Goal: Complete application form: Complete application form

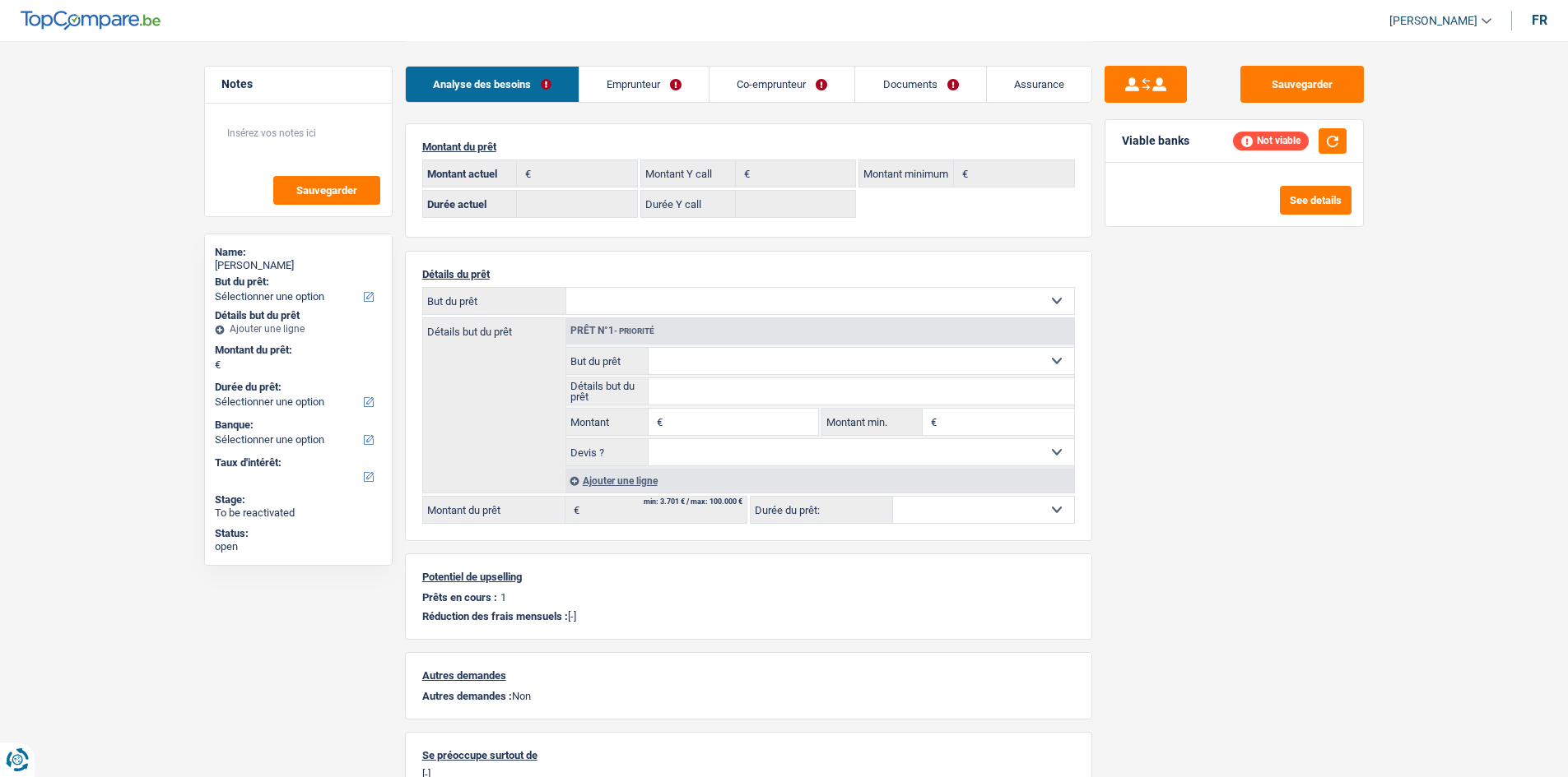
click at [653, 102] on li "Emprunteur" at bounding box center [643, 84] width 130 height 37
click at [636, 90] on link "Emprunteur" at bounding box center [644, 84] width 129 height 36
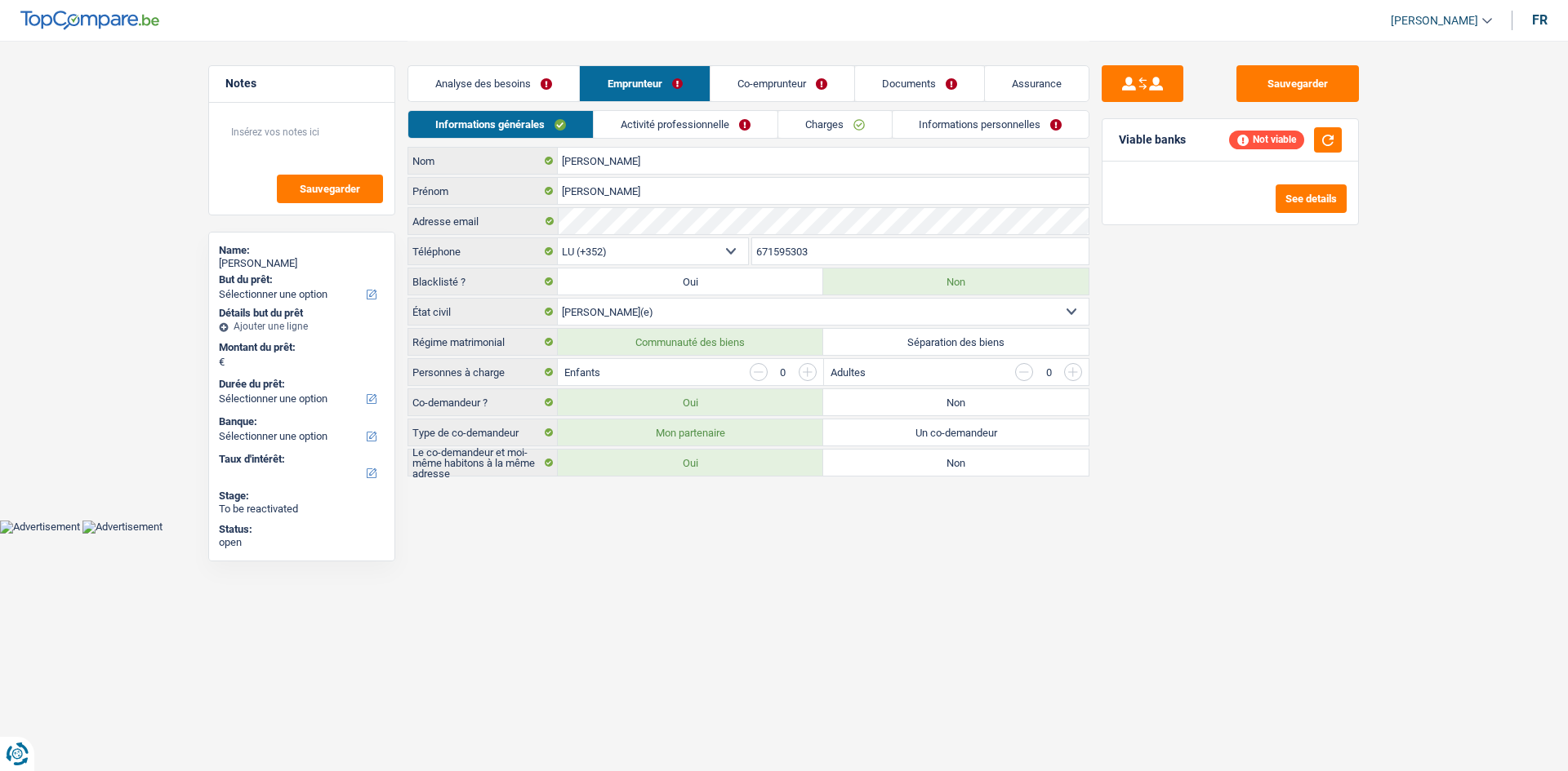
click at [663, 139] on div "Informations générales Activité professionnelle Charges Informations personnell…" at bounding box center [748, 128] width 682 height 37
click at [663, 127] on link "Activité professionnelle" at bounding box center [685, 124] width 184 height 27
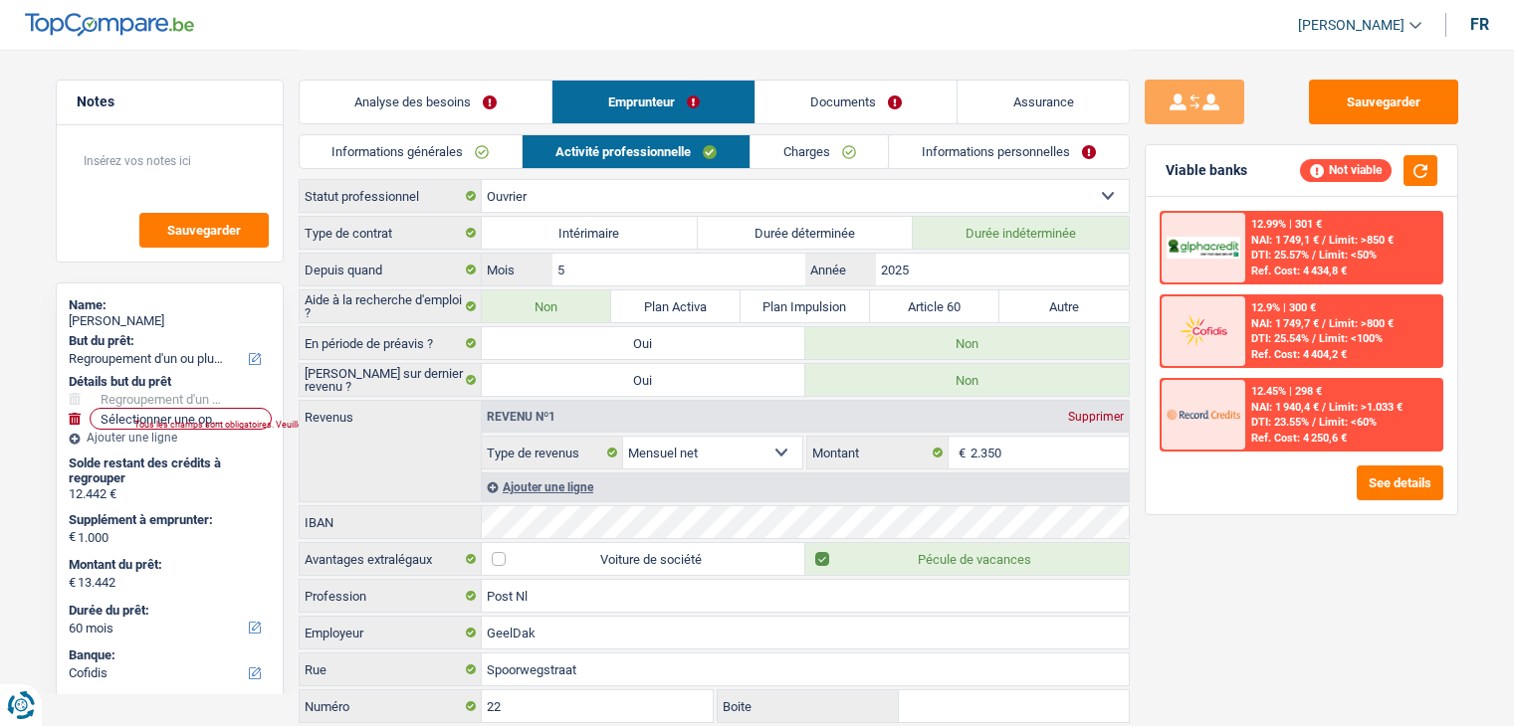
select select "refinancing"
select select "60"
select select "cofidis"
select select "32"
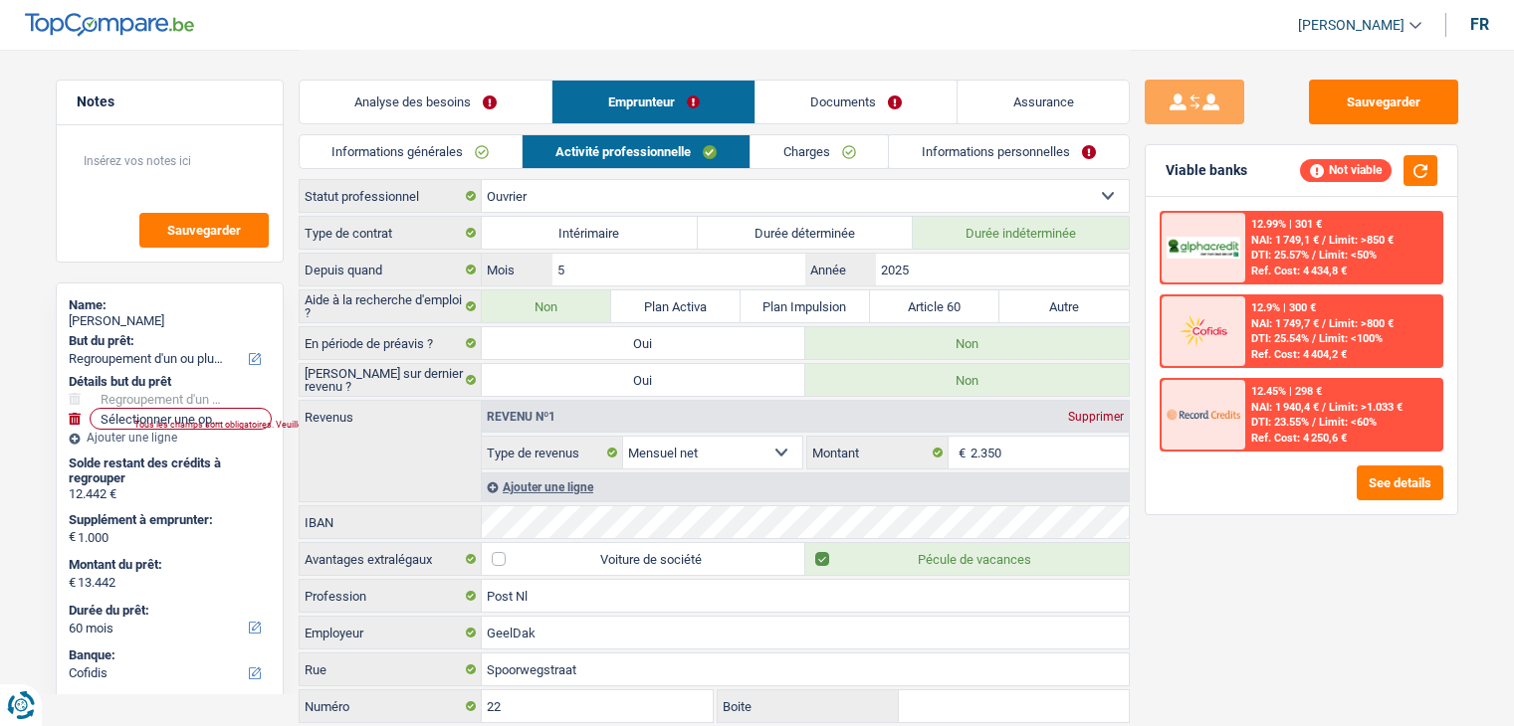
select select "single"
select select "worker"
select select "netSalary"
select select "BE"
click at [820, 149] on link "Charges" at bounding box center [819, 151] width 138 height 33
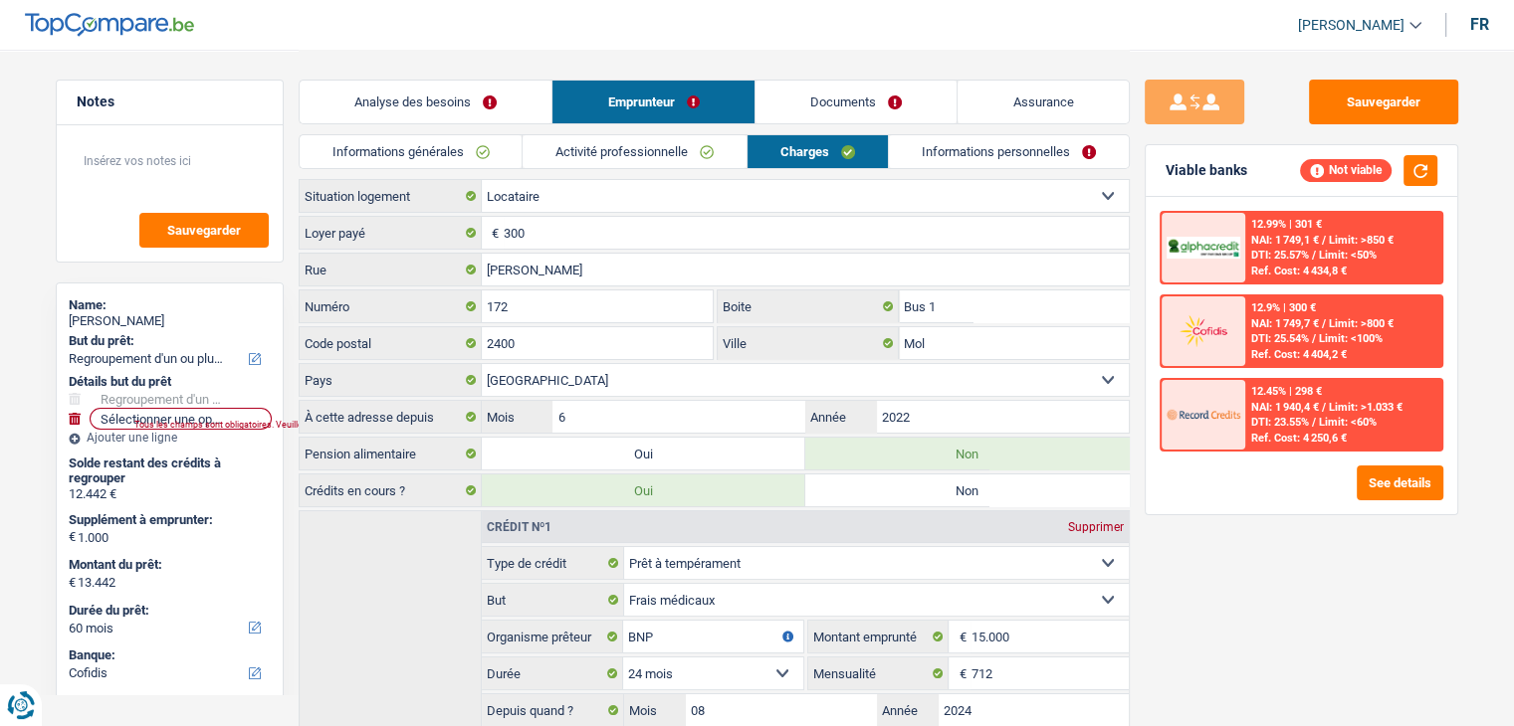
click at [434, 153] on link "Informations générales" at bounding box center [411, 151] width 223 height 33
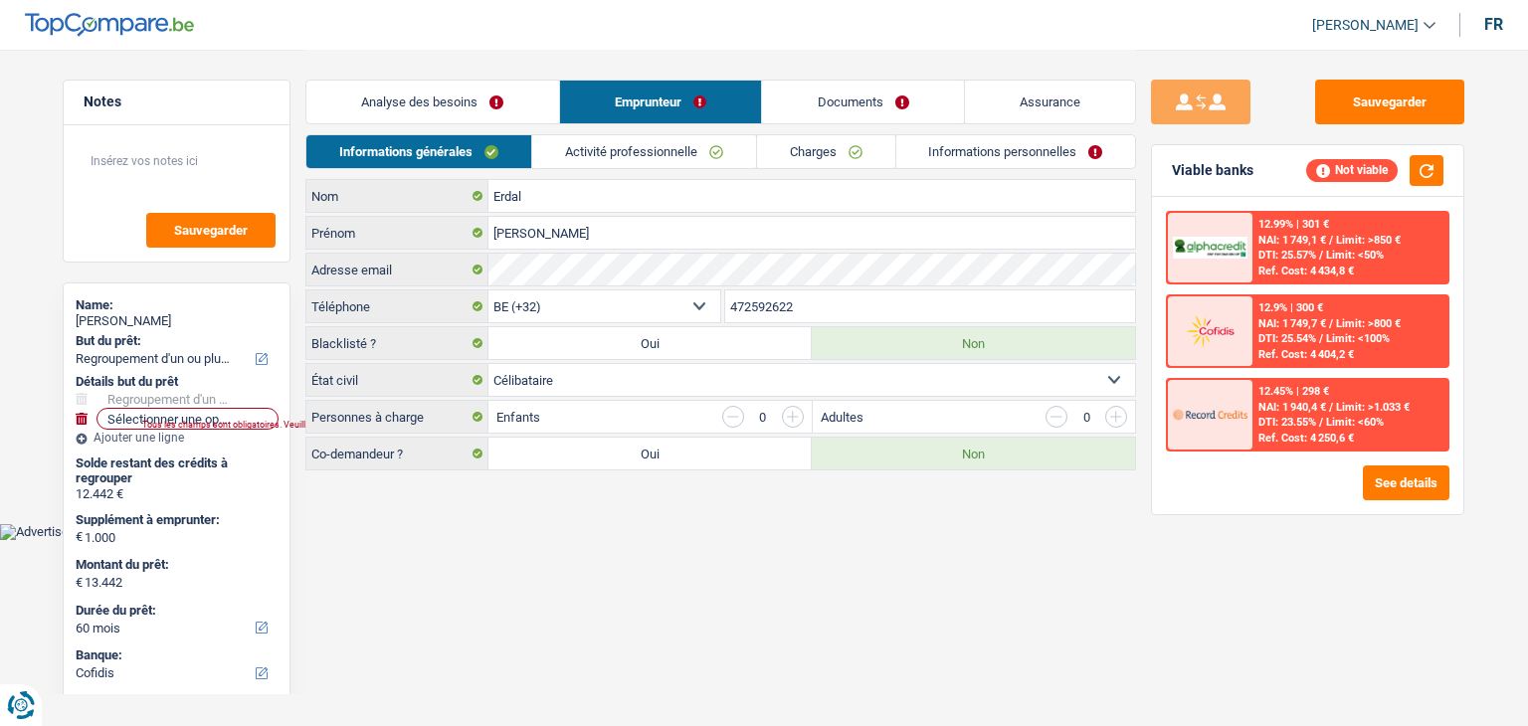
click at [473, 108] on link "Analyse des besoins" at bounding box center [432, 102] width 253 height 43
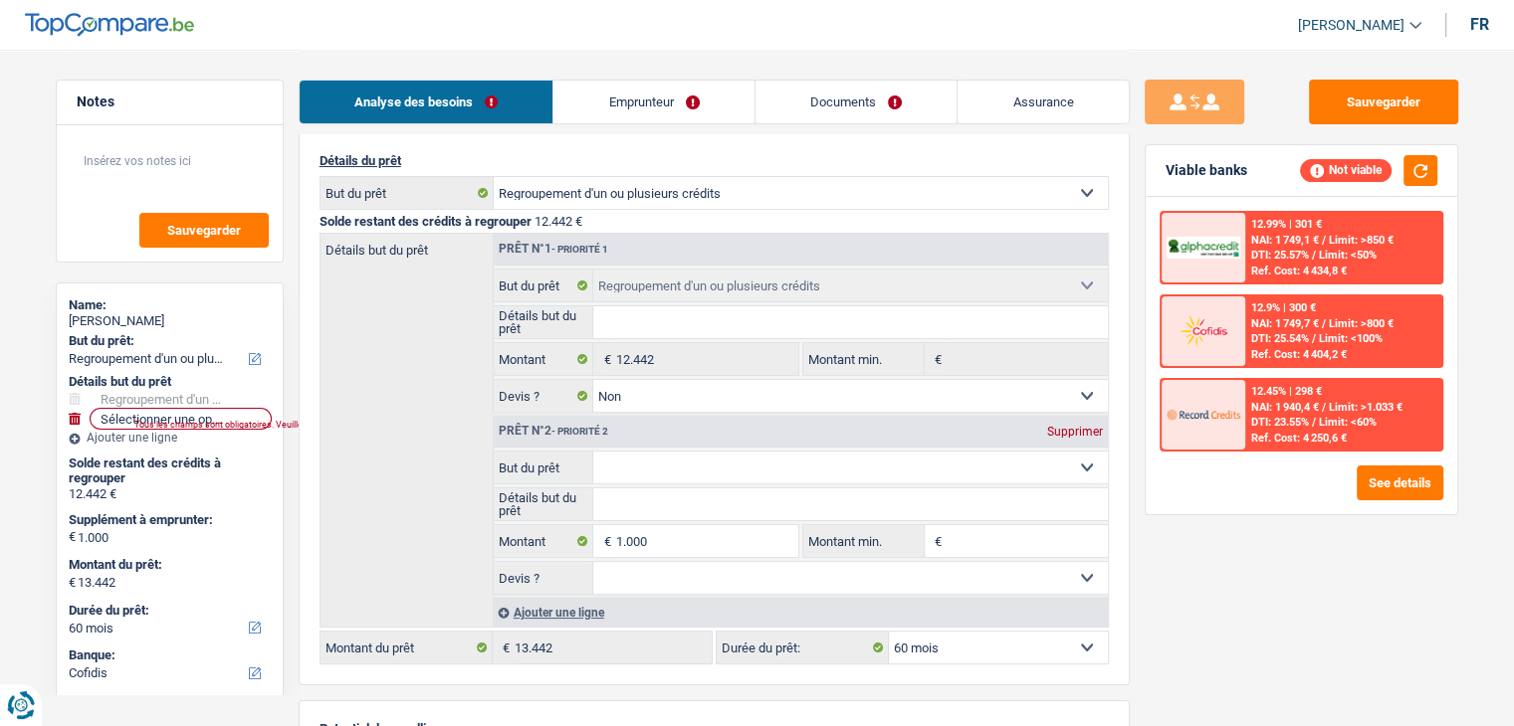
scroll to position [199, 0]
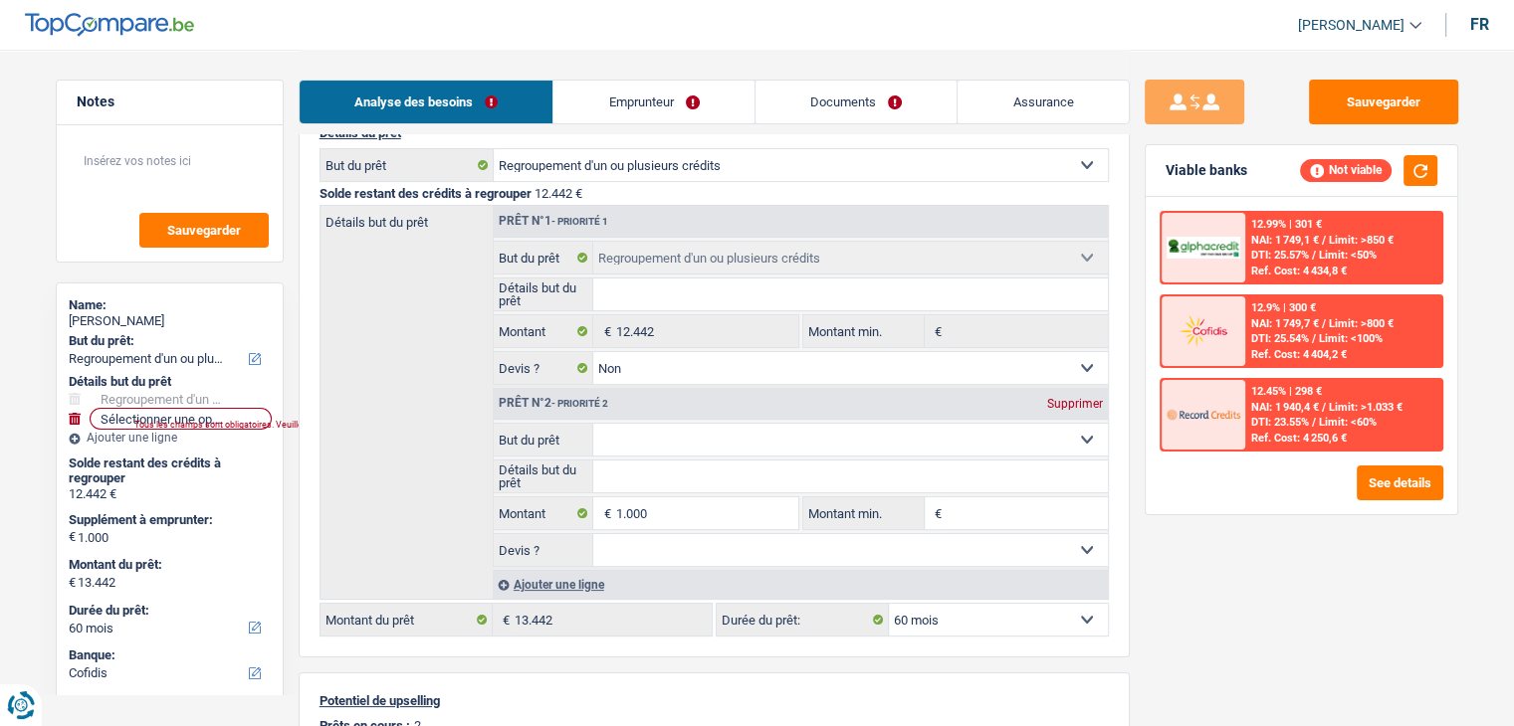
click at [704, 102] on link "Emprunteur" at bounding box center [653, 102] width 201 height 43
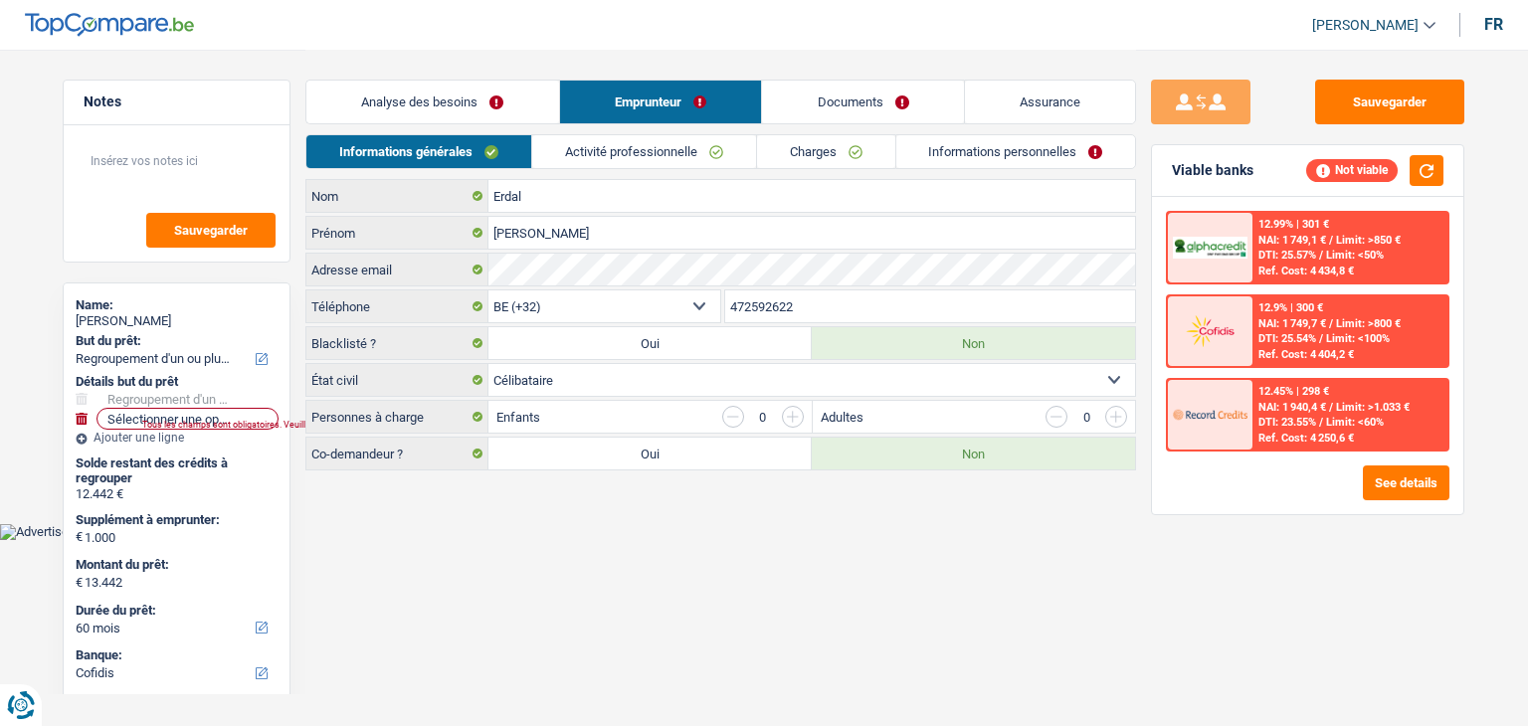
click at [609, 147] on link "Activité professionnelle" at bounding box center [644, 151] width 224 height 33
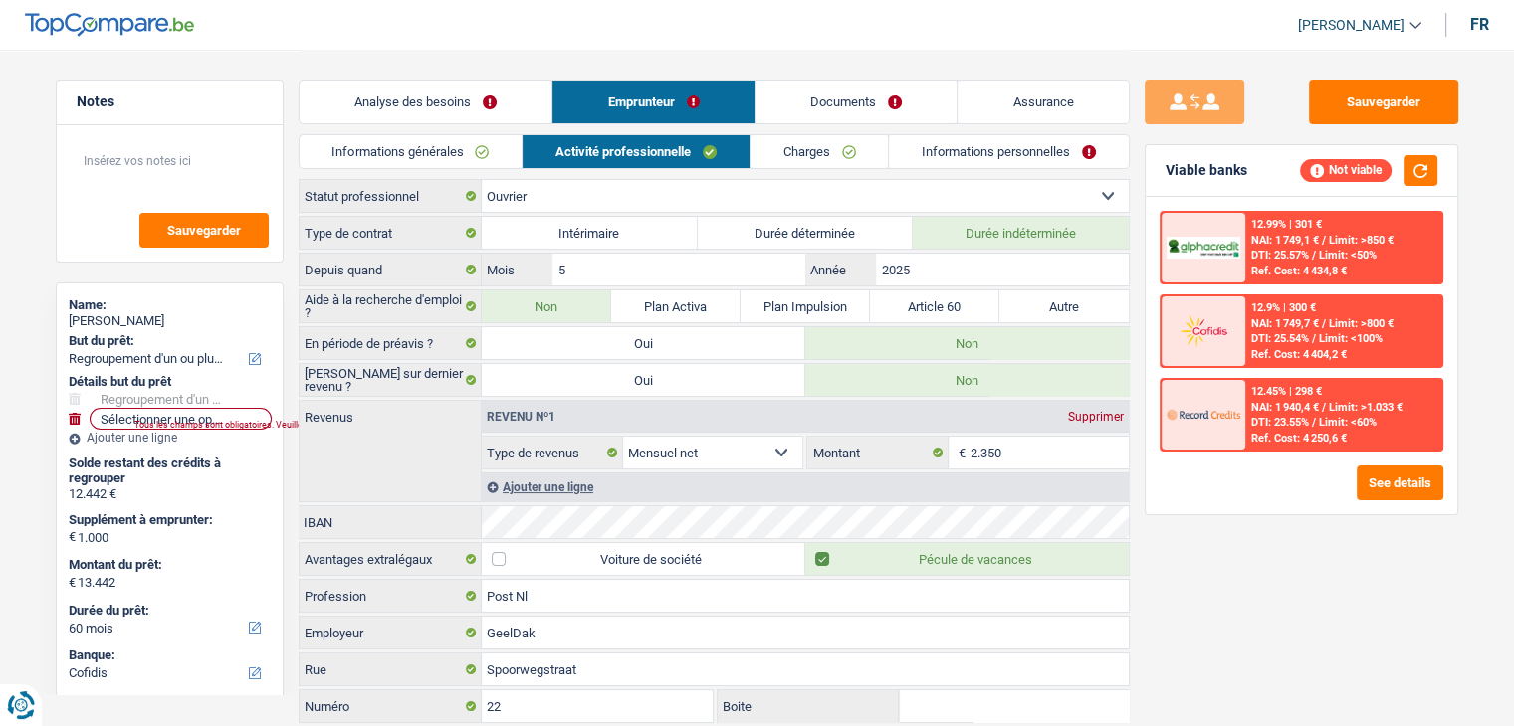
click at [514, 102] on link "Analyse des besoins" at bounding box center [426, 102] width 253 height 43
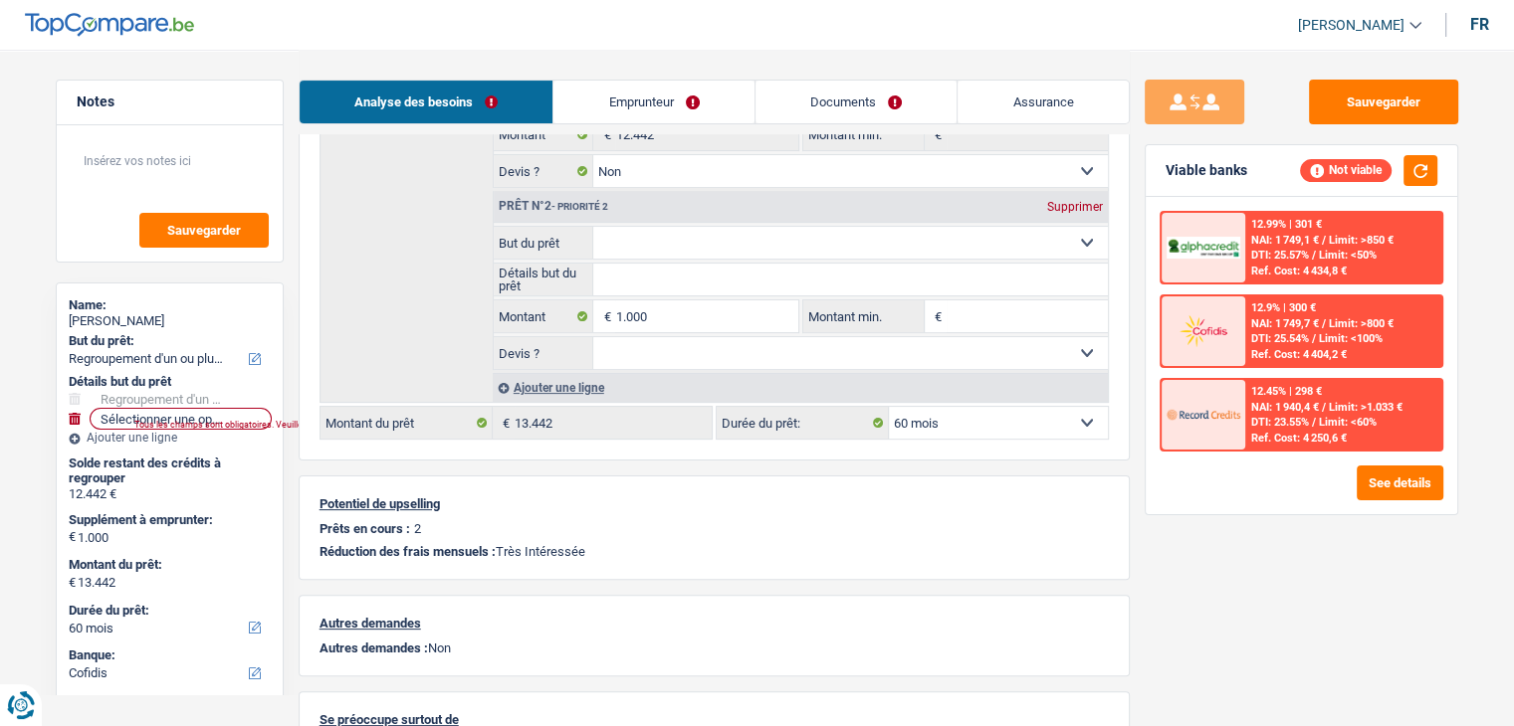
scroll to position [398, 0]
click at [1005, 410] on select "12 mois 18 mois 24 mois 30 mois 36 mois 42 mois 48 mois 60 mois Sélectionner un…" at bounding box center [998, 421] width 219 height 32
select select "48"
click at [889, 405] on select "12 mois 18 mois 24 mois 30 mois 36 mois 42 mois 48 mois 60 mois Sélectionner un…" at bounding box center [998, 421] width 219 height 32
select select "48"
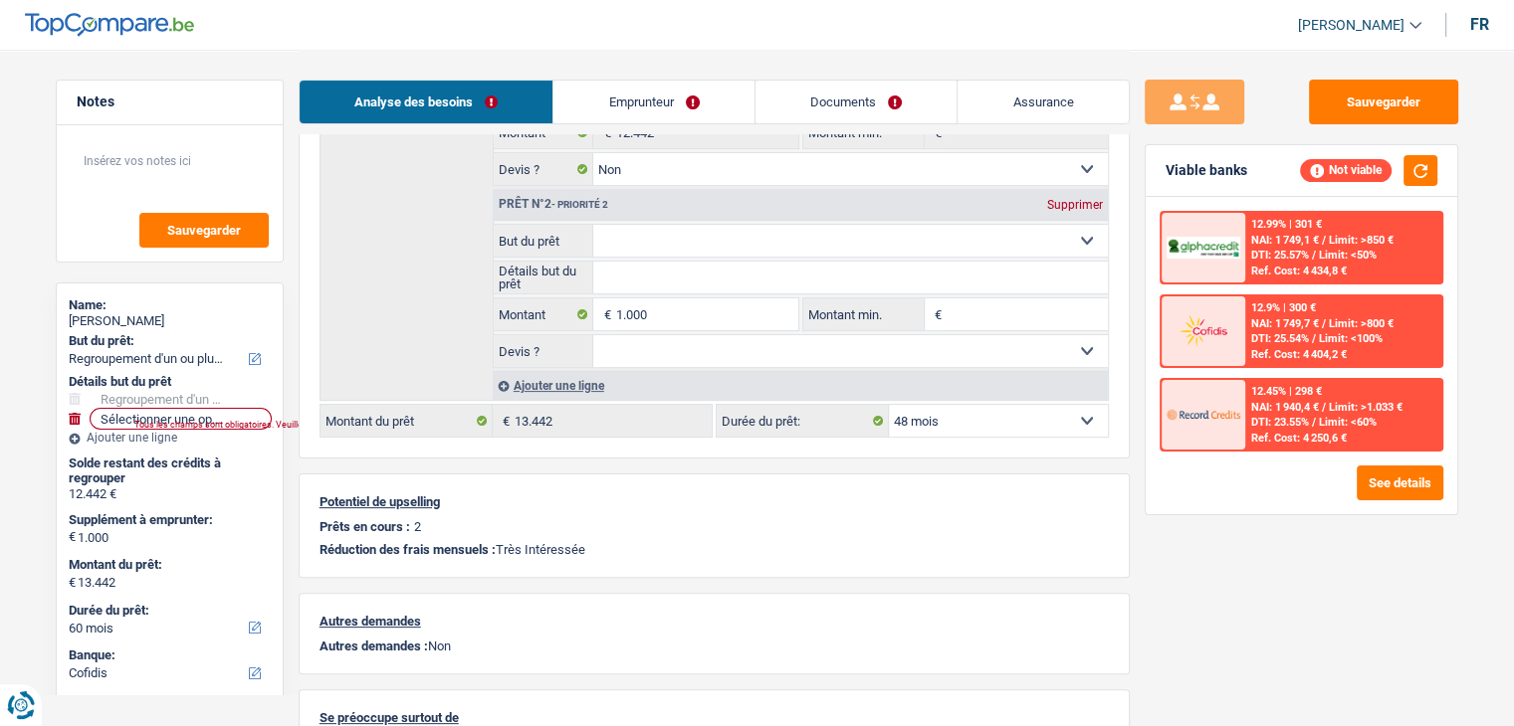
select select "48"
drag, startPoint x: 1002, startPoint y: 411, endPoint x: 1007, endPoint y: 428, distance: 17.6
click at [1002, 411] on select "12 mois 18 mois 24 mois 30 mois 36 mois 42 mois 48 mois 60 mois Sélectionner un…" at bounding box center [998, 421] width 219 height 32
select select "60"
click at [889, 405] on select "12 mois 18 mois 24 mois 30 mois 36 mois 42 mois 48 mois 60 mois Sélectionner un…" at bounding box center [998, 421] width 219 height 32
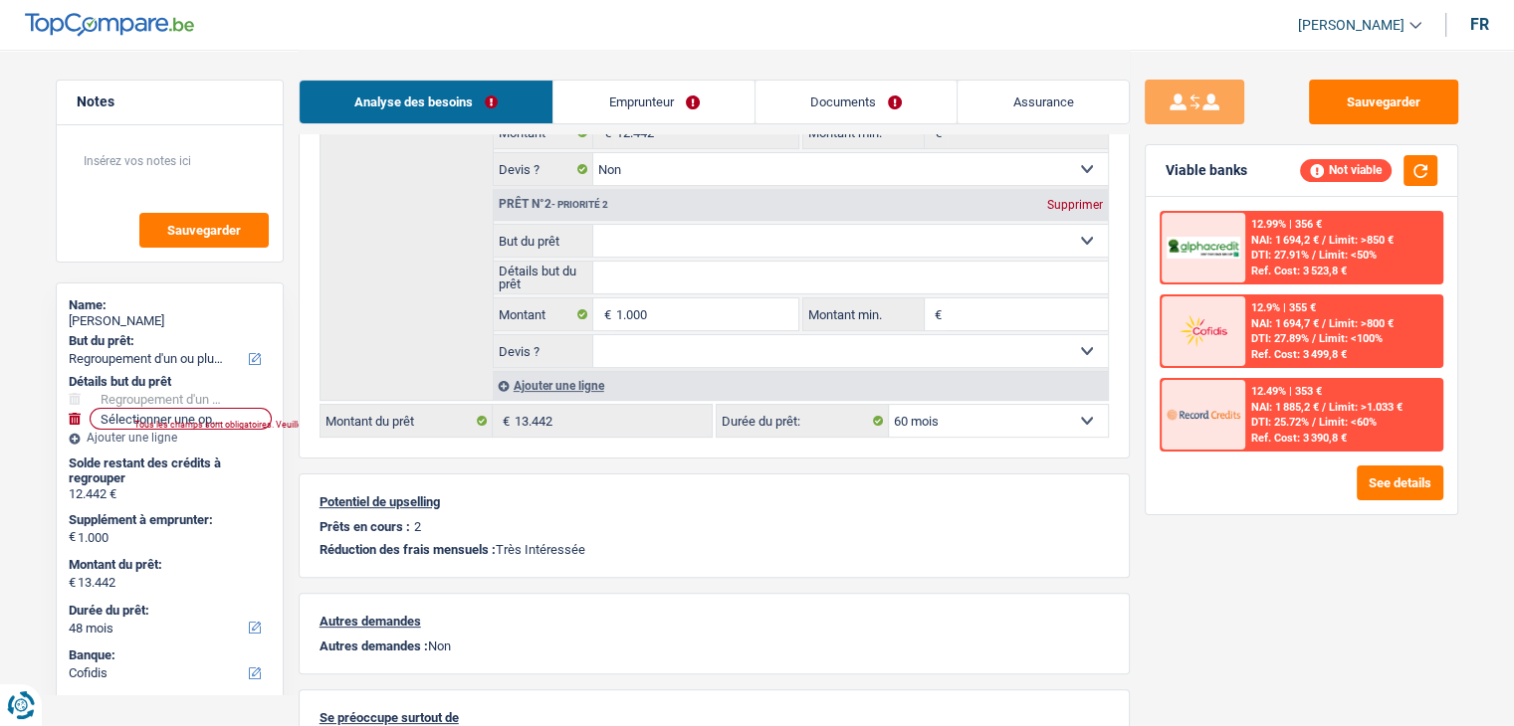
select select "60"
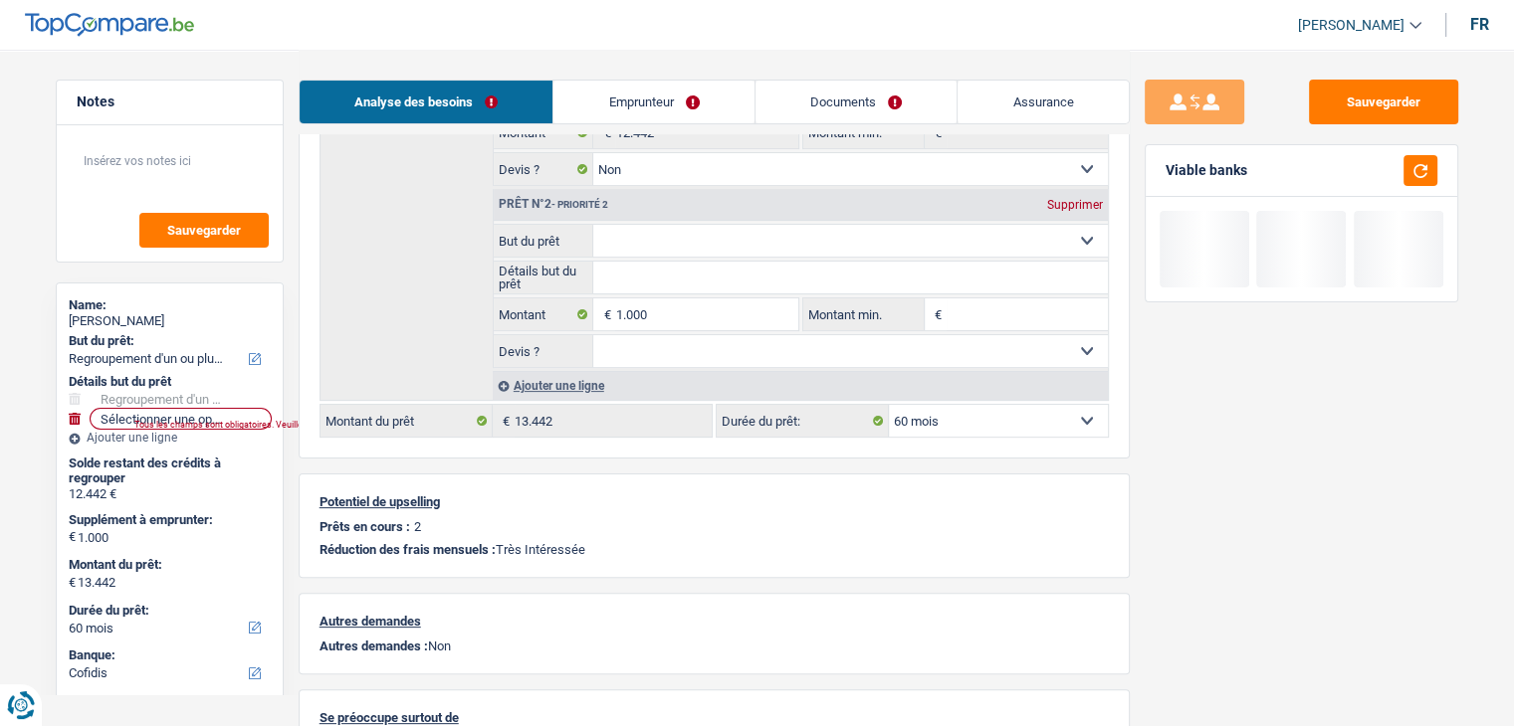
scroll to position [0, 0]
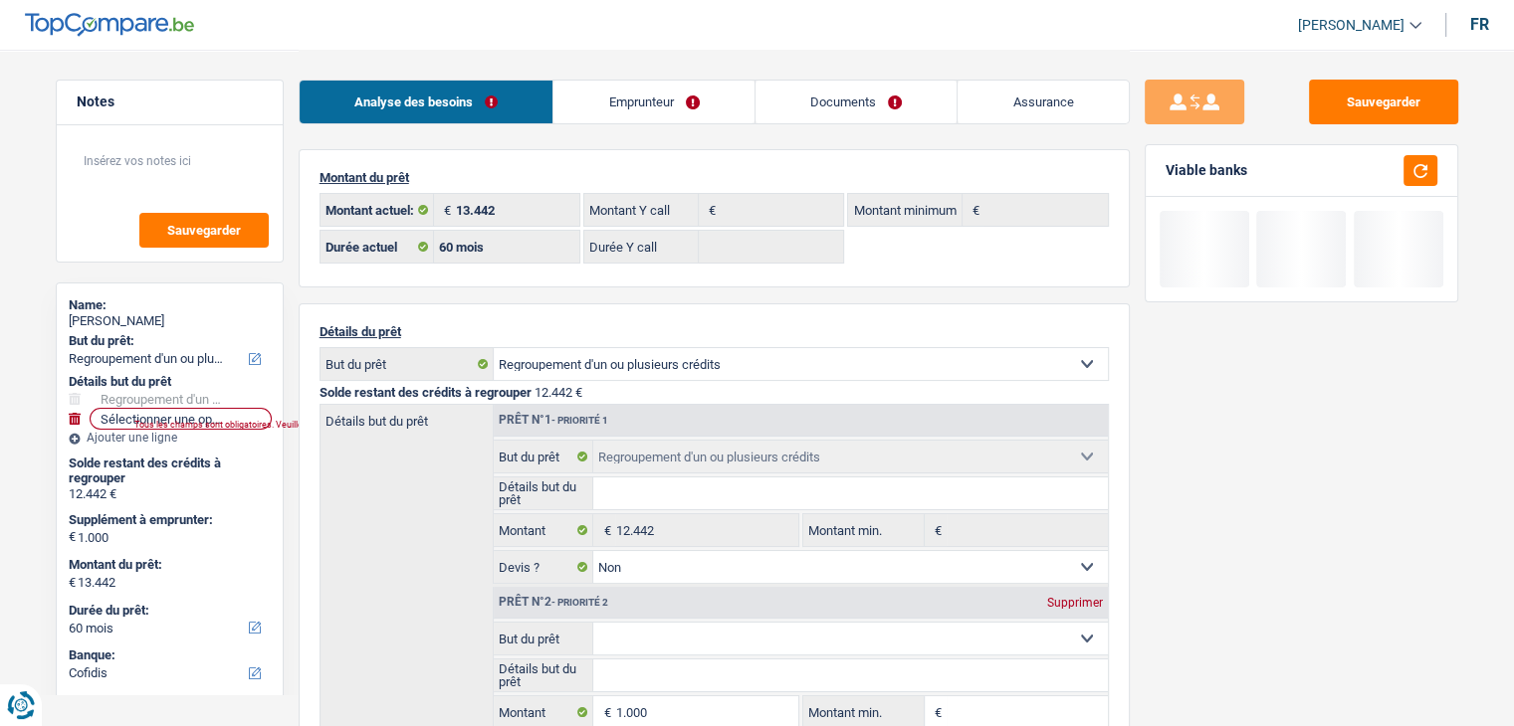
click at [644, 112] on link "Emprunteur" at bounding box center [653, 102] width 201 height 43
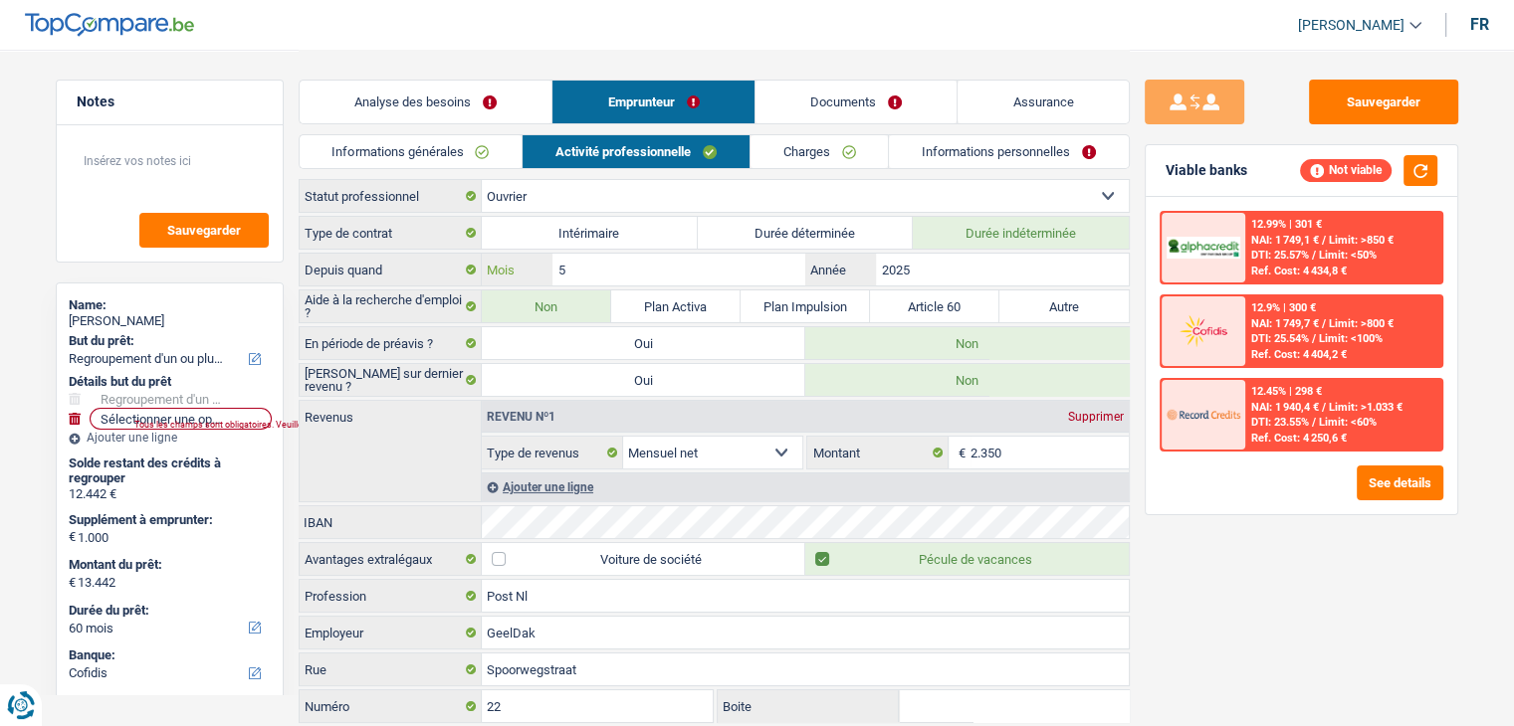
click at [697, 271] on input "5" at bounding box center [678, 270] width 252 height 32
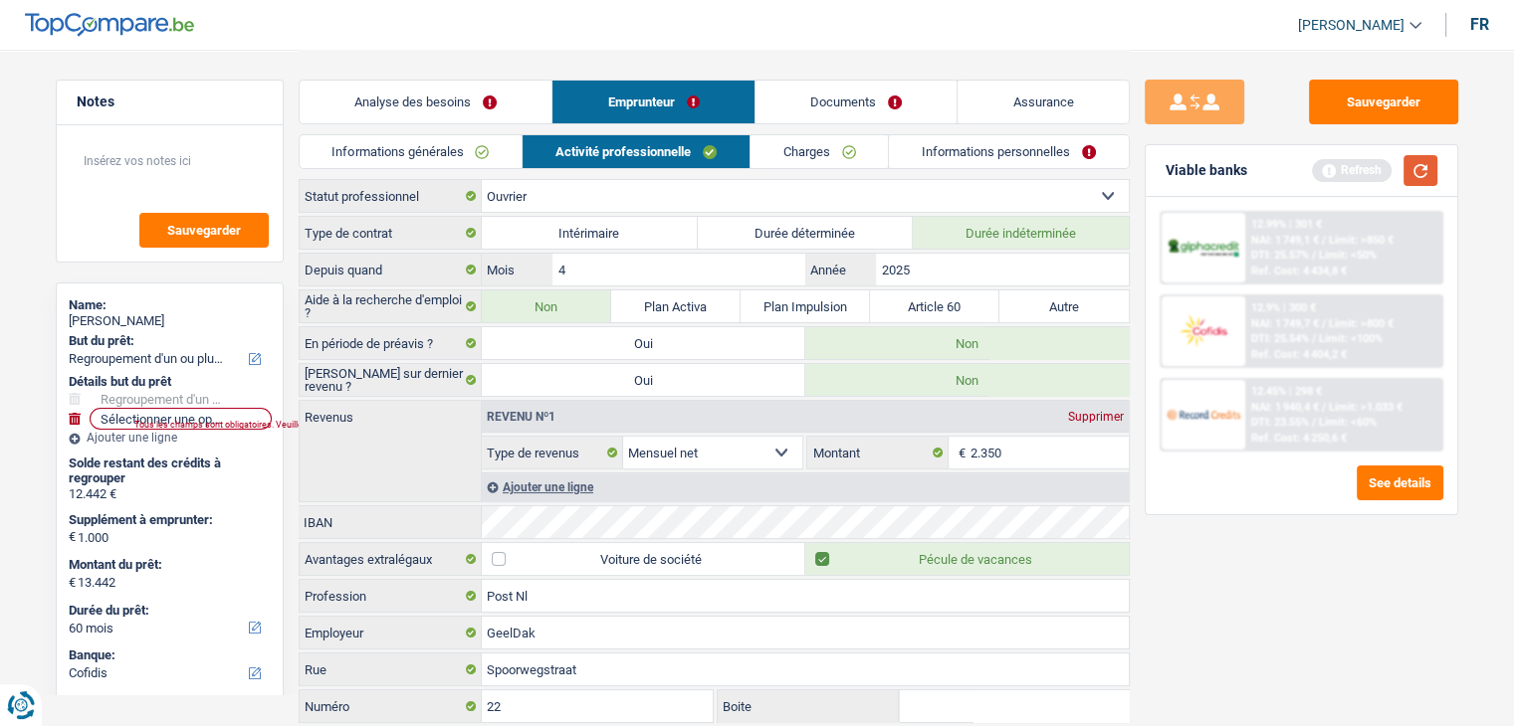
click at [1413, 183] on button "button" at bounding box center [1420, 170] width 34 height 31
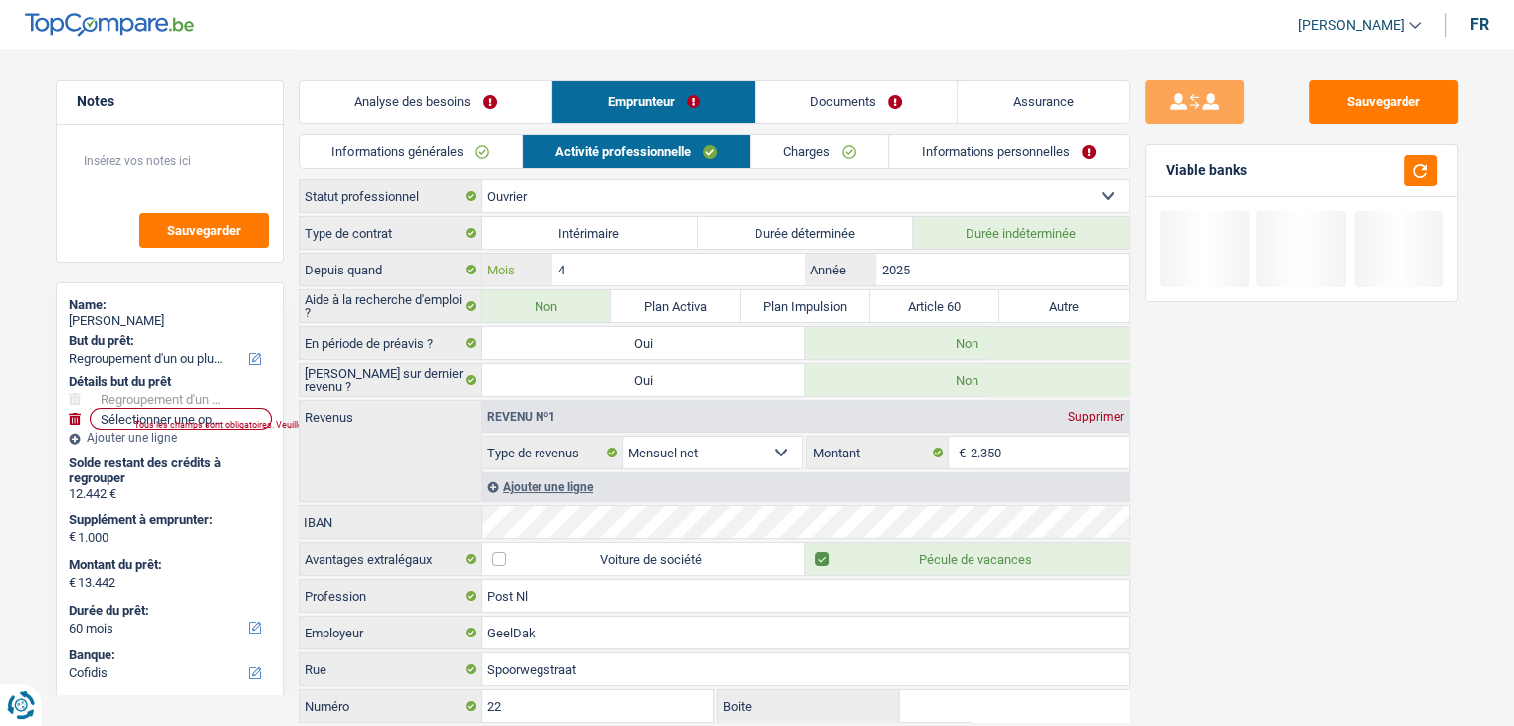
click at [745, 254] on input "4" at bounding box center [678, 270] width 252 height 32
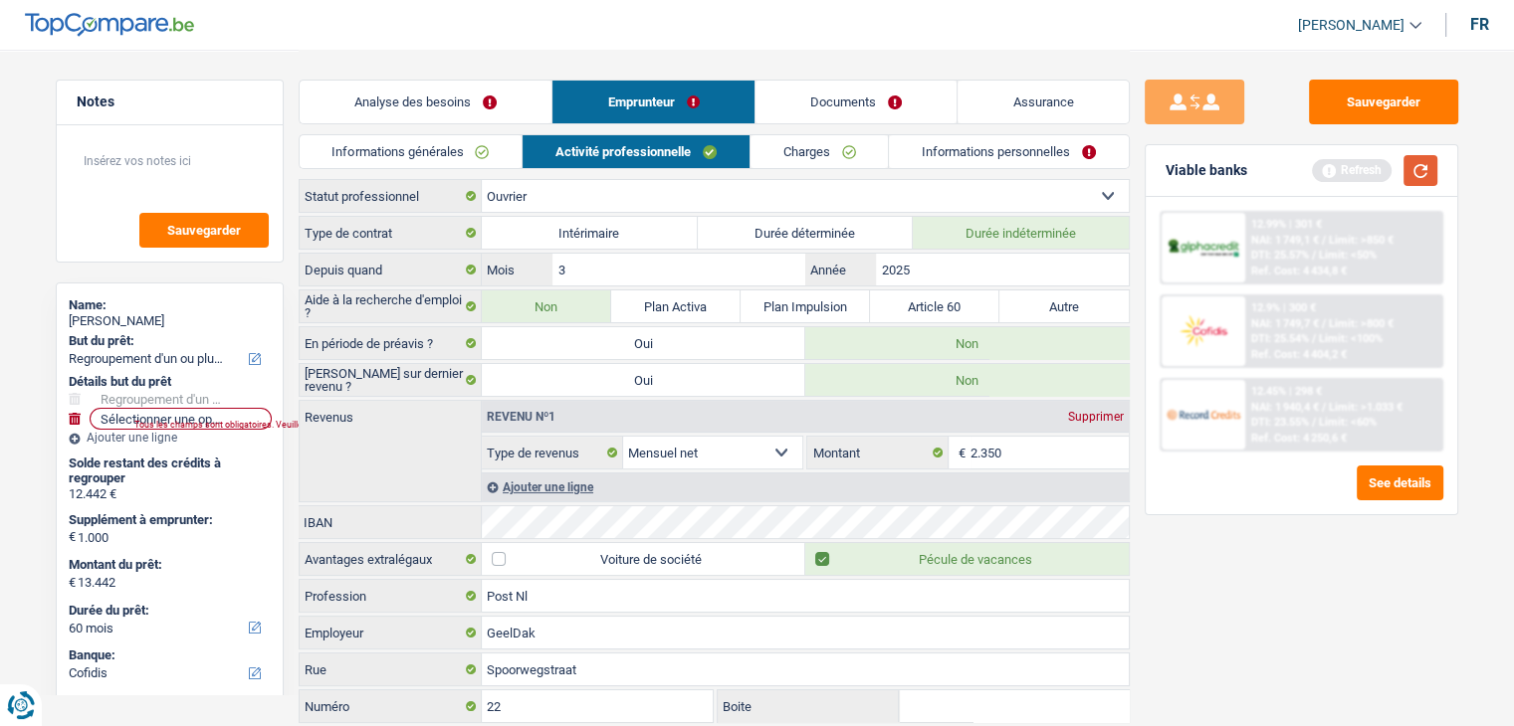
drag, startPoint x: 1427, startPoint y: 154, endPoint x: 1416, endPoint y: 152, distance: 11.1
click at [1426, 155] on button "button" at bounding box center [1420, 170] width 34 height 31
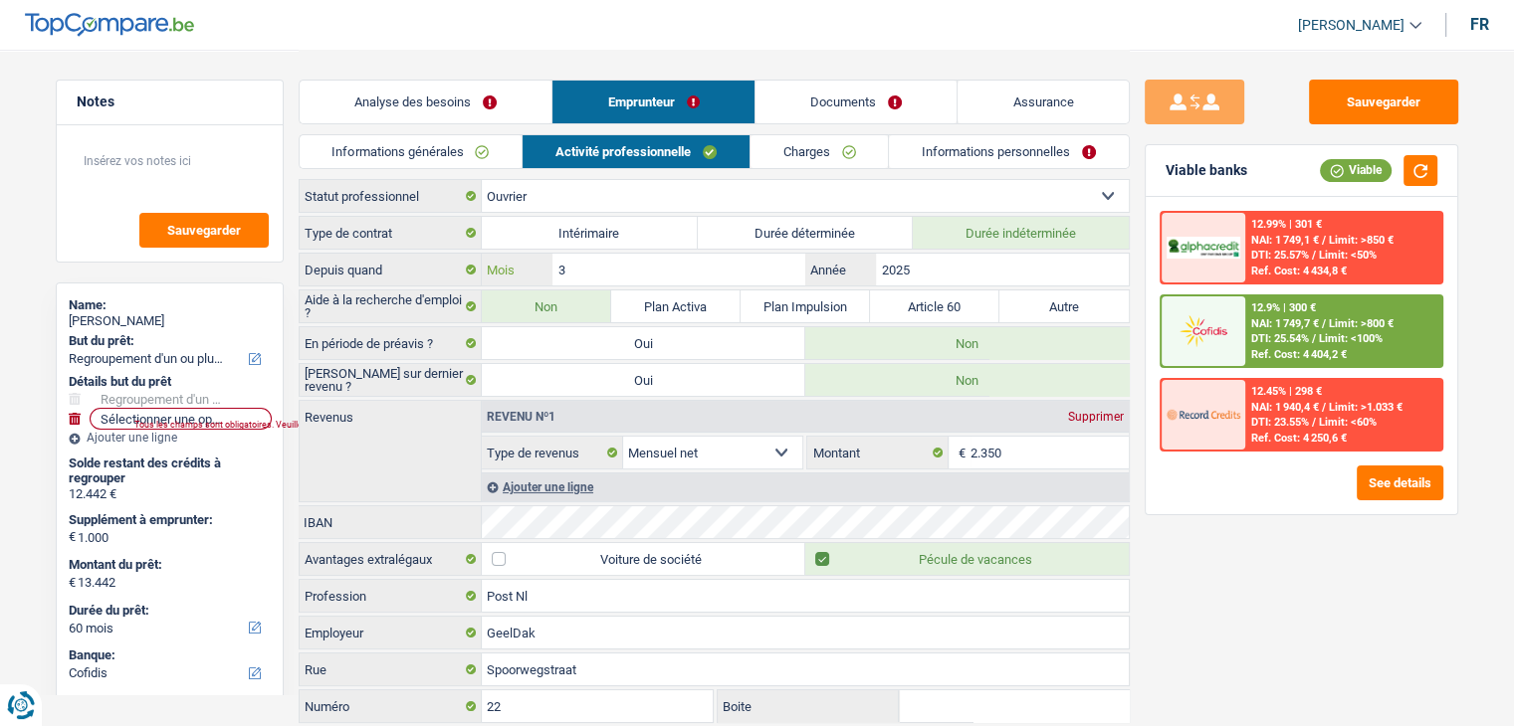
click at [713, 267] on input "3" at bounding box center [678, 270] width 252 height 32
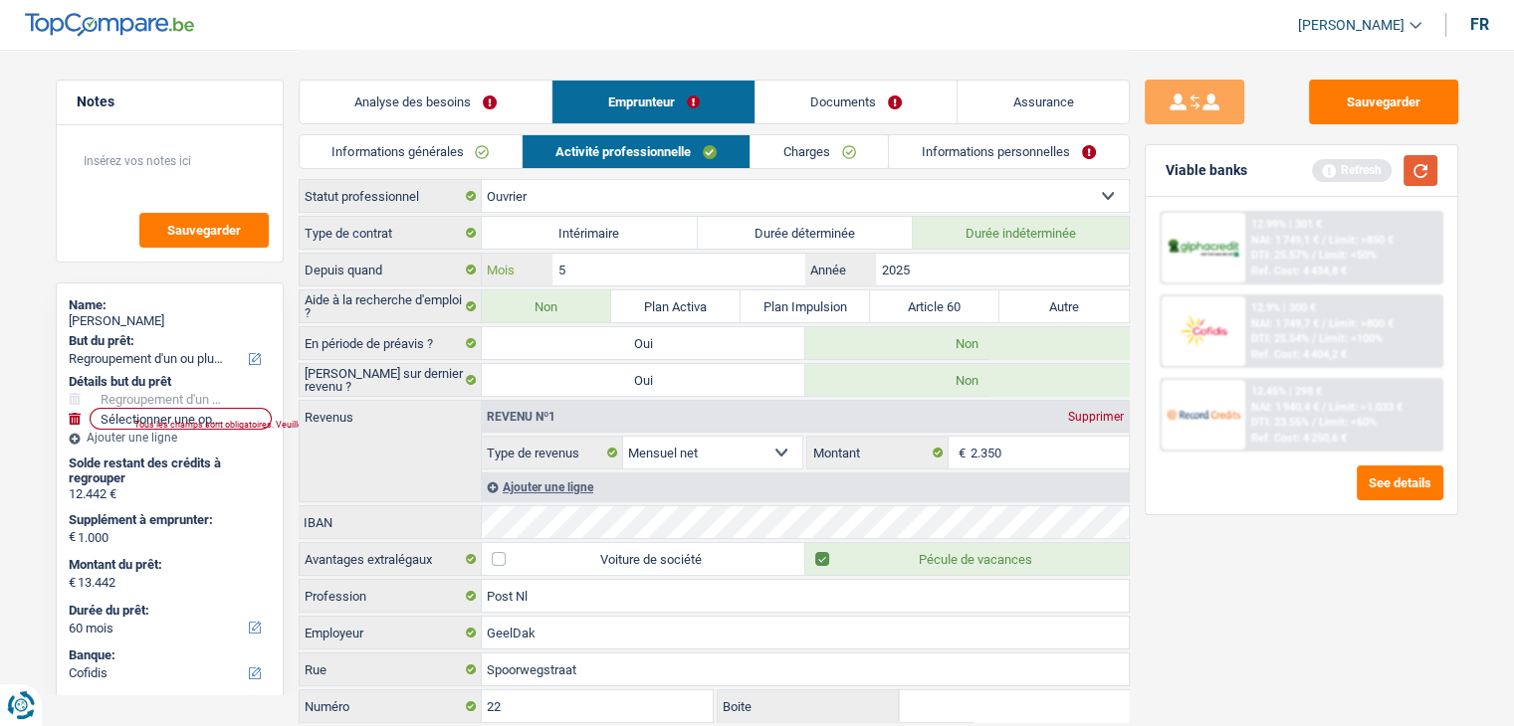
type input "5"
click at [1417, 164] on button "button" at bounding box center [1420, 170] width 34 height 31
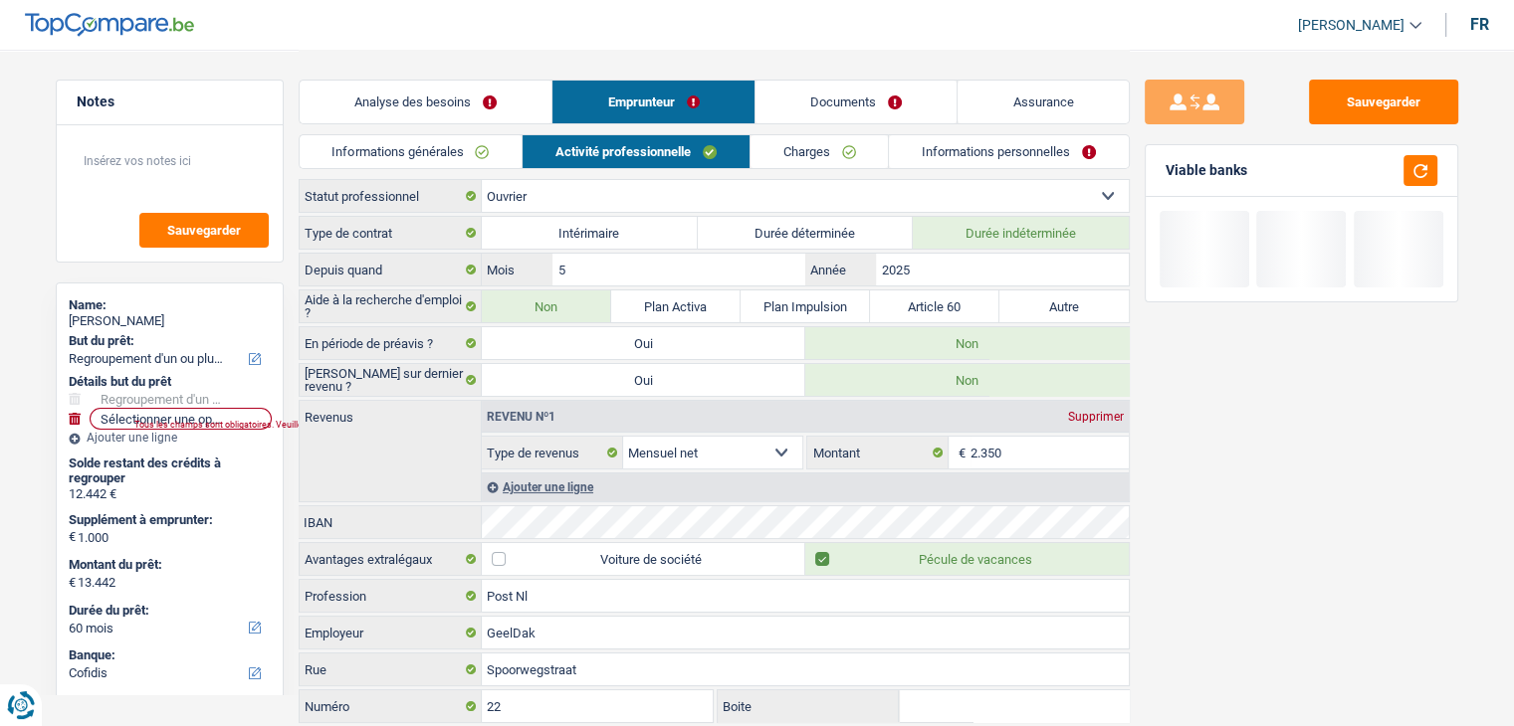
click at [1392, 68] on div "Sauvegarder Viable banks" at bounding box center [1301, 443] width 344 height 787
drag, startPoint x: 1395, startPoint y: 101, endPoint x: 1139, endPoint y: 88, distance: 256.1
click at [1396, 101] on button "Sauvegarder" at bounding box center [1383, 102] width 149 height 45
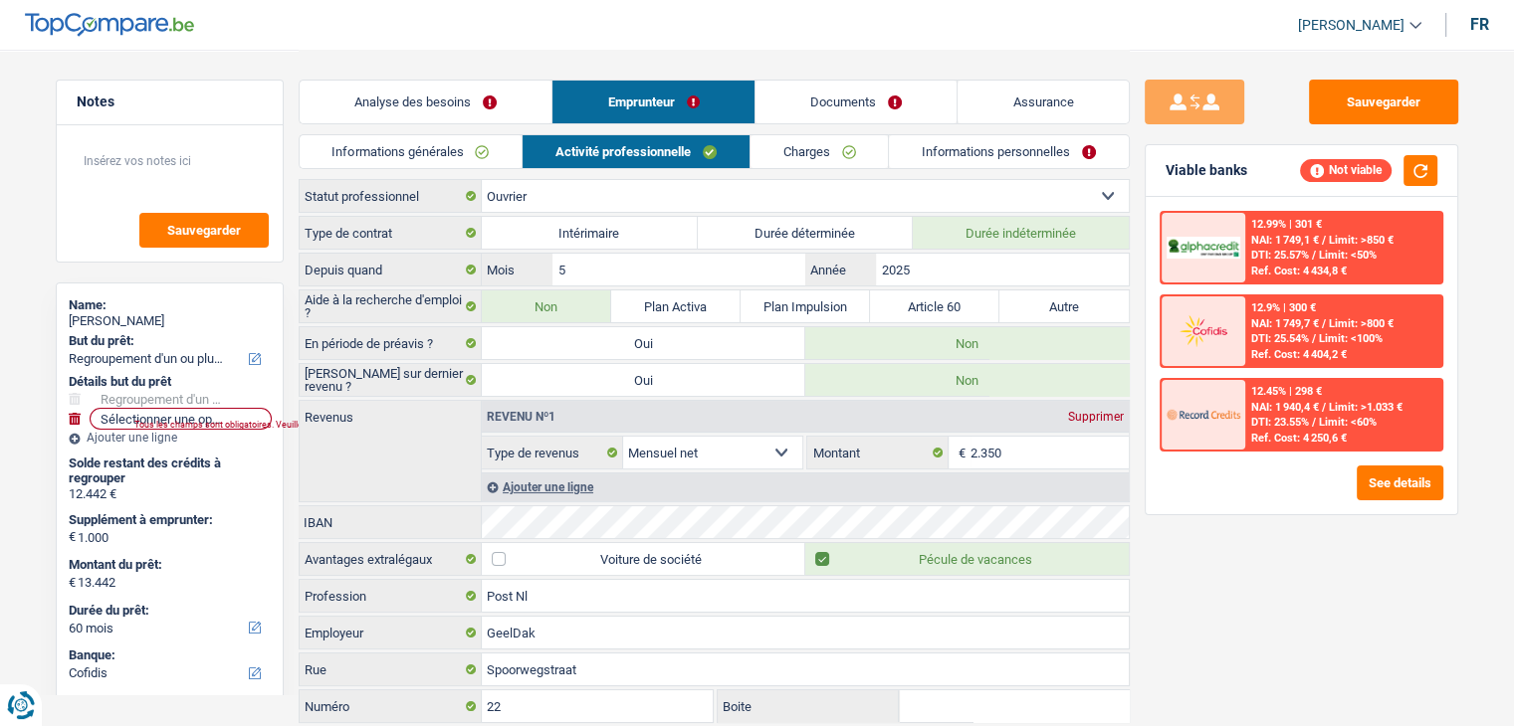
click at [844, 142] on link "Charges" at bounding box center [819, 151] width 138 height 33
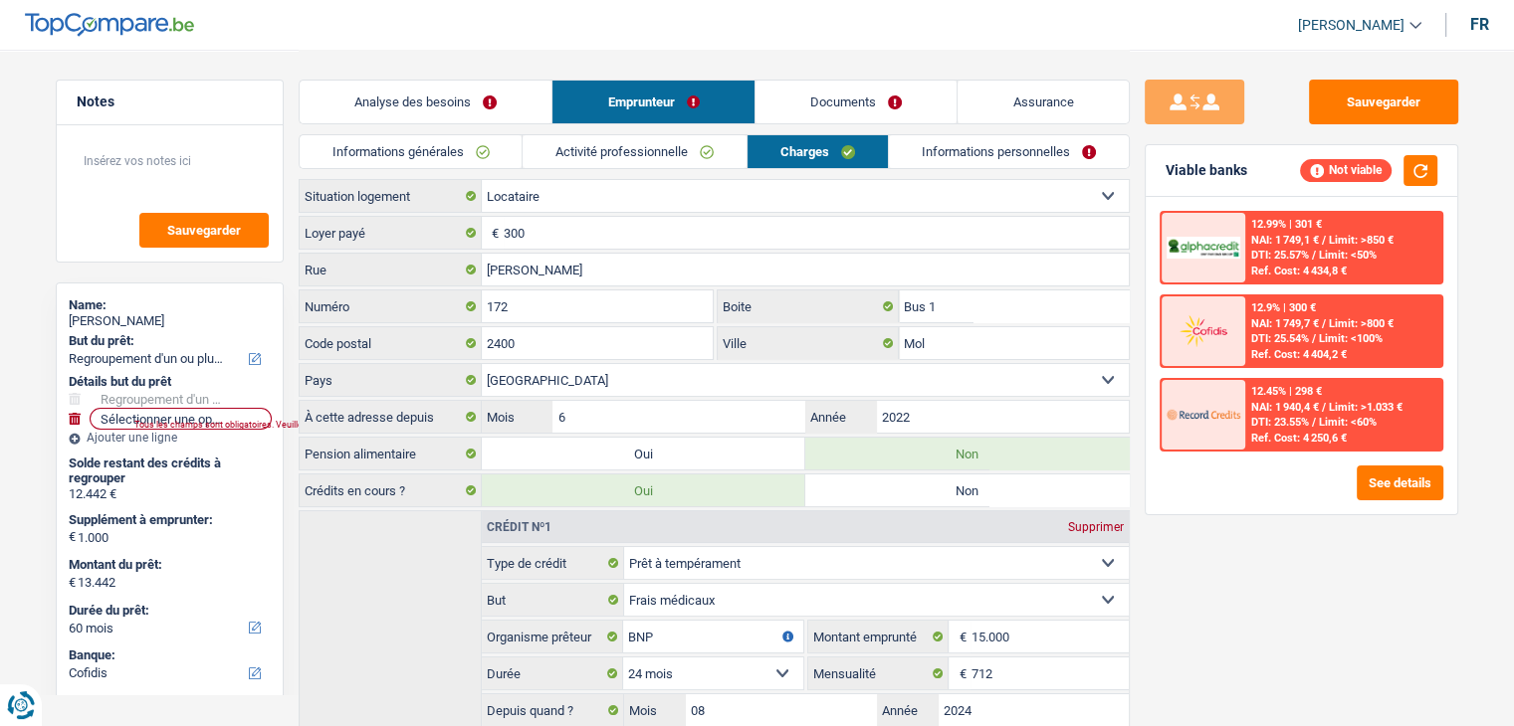
click at [1294, 563] on div "Sauvegarder Viable banks Not viable 12.99% | 301 € NAI: 1 749,1 € / Limit: >850…" at bounding box center [1300, 387] width 343 height 615
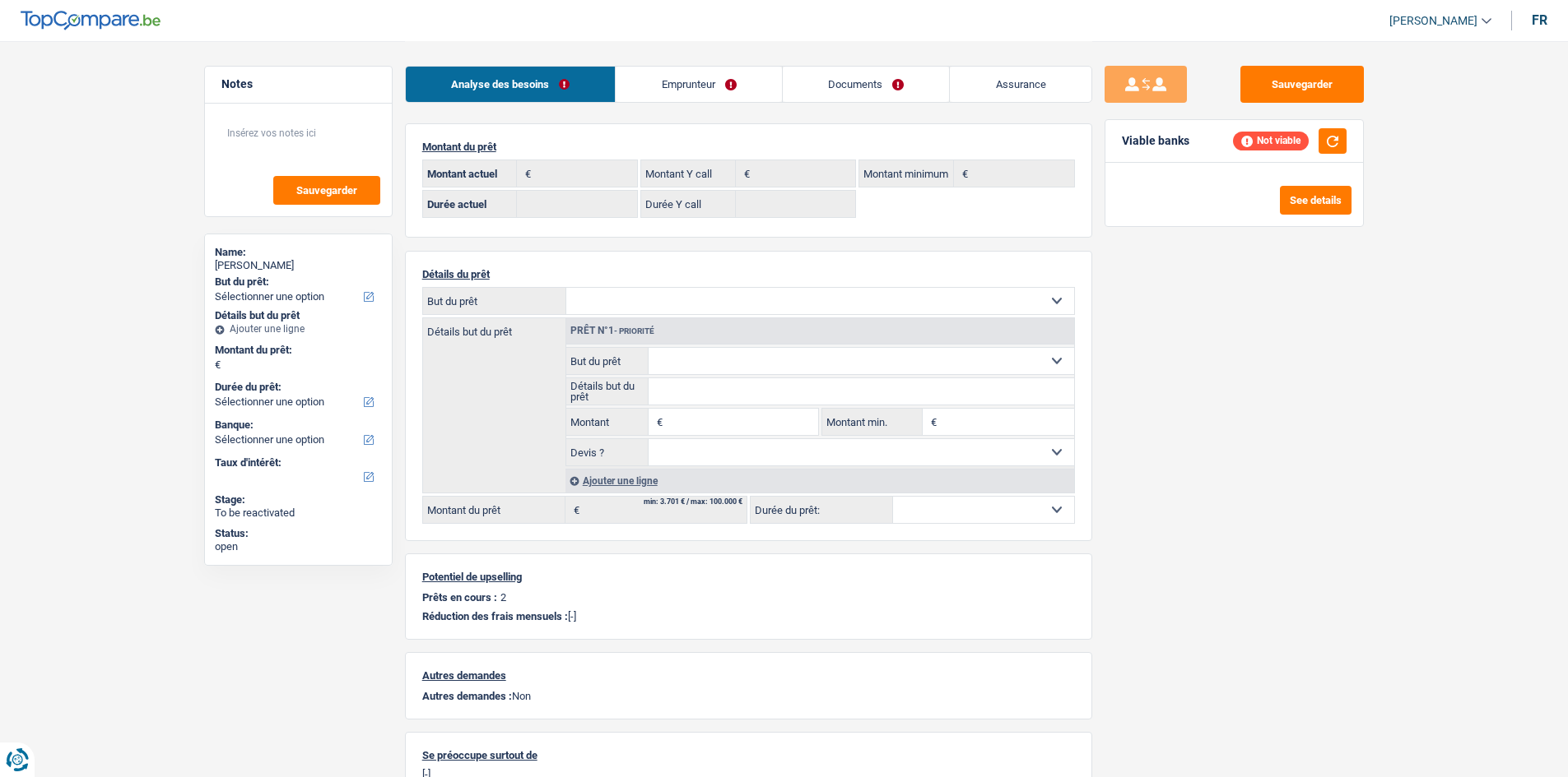
select select "32"
select select "married"
click at [736, 83] on link "Emprunteur" at bounding box center [698, 84] width 166 height 36
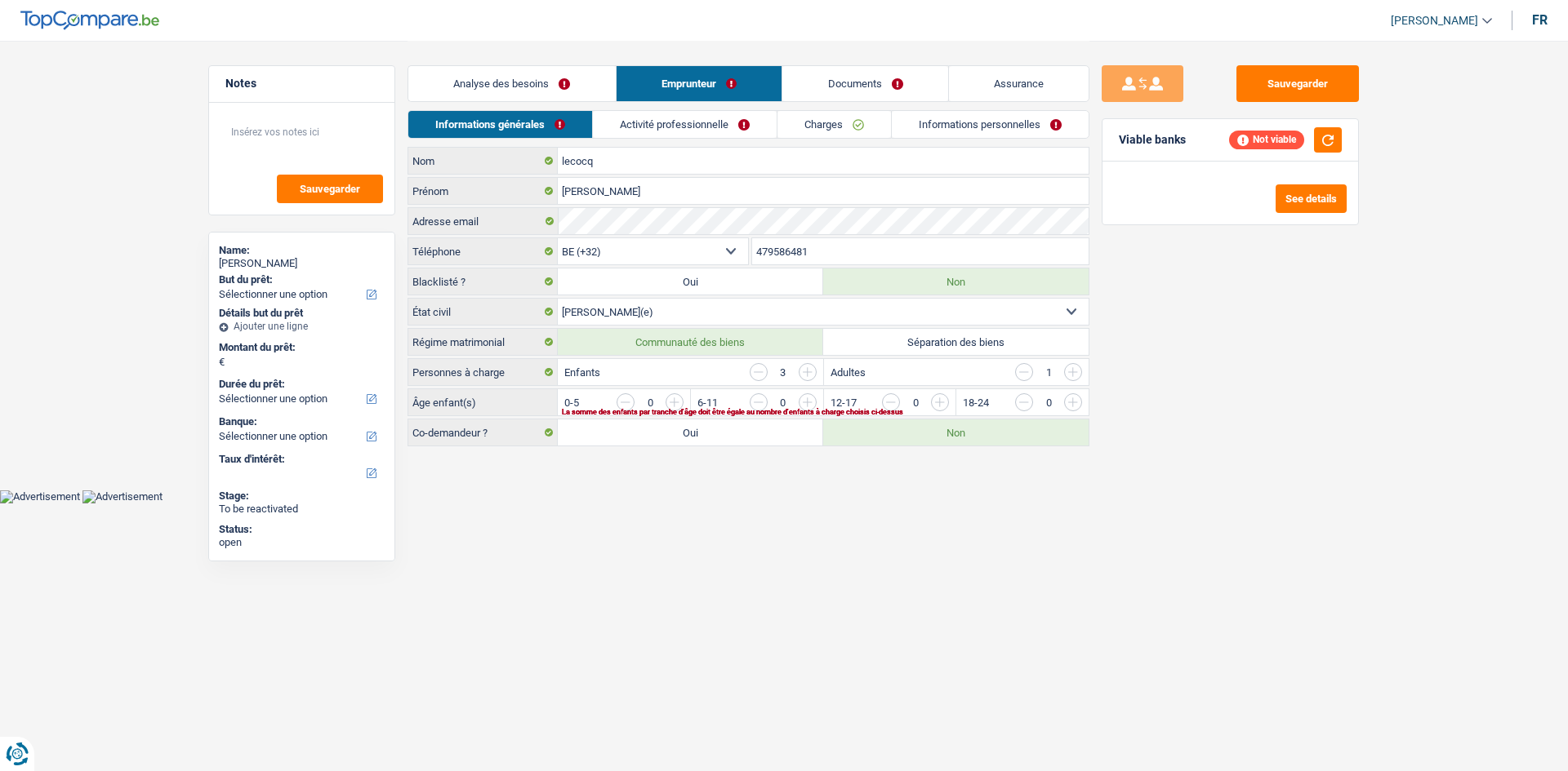
click at [1231, 390] on div "Sauvegarder Viable banks Not viable See details" at bounding box center [1229, 405] width 281 height 680
click at [834, 504] on html "Vous avez le contrôle de vos données Nous utilisons des cookies, tout comme nos…" at bounding box center [784, 252] width 1568 height 504
click at [1331, 141] on button "button" at bounding box center [1328, 139] width 28 height 25
click at [811, 400] on input "button" at bounding box center [1138, 407] width 680 height 26
click at [941, 396] on input "button" at bounding box center [1270, 407] width 680 height 26
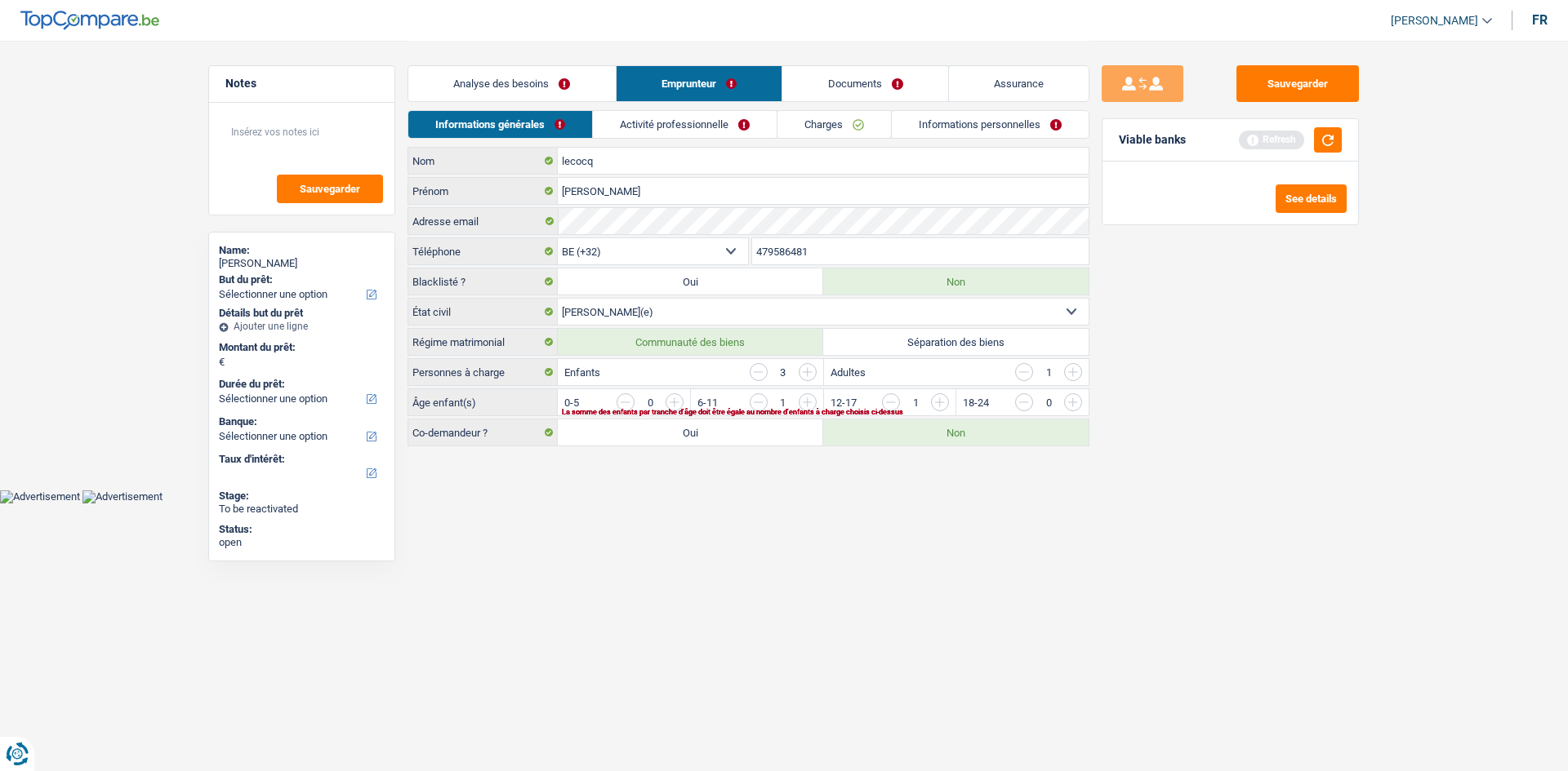
click at [680, 398] on input "button" at bounding box center [1005, 407] width 680 height 26
click at [715, 122] on link "Activité professionnelle" at bounding box center [685, 124] width 184 height 27
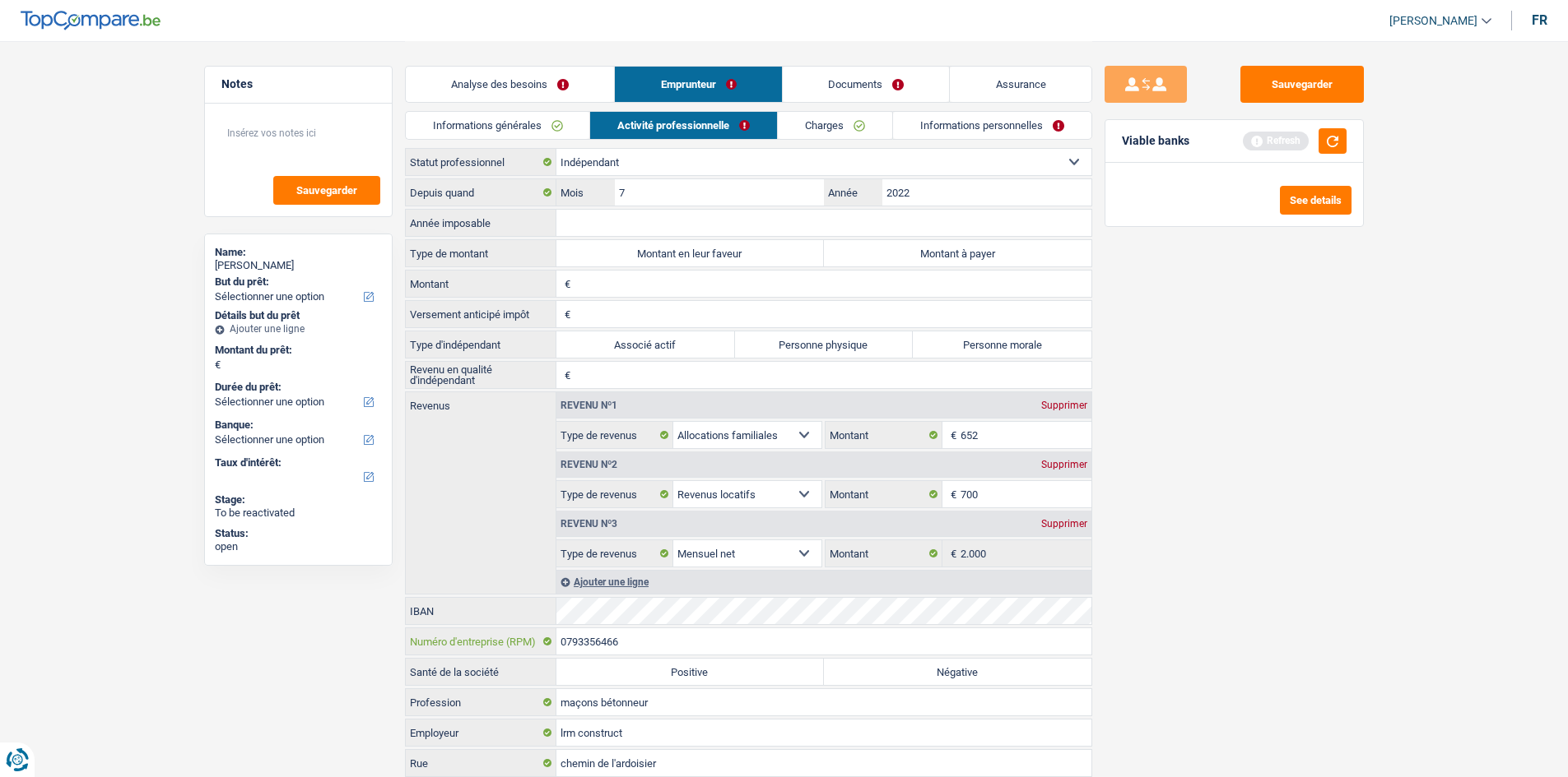
click at [672, 643] on input "0793356466" at bounding box center [824, 641] width 535 height 26
click at [1245, 479] on div "Sauvegarder Viable banks Refresh See details" at bounding box center [1234, 408] width 284 height 685
click at [1069, 405] on div "Supprimer" at bounding box center [1064, 406] width 55 height 10
select select "rentalIncome"
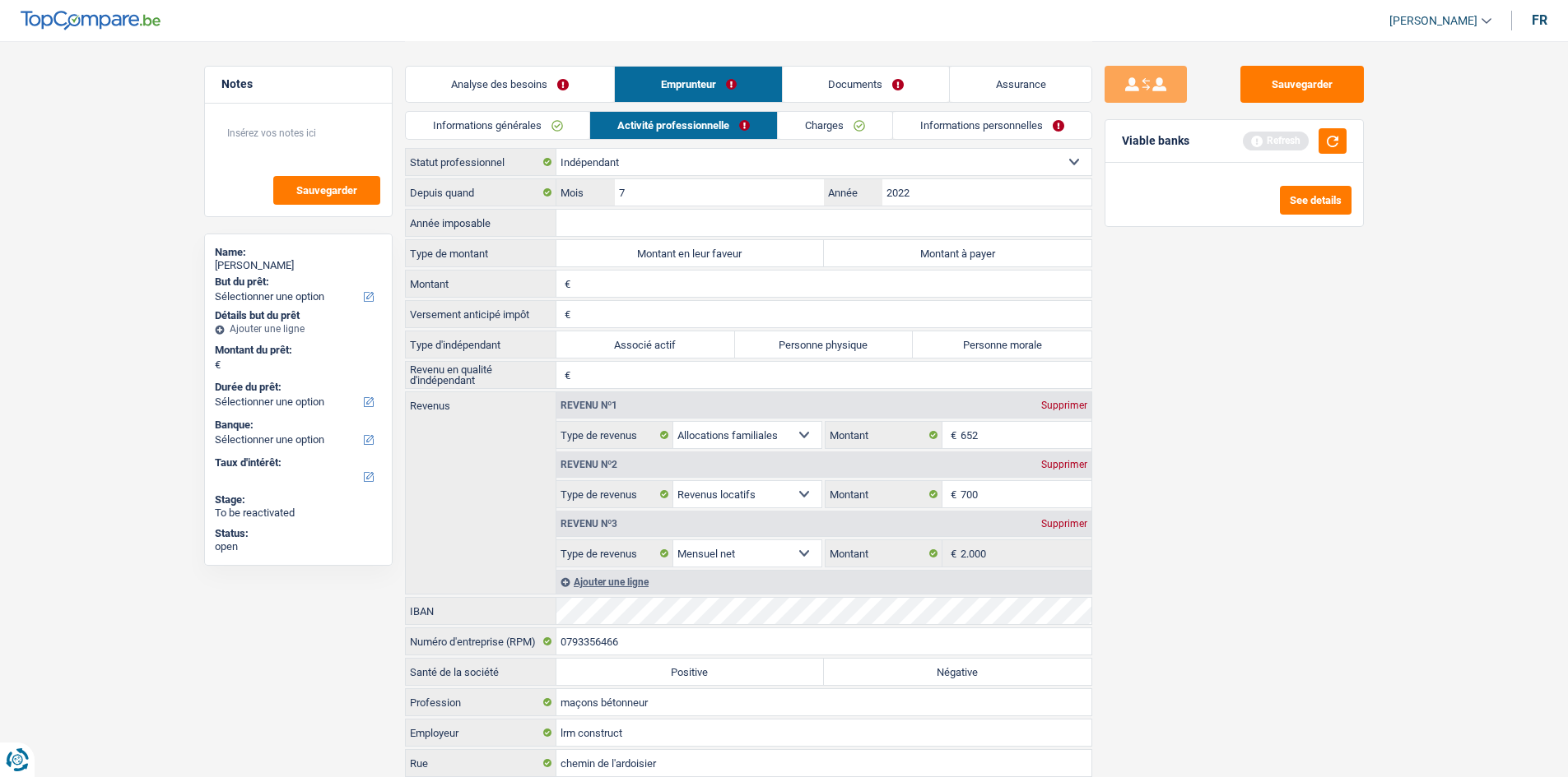
type input "700"
select select "netSalary"
type input "2.000"
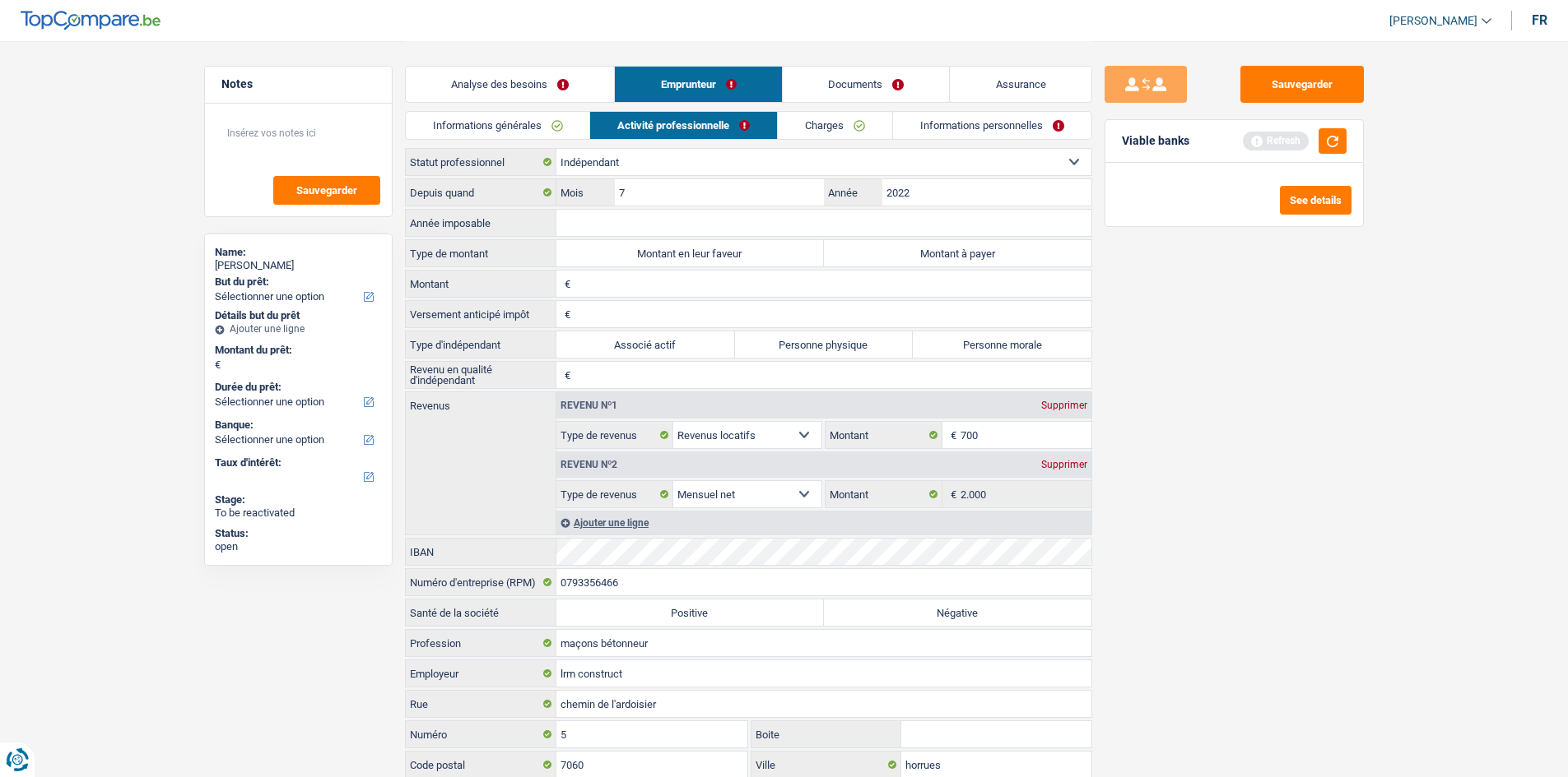
click at [1232, 402] on div "Sauvegarder Viable banks Refresh See details" at bounding box center [1234, 408] width 284 height 685
click at [1059, 403] on div "Supprimer" at bounding box center [1064, 406] width 55 height 10
select select "netSalary"
type input "2.000"
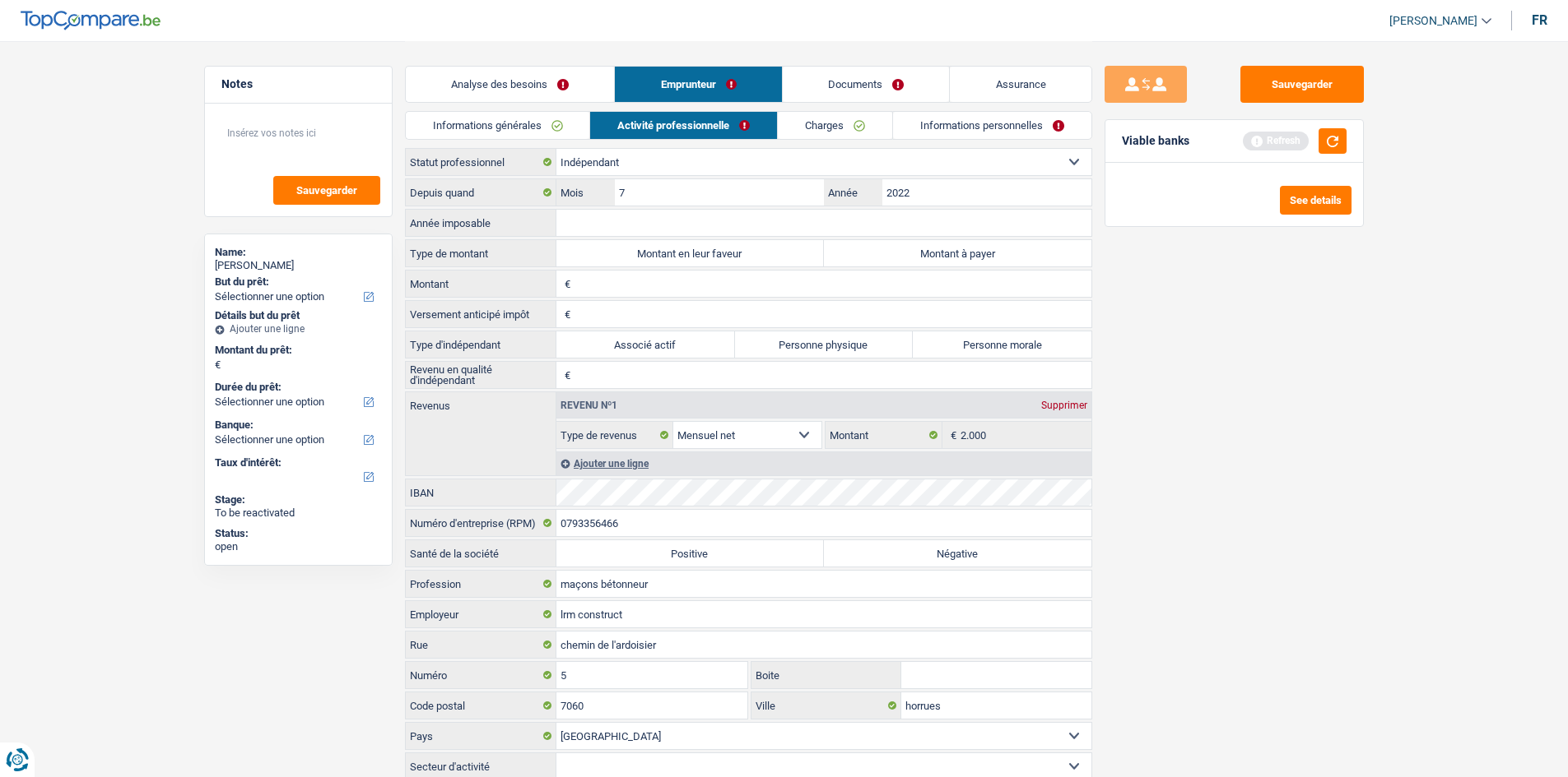
click at [825, 127] on link "Charges" at bounding box center [834, 125] width 114 height 27
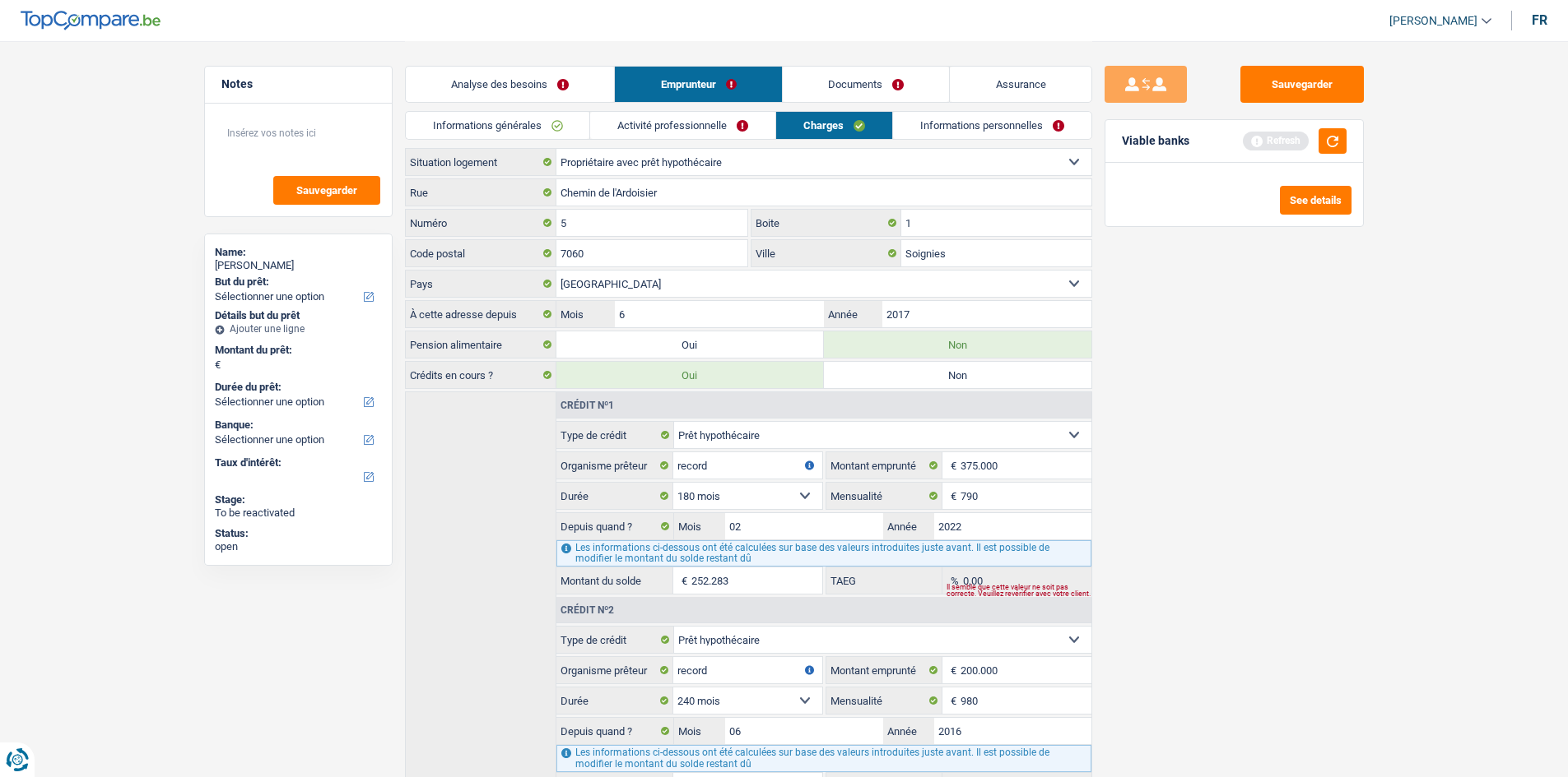
click at [1259, 382] on div "Sauvegarder Viable banks Refresh See details" at bounding box center [1234, 408] width 284 height 685
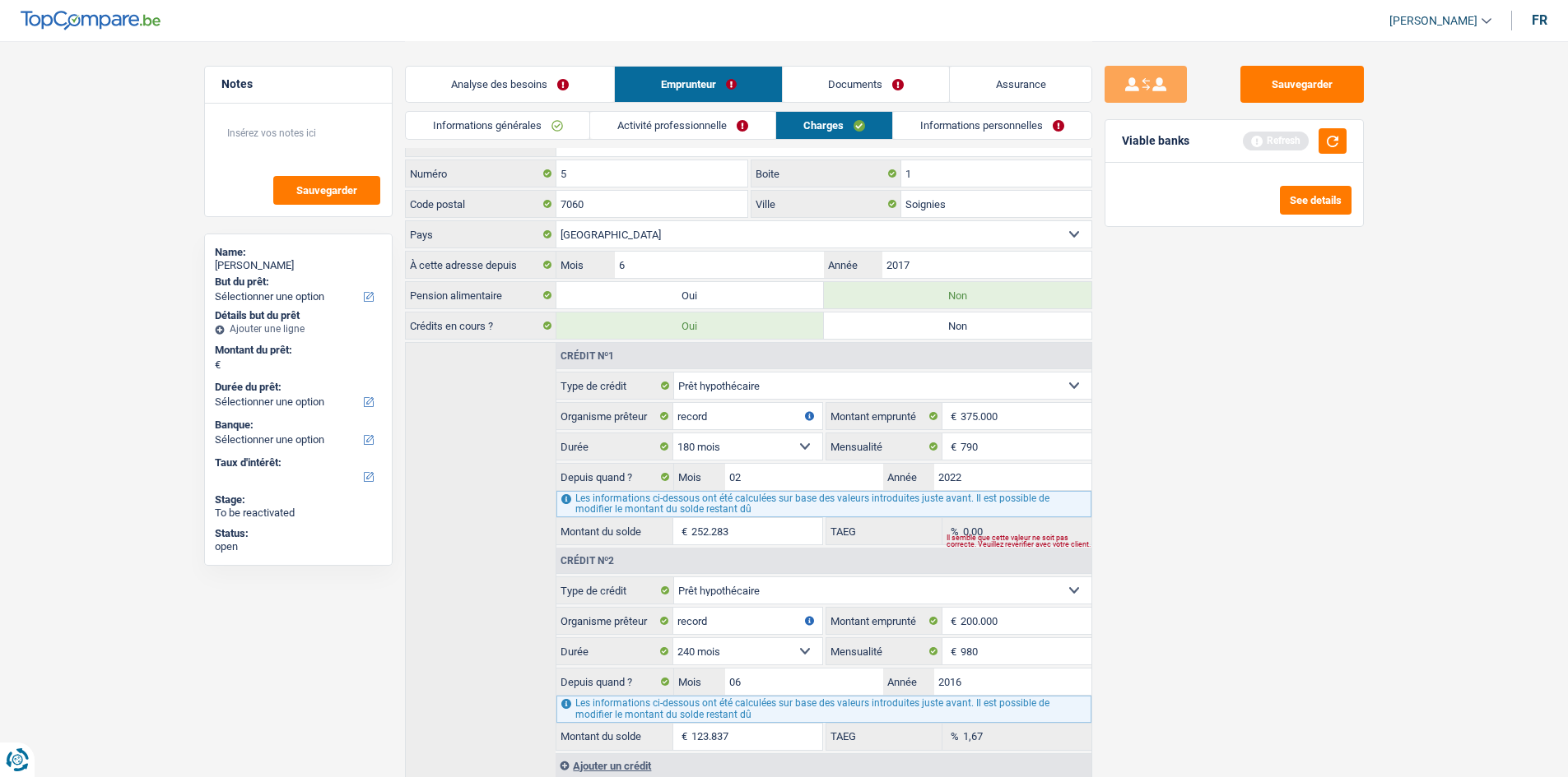
scroll to position [107, 0]
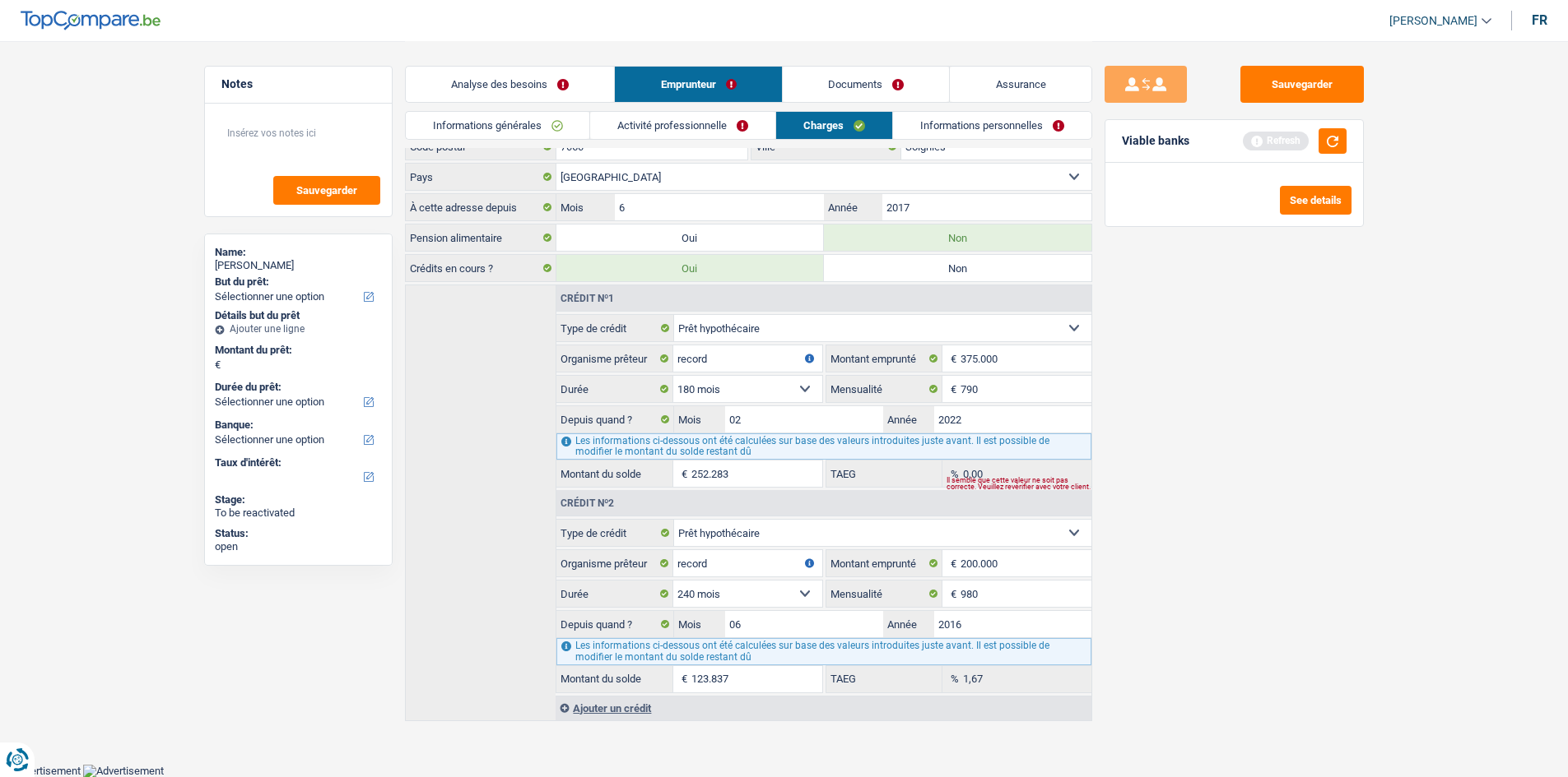
click at [1023, 526] on select "Carte ou ouverture de crédit Prêt hypothécaire Vente à tempérament Prêt à tempé…" at bounding box center [882, 533] width 418 height 26
select select "personalLoan"
select select
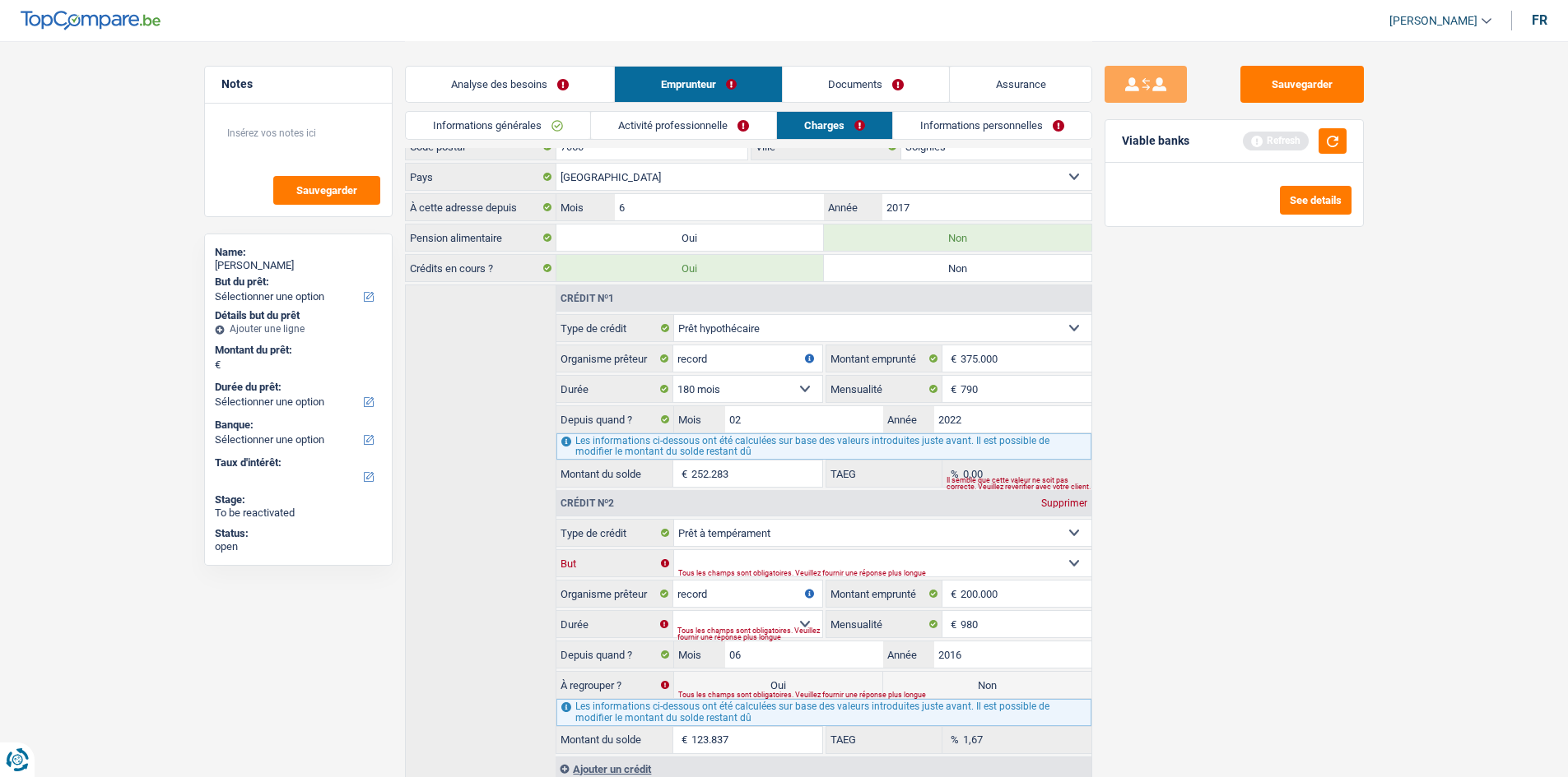
click at [824, 558] on select "Confort maison: meubles, textile, peinture, électroménager, outillage non-profe…" at bounding box center [882, 564] width 418 height 26
select select "homeFurnishingOrRelocation"
click at [674, 551] on select "Confort maison: meubles, textile, peinture, électroménager, outillage non-profe…" at bounding box center [882, 564] width 418 height 26
click at [796, 559] on select "Confort maison: meubles, textile, peinture, électroménager, outillage non-profe…" at bounding box center [882, 564] width 418 height 26
click at [674, 551] on select "Confort maison: meubles, textile, peinture, électroménager, outillage non-profe…" at bounding box center [882, 564] width 418 height 26
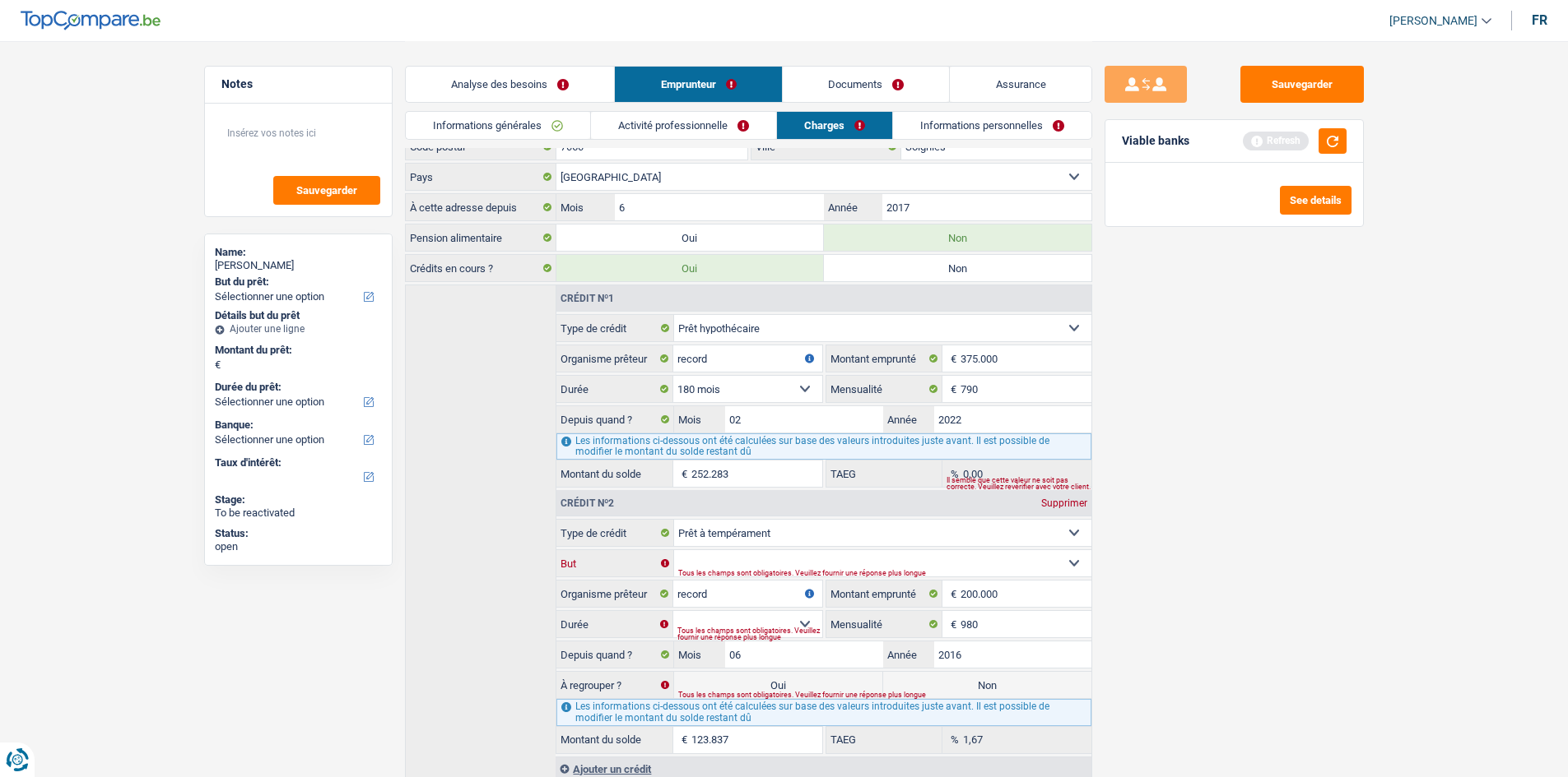
click at [755, 564] on select "Confort maison: meubles, textile, peinture, électroménager, outillage non-profe…" at bounding box center [882, 564] width 418 height 26
drag, startPoint x: 1278, startPoint y: 585, endPoint x: 1079, endPoint y: 549, distance: 202.2
click at [1278, 585] on div "Sauvegarder Viable banks Refresh See details" at bounding box center [1234, 408] width 284 height 685
click at [806, 539] on select "Carte ou ouverture de crédit Prêt hypothécaire Vente à tempérament Prêt à tempé…" at bounding box center [882, 533] width 418 height 26
select select "carLoan"
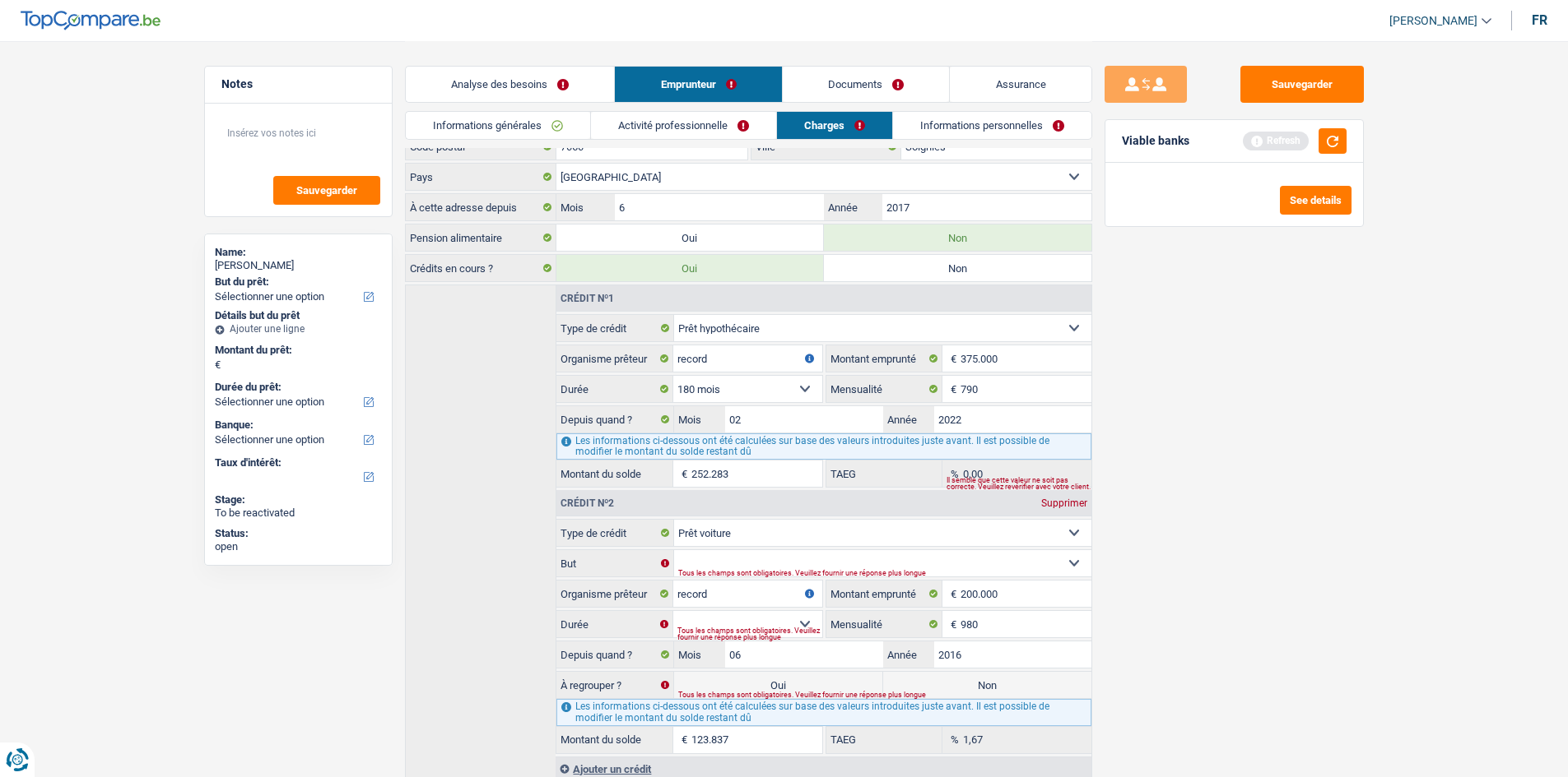
click at [674, 520] on select "Carte ou ouverture de crédit Prêt hypothécaire Vente à tempérament Prêt à tempé…" at bounding box center [882, 533] width 418 height 26
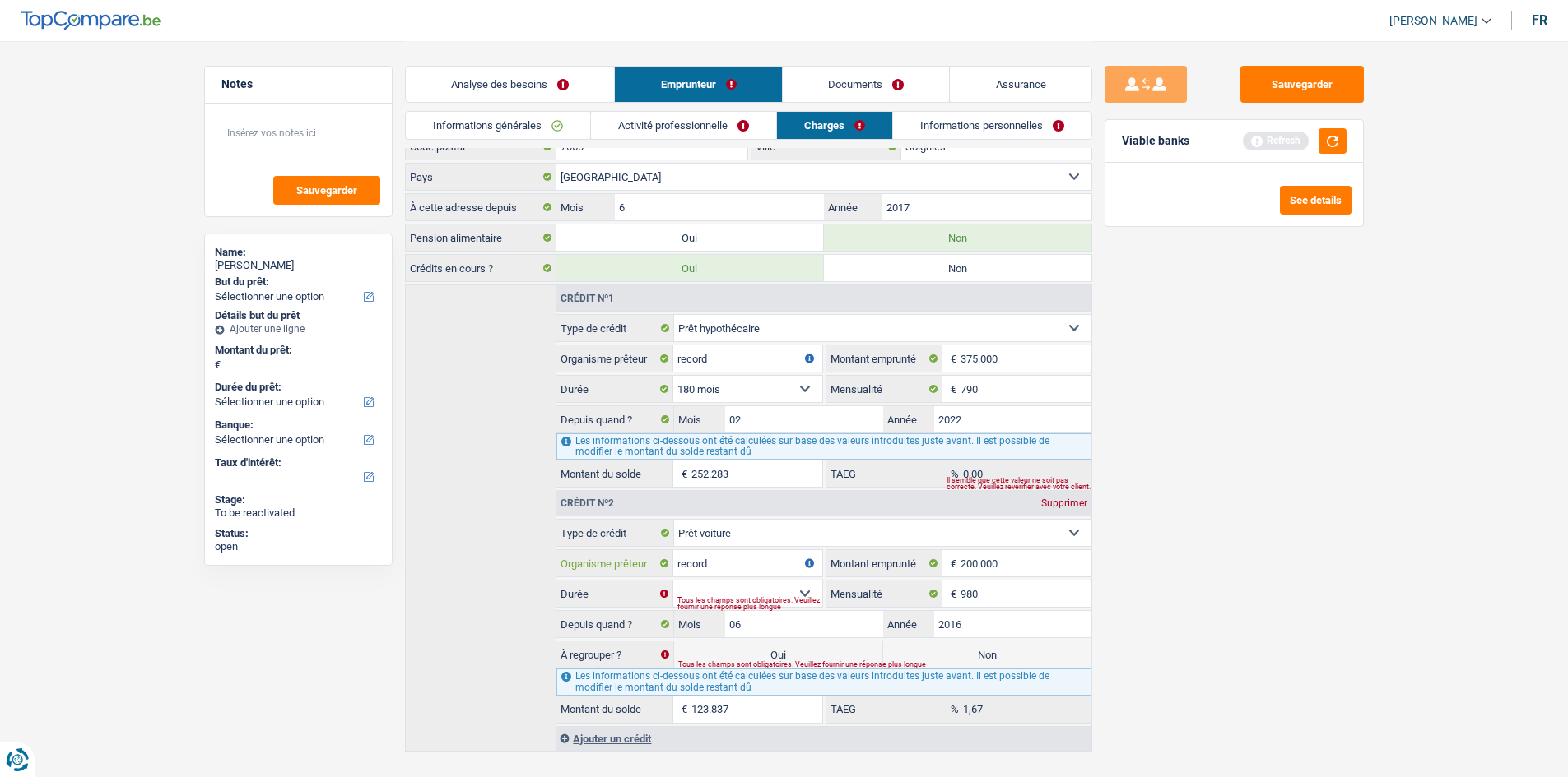
click at [761, 568] on input "record" at bounding box center [747, 564] width 148 height 26
type input "Alpha Crédit"
click at [1009, 558] on input "200.000" at bounding box center [1025, 564] width 130 height 26
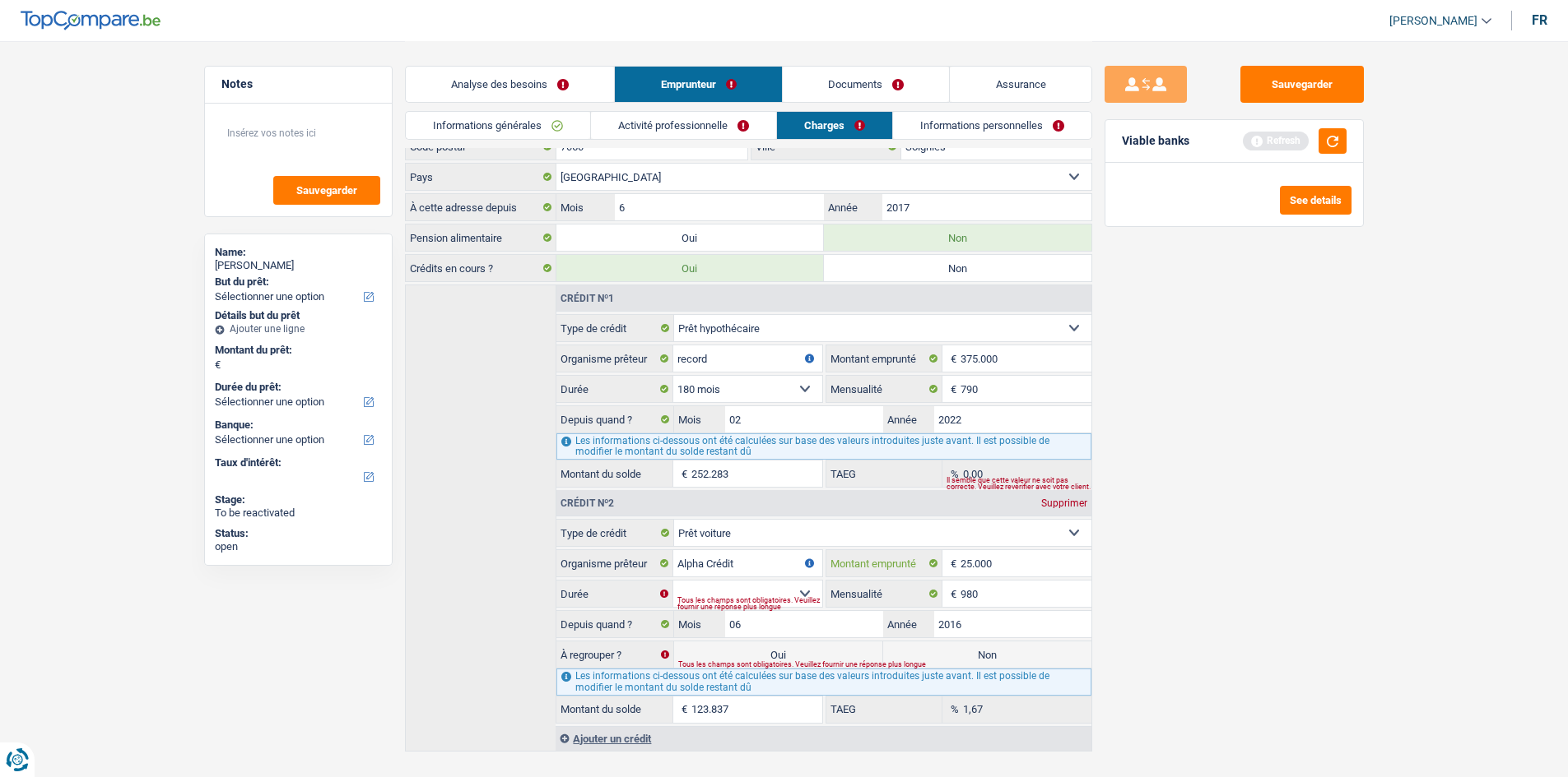
type input "25.000"
click at [788, 589] on select "12 mois 18 mois 24 mois 30 mois 36 mois 42 mois 48 mois 60 mois 72 mois 84 mois…" at bounding box center [747, 594] width 148 height 26
select select "60"
click at [673, 581] on select "12 mois 18 mois 24 mois 30 mois 36 mois 42 mois 48 mois 60 mois 72 mois 84 mois…" at bounding box center [747, 594] width 148 height 26
type input "1"
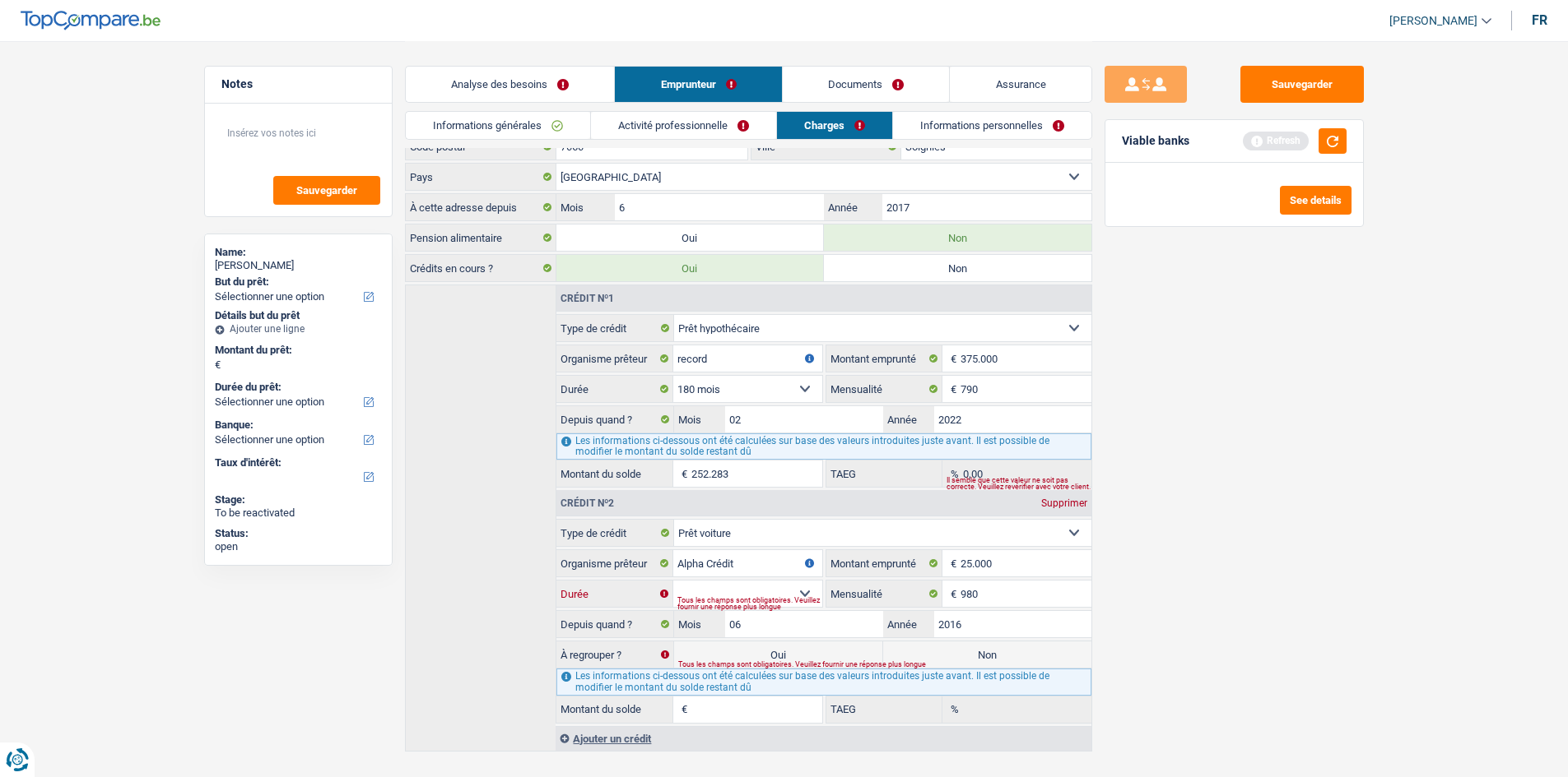
type input "0,00"
click at [1242, 549] on div "Sauvegarder Viable banks Refresh See details" at bounding box center [1234, 408] width 284 height 685
click at [968, 594] on input "980" at bounding box center [1025, 594] width 130 height 26
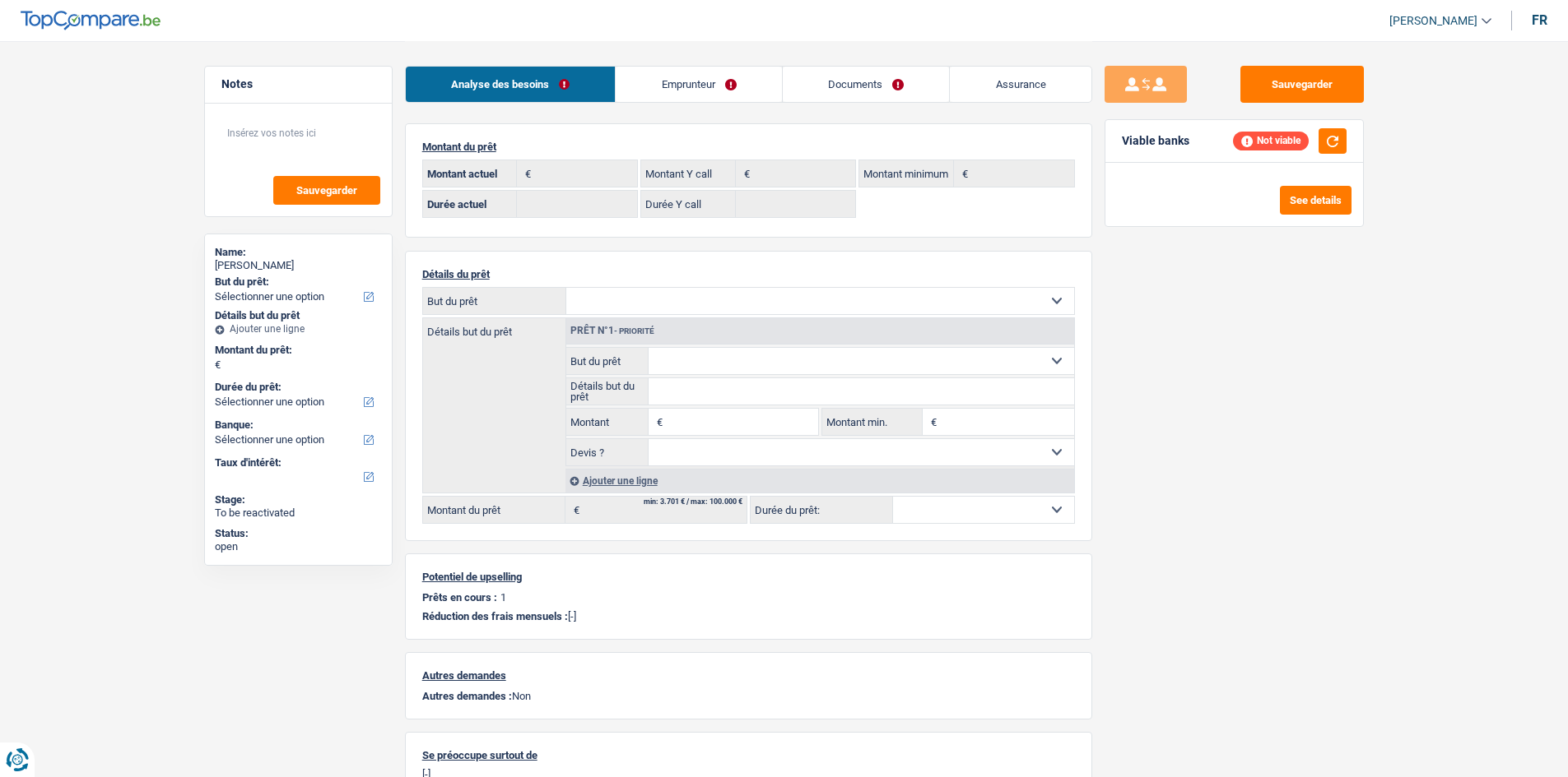
select select "32"
select select "married"
click at [654, 80] on link "Emprunteur" at bounding box center [698, 84] width 166 height 36
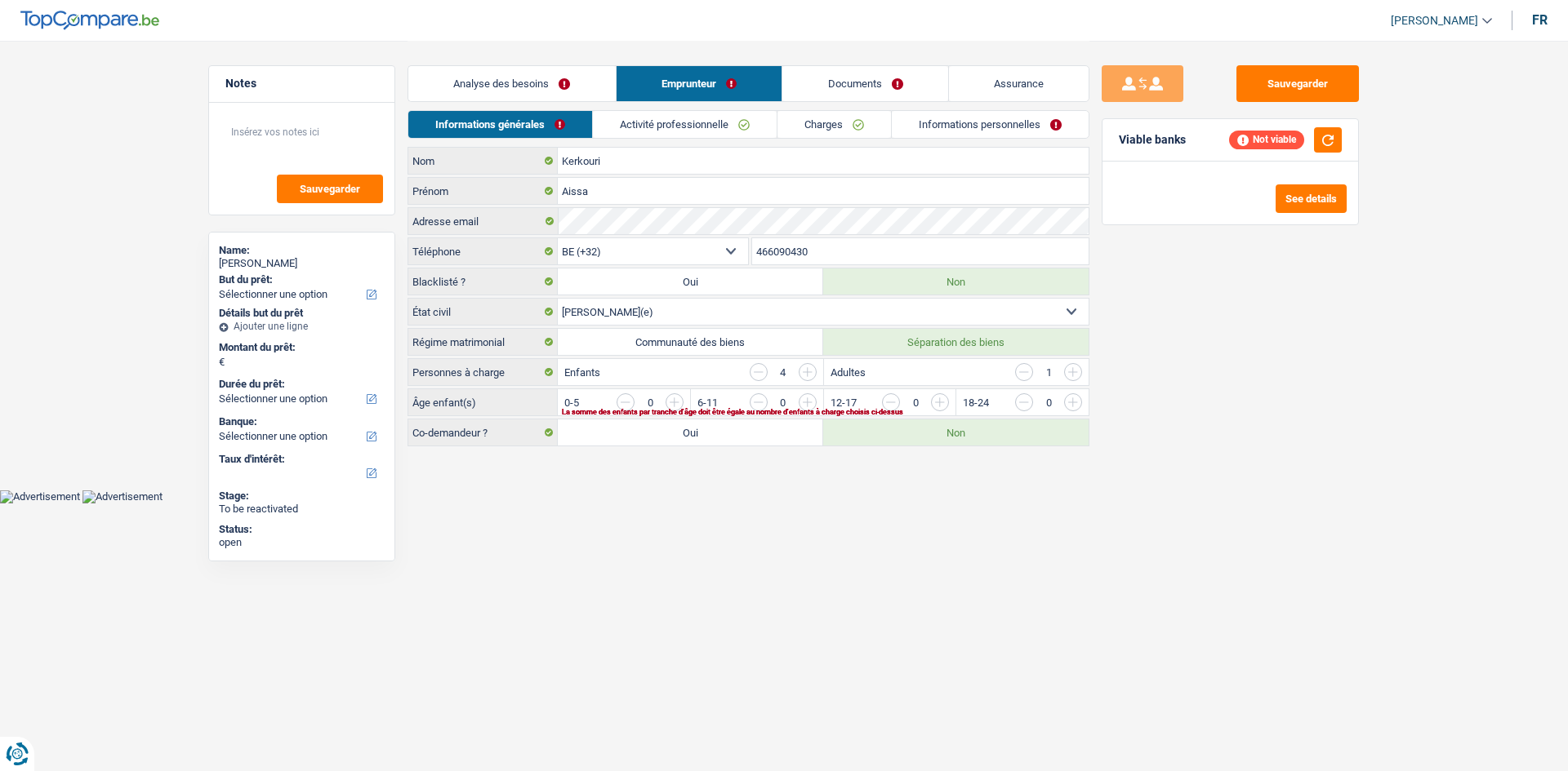
click at [579, 89] on link "Analyse des besoins" at bounding box center [512, 84] width 208 height 35
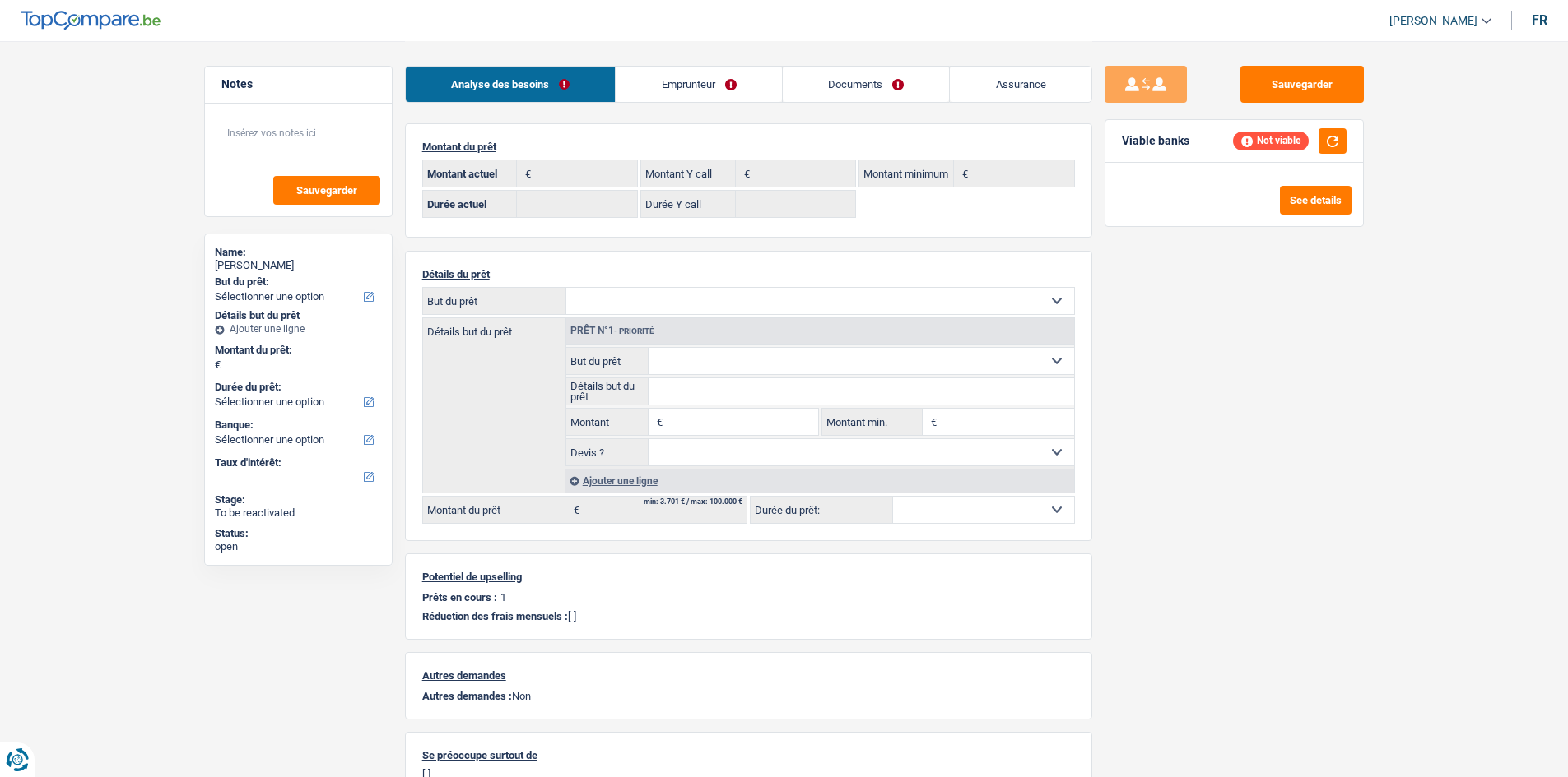
click at [760, 296] on select "Confort maison: meubles, textile, peinture, électroménager, outillage non-profe…" at bounding box center [820, 301] width 508 height 26
select select "car"
click at [566, 288] on select "Confort maison: meubles, textile, peinture, électroménager, outillage non-profe…" at bounding box center [820, 301] width 508 height 26
select select "car"
select select "24"
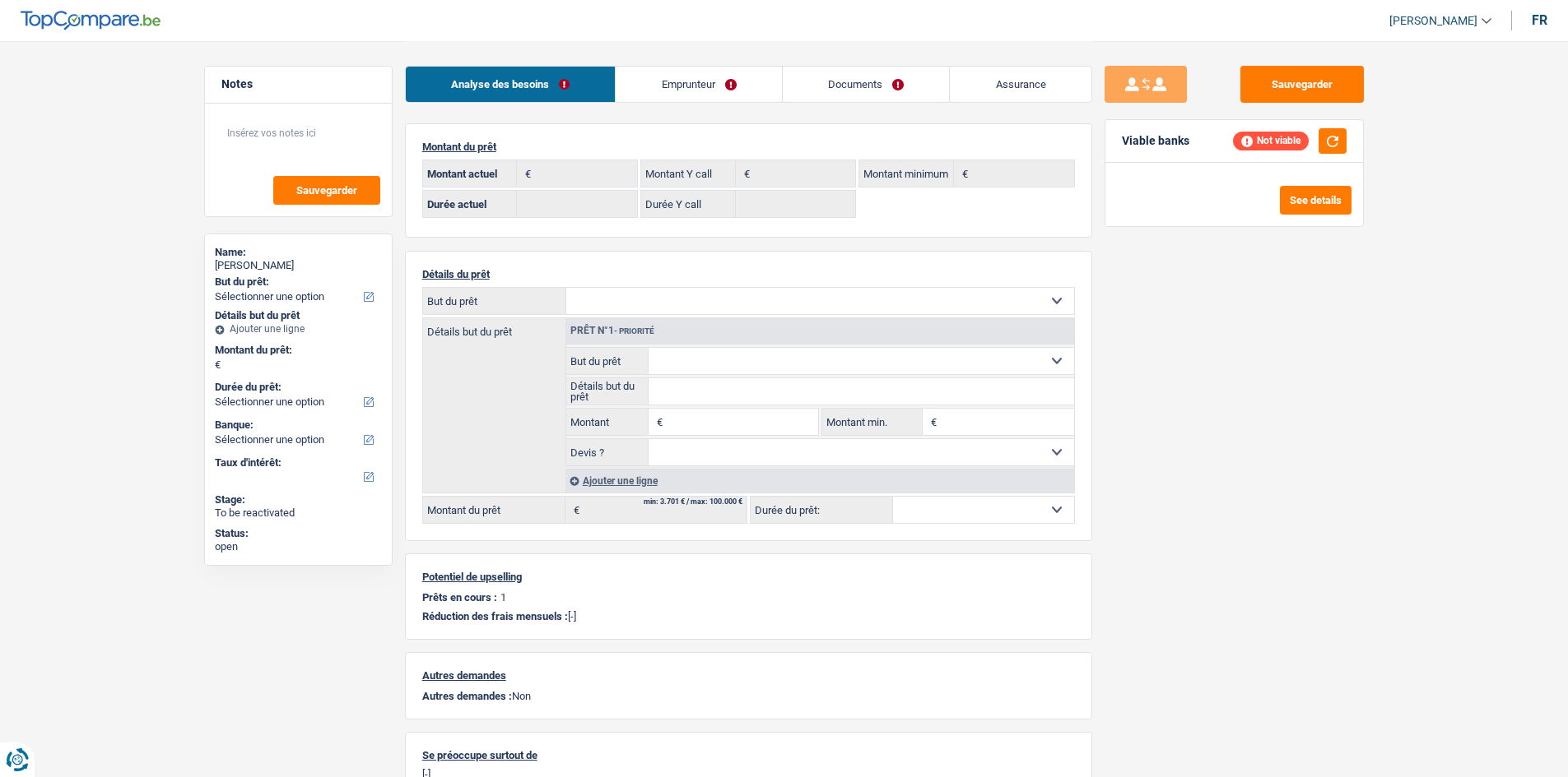
select select "24"
select select "car"
select select "24"
select select "car"
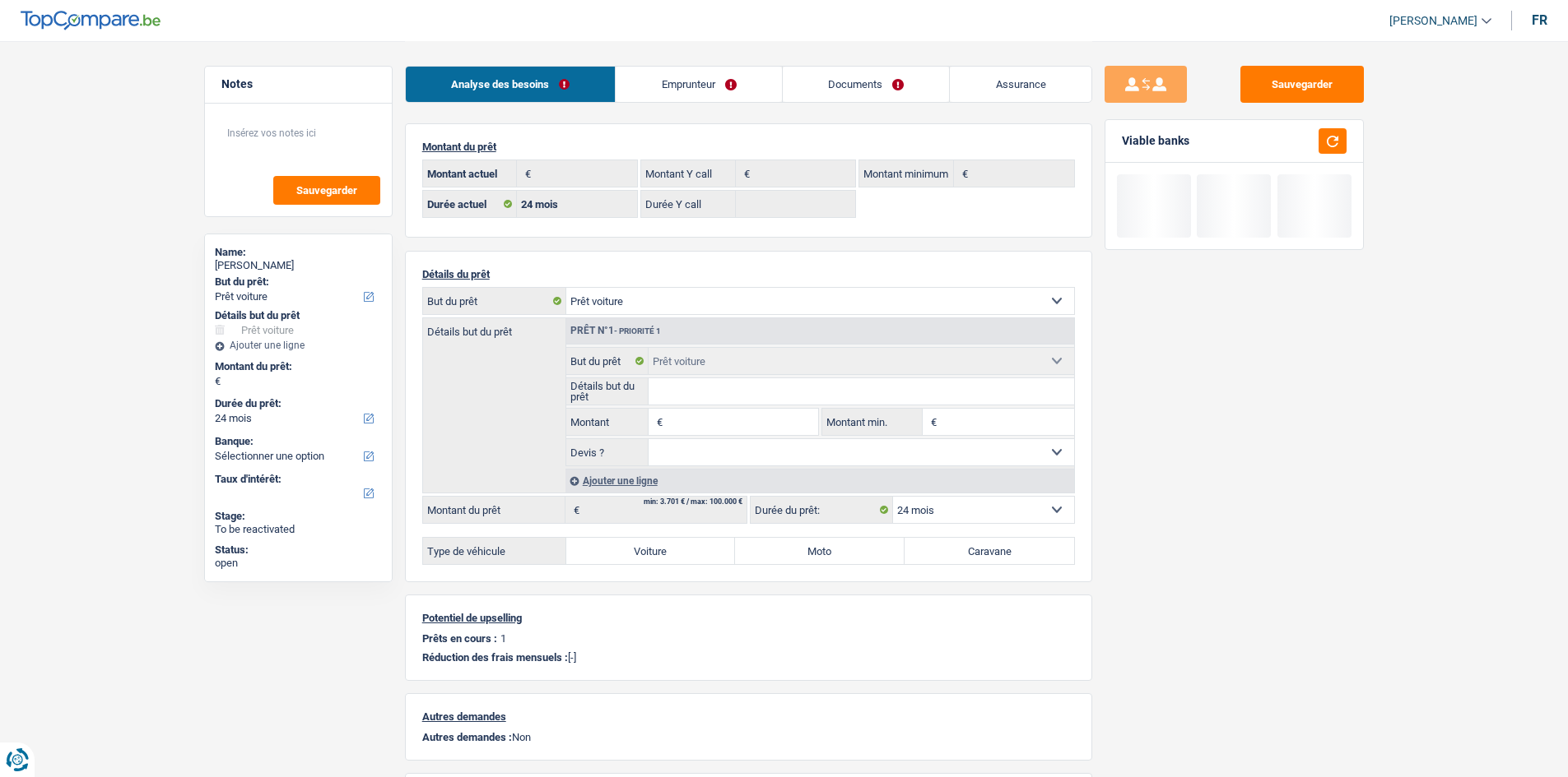
click at [746, 392] on input "Détails but du prêt" at bounding box center [861, 392] width 425 height 26
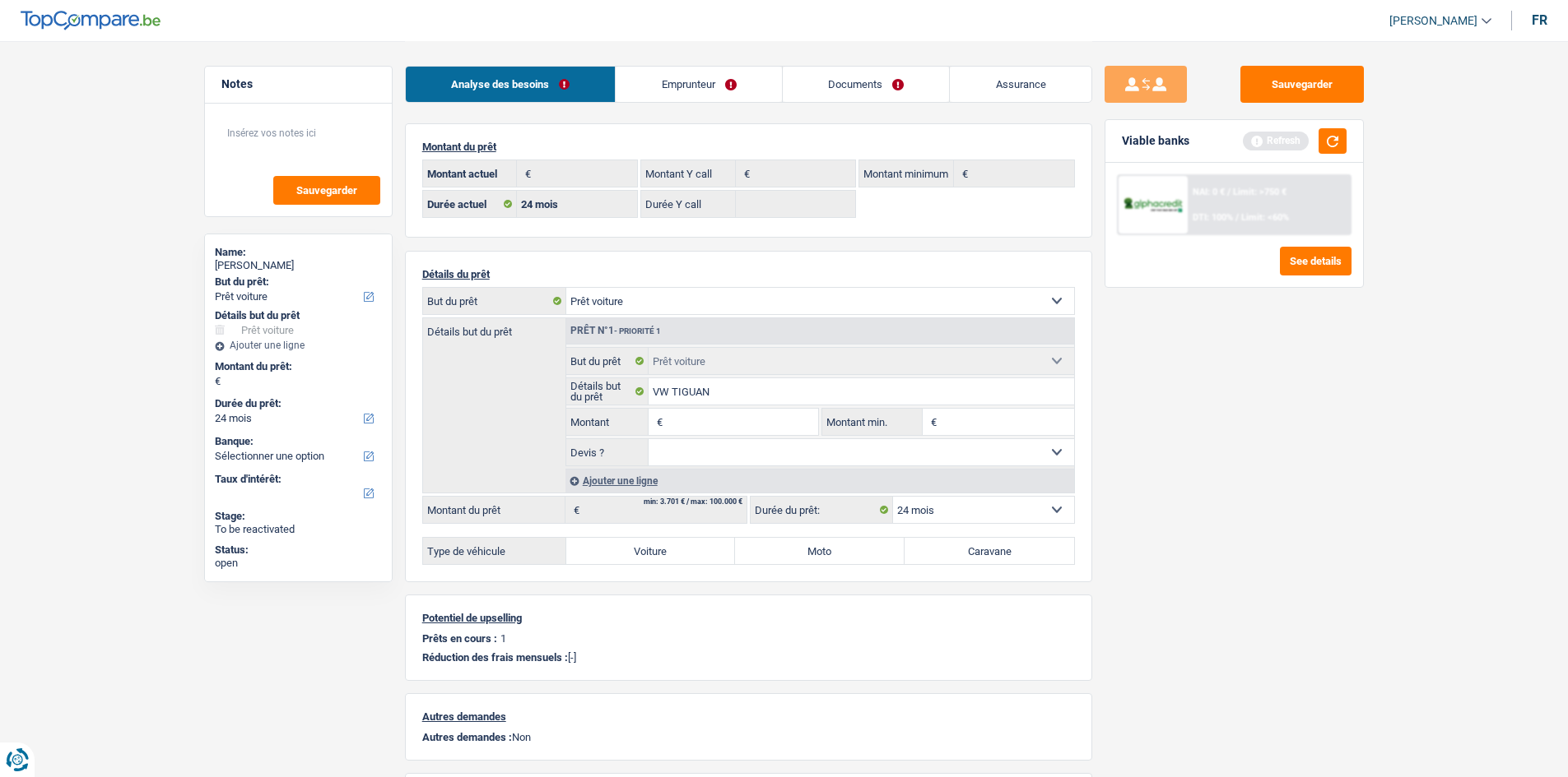
click at [715, 301] on select "Confort maison: meubles, textile, peinture, électroménager, outillage non-profe…" at bounding box center [820, 301] width 508 height 26
click at [566, 288] on select "Confort maison: meubles, textile, peinture, électroménager, outillage non-profe…" at bounding box center [820, 301] width 508 height 26
click at [753, 394] on input "VW TIGUAN" at bounding box center [861, 392] width 425 height 26
type input "VW TIGUAN"
click at [760, 421] on input "Montant" at bounding box center [742, 422] width 151 height 26
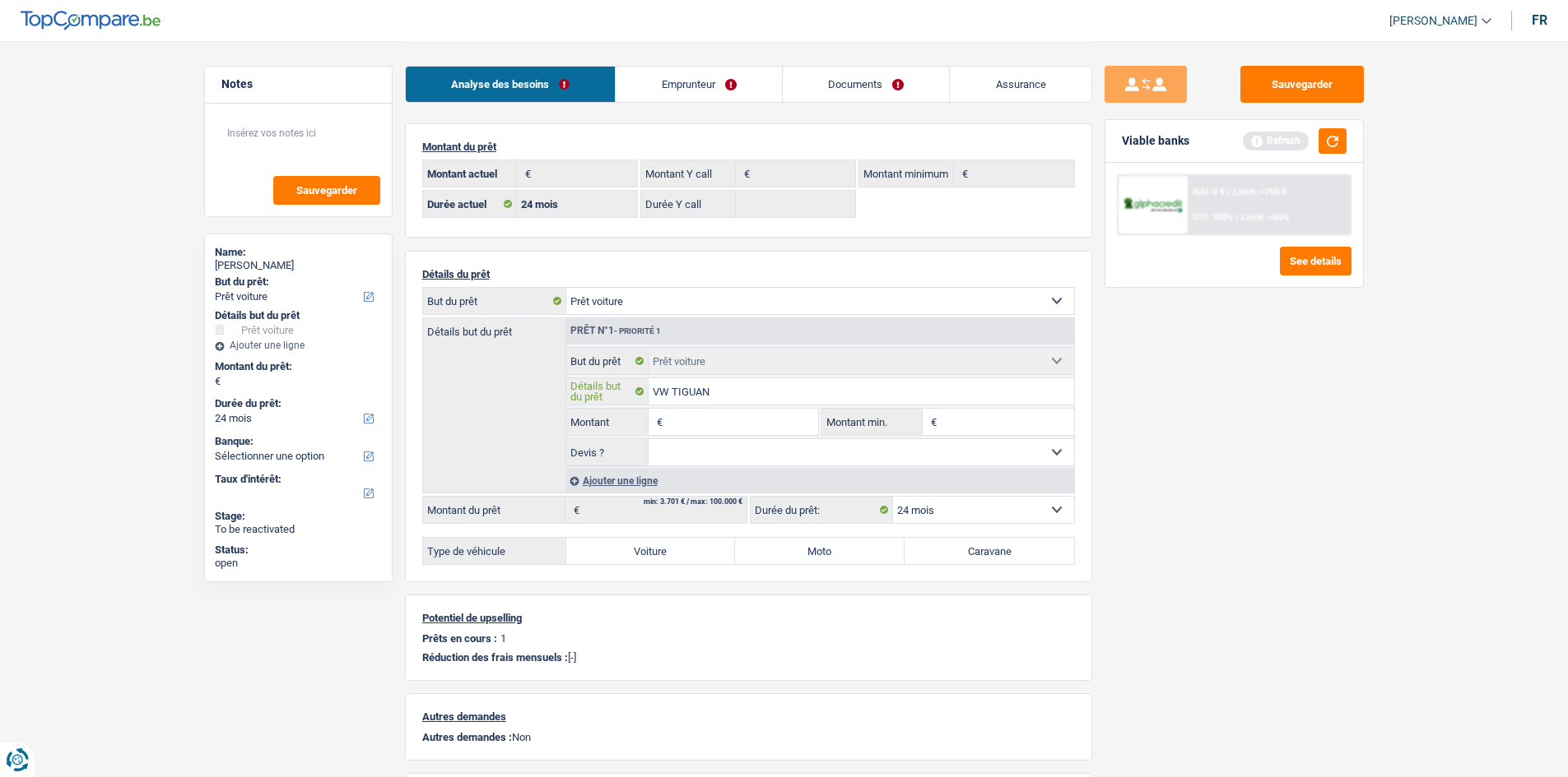
click at [762, 393] on input "VW TIGUAN" at bounding box center [861, 392] width 425 height 26
click at [755, 422] on input "Montant" at bounding box center [742, 422] width 151 height 26
type input "8.000"
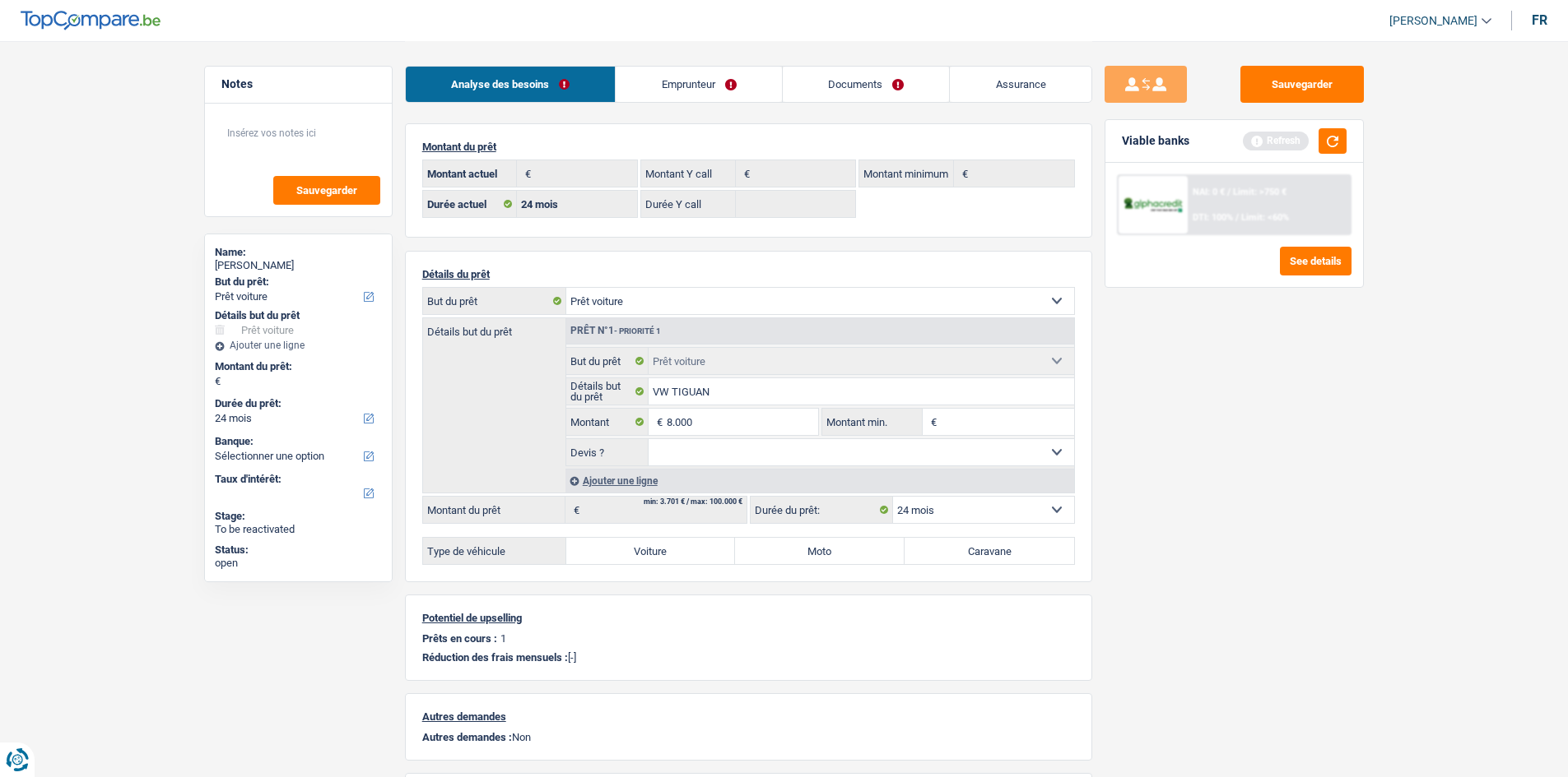
select select "48"
type input "8.000"
click at [968, 415] on input "Montant min." at bounding box center [1006, 422] width 133 height 26
select select "48"
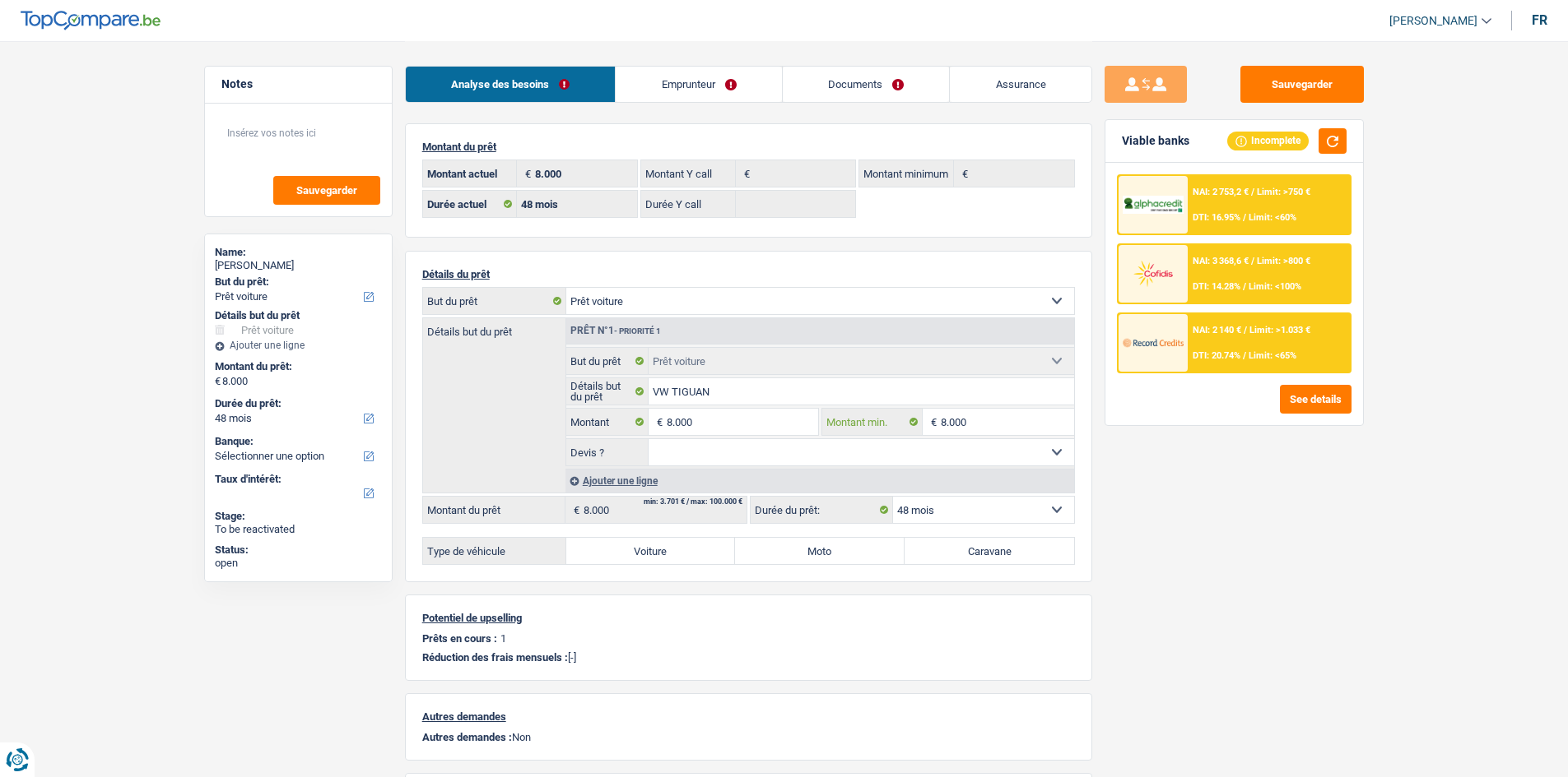
type input "8.000"
click at [819, 452] on select "Oui Non Non répondu Sélectionner une option" at bounding box center [861, 452] width 425 height 26
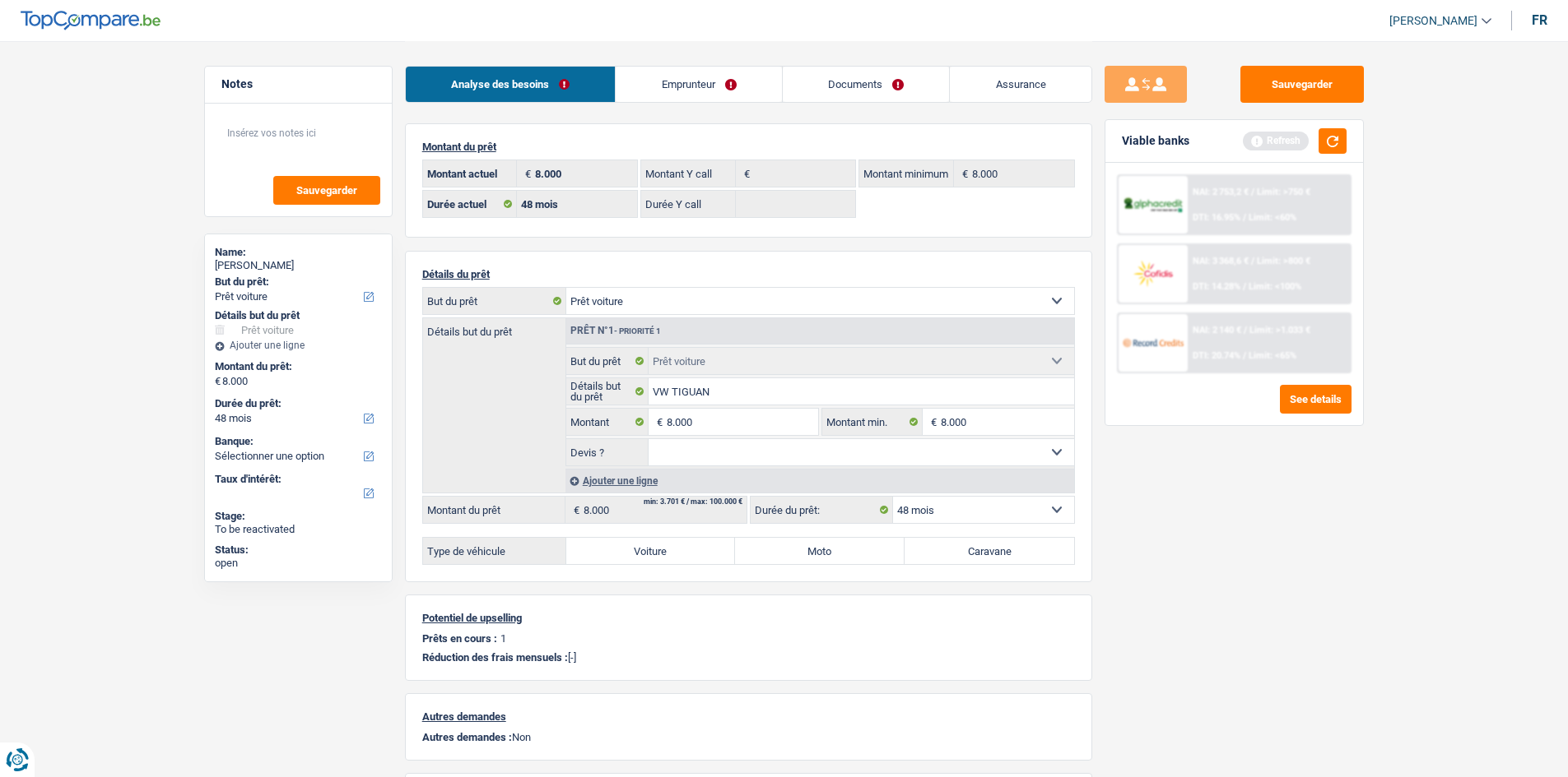
select select "yes"
click at [648, 439] on select "Oui Non Non répondu Sélectionner une option" at bounding box center [861, 452] width 425 height 26
drag, startPoint x: 1151, startPoint y: 529, endPoint x: 658, endPoint y: 527, distance: 493.0
click at [1144, 528] on div "Sauvegarder Viable banks Refresh NAI: 2 753,2 € / Limit: >750 € DTI: 16.95% / L…" at bounding box center [1234, 408] width 284 height 685
click at [599, 545] on label "Voiture" at bounding box center [651, 551] width 170 height 26
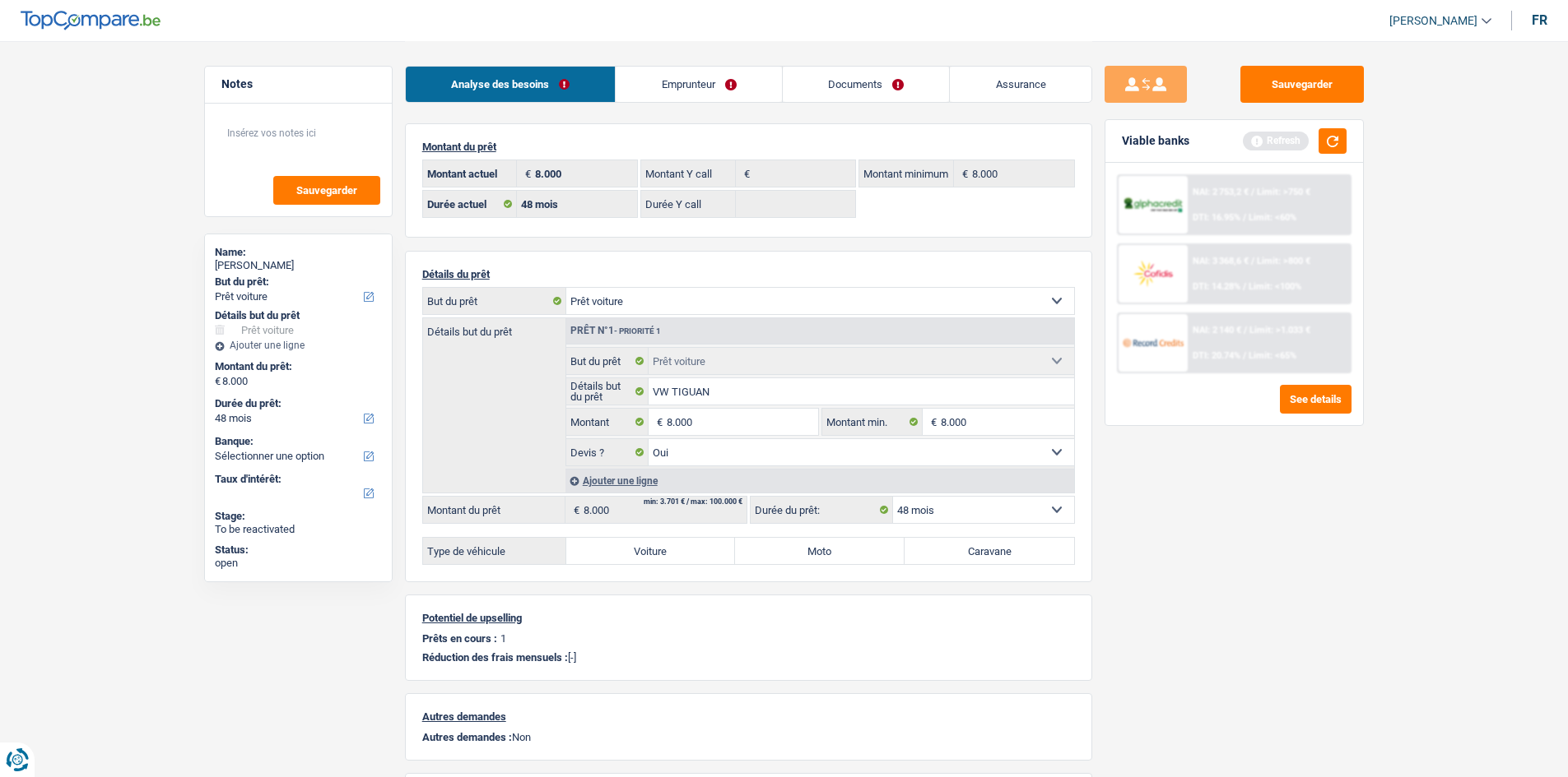
click at [599, 545] on input "Voiture" at bounding box center [651, 551] width 170 height 26
radio input "true"
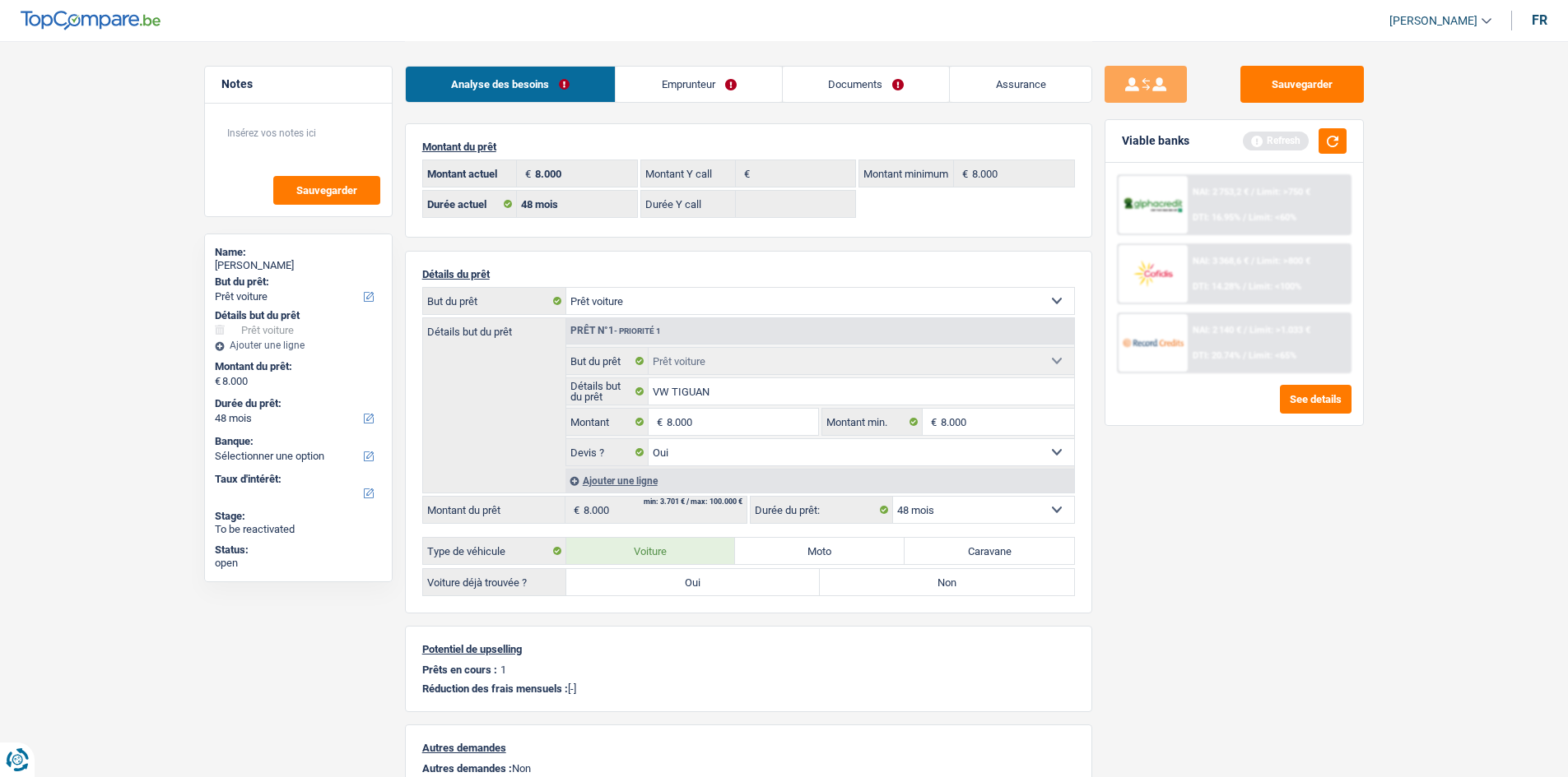
click at [649, 570] on label "Oui" at bounding box center [693, 583] width 254 height 26
click at [649, 570] on input "Oui" at bounding box center [693, 583] width 254 height 26
radio input "true"
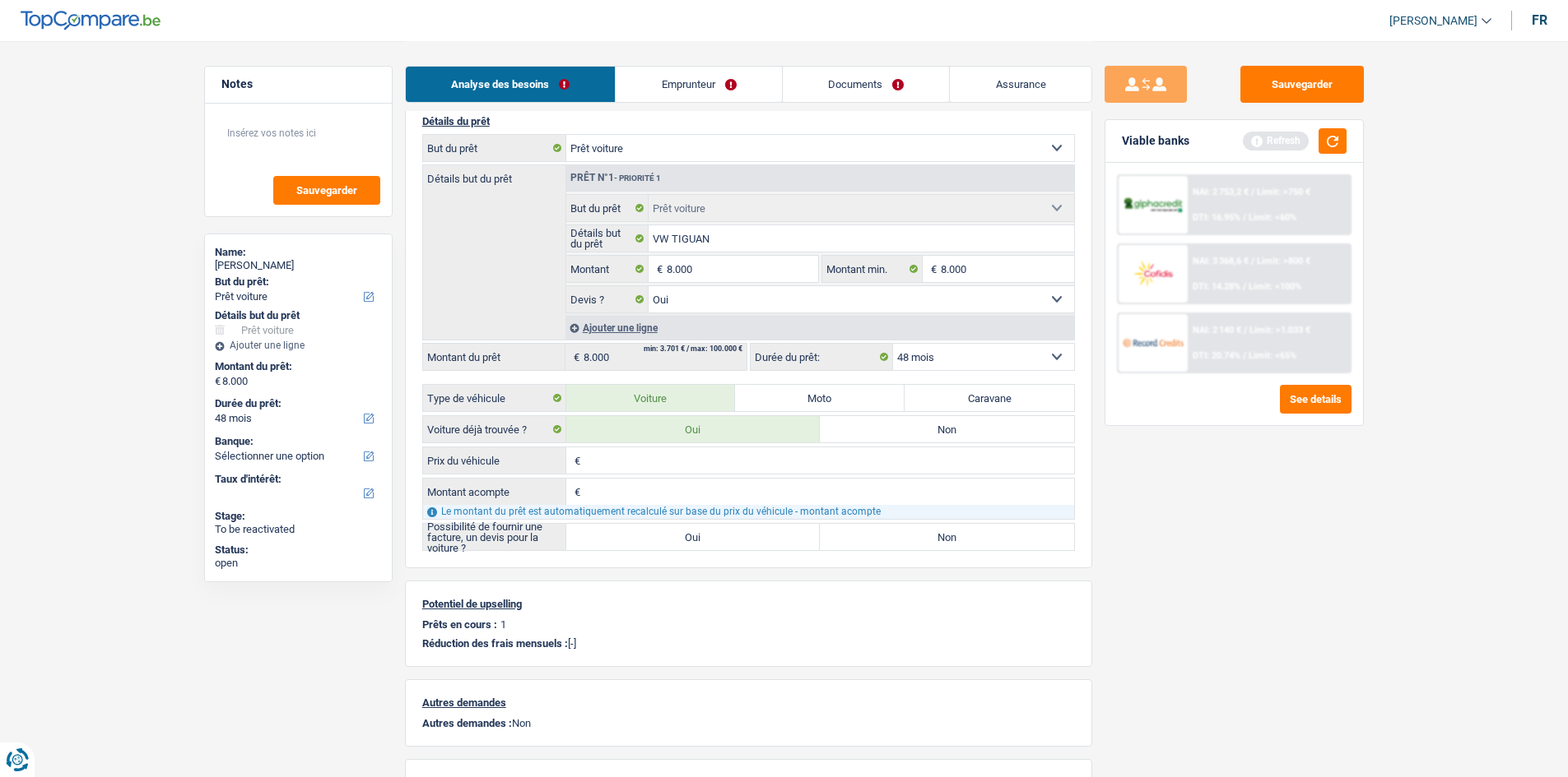
scroll to position [164, 0]
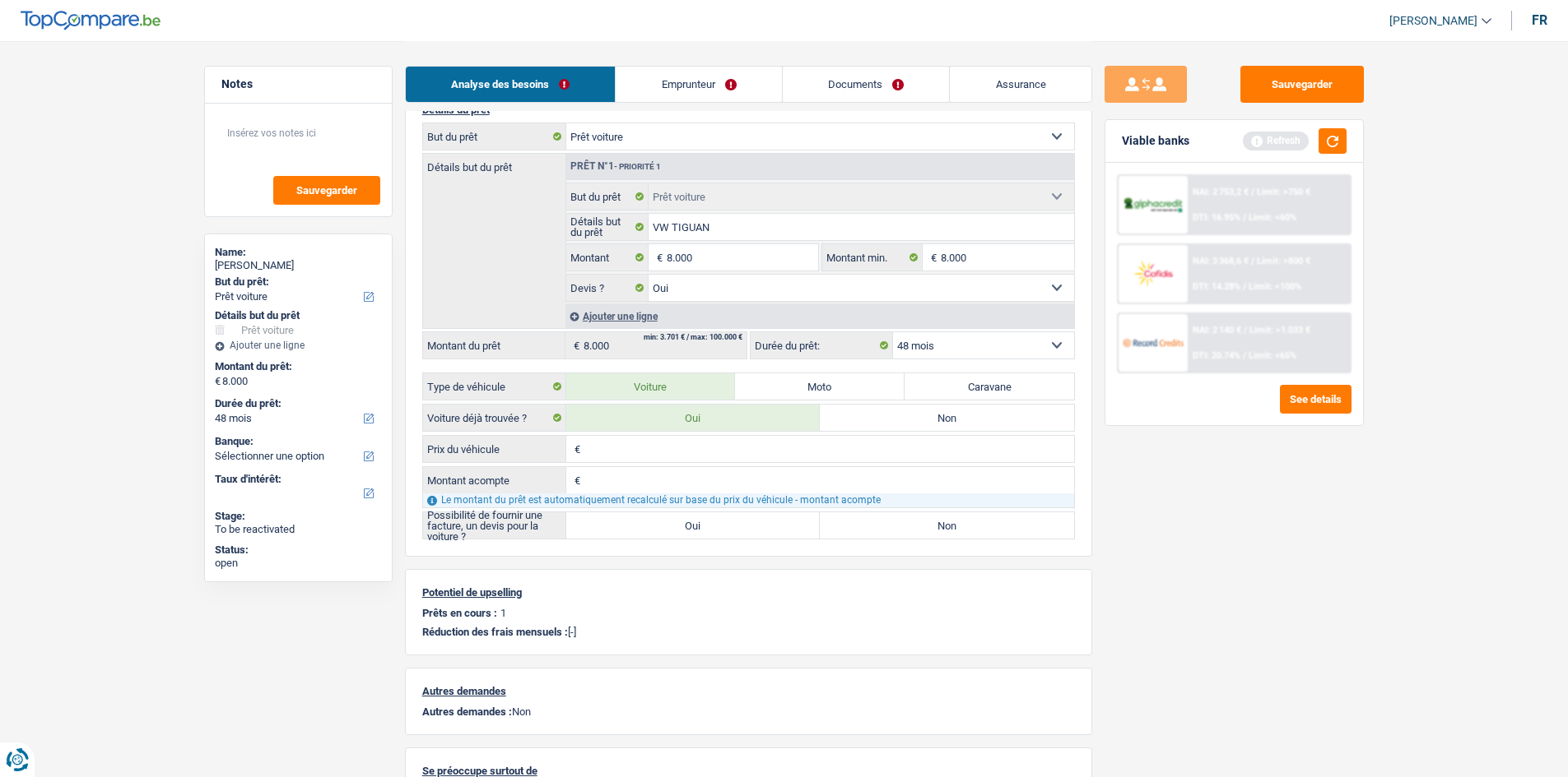
click at [706, 453] on input "Prix du véhicule" at bounding box center [829, 449] width 490 height 26
click at [756, 250] on input "8.000" at bounding box center [742, 258] width 151 height 26
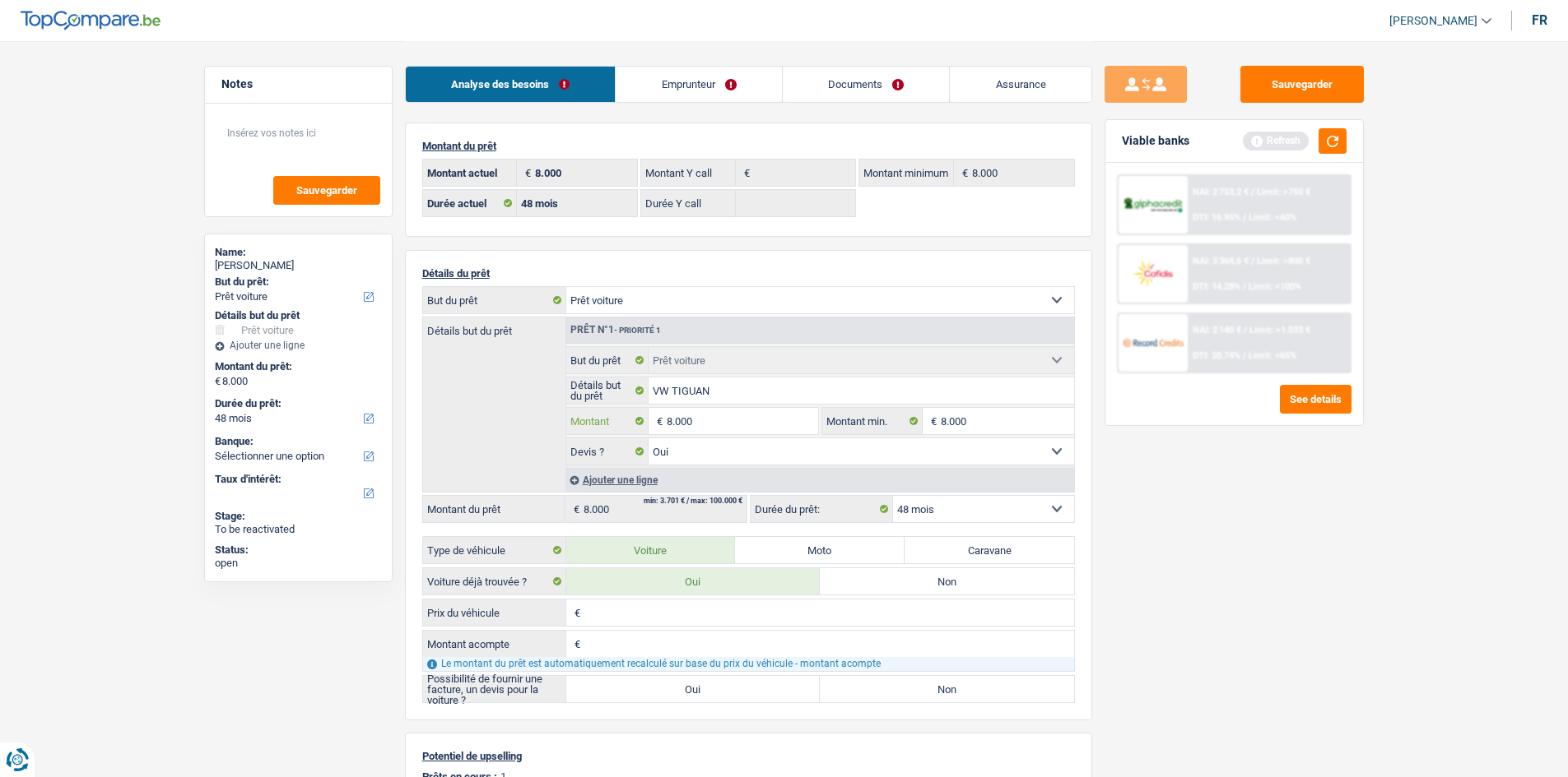
scroll to position [0, 0]
click at [679, 94] on link "Emprunteur" at bounding box center [698, 84] width 166 height 36
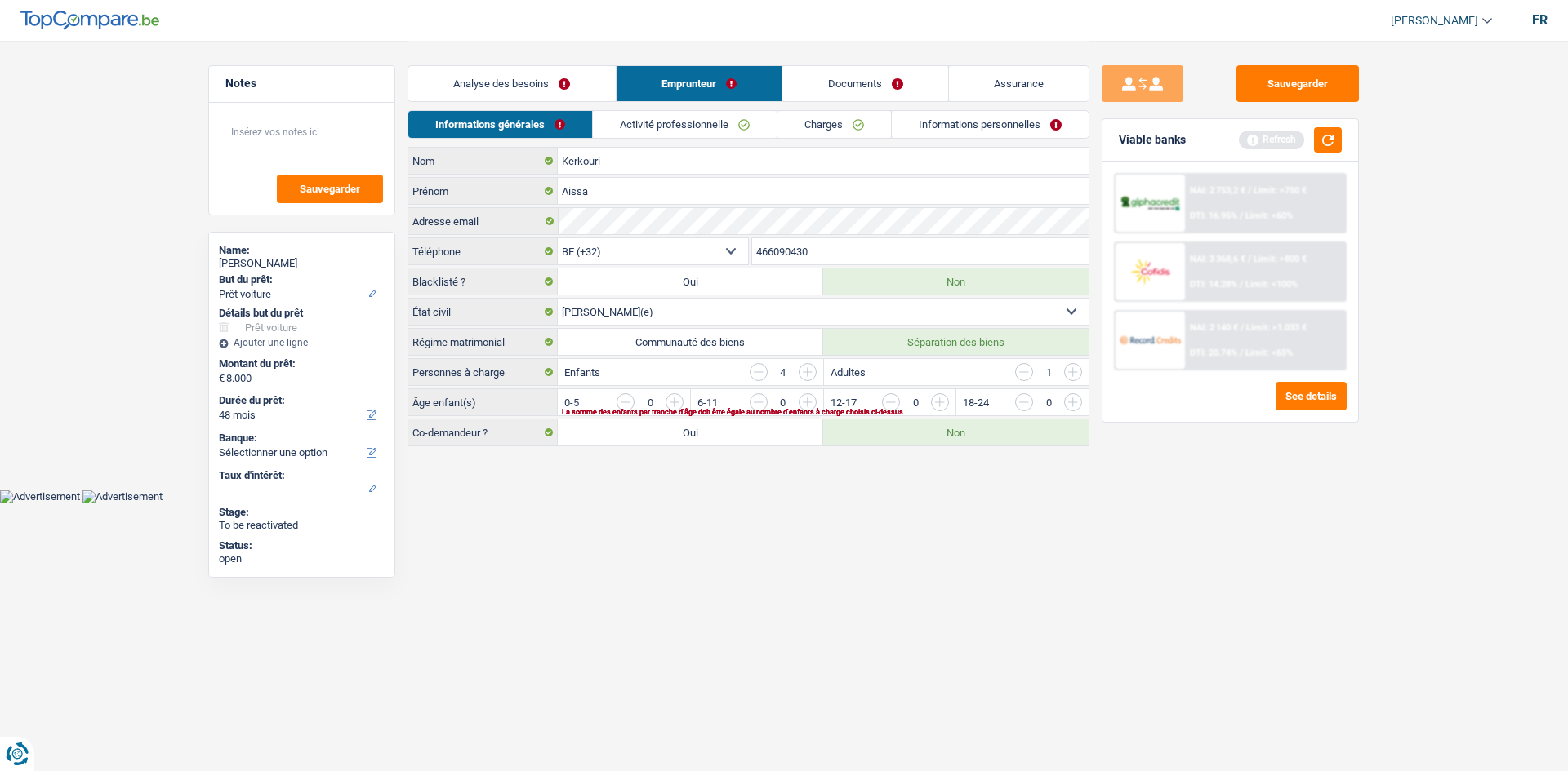
click at [1310, 145] on div "Refresh" at bounding box center [1290, 139] width 103 height 25
click at [1319, 145] on button "button" at bounding box center [1328, 139] width 28 height 25
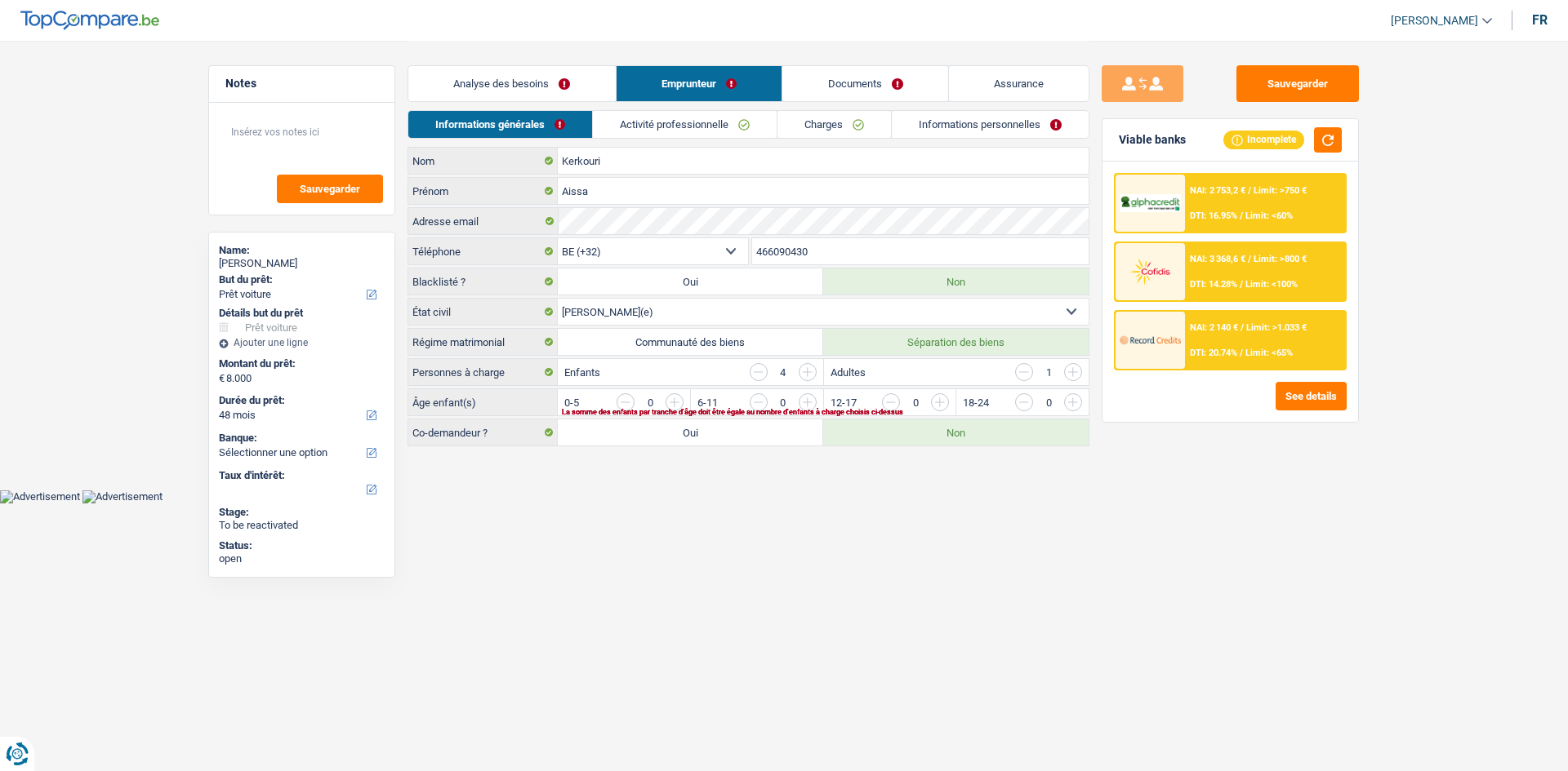
click at [972, 504] on html "Vous avez le contrôle de vos données Nous utilisons des cookies, tout comme nos…" at bounding box center [784, 252] width 1568 height 504
click at [757, 368] on input "button" at bounding box center [759, 372] width 18 height 18
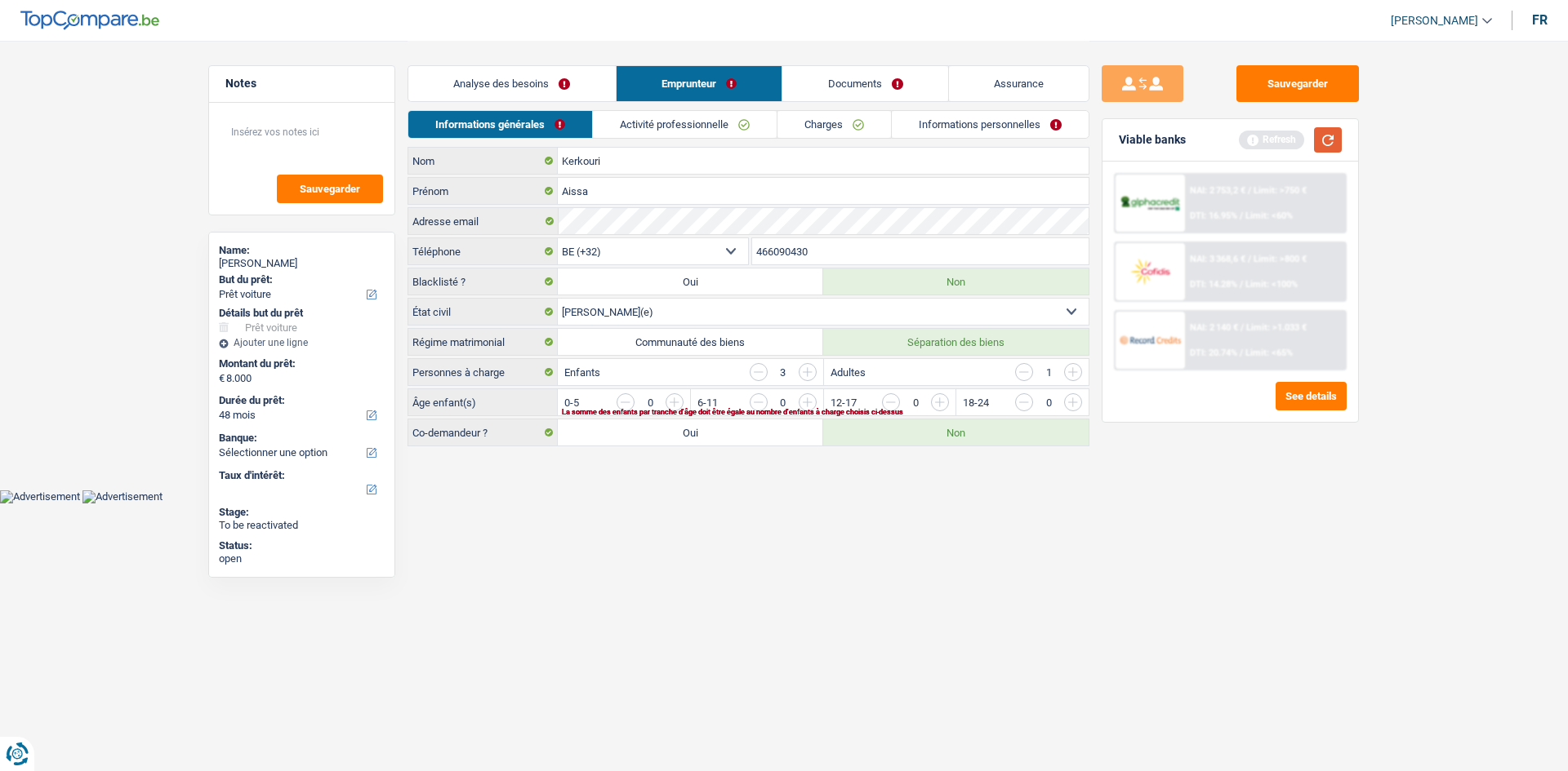
drag, startPoint x: 1319, startPoint y: 144, endPoint x: 1321, endPoint y: 157, distance: 13.2
click at [1319, 144] on button "button" at bounding box center [1328, 139] width 28 height 25
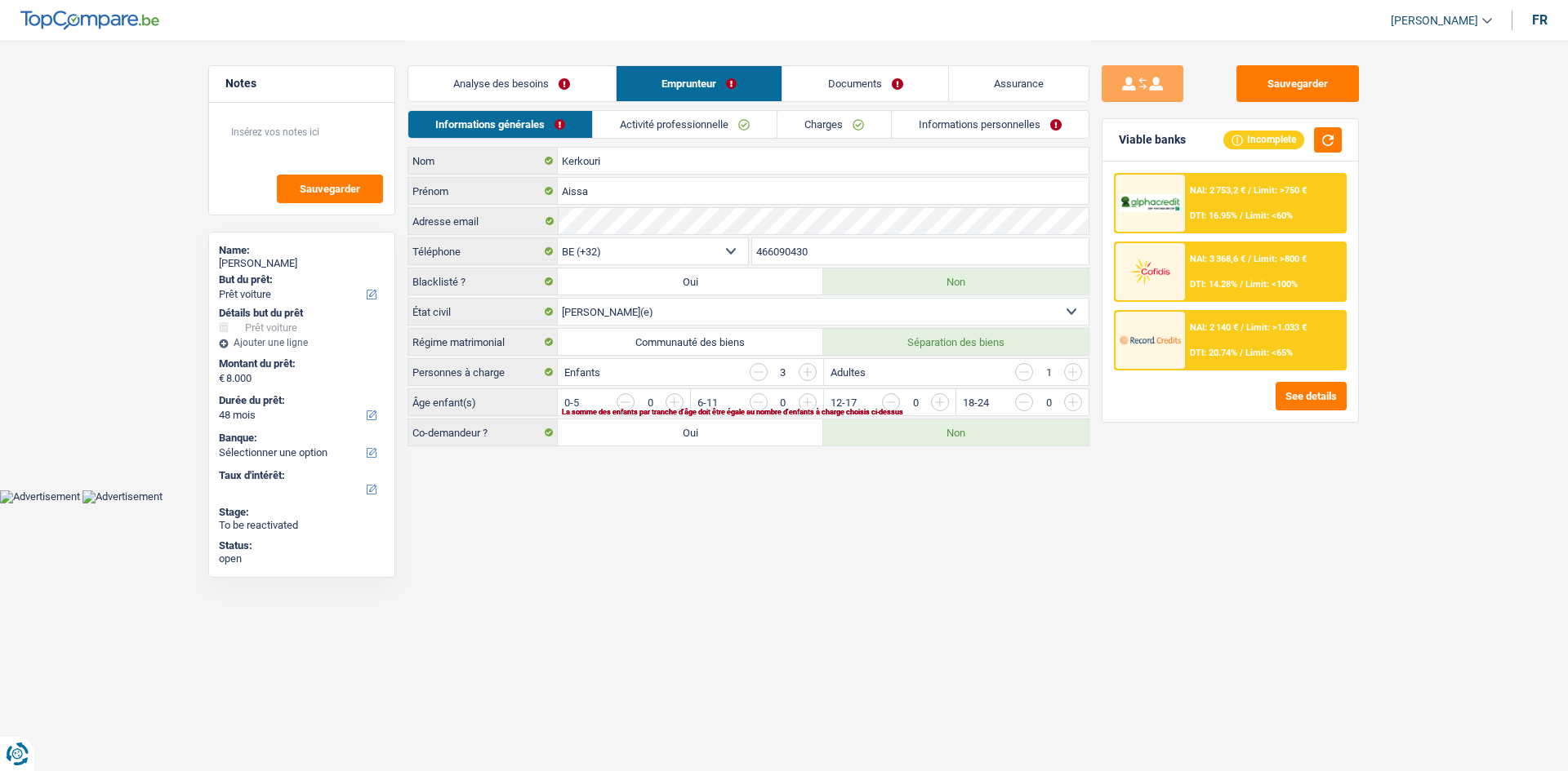
click at [1205, 463] on div "Sauvegarder Viable banks Incomplete NAI: 2 753,2 € / Limit: >750 € DTI: 16.95% …" at bounding box center [1229, 405] width 281 height 680
drag, startPoint x: 1068, startPoint y: 401, endPoint x: 965, endPoint y: 397, distance: 103.1
click at [1069, 401] on input "button" at bounding box center [1404, 407] width 680 height 26
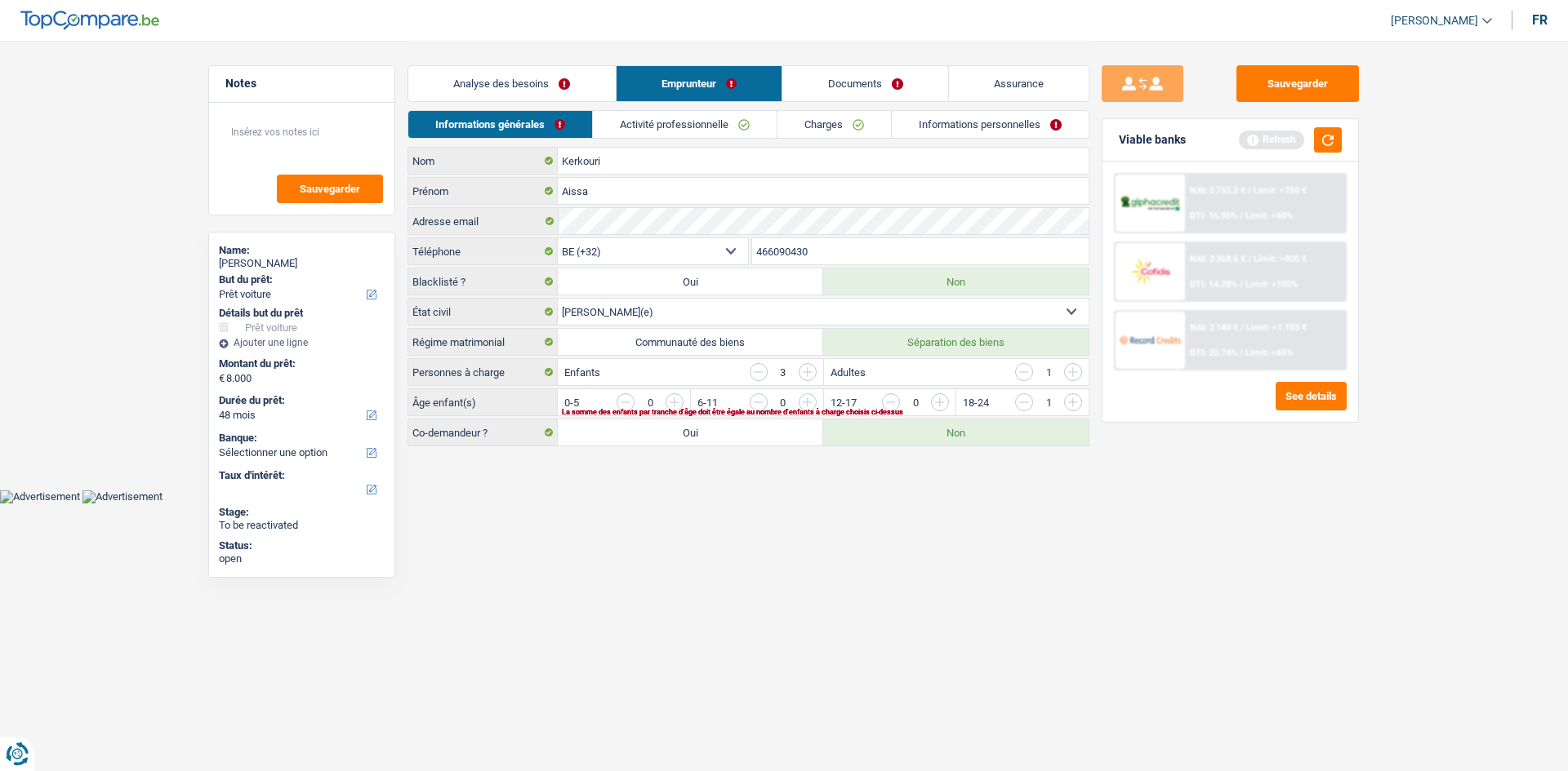
click at [944, 399] on input "button" at bounding box center [1270, 407] width 680 height 26
click at [804, 399] on input "button" at bounding box center [1138, 407] width 680 height 26
click at [888, 499] on body "Vous avez le contrôle de vos données Nous utilisons des cookies, tout comme nos…" at bounding box center [784, 252] width 1568 height 504
click at [693, 128] on link "Activité professionnelle" at bounding box center [685, 124] width 184 height 27
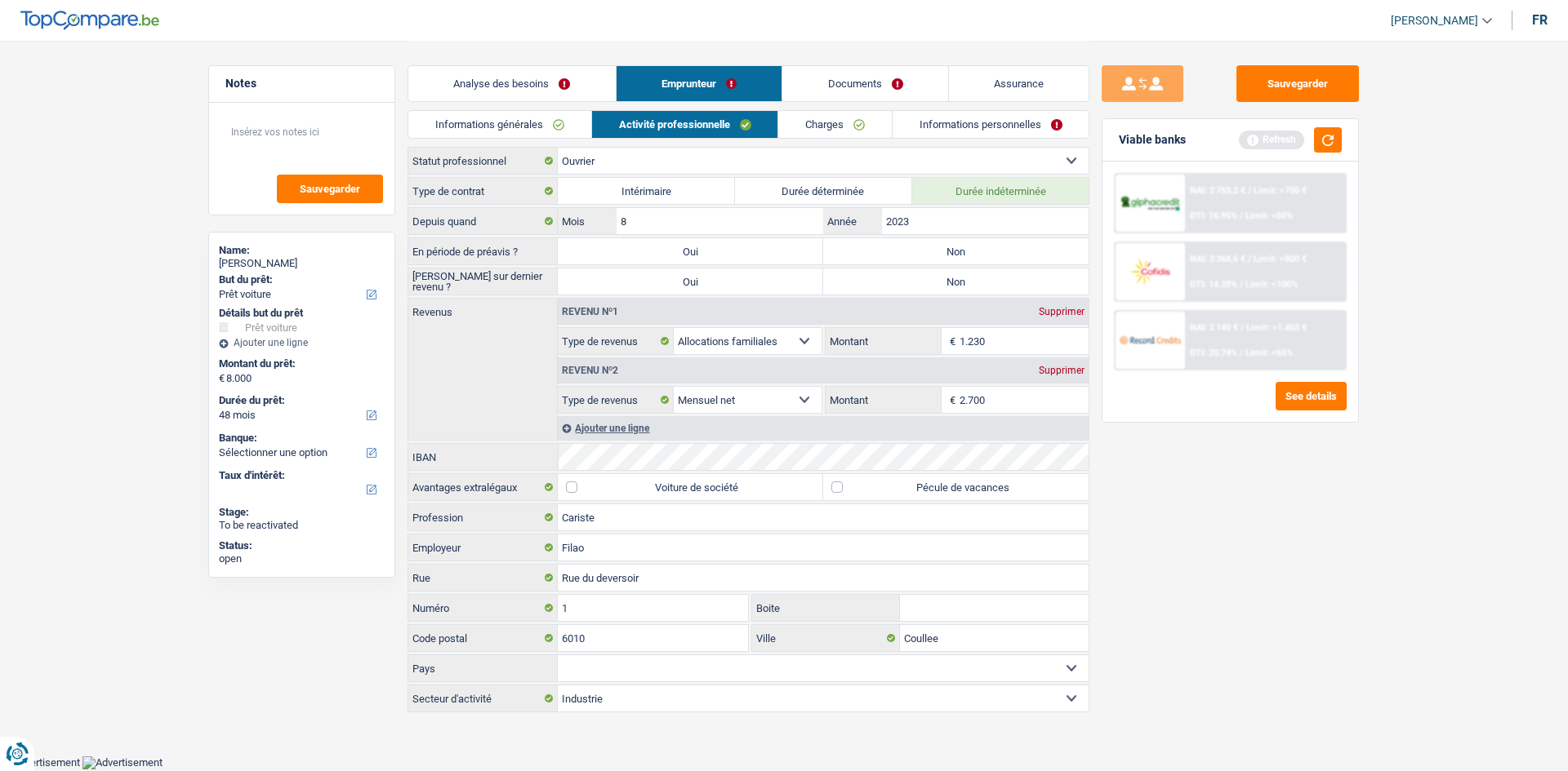
click at [1352, 577] on div "Sauvegarder Viable banks Refresh NAI: 2 753,2 € / Limit: >750 € DTI: 16.95% / L…" at bounding box center [1229, 405] width 281 height 680
click at [959, 283] on label "Non" at bounding box center [955, 281] width 265 height 26
click at [959, 283] on input "Non" at bounding box center [955, 281] width 265 height 26
radio input "true"
click at [974, 253] on label "Non" at bounding box center [955, 252] width 265 height 26
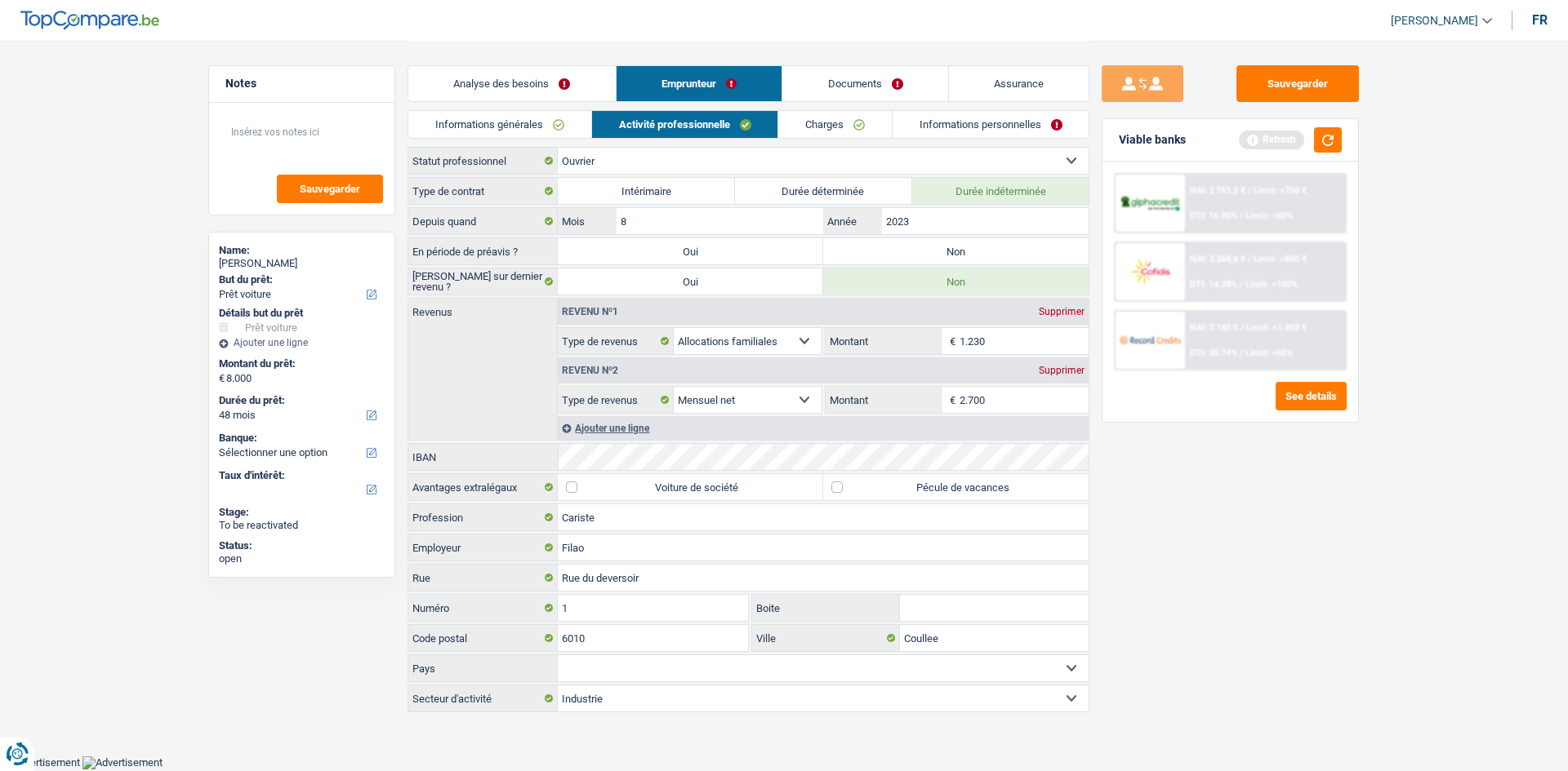
click at [974, 253] on input "Non" at bounding box center [955, 252] width 265 height 26
radio input "true"
click at [993, 336] on input "1.230" at bounding box center [1024, 341] width 130 height 26
type input "1.000"
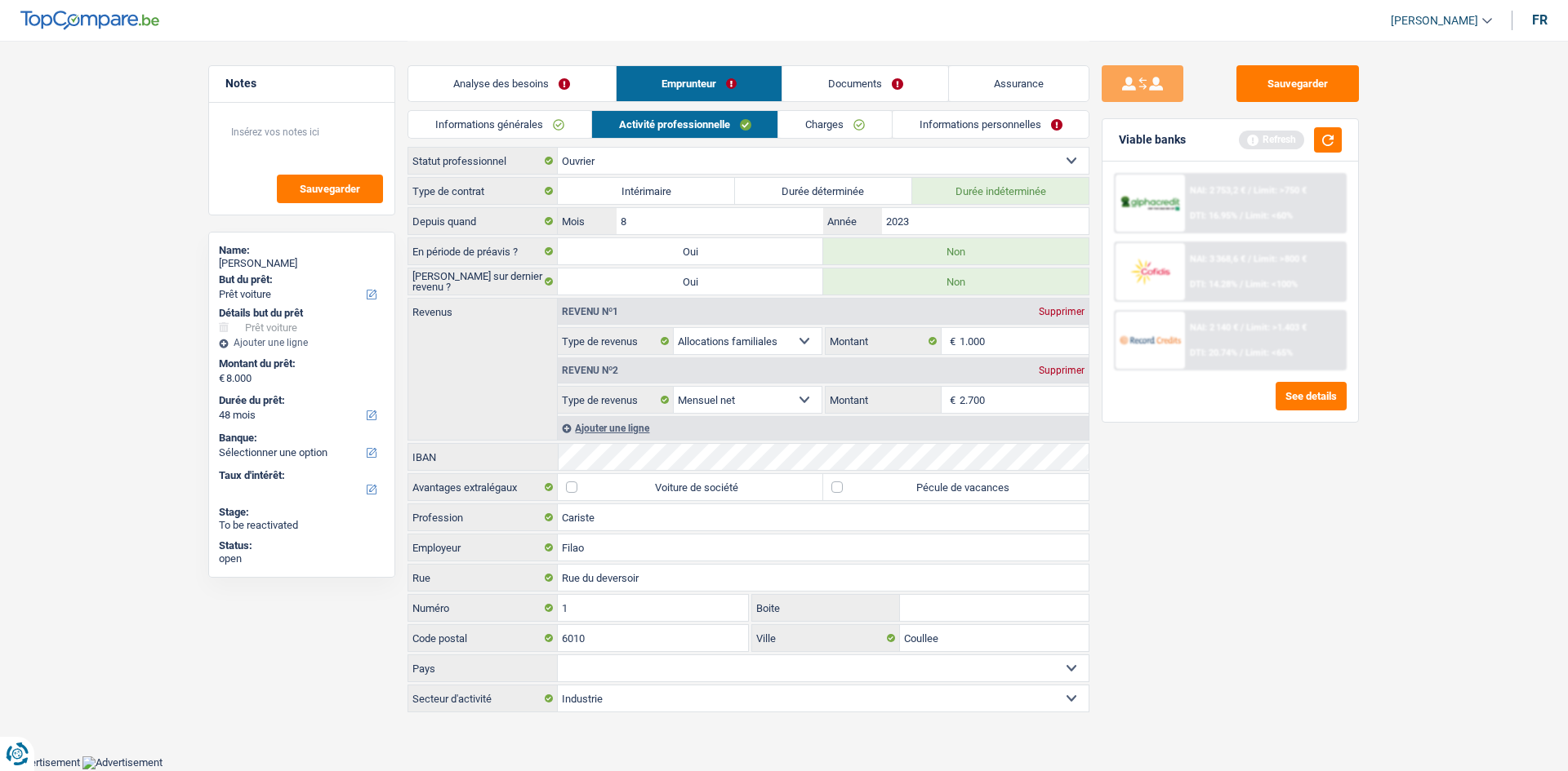
click at [1177, 515] on div "Sauvegarder Viable banks Refresh NAI: 2 753,2 € / Limit: >750 € DTI: 16.95% / L…" at bounding box center [1229, 405] width 281 height 680
click at [1323, 140] on button "button" at bounding box center [1328, 139] width 28 height 25
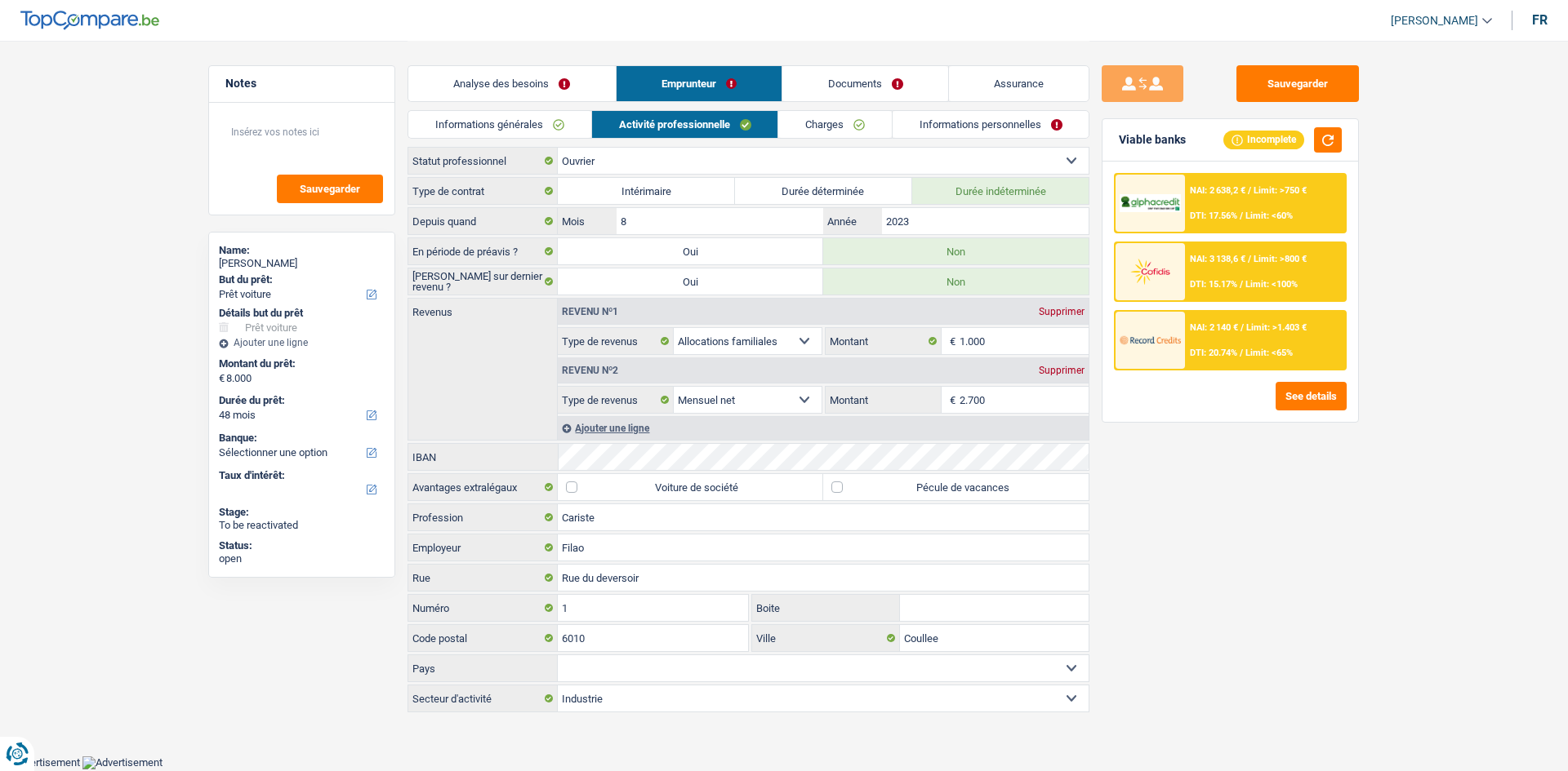
click at [976, 490] on label "Pécule de vacances" at bounding box center [955, 487] width 265 height 26
click at [976, 490] on input "Pécule de vacances" at bounding box center [955, 487] width 265 height 26
checkbox input "true"
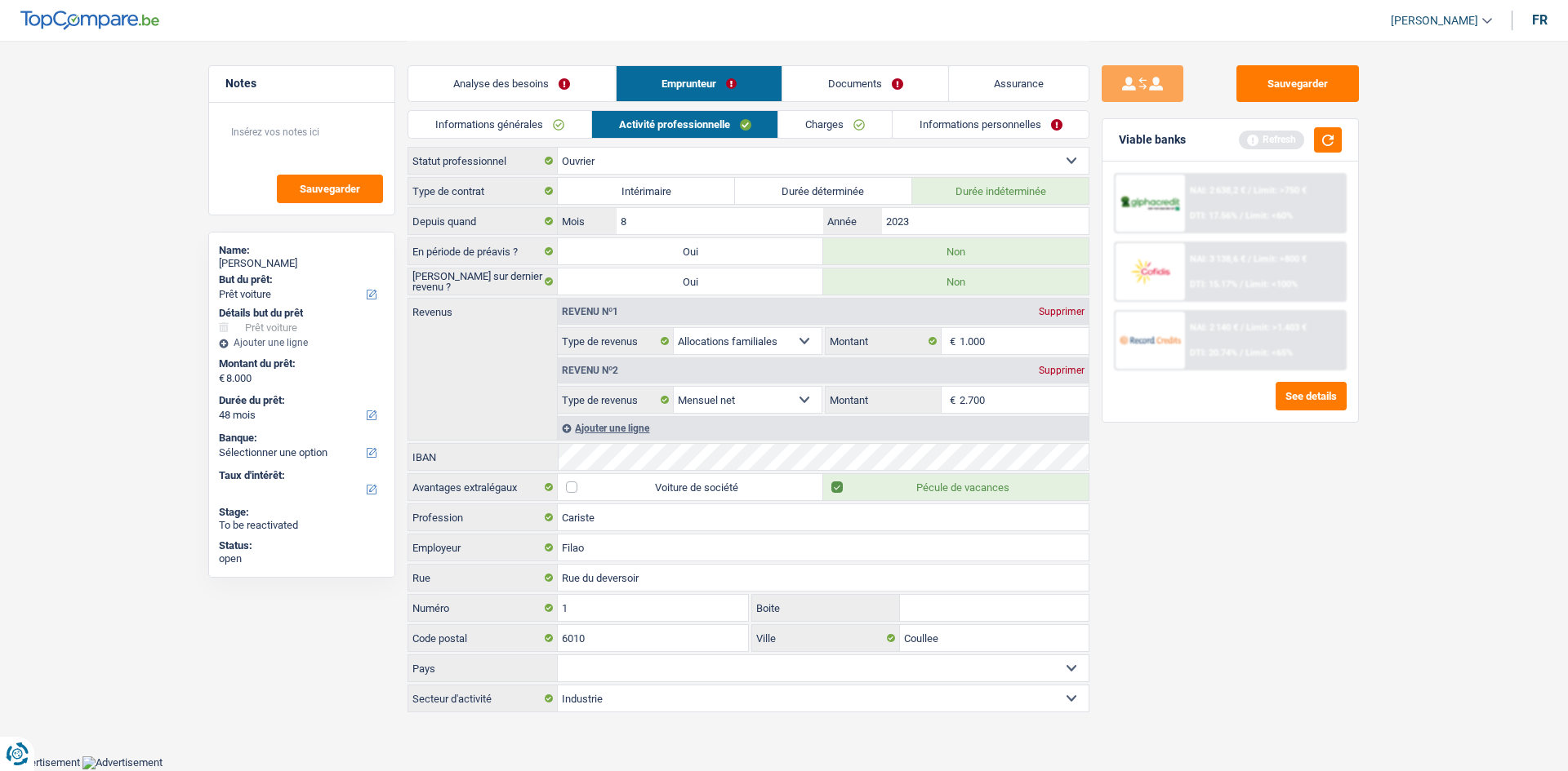
click at [829, 120] on link "Charges" at bounding box center [834, 124] width 113 height 27
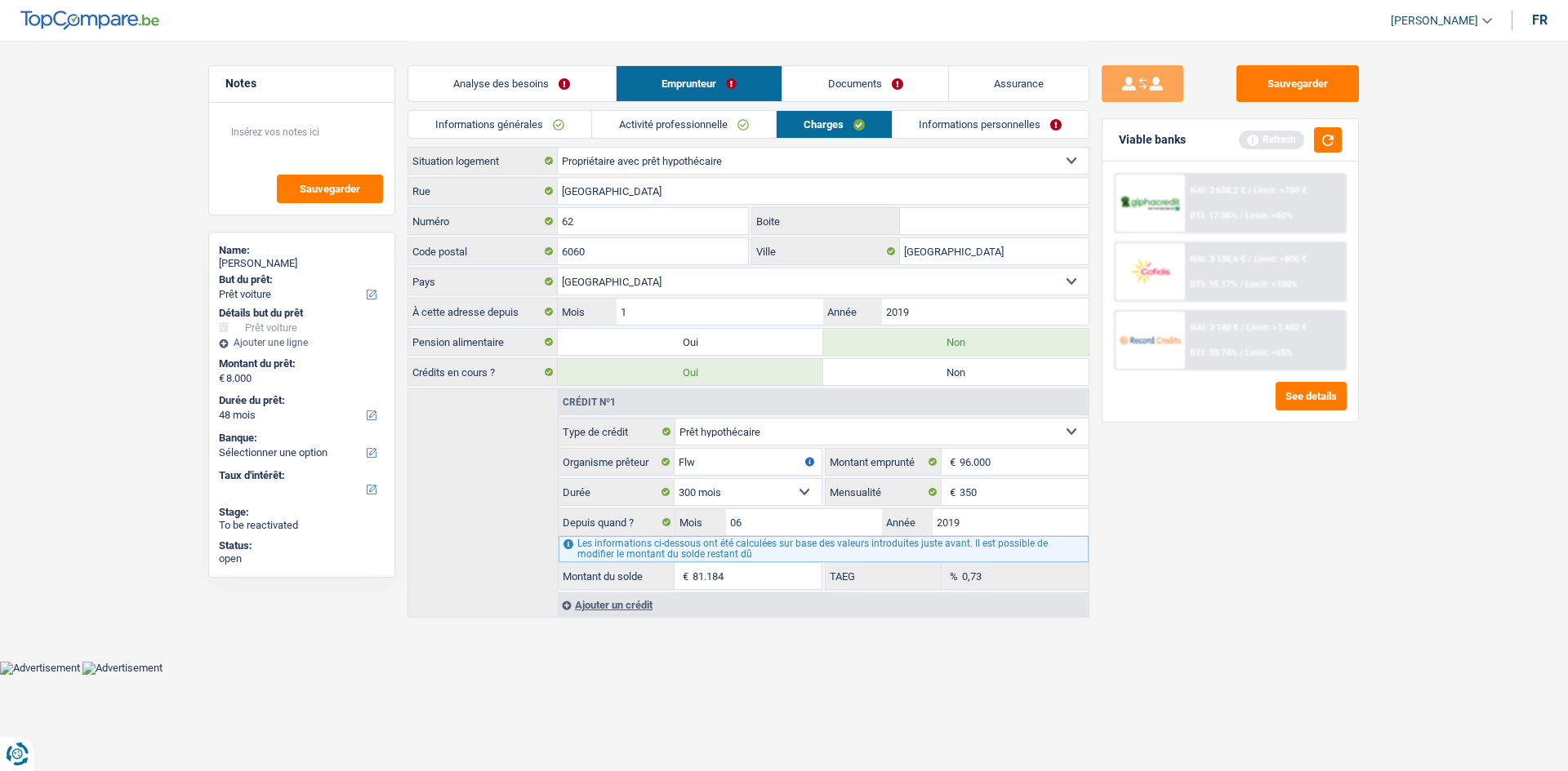
click at [1242, 543] on div "Sauvegarder Viable banks Refresh NAI: 2 638,2 € / Limit: >750 € DTI: 17.56% / L…" at bounding box center [1229, 405] width 281 height 680
click at [1000, 126] on link "Informations personnelles" at bounding box center [991, 124] width 197 height 27
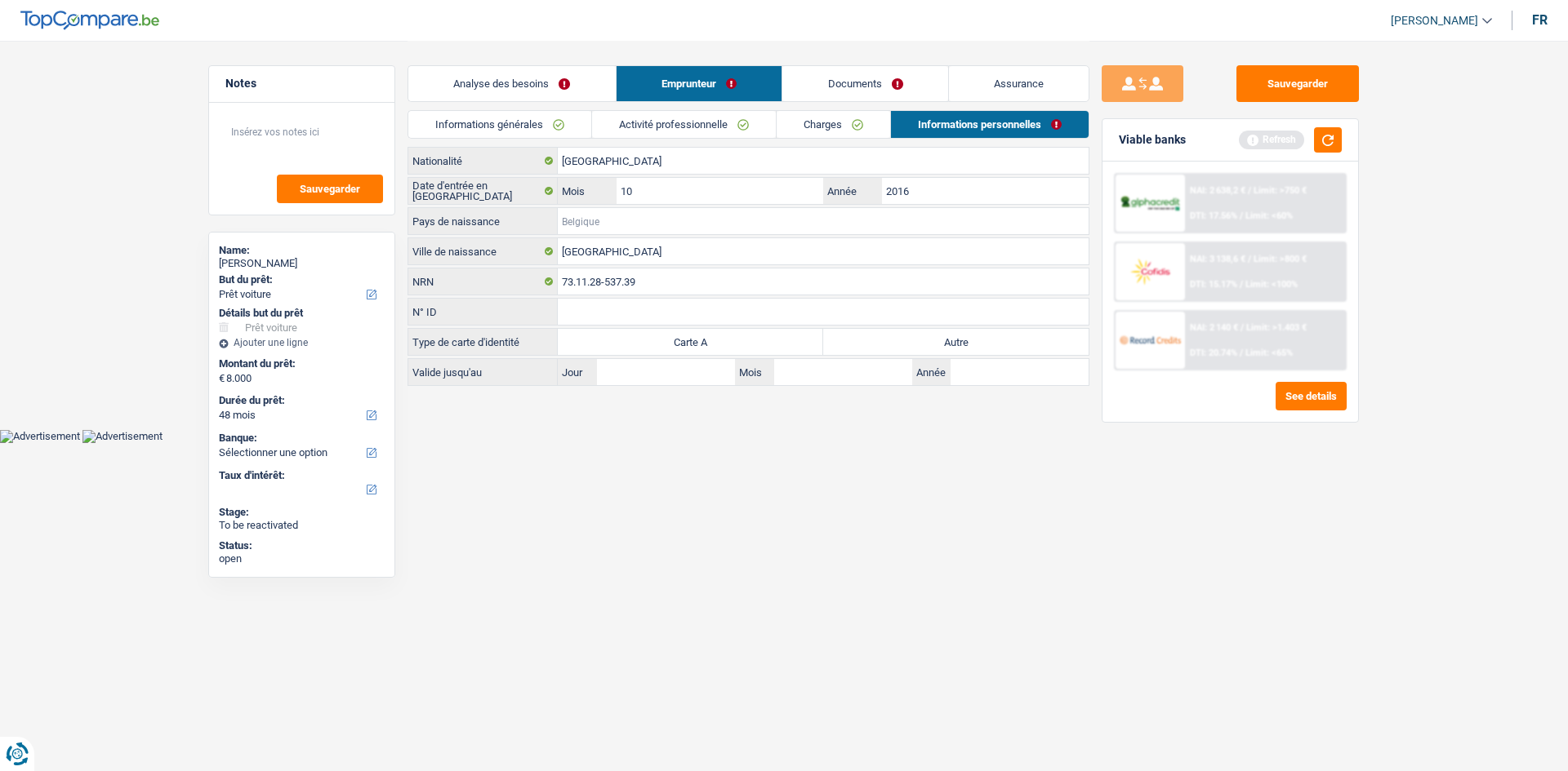
click at [603, 223] on input "Pays de naissance" at bounding box center [823, 221] width 531 height 26
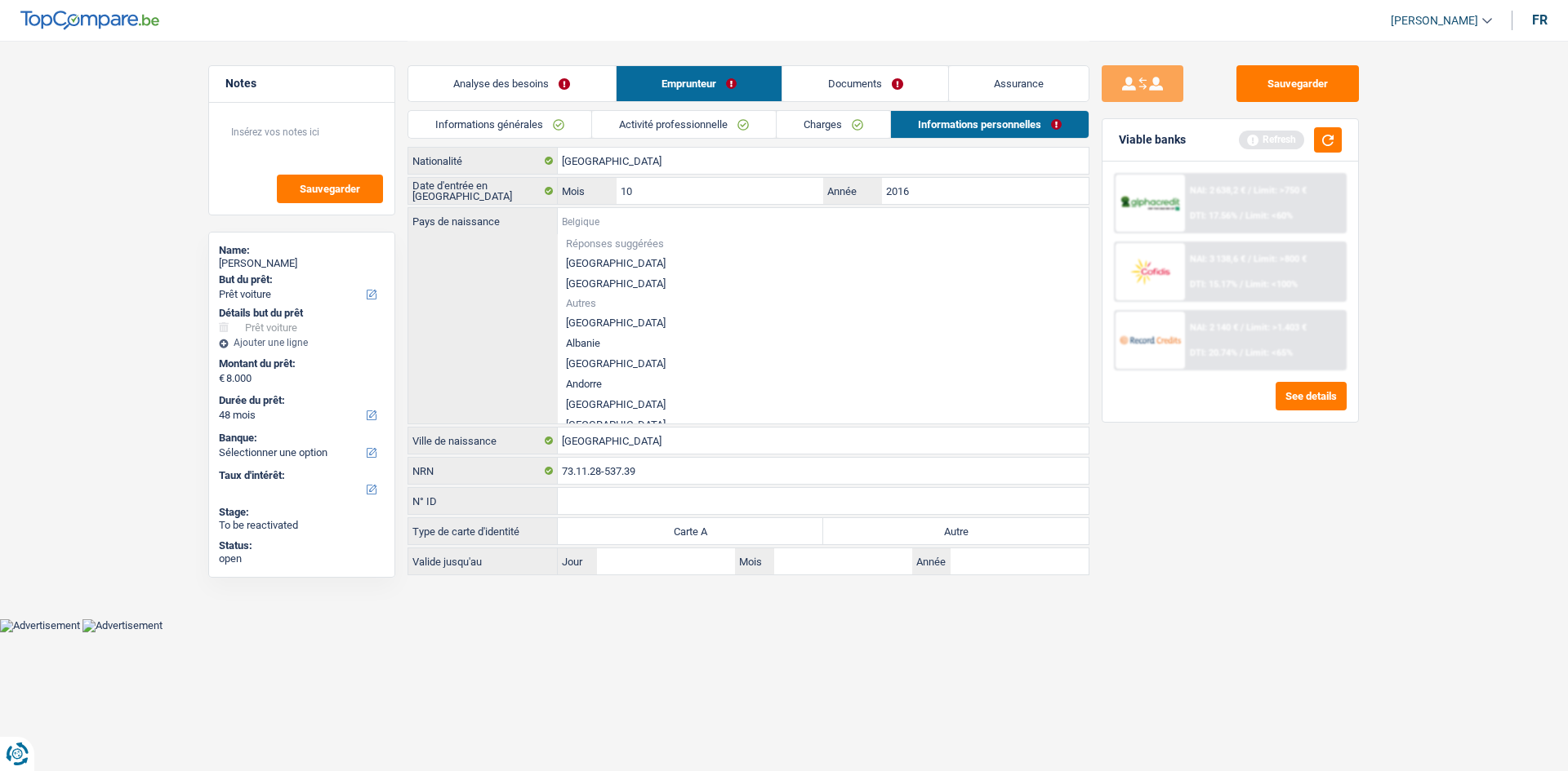
type input "m"
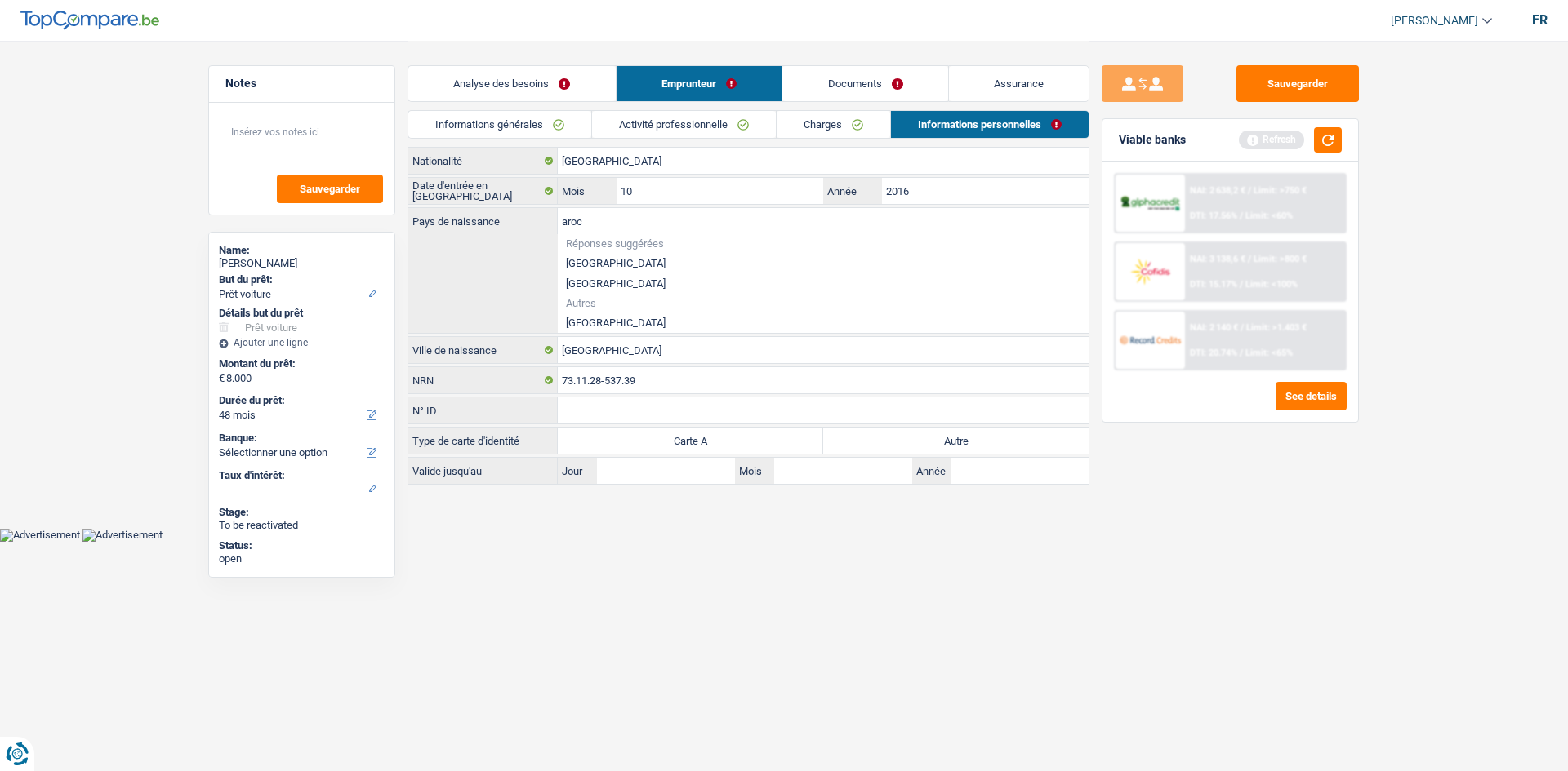
click at [586, 320] on li "Maroc" at bounding box center [823, 322] width 531 height 21
type input "Maroc"
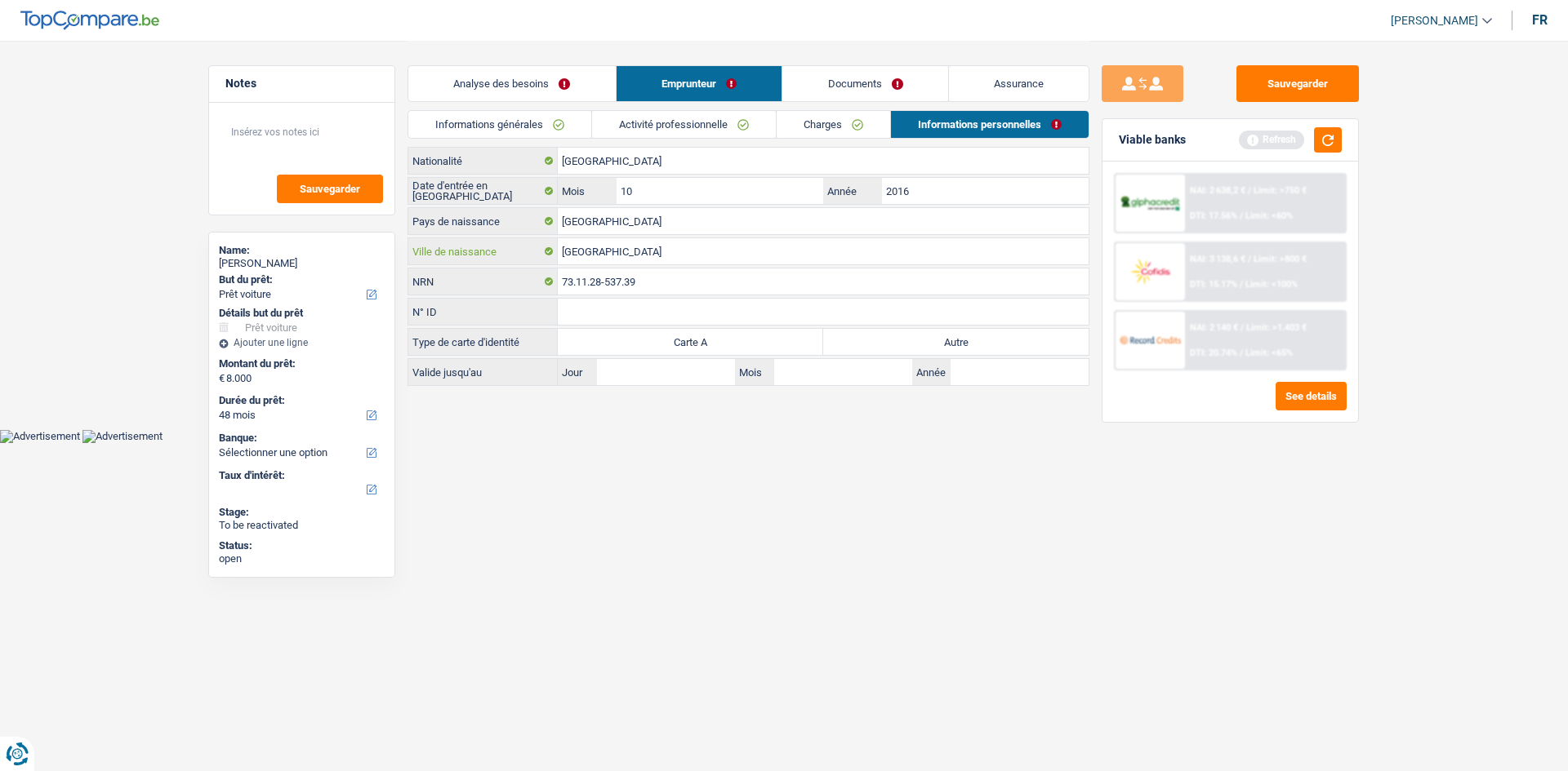
click at [622, 248] on input "Maroc" at bounding box center [823, 252] width 531 height 26
type input "Oujda"
click at [948, 341] on label "Autre" at bounding box center [955, 342] width 265 height 26
click at [948, 341] on input "Autre" at bounding box center [955, 342] width 265 height 26
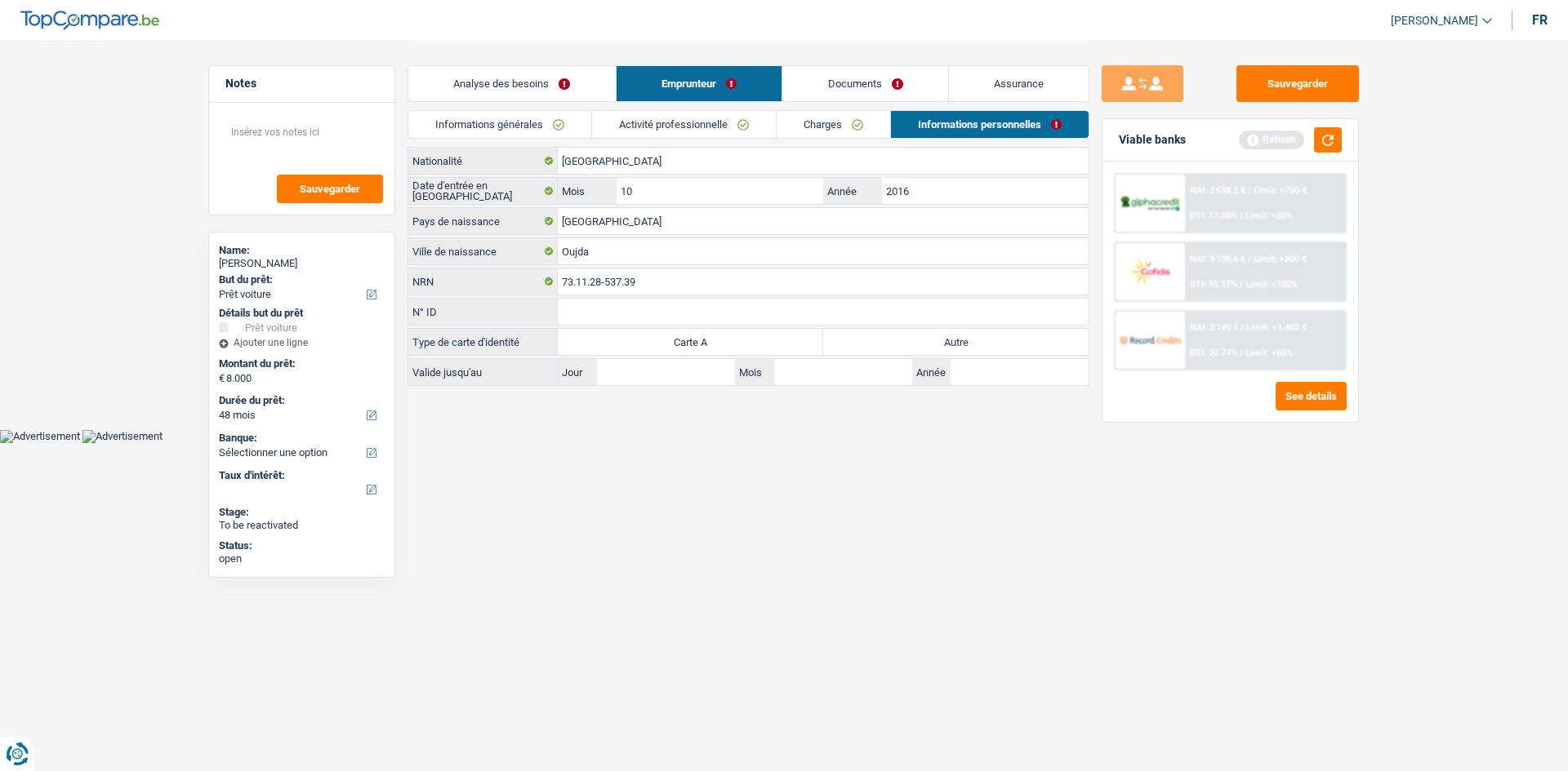
radio input "true"
click at [889, 87] on link "Documents" at bounding box center [865, 84] width 166 height 35
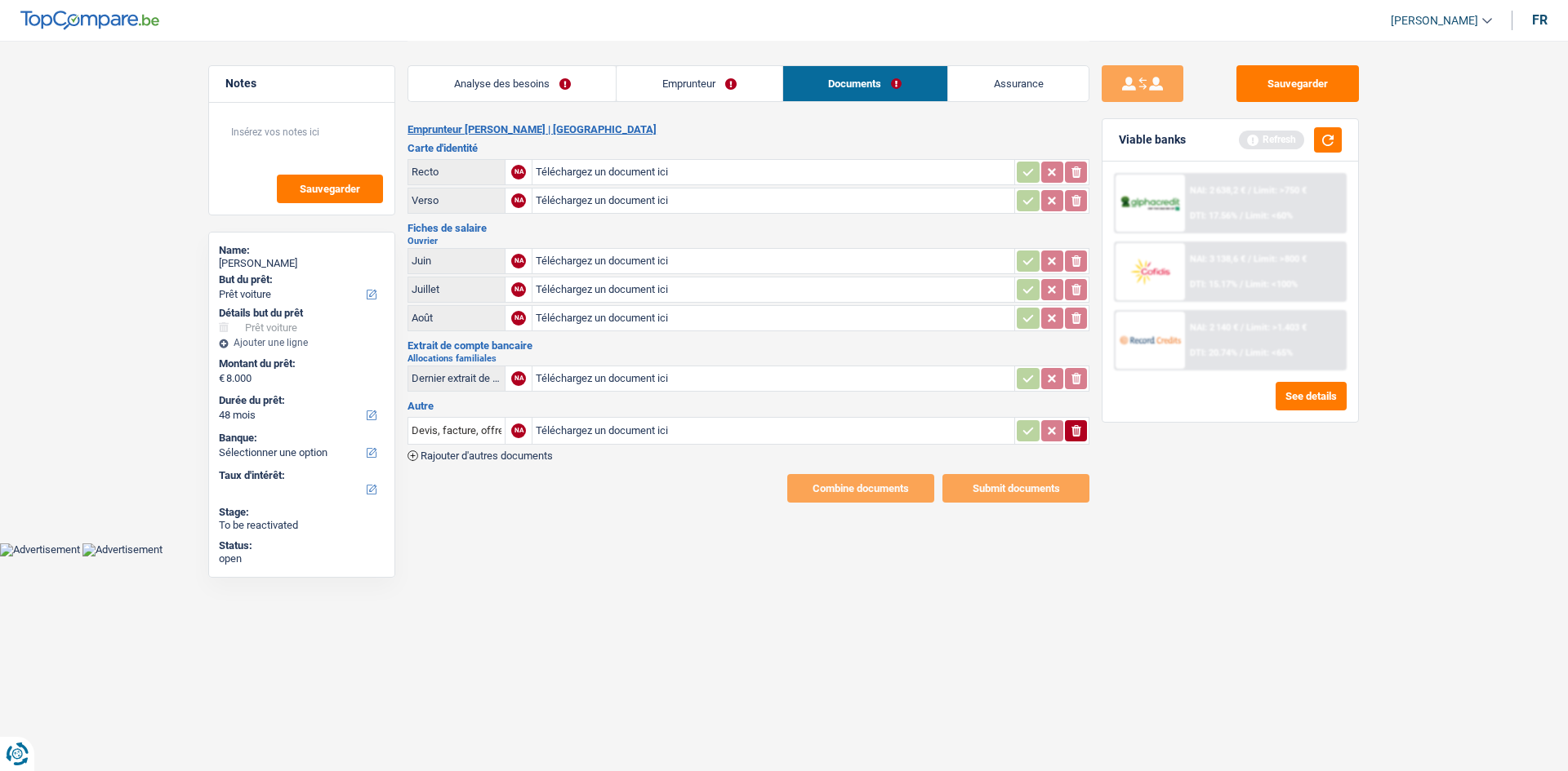
click at [574, 76] on link "Analyse des besoins" at bounding box center [512, 84] width 208 height 35
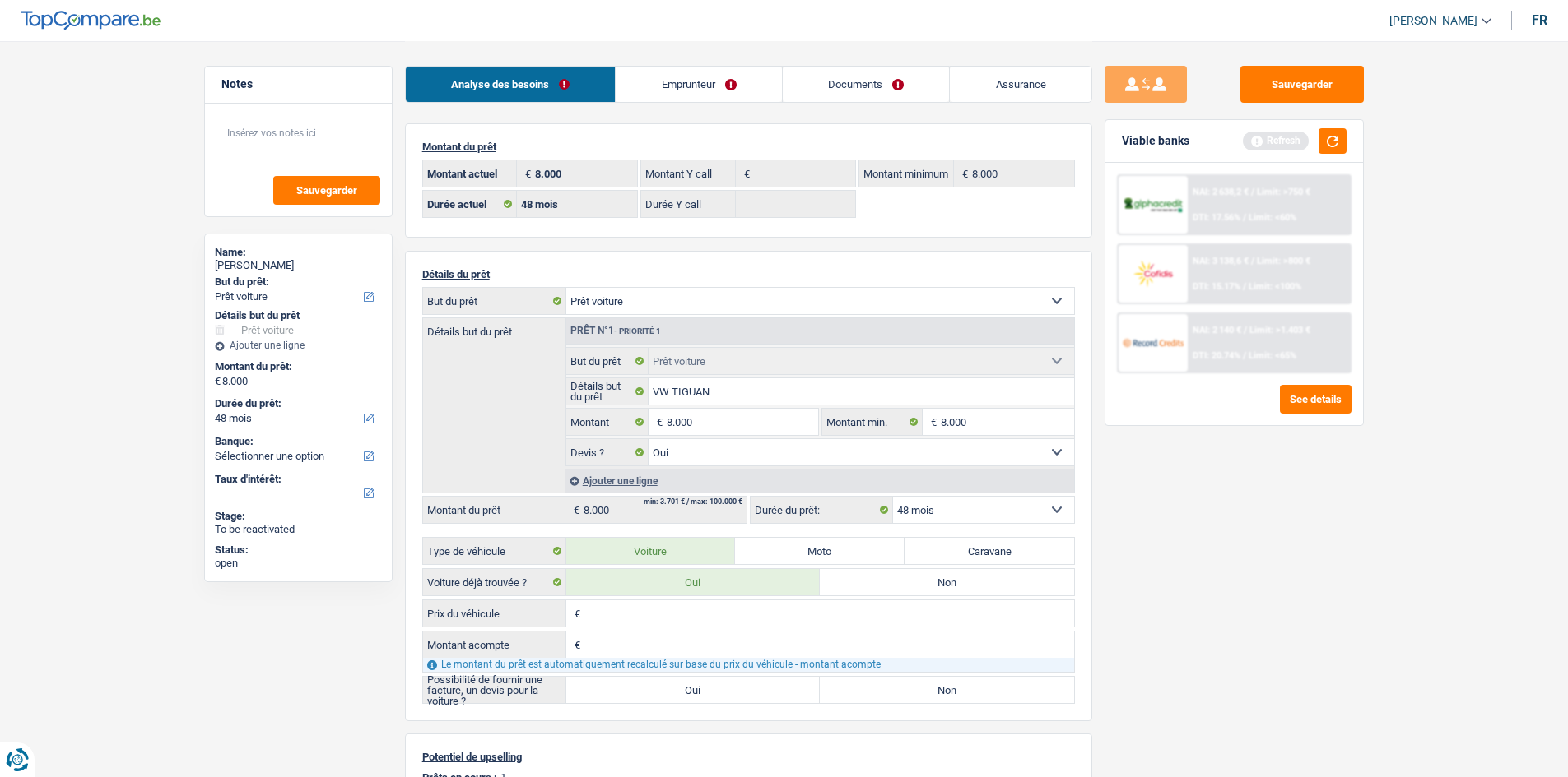
click at [1188, 517] on div "Sauvegarder Viable banks Refresh NAI: 2 638,2 € / Limit: >750 € DTI: 17.56% / L…" at bounding box center [1234, 408] width 284 height 685
click at [1000, 584] on label "Non" at bounding box center [946, 583] width 254 height 26
click at [1000, 584] on input "Non" at bounding box center [946, 583] width 254 height 26
radio input "true"
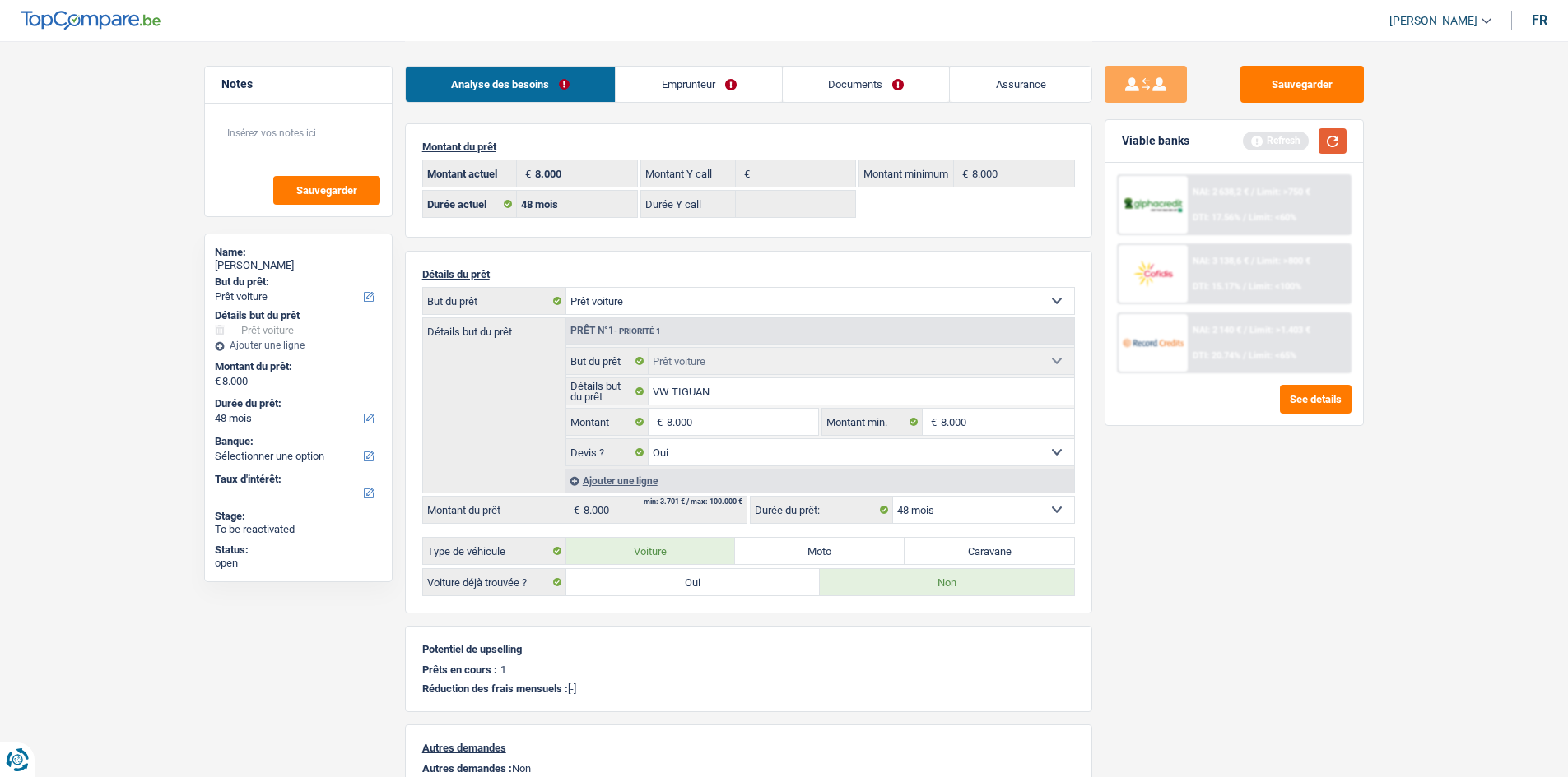
click at [1327, 131] on button "button" at bounding box center [1332, 141] width 28 height 26
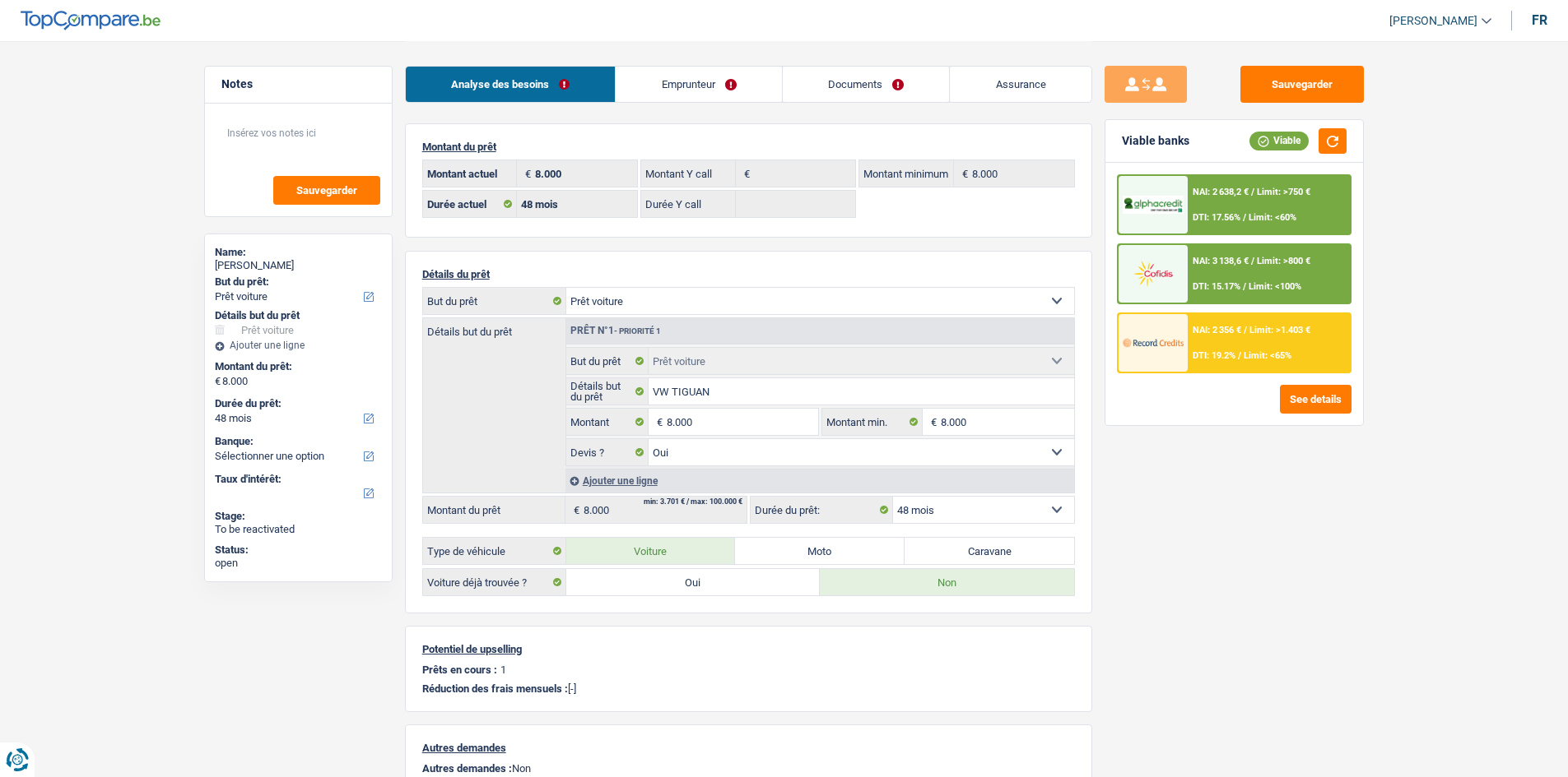
click at [1219, 281] on span "DTI: 15.17%" at bounding box center [1217, 286] width 48 height 11
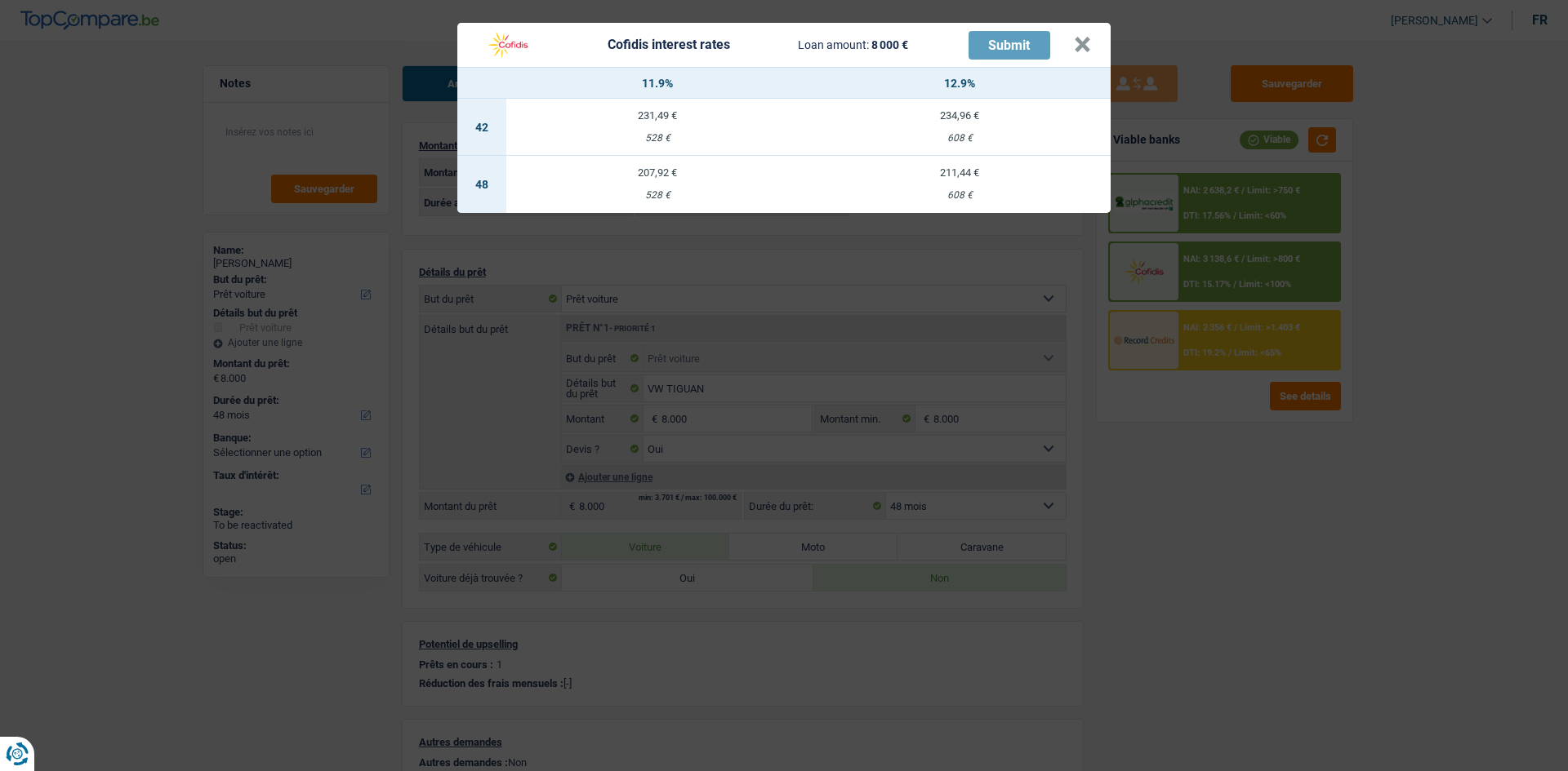
click at [1021, 231] on div "Cofidis interest rates Loan amount: 8 000 € Submit × 11.9% 12.9% 42 231,49 € 52…" at bounding box center [784, 386] width 1568 height 771
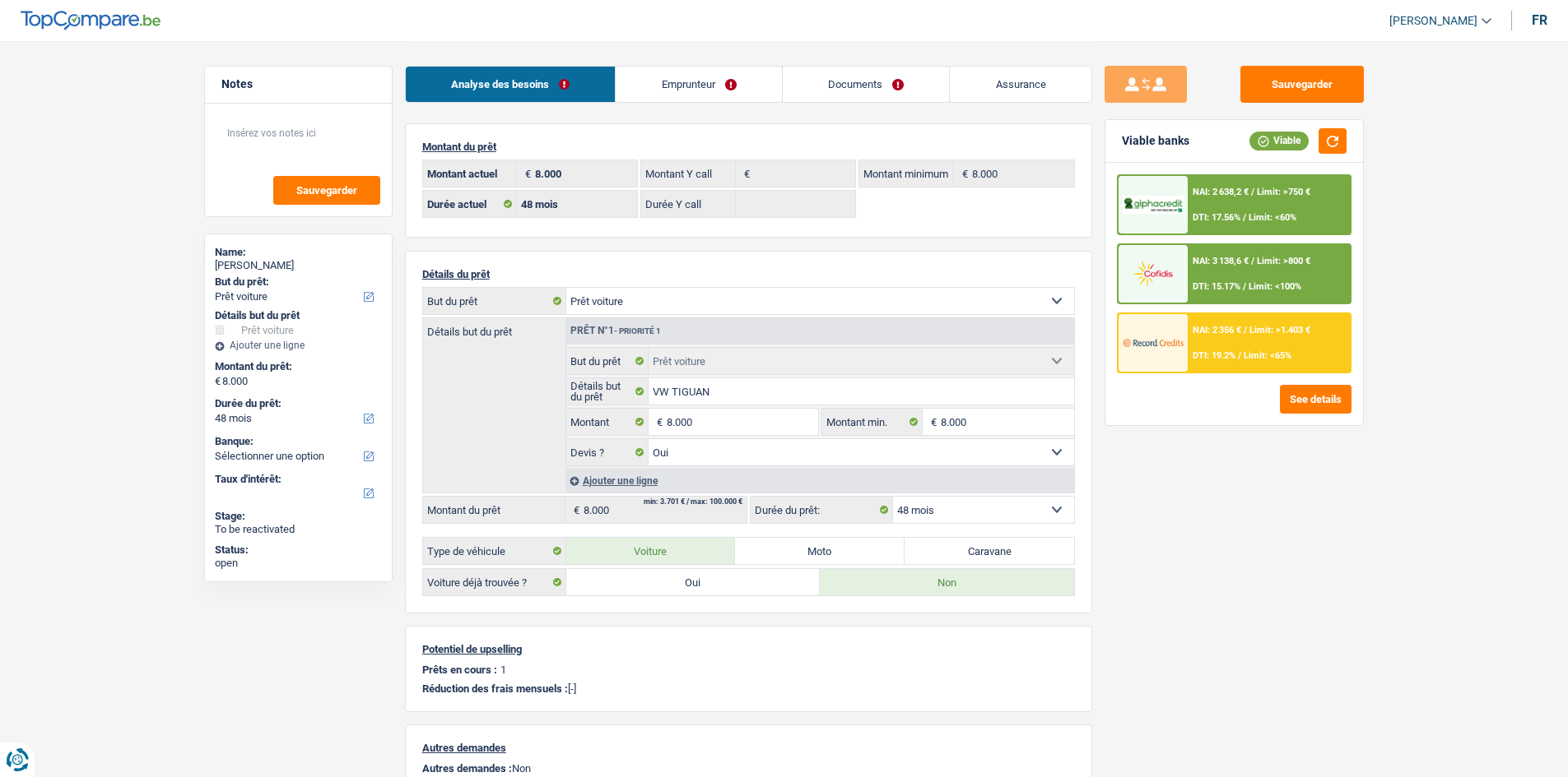
click at [724, 80] on link "Emprunteur" at bounding box center [698, 84] width 166 height 36
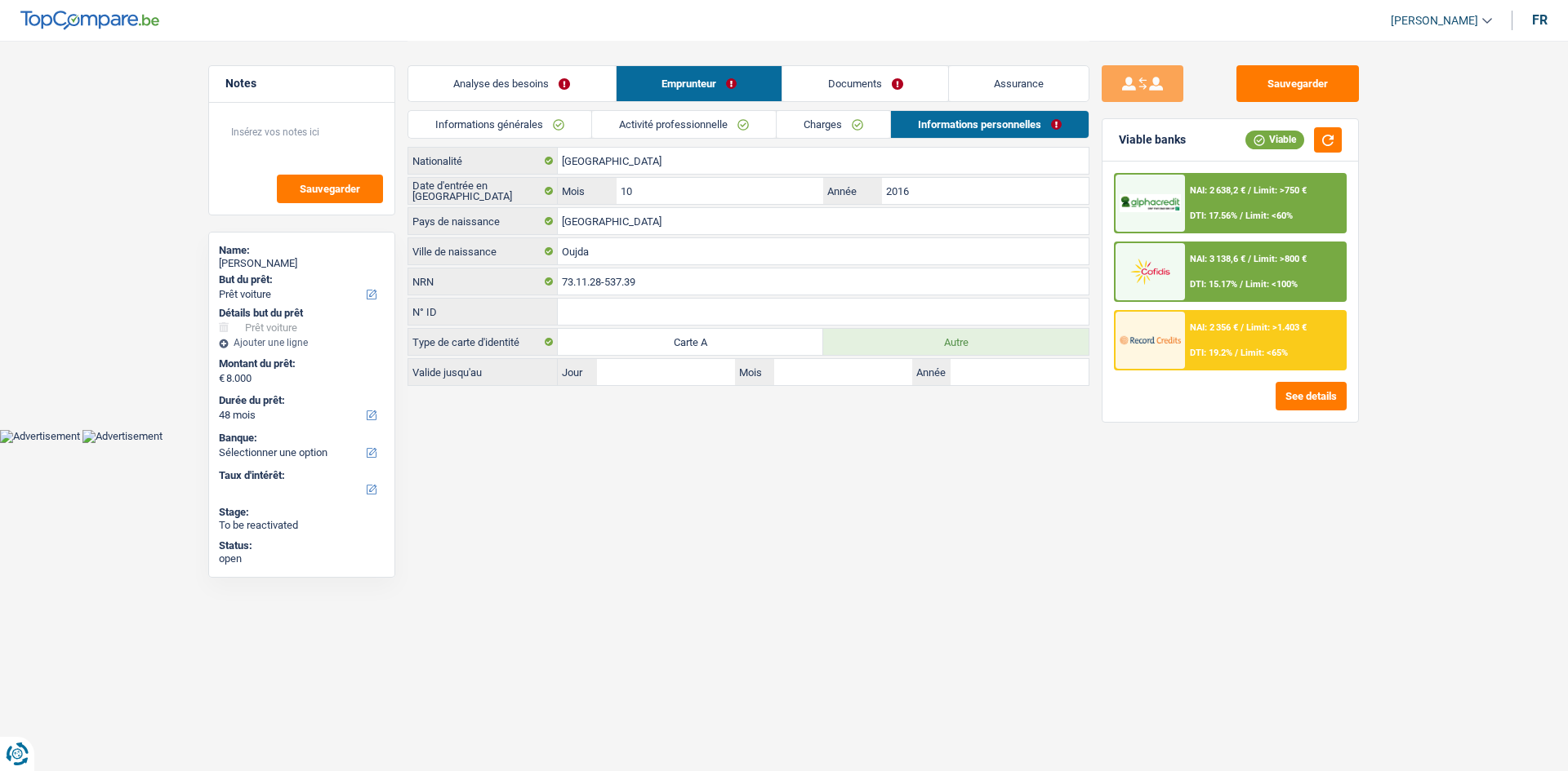
click at [841, 121] on link "Charges" at bounding box center [833, 124] width 113 height 27
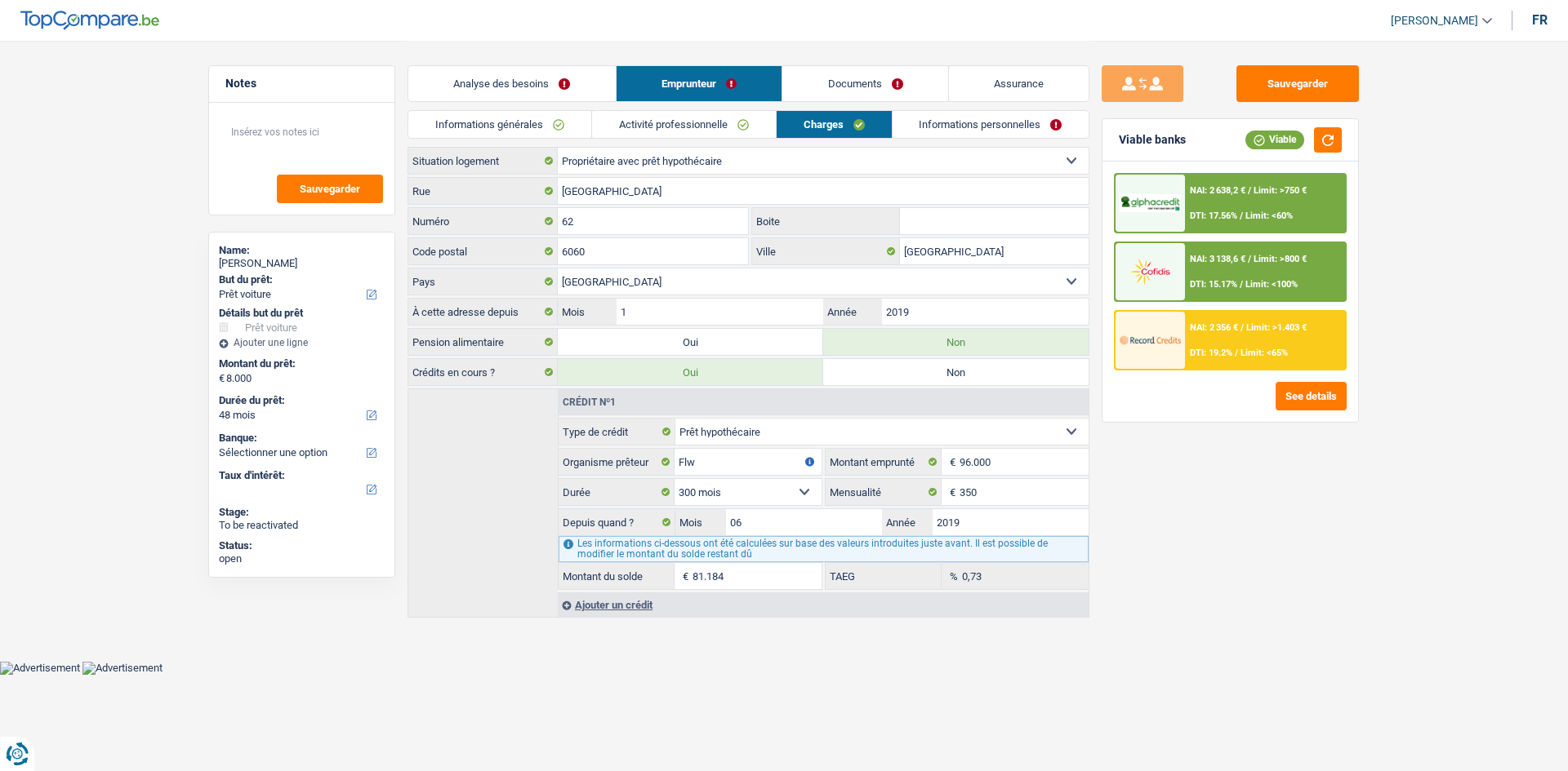
click at [606, 604] on div "Ajouter un crédit" at bounding box center [823, 604] width 531 height 25
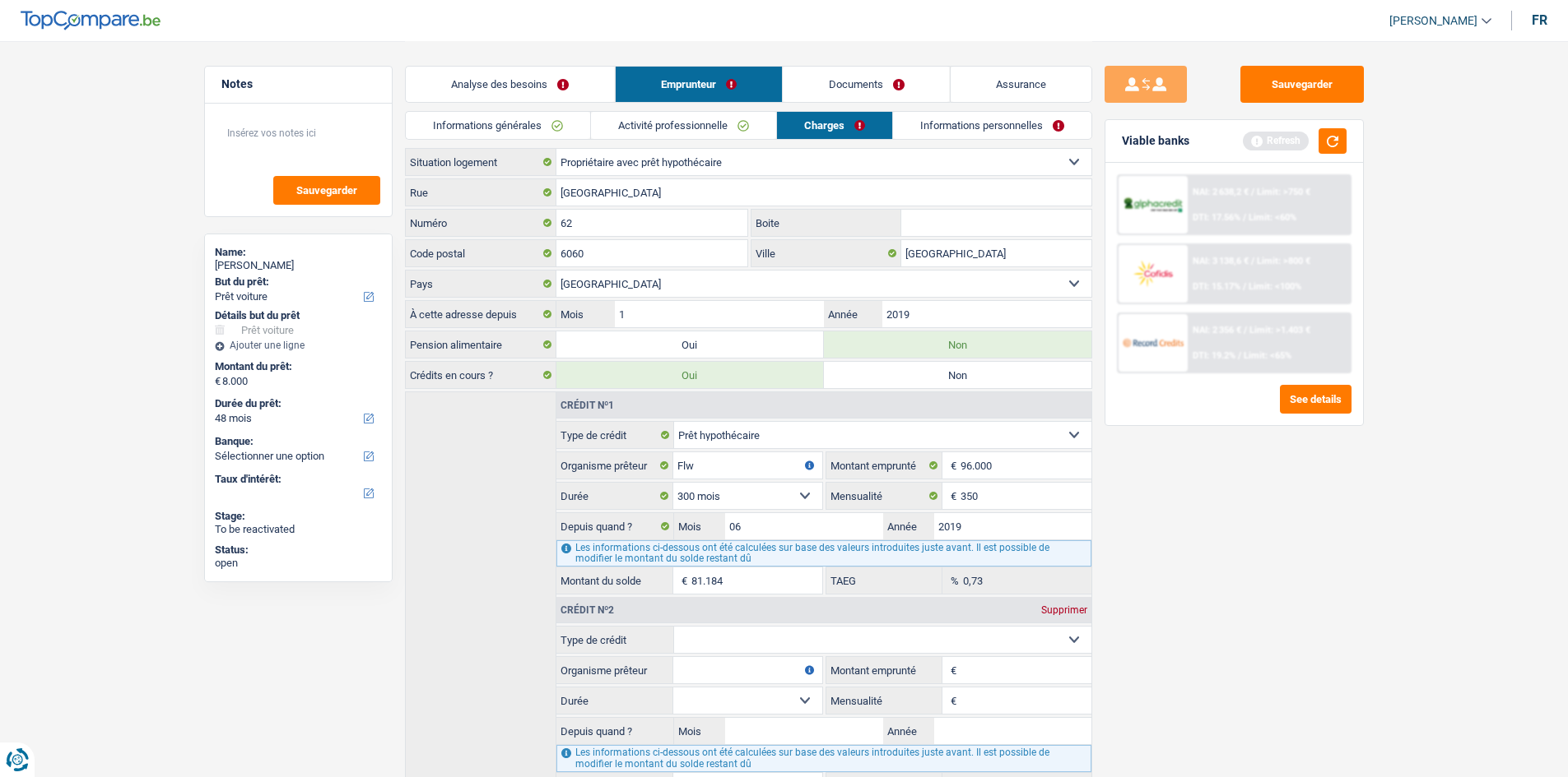
click at [835, 634] on select "Carte ou ouverture de crédit Prêt hypothécaire Vente à tempérament Prêt à tempé…" at bounding box center [882, 640] width 418 height 26
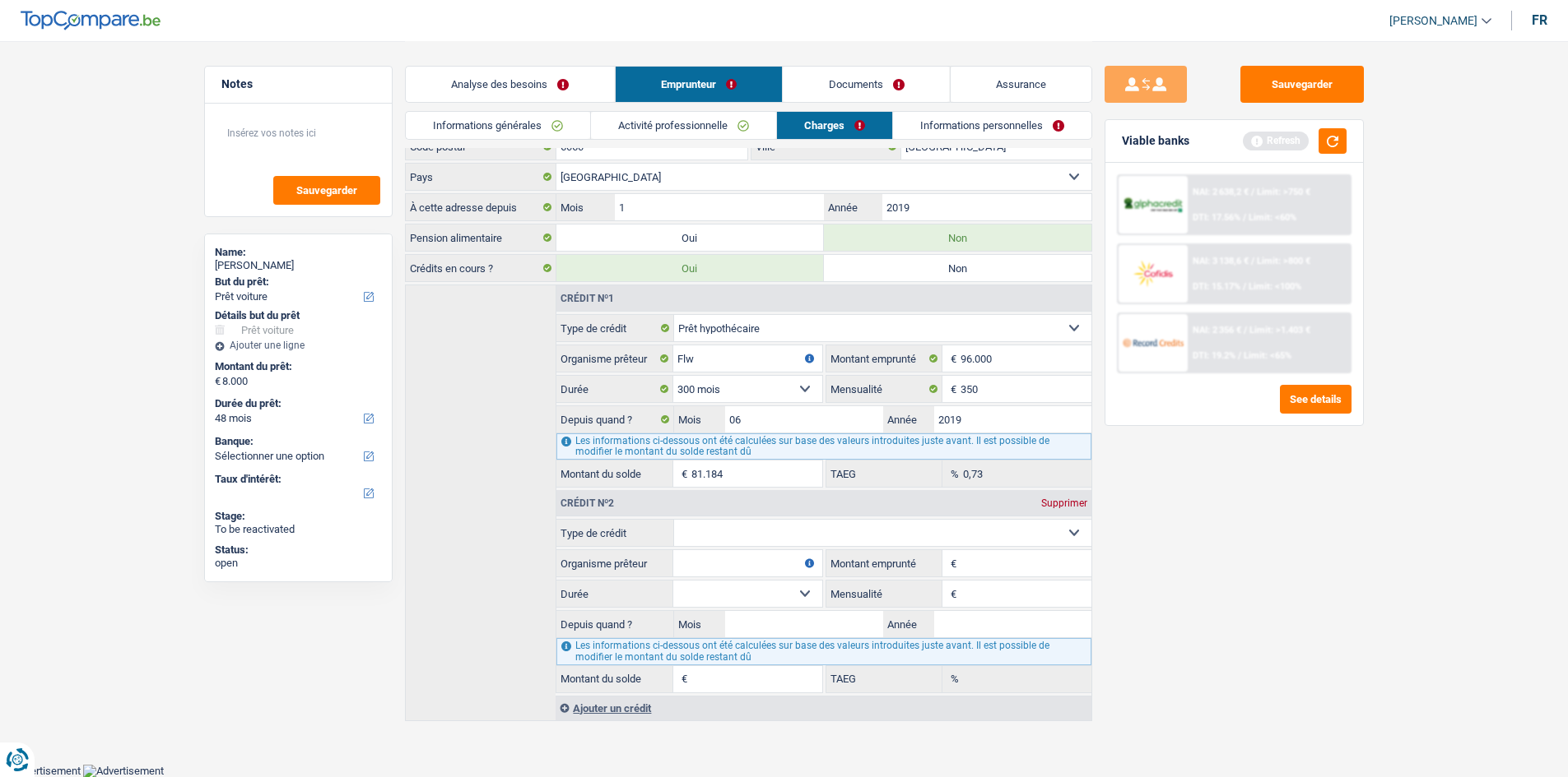
click at [813, 513] on div "Crédit nº2 Supprimer" at bounding box center [824, 503] width 534 height 26
click at [814, 524] on select "Carte ou ouverture de crédit Prêt hypothécaire Vente à tempérament Prêt à tempé…" at bounding box center [882, 533] width 418 height 26
select select "personalLoan"
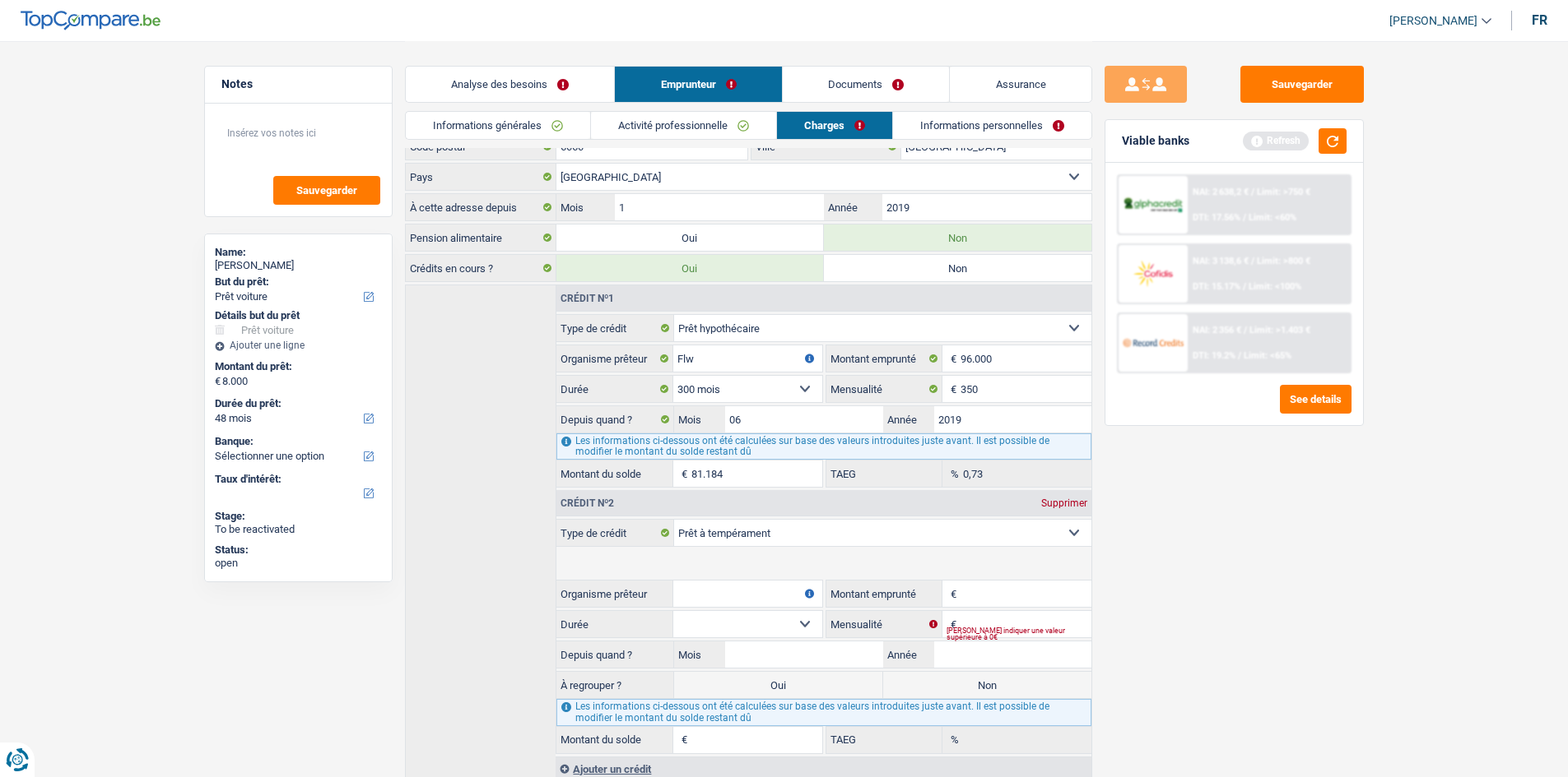
type input "0"
click at [796, 565] on select "Confort maison: meubles, textile, peinture, électroménager, outillage non-profe…" at bounding box center [882, 564] width 418 height 26
select select "homeFurnishingOrRelocation"
click at [674, 551] on select "Confort maison: meubles, textile, peinture, électroménager, outillage non-profe…" at bounding box center [882, 564] width 418 height 26
click at [1019, 599] on input "Montant emprunté" at bounding box center [1025, 594] width 130 height 26
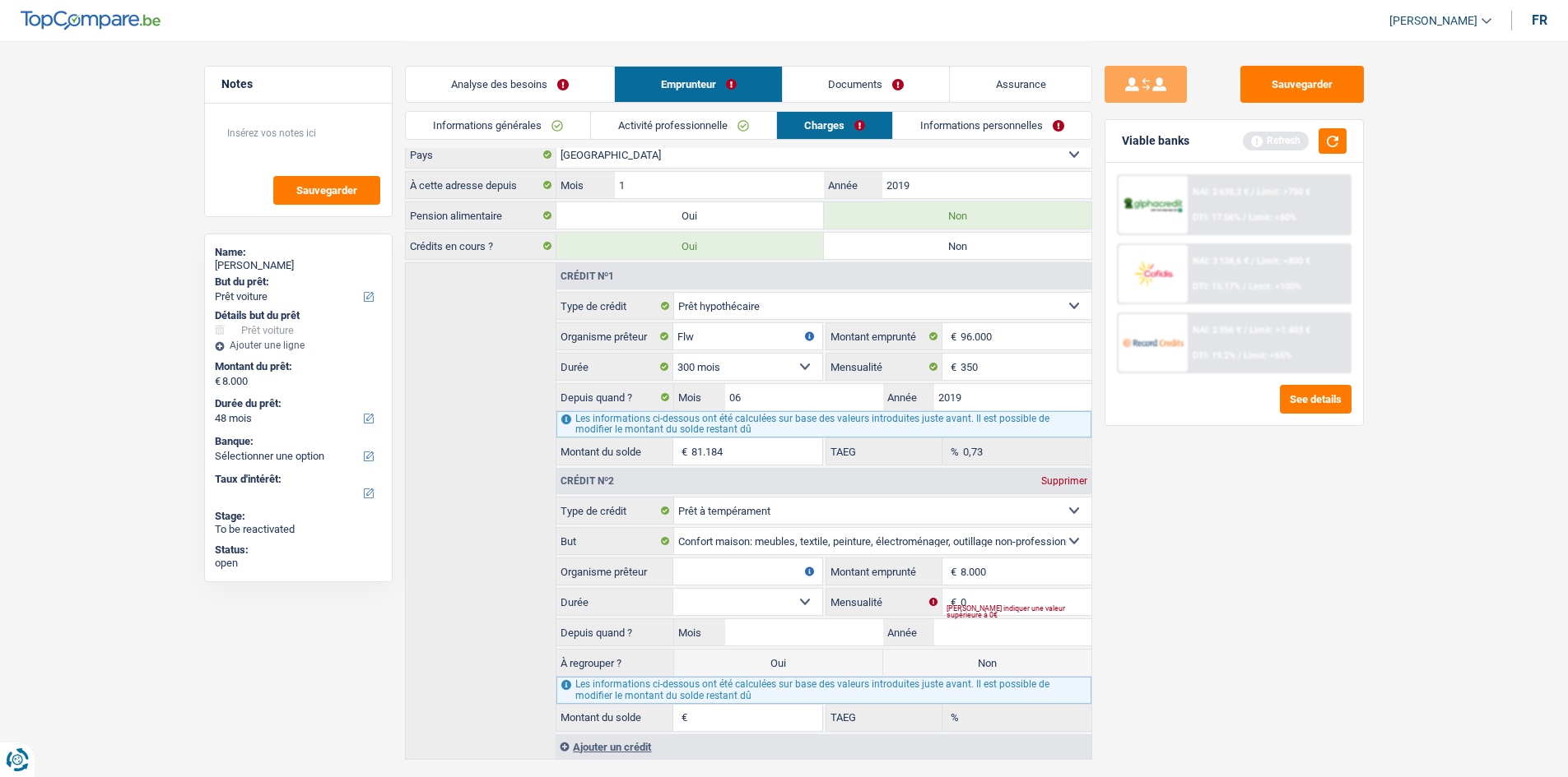
scroll to position [168, 0]
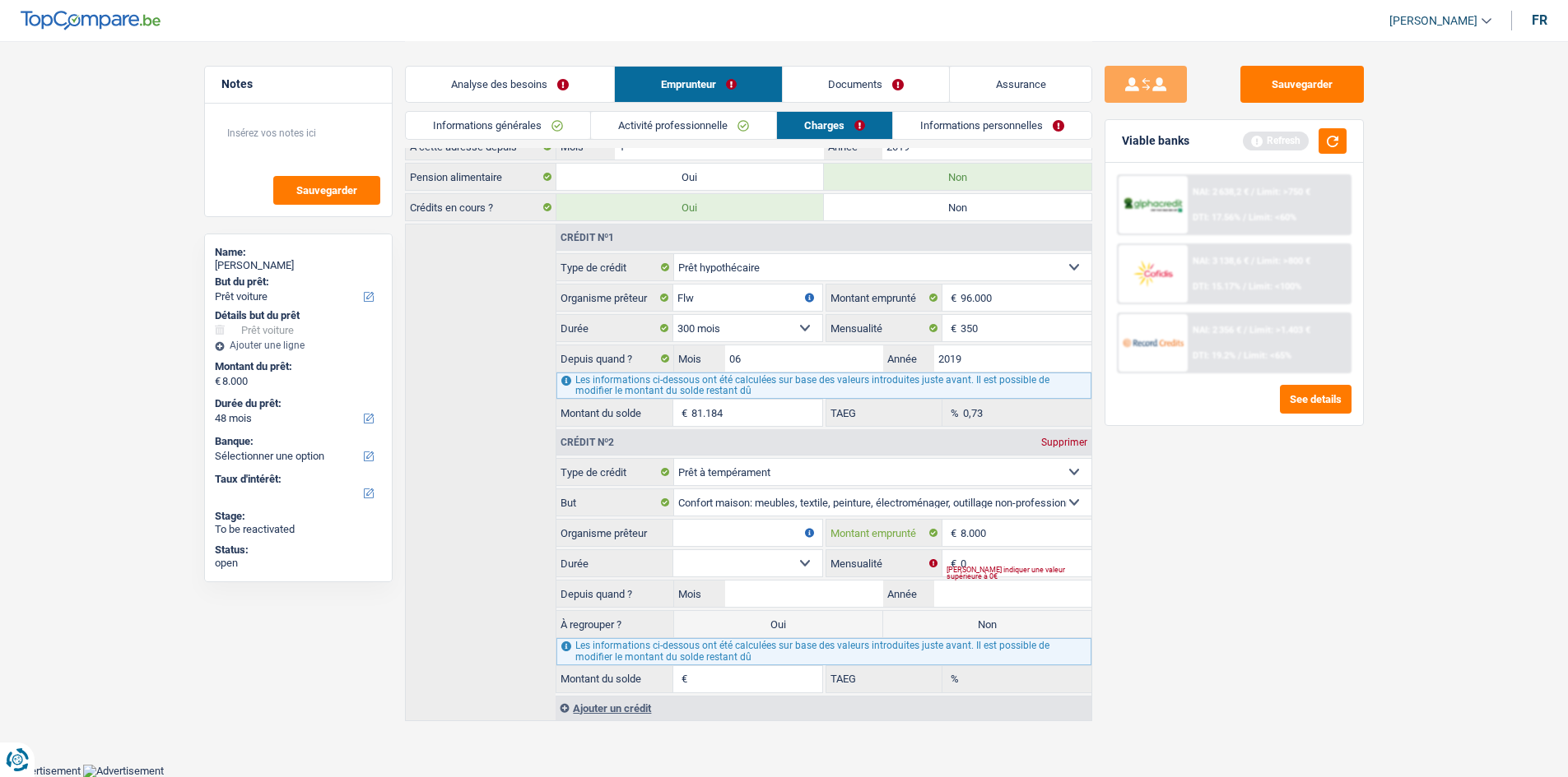
type input "8.000"
click at [833, 591] on input "Mois" at bounding box center [804, 594] width 157 height 26
type input "9"
click at [995, 594] on input "Année" at bounding box center [1012, 594] width 157 height 26
type input "2023"
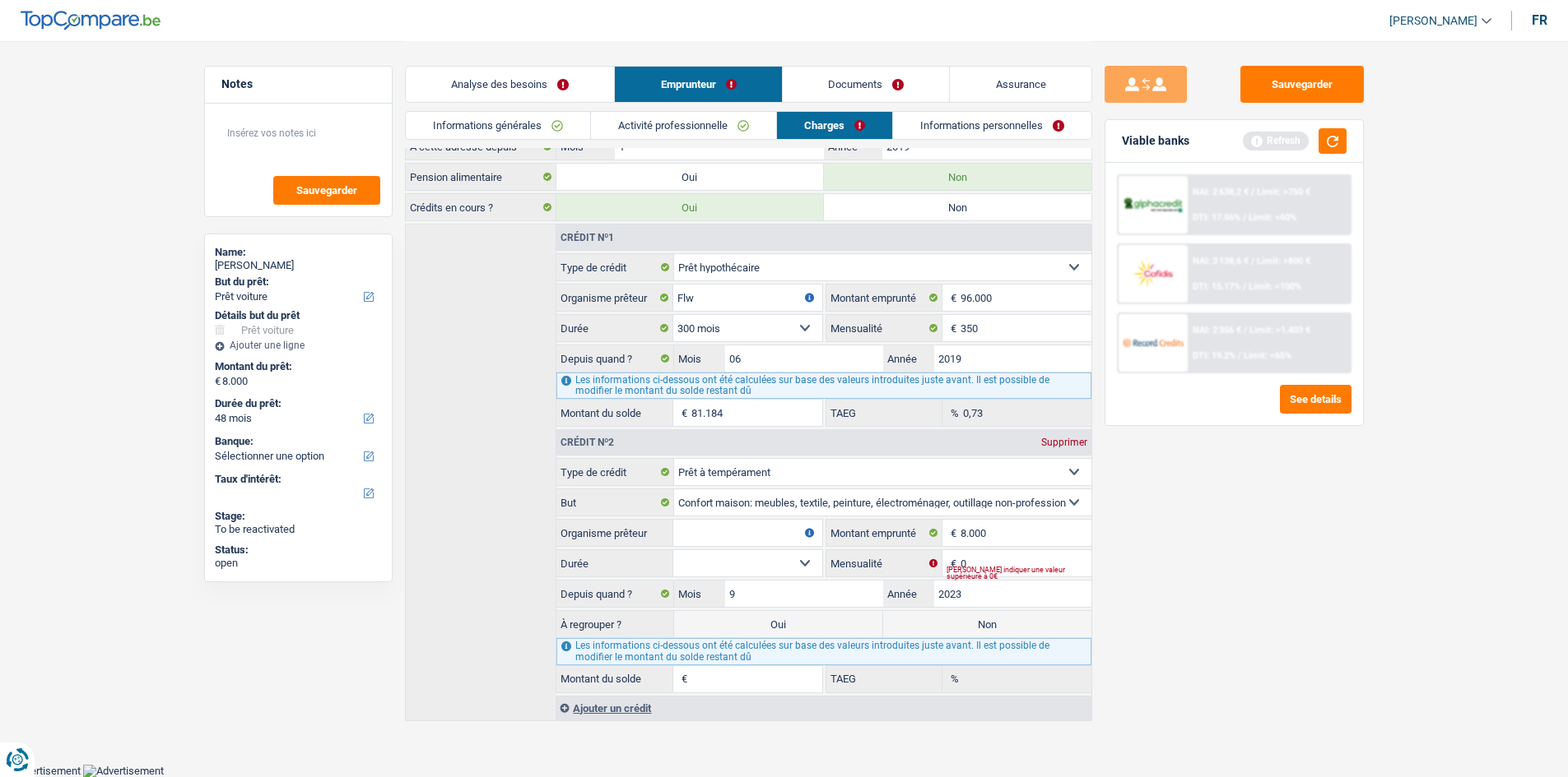
click at [751, 525] on input "Organisme prêteur" at bounding box center [747, 533] width 148 height 26
click at [753, 532] on input "Alpha Crédit" at bounding box center [747, 533] width 148 height 26
type input "Alpha Crédit"
click at [755, 565] on select "12 mois 18 mois 24 mois 30 mois 36 mois 42 mois 48 mois Sélectionner une option" at bounding box center [747, 564] width 148 height 26
click at [1267, 527] on div "Sauvegarder Viable banks Refresh NAI: 2 638,2 € / Limit: >750 € DTI: 17.56% / L…" at bounding box center [1234, 408] width 284 height 685
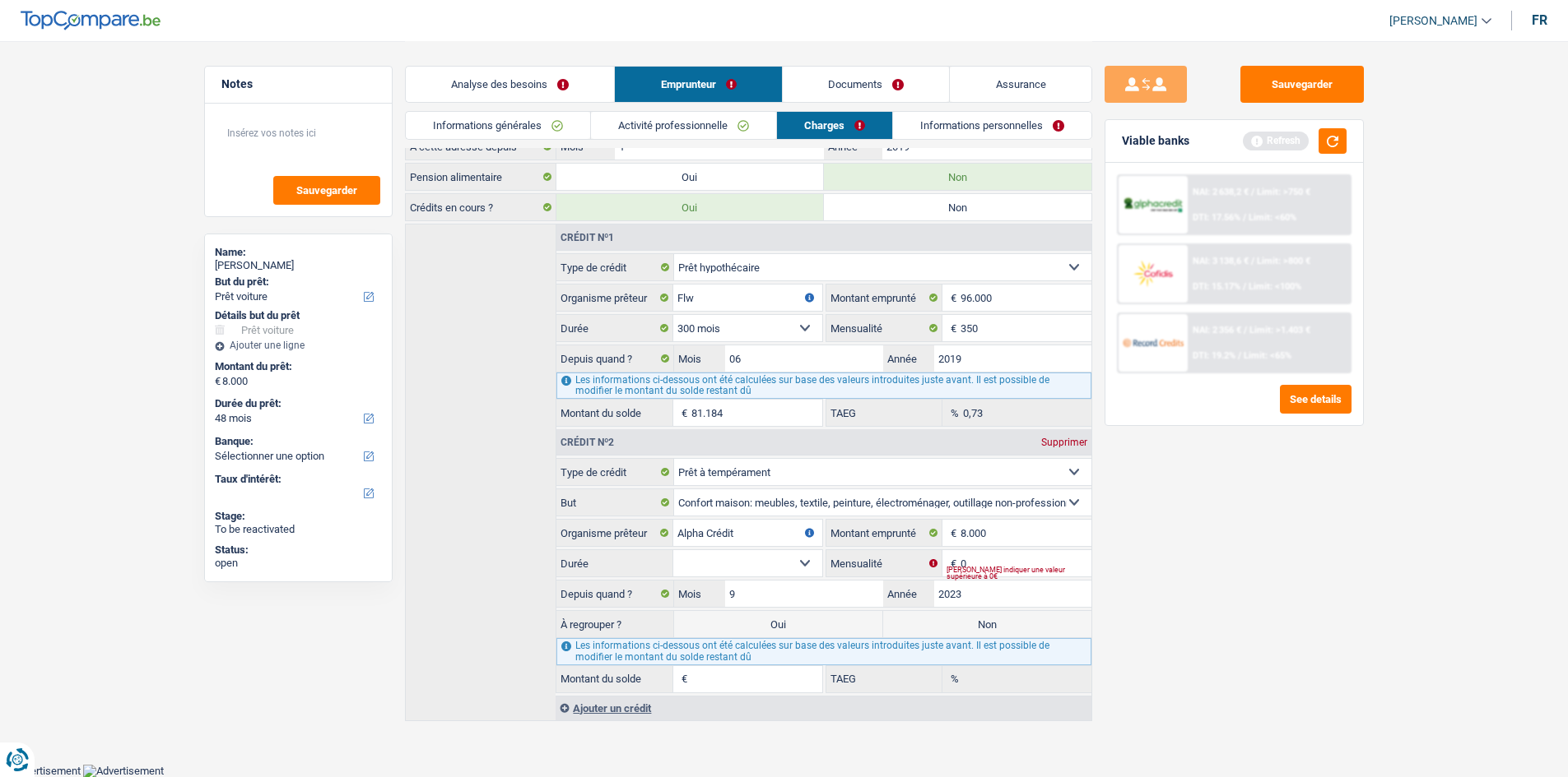
click at [776, 563] on select "12 mois 18 mois 24 mois 30 mois 36 mois 42 mois 48 mois Sélectionner une option" at bounding box center [747, 564] width 148 height 26
click at [1036, 553] on input "0" at bounding box center [1025, 564] width 130 height 26
type input "370"
drag, startPoint x: 782, startPoint y: 560, endPoint x: 786, endPoint y: 576, distance: 16.5
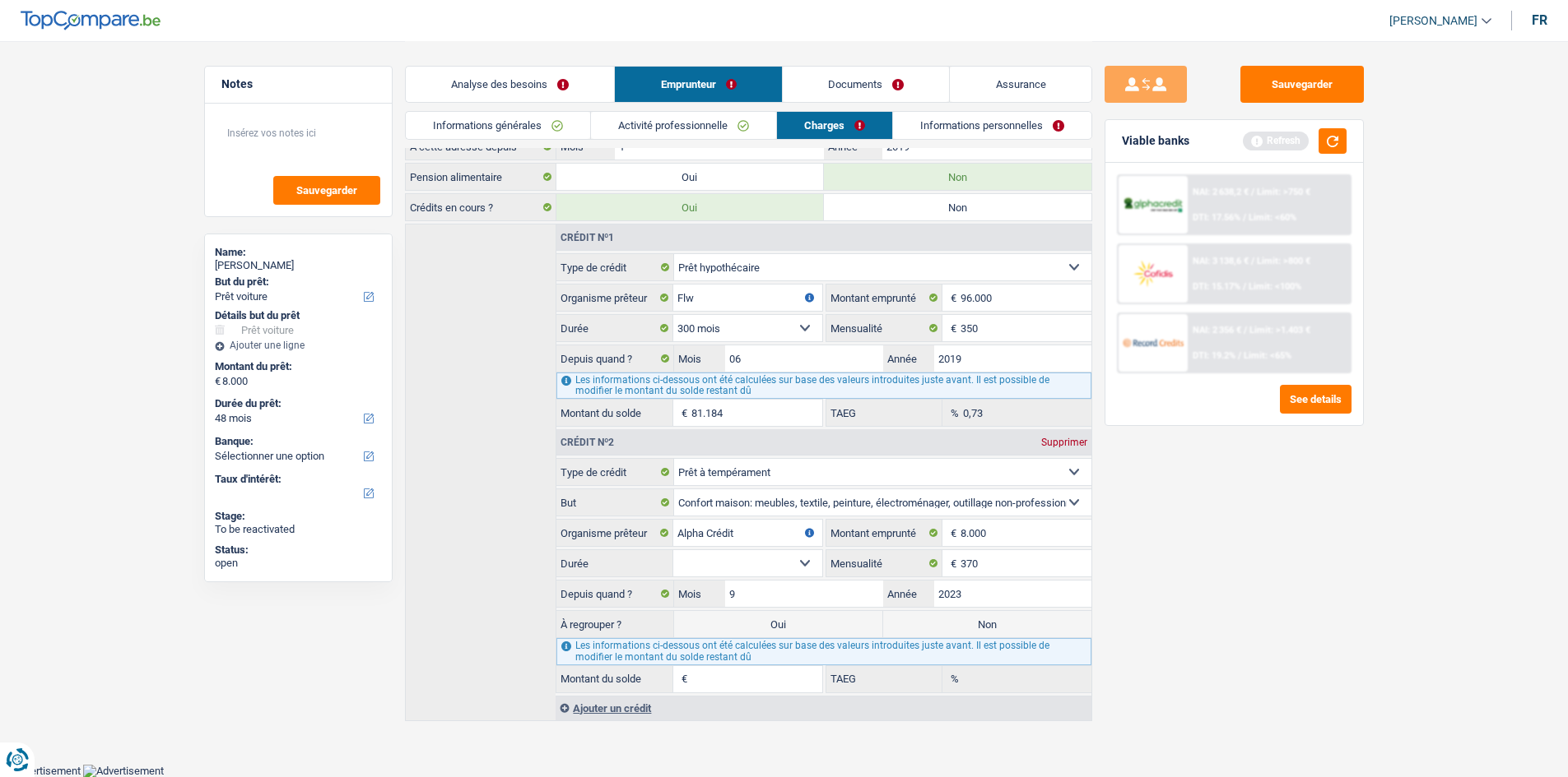
click at [782, 560] on select "12 mois 18 mois 24 mois 30 mois 36 mois 42 mois 48 mois Sélectionner une option" at bounding box center [747, 564] width 148 height 26
select select "24"
click at [673, 551] on select "12 mois 18 mois 24 mois 30 mois 36 mois 42 mois 48 mois Sélectionner une option" at bounding box center [747, 564] width 148 height 26
type input "1"
type input "10,72"
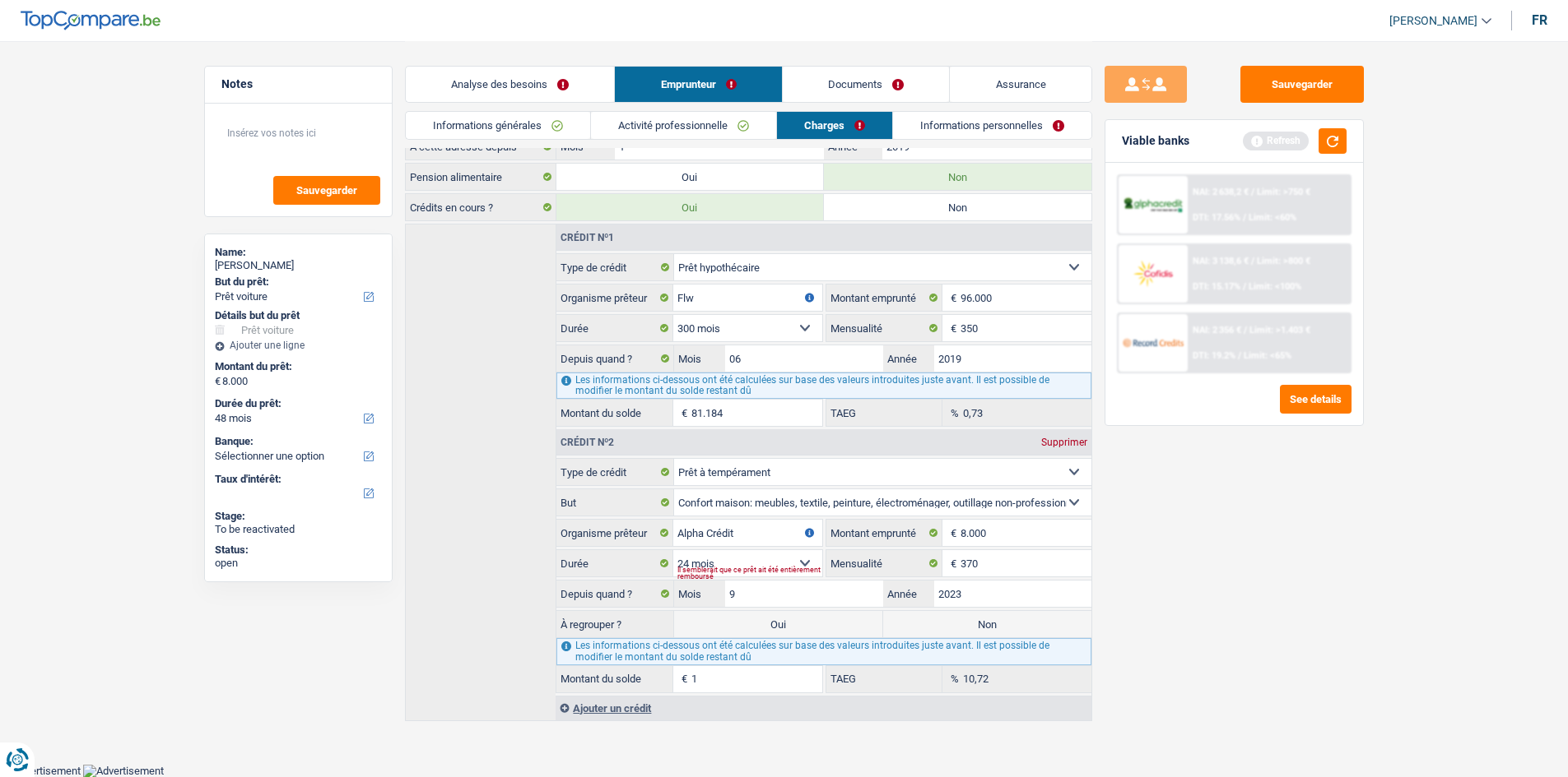
click at [1289, 507] on div "Sauvegarder Viable banks Refresh NAI: 2 638,2 € / Limit: >750 € DTI: 17.56% / L…" at bounding box center [1234, 408] width 284 height 685
click at [1331, 138] on button "button" at bounding box center [1332, 141] width 28 height 26
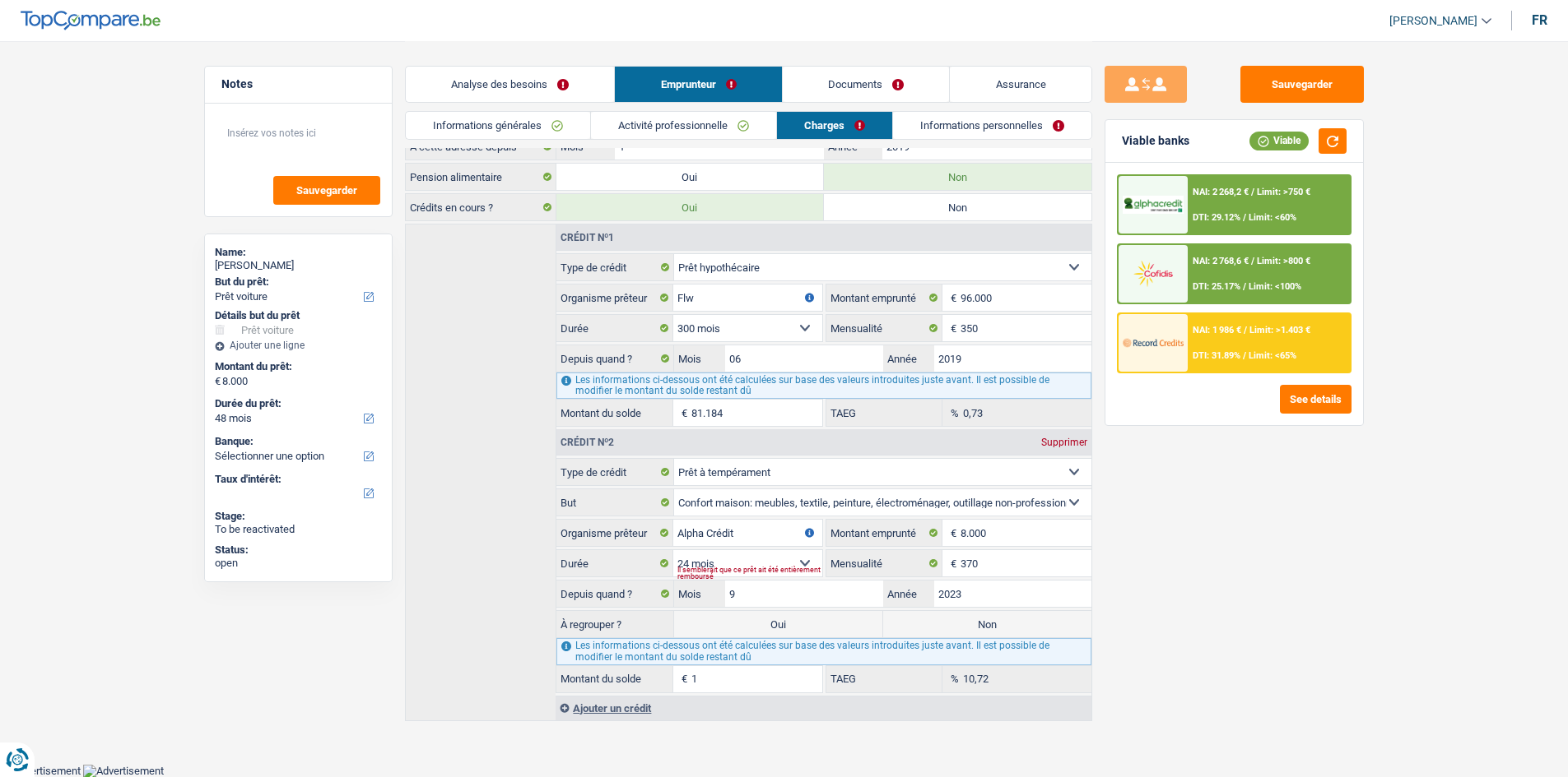
click at [1040, 632] on label "Non" at bounding box center [987, 624] width 208 height 26
click at [1040, 632] on input "Non" at bounding box center [987, 624] width 208 height 26
radio input "true"
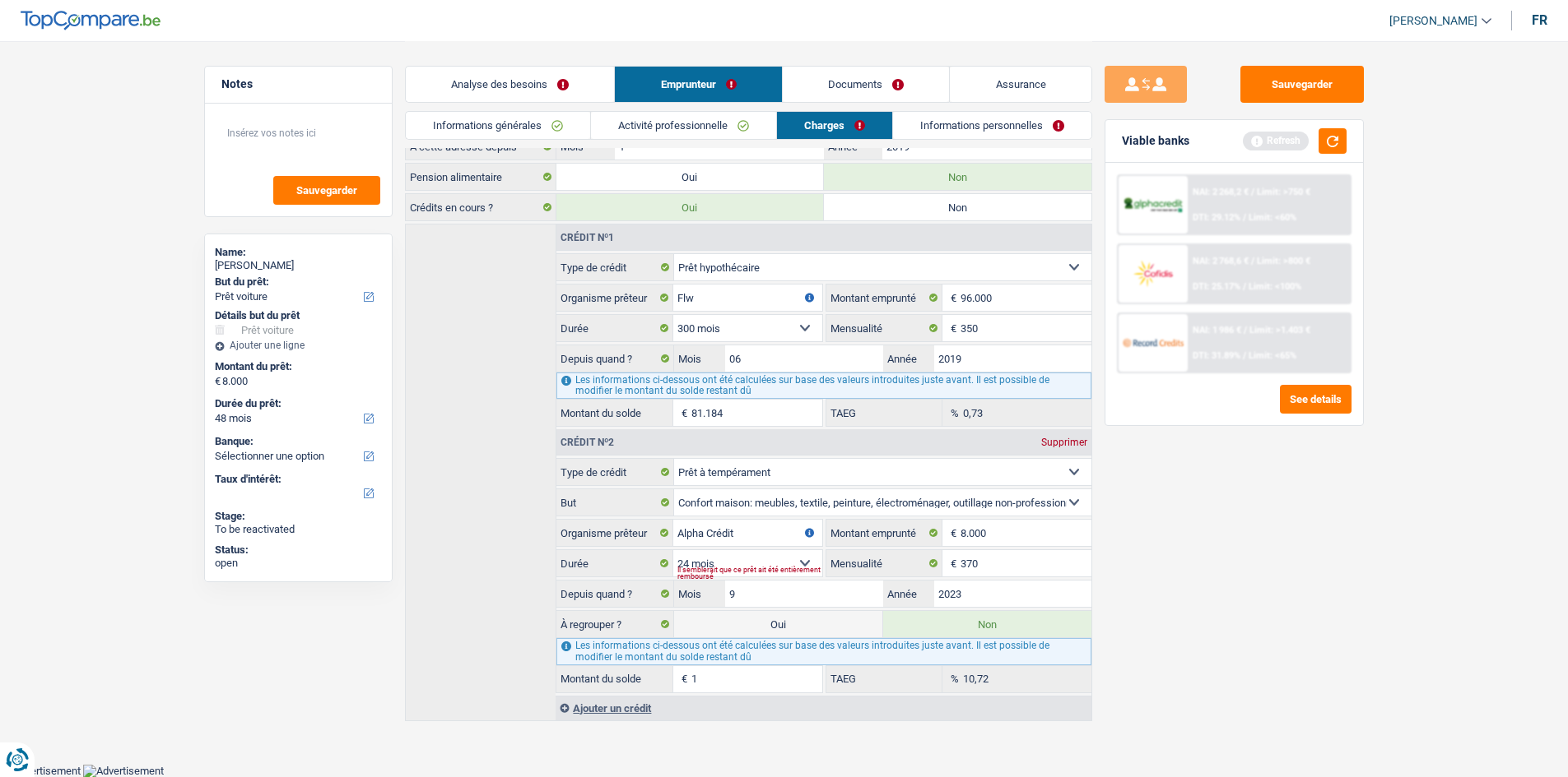
click at [1253, 526] on div "Sauvegarder Viable banks Refresh NAI: 2 268,2 € / Limit: >750 € DTI: 29.12% / L…" at bounding box center [1234, 408] width 284 height 685
click at [1338, 140] on button "button" at bounding box center [1332, 141] width 28 height 26
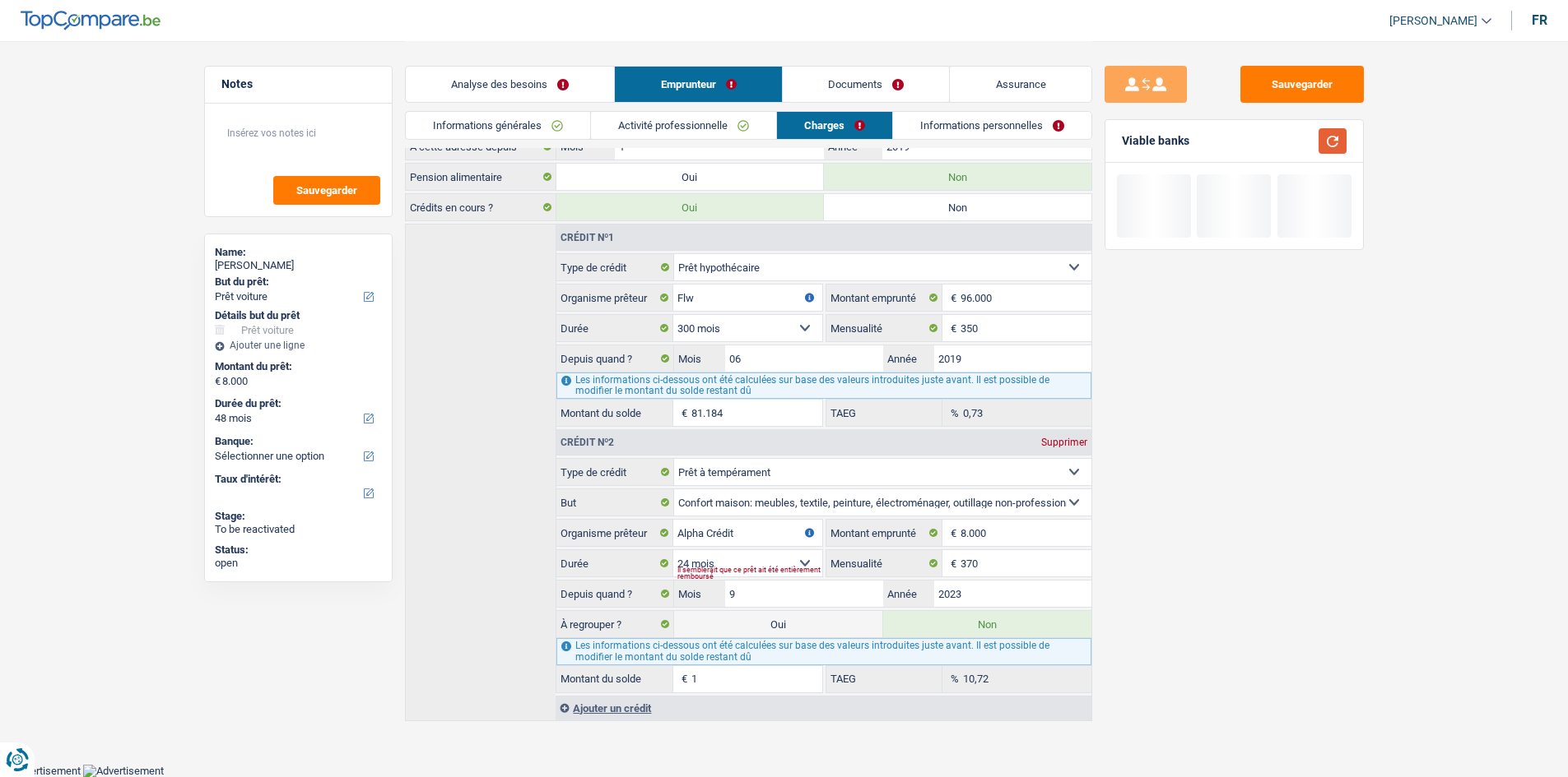
scroll to position [0, 0]
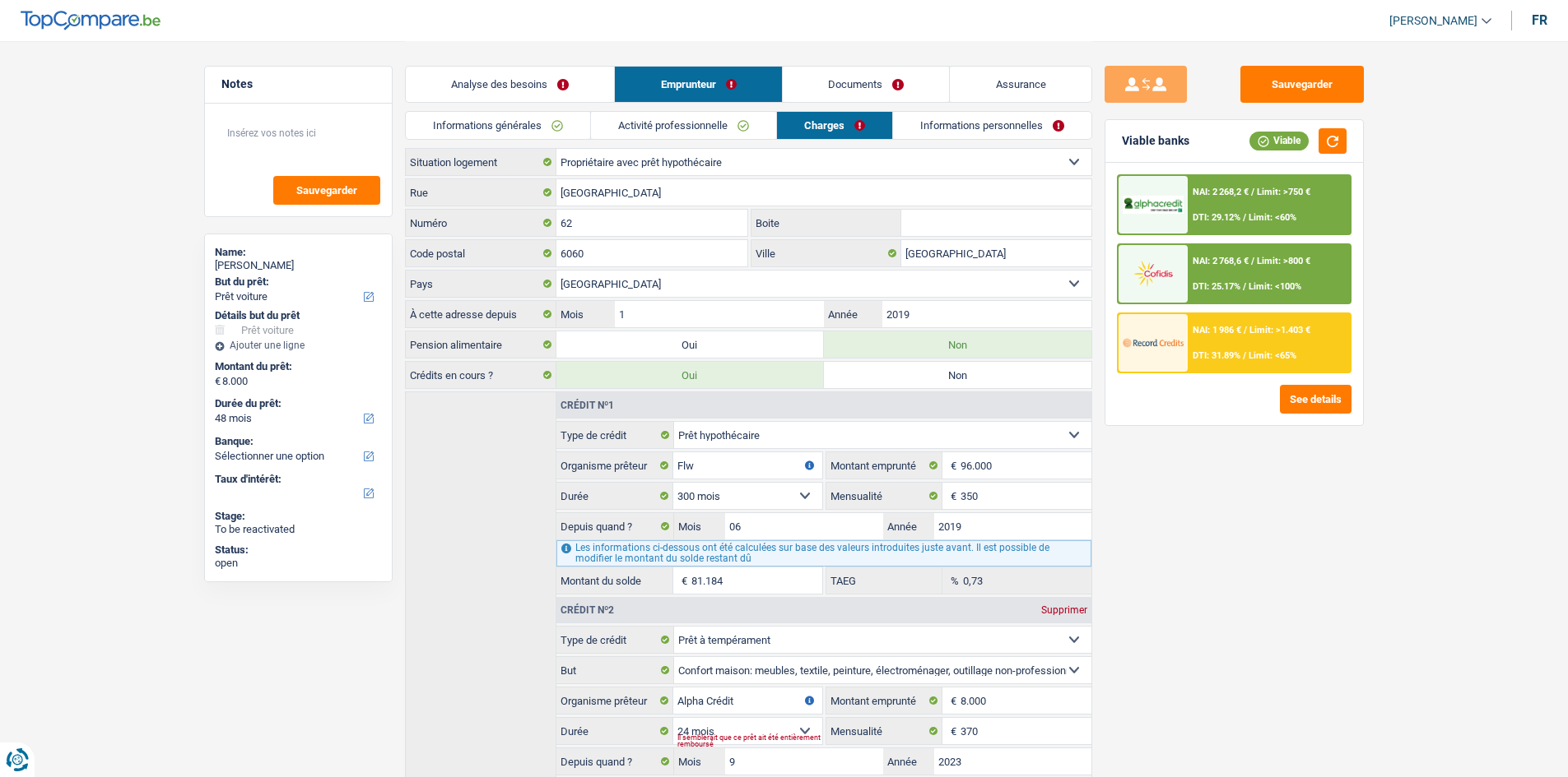
click at [1288, 271] on div "NAI: 2 768,6 € / Limit: >800 € DTI: 25.17% / Limit: <100%" at bounding box center [1269, 274] width 162 height 58
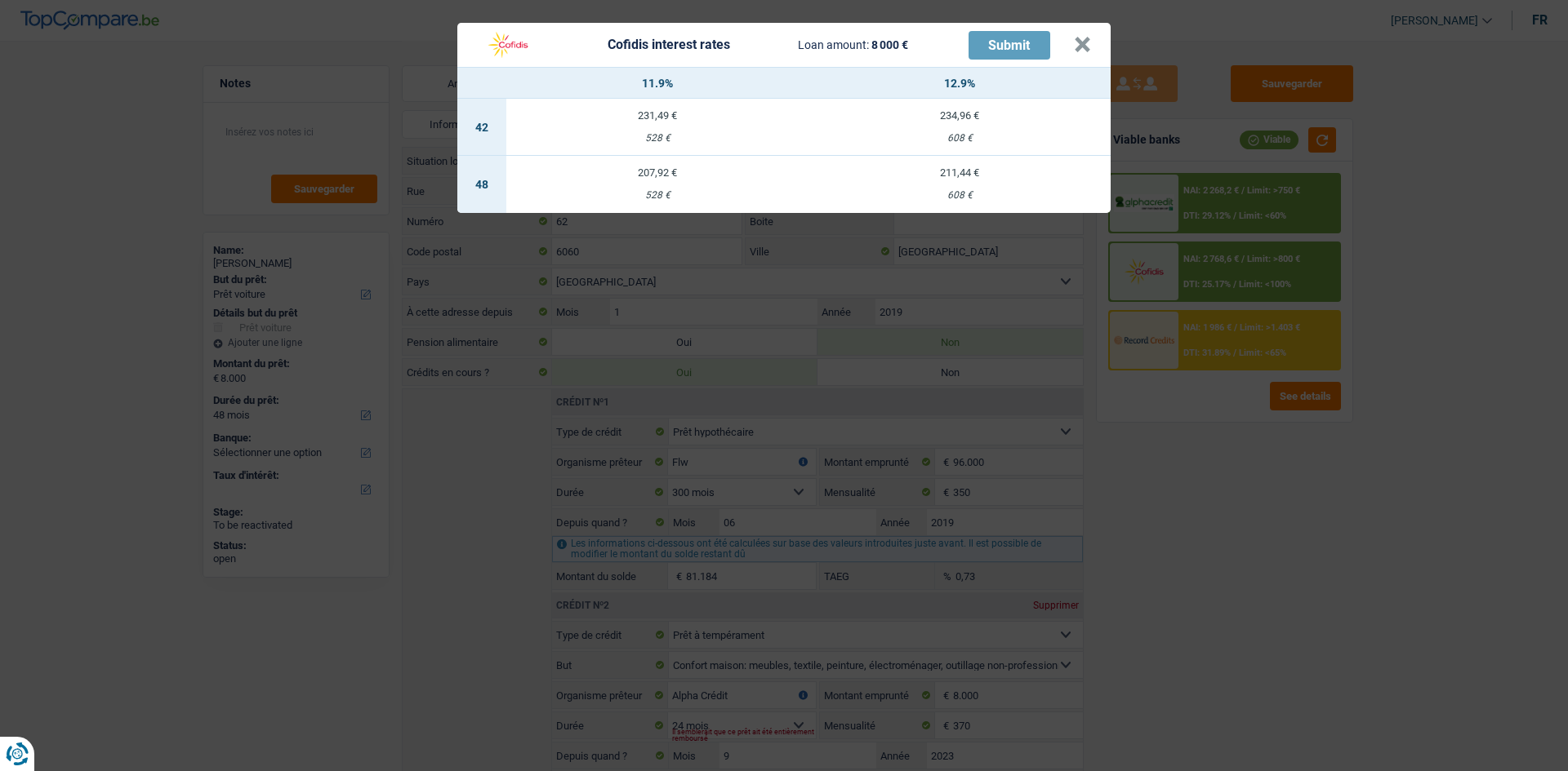
click at [1251, 458] on div "Cofidis interest rates Loan amount: 8 000 € Submit × 11.9% 12.9% 42 231,49 € 52…" at bounding box center [784, 386] width 1568 height 771
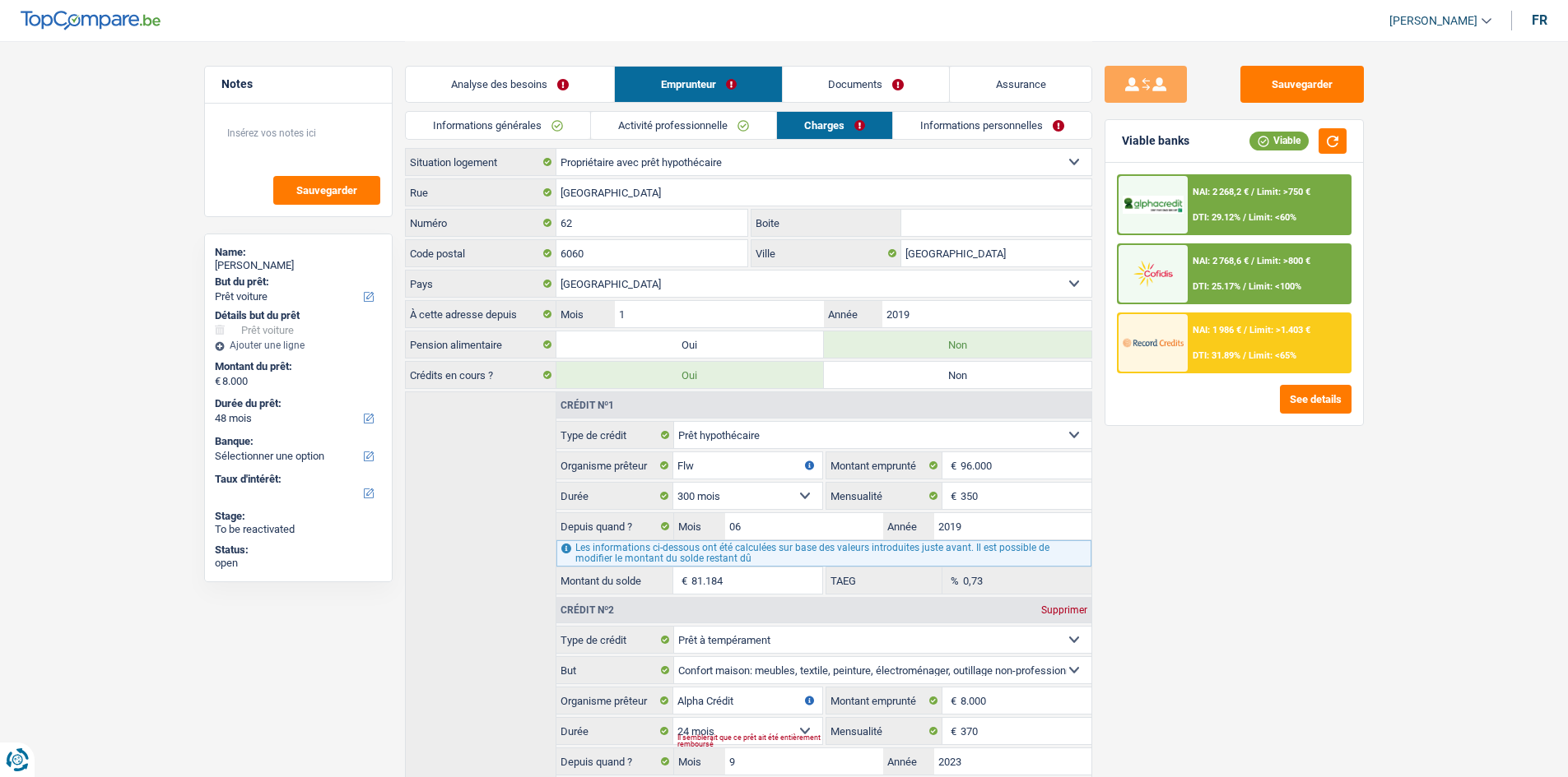
click at [547, 74] on link "Analyse des besoins" at bounding box center [510, 84] width 209 height 36
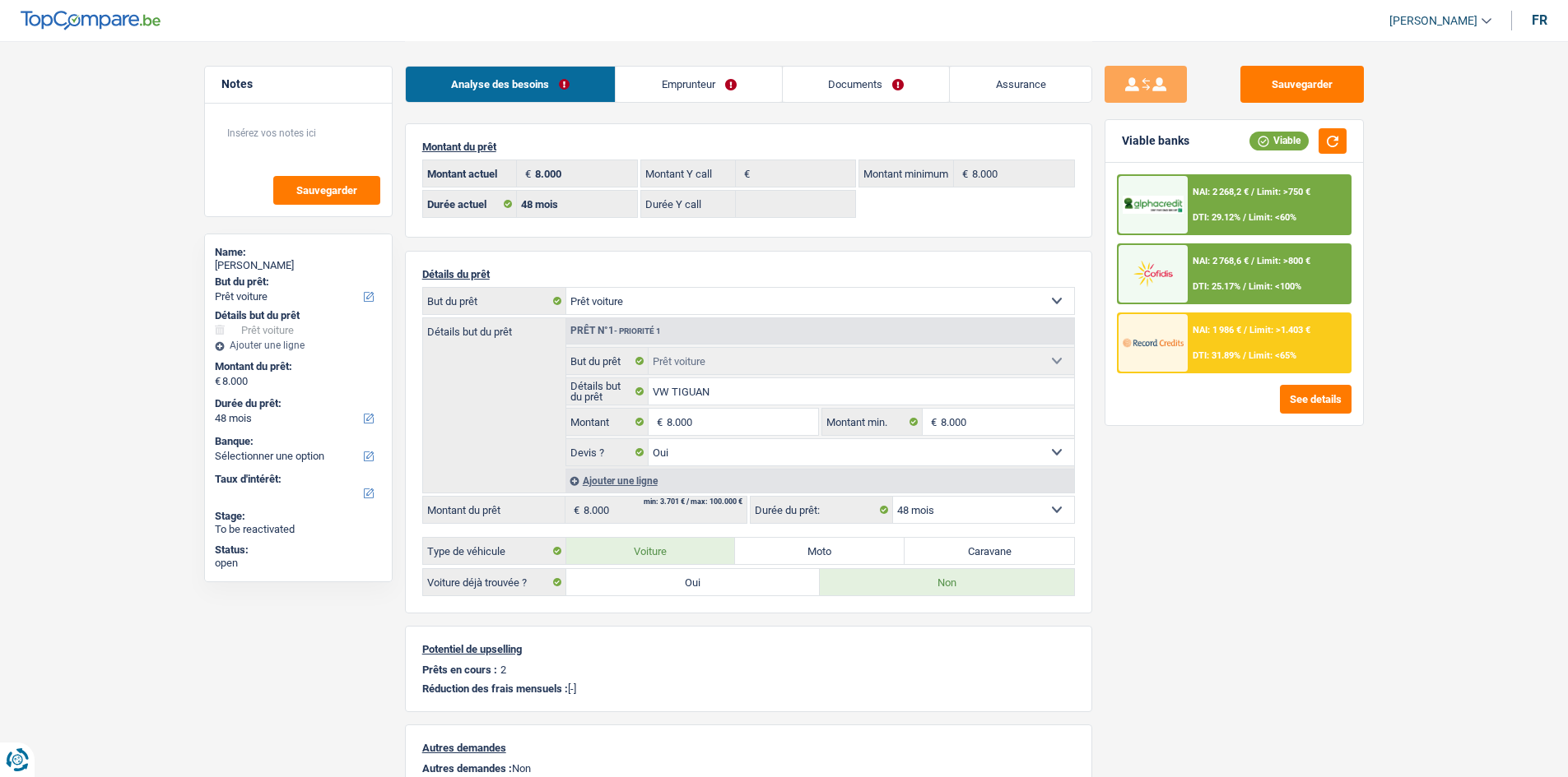
click at [1198, 521] on div "Sauvegarder Viable banks Viable NAI: 2 268,2 € / Limit: >750 € DTI: 29.12% / Li…" at bounding box center [1234, 408] width 284 height 685
click at [1045, 510] on select "12 mois 18 mois 24 mois 30 mois 36 mois 42 mois 48 mois Sélectionner une option" at bounding box center [983, 510] width 181 height 26
select select "24"
click at [893, 497] on select "12 mois 18 mois 24 mois 30 mois 36 mois 42 mois 48 mois Sélectionner une option" at bounding box center [983, 510] width 181 height 26
select select "24"
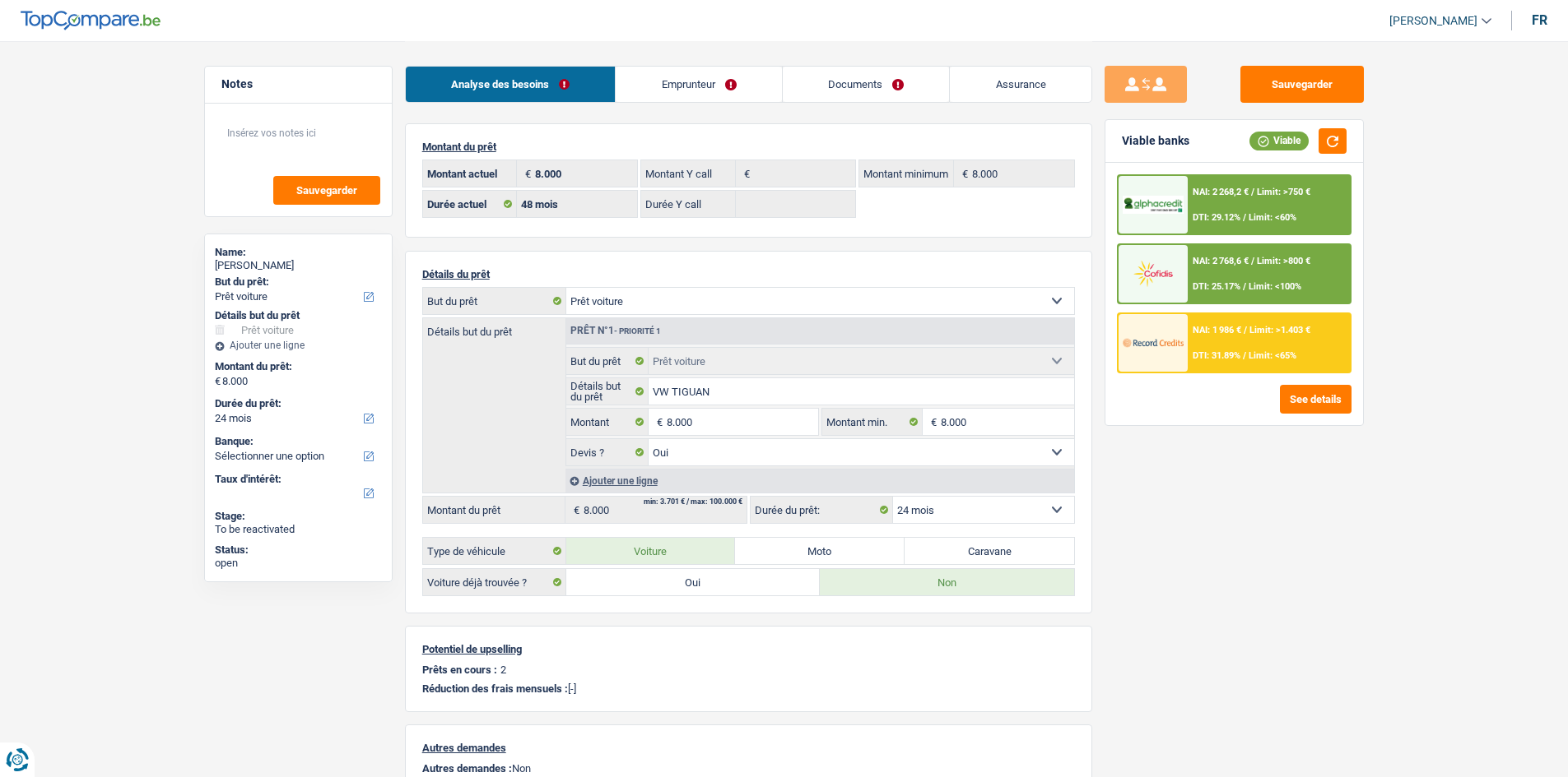
select select "24"
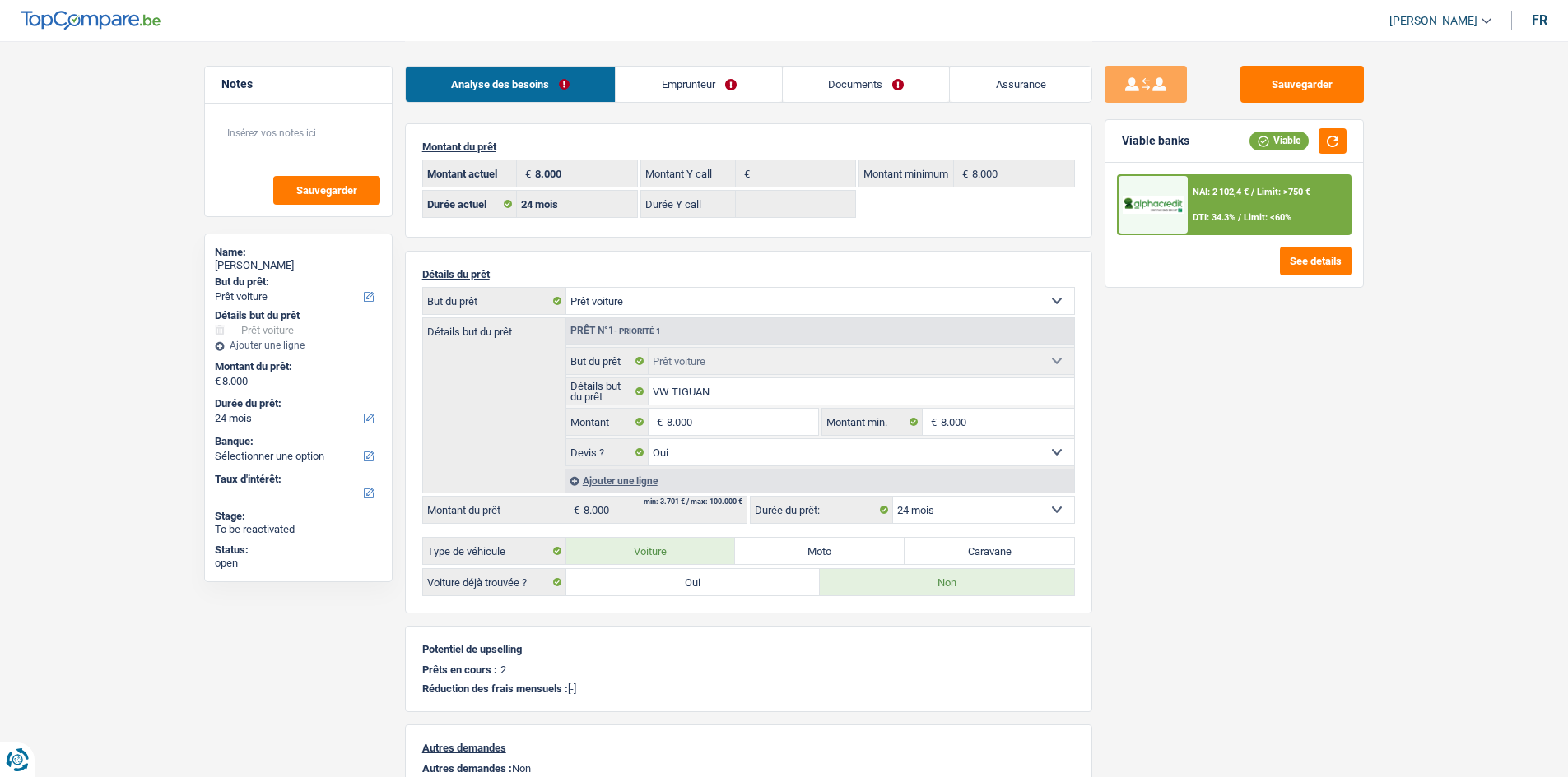
click at [1037, 510] on select "12 mois 18 mois 24 mois 30 mois 36 mois 42 mois 48 mois Sélectionner une option" at bounding box center [983, 510] width 181 height 26
select select "30"
click at [893, 497] on select "12 mois 18 mois 24 mois 30 mois 36 mois 42 mois 48 mois Sélectionner une option" at bounding box center [983, 510] width 181 height 26
select select "30"
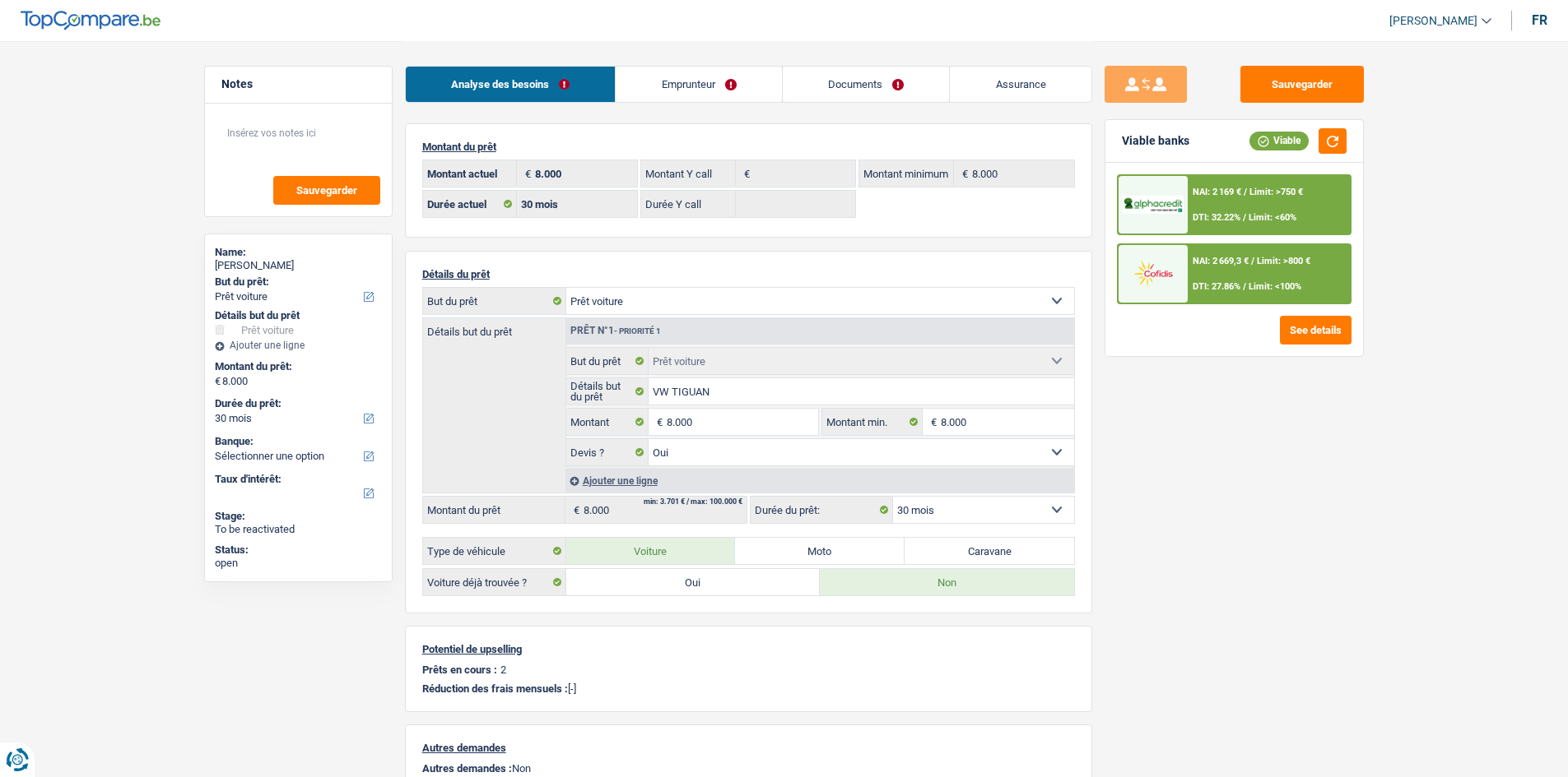
click at [1286, 258] on span "Limit: >800 €" at bounding box center [1284, 260] width 54 height 11
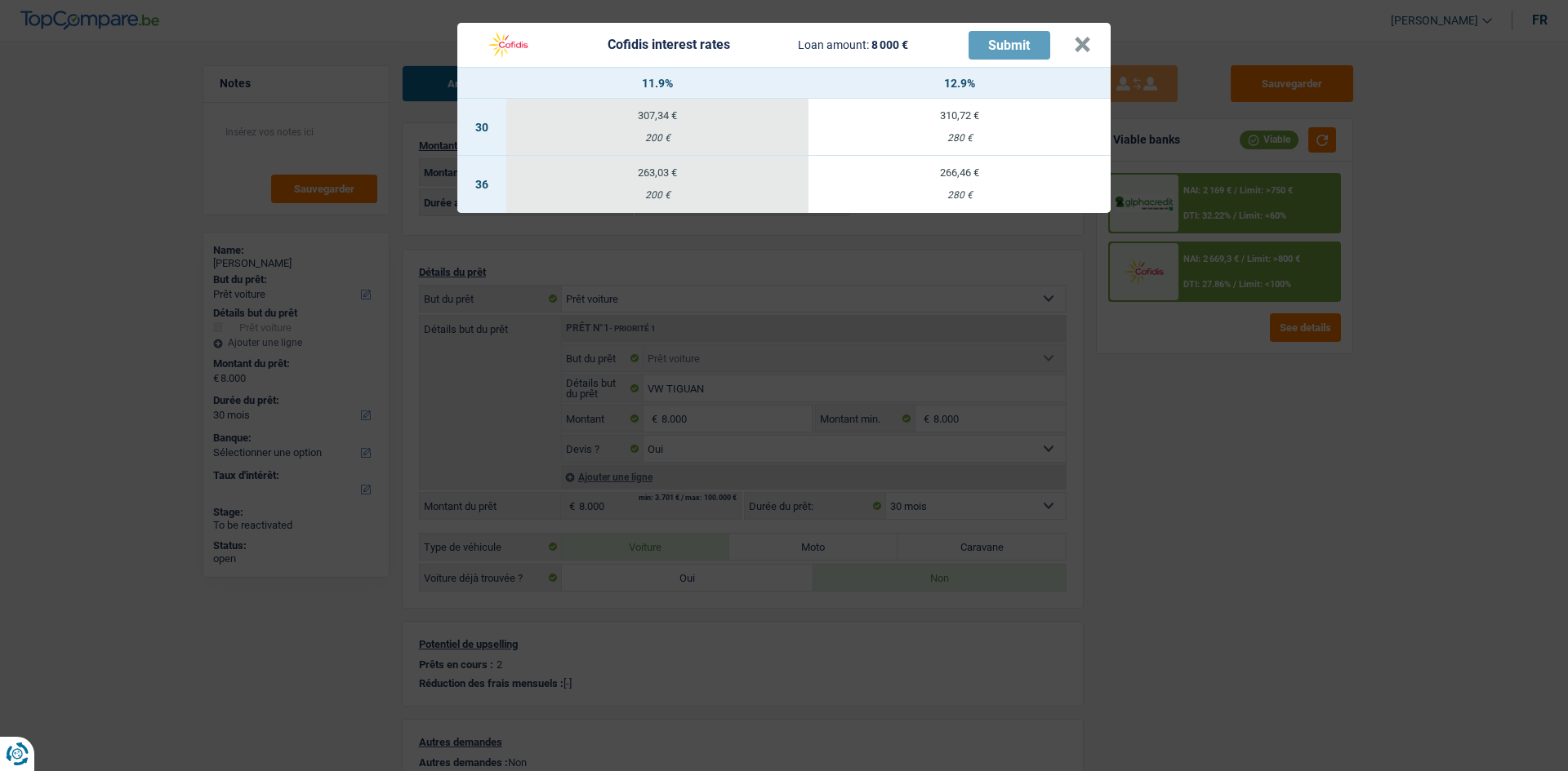
click at [1316, 463] on div "Cofidis interest rates Loan amount: 8 000 € Submit × 11.9% 12.9% 30 307,34 € 20…" at bounding box center [784, 386] width 1568 height 771
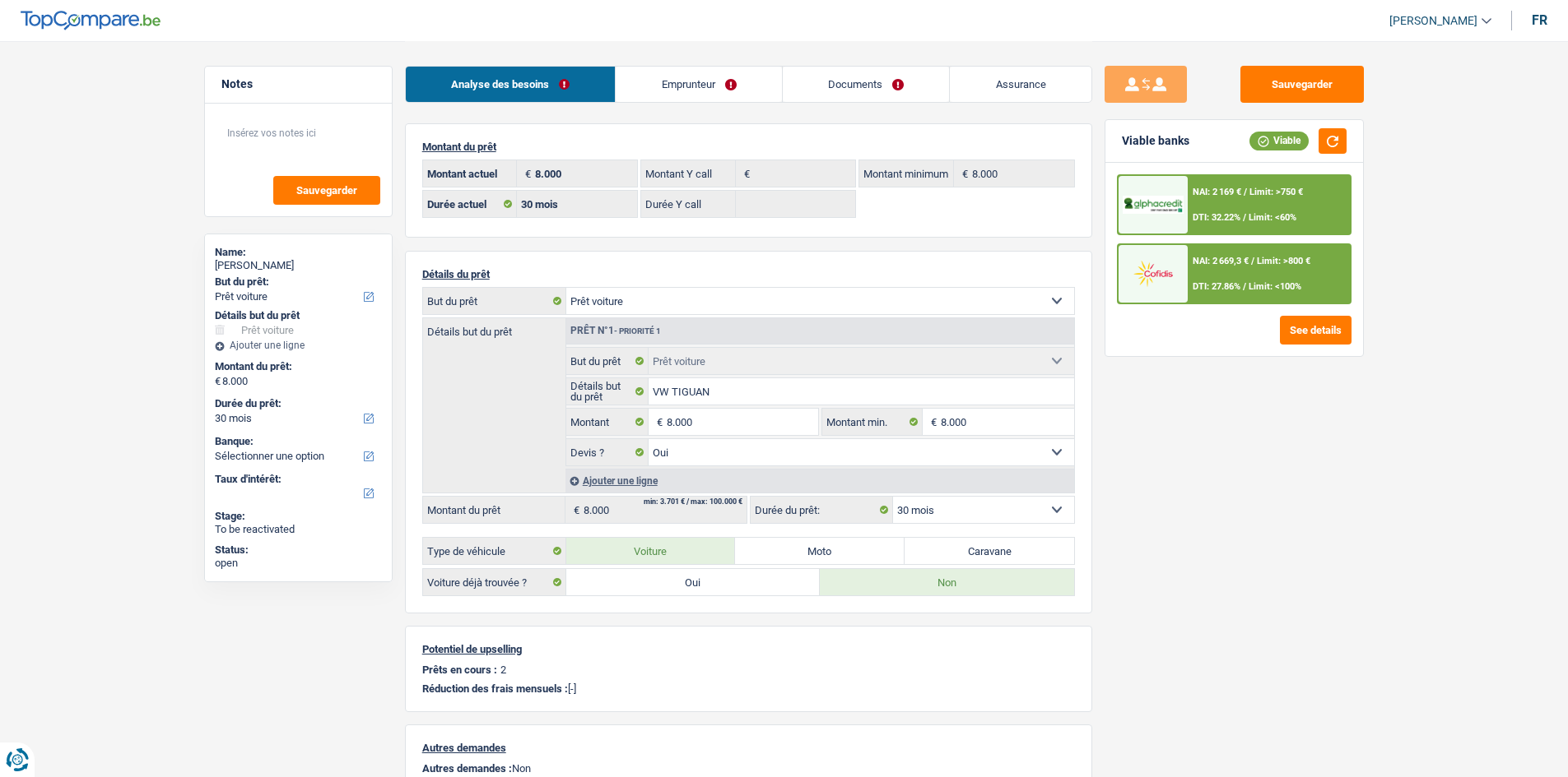
click at [707, 93] on link "Emprunteur" at bounding box center [698, 84] width 166 height 36
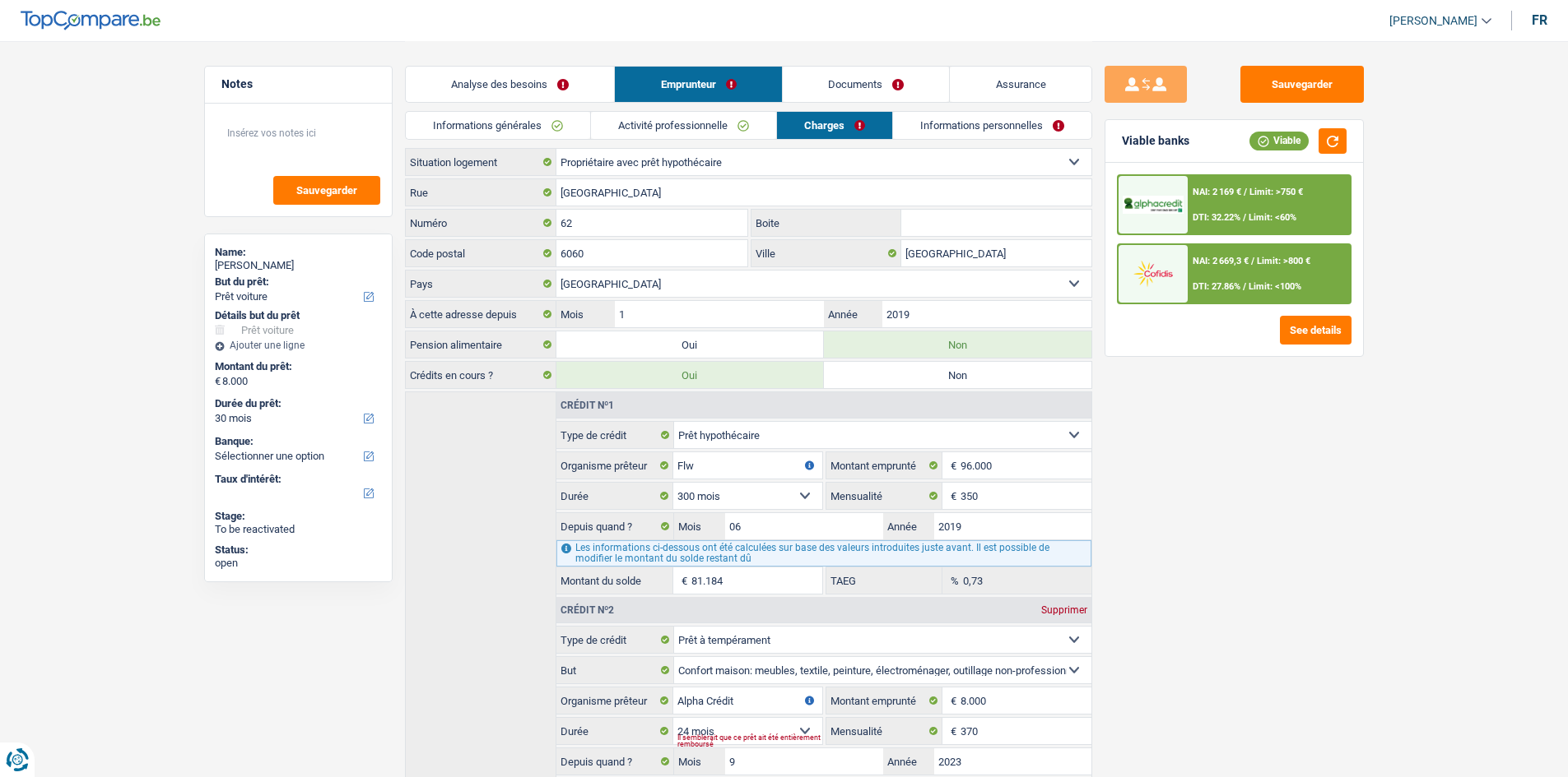
click at [559, 129] on link "Informations générales" at bounding box center [498, 125] width 184 height 27
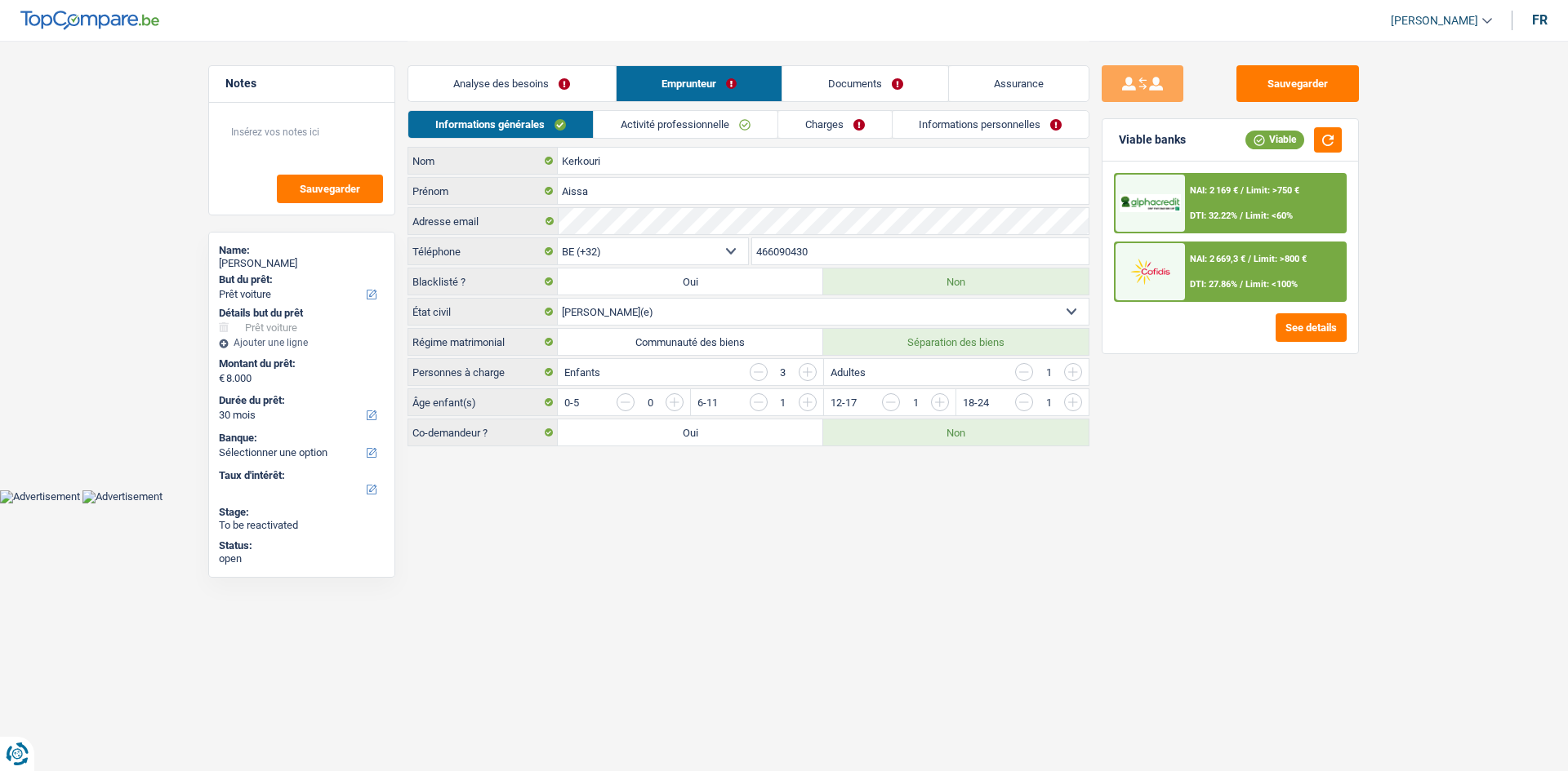
click at [721, 339] on label "Communauté des biens" at bounding box center [690, 342] width 265 height 26
click at [721, 339] on input "Communauté des biens" at bounding box center [690, 342] width 265 height 26
radio input "true"
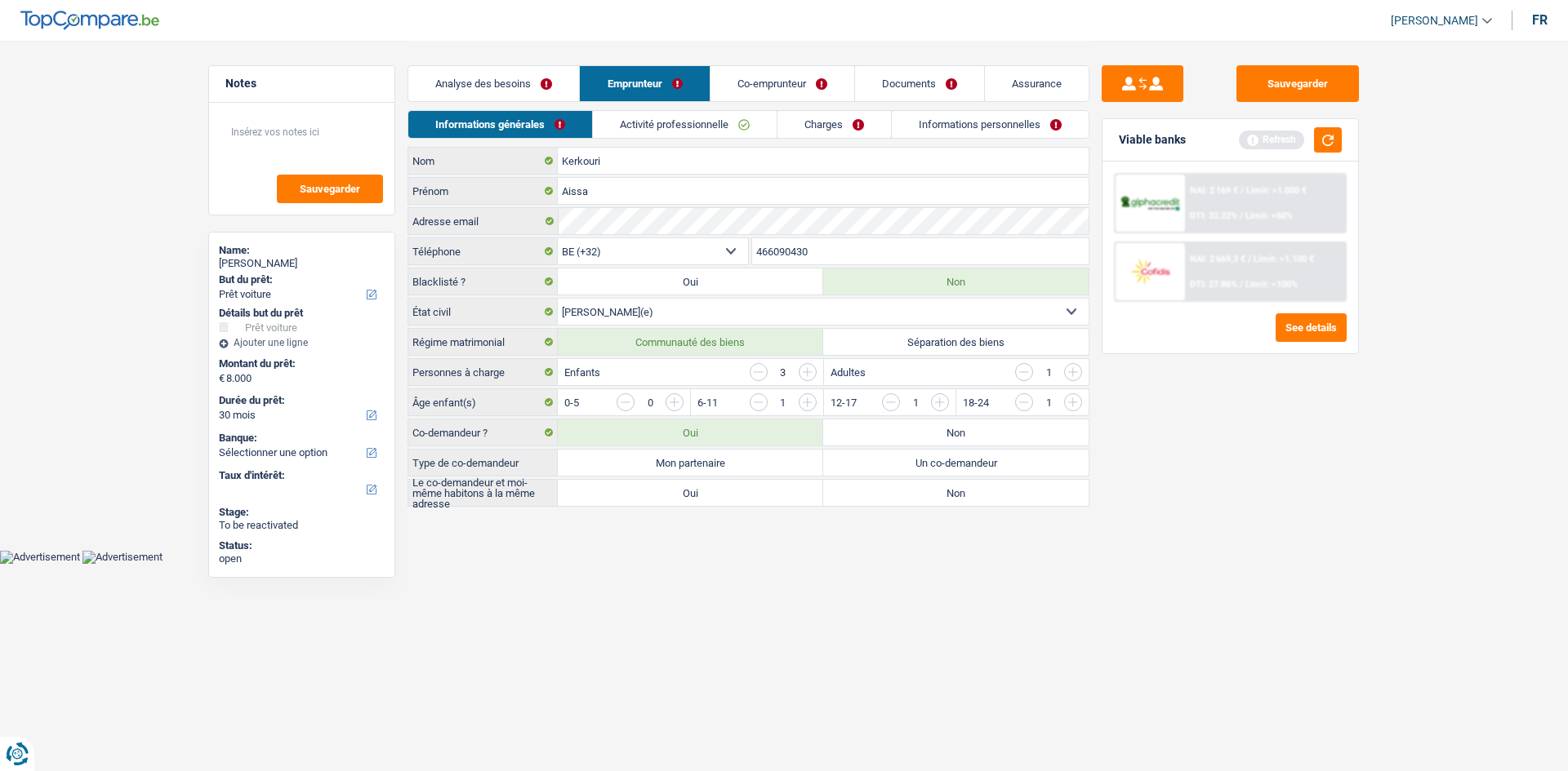
click at [735, 461] on label "Mon partenaire" at bounding box center [690, 463] width 265 height 26
click at [735, 461] on input "Mon partenaire" at bounding box center [690, 463] width 265 height 26
radio input "true"
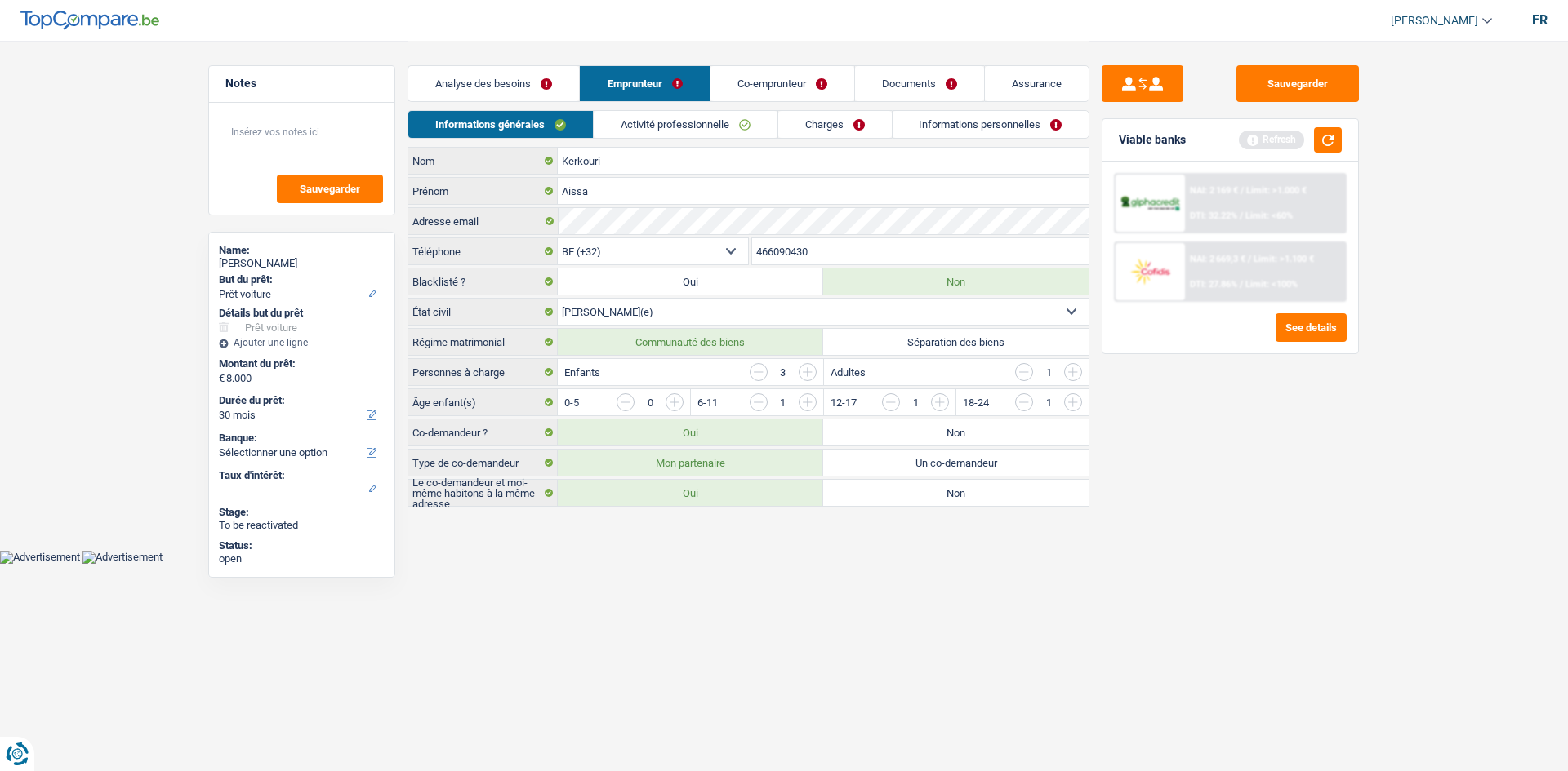
click at [743, 499] on label "Oui" at bounding box center [690, 493] width 265 height 26
click at [743, 499] on input "Oui" at bounding box center [690, 493] width 265 height 26
click at [784, 74] on link "Co-emprunteur" at bounding box center [782, 84] width 144 height 35
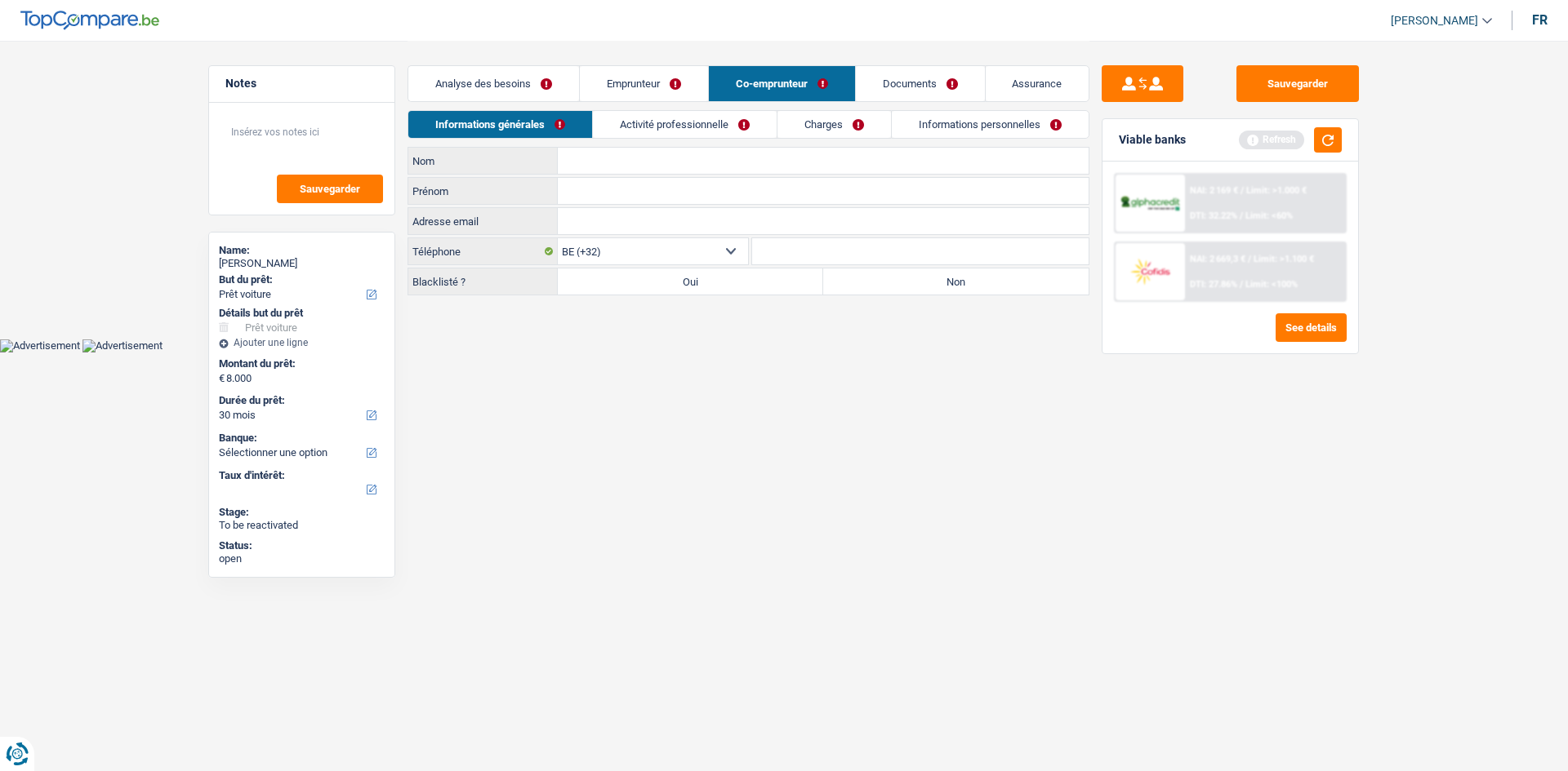
click at [730, 127] on link "Activité professionnelle" at bounding box center [684, 124] width 184 height 27
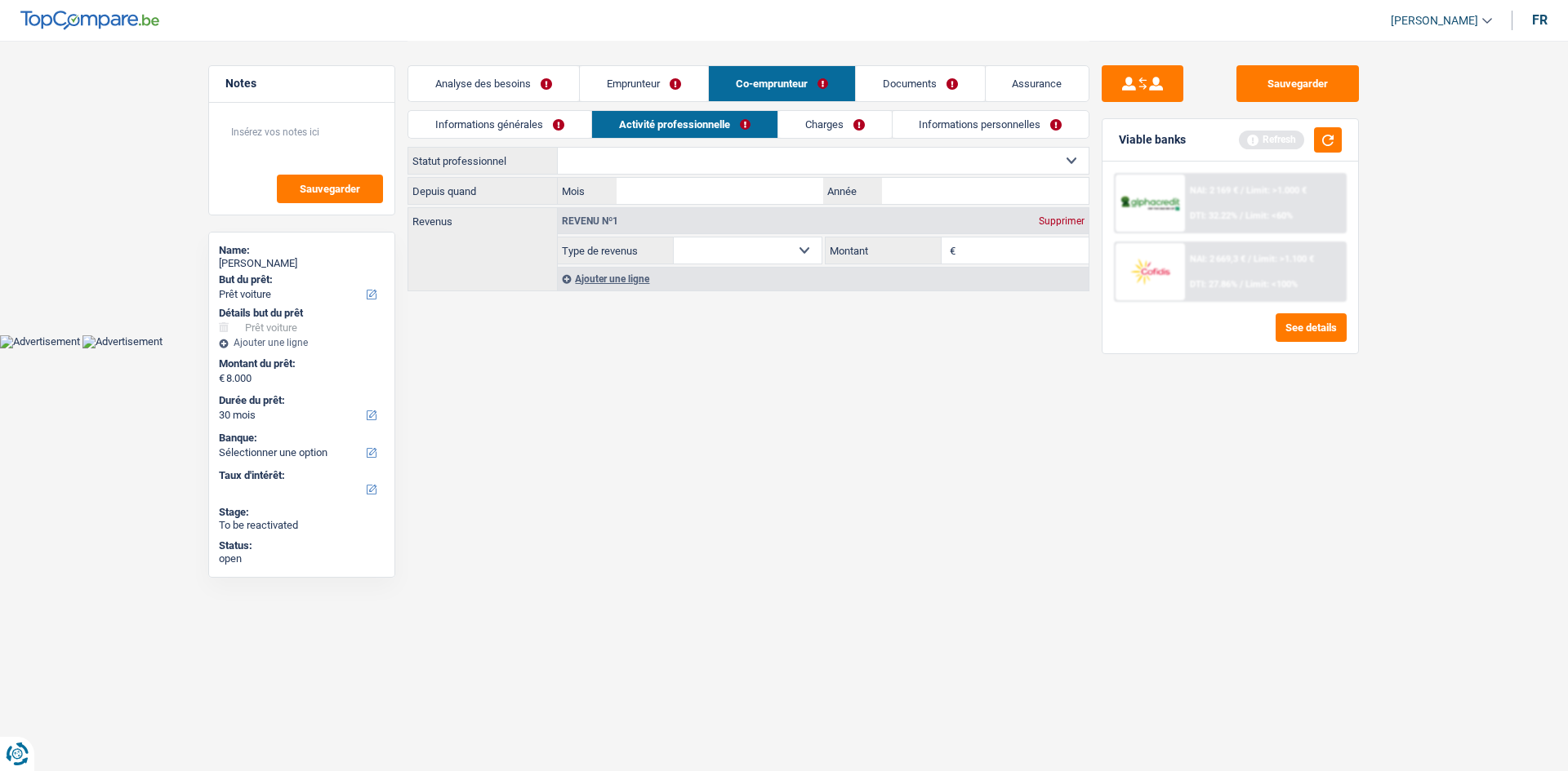
drag, startPoint x: 788, startPoint y: 159, endPoint x: 788, endPoint y: 169, distance: 10.0
click at [788, 159] on select "Ouvrier Employé privé Employé public Invalide Indépendant Pensionné Chômeur Mut…" at bounding box center [823, 161] width 531 height 26
select select "housewife"
click at [558, 148] on select "Ouvrier Employé privé Employé public Invalide Indépendant Pensionné Chômeur Mut…" at bounding box center [823, 161] width 531 height 26
click at [748, 180] on input "Mois" at bounding box center [720, 191] width 207 height 26
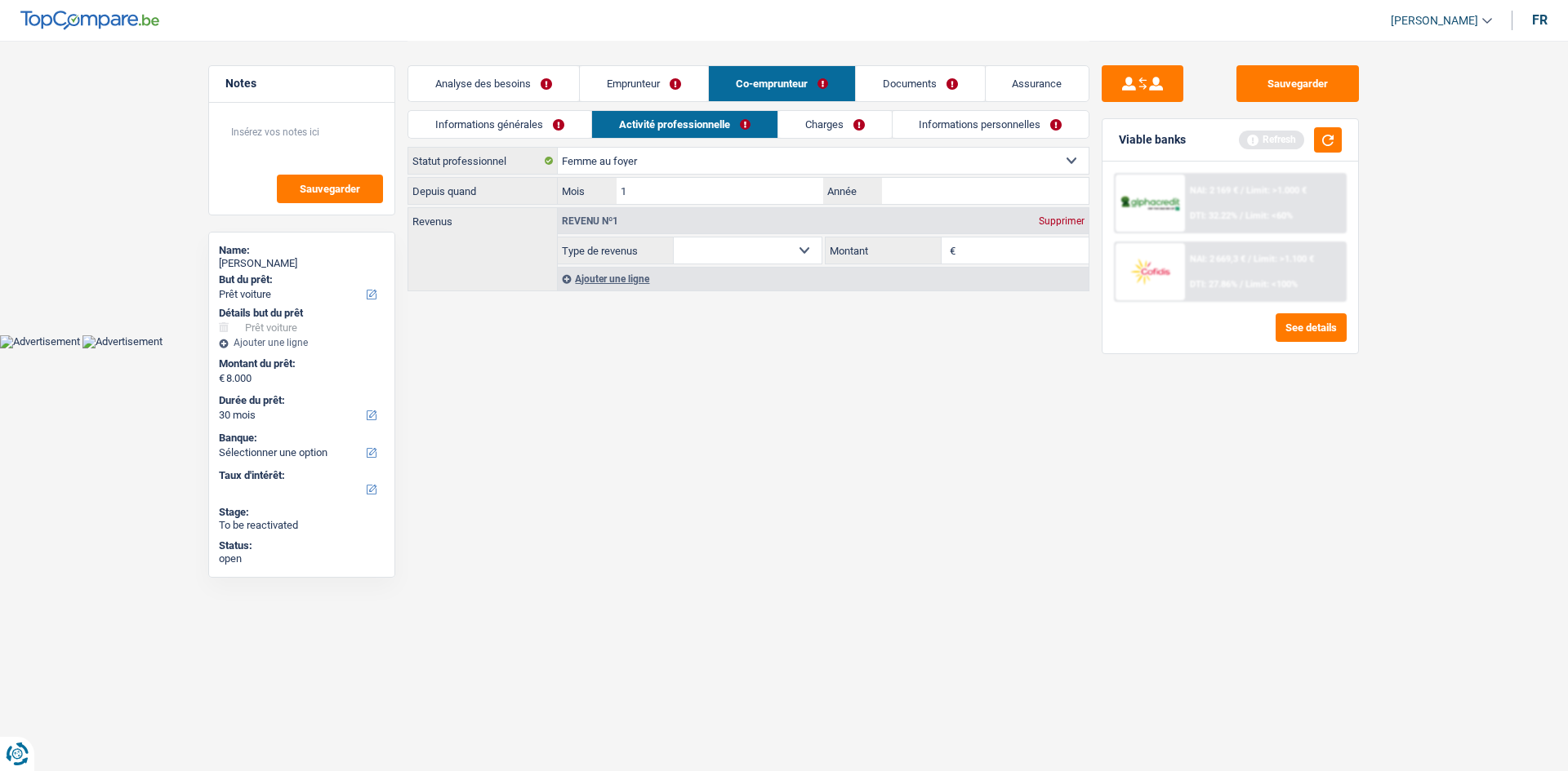
type input "1"
click at [991, 195] on input "Année" at bounding box center [985, 191] width 207 height 26
type input "2020"
click at [783, 248] on select "Allocation d'handicap Allocations chômage Allocations familiales Chèques repas …" at bounding box center [747, 251] width 148 height 26
select select "other"
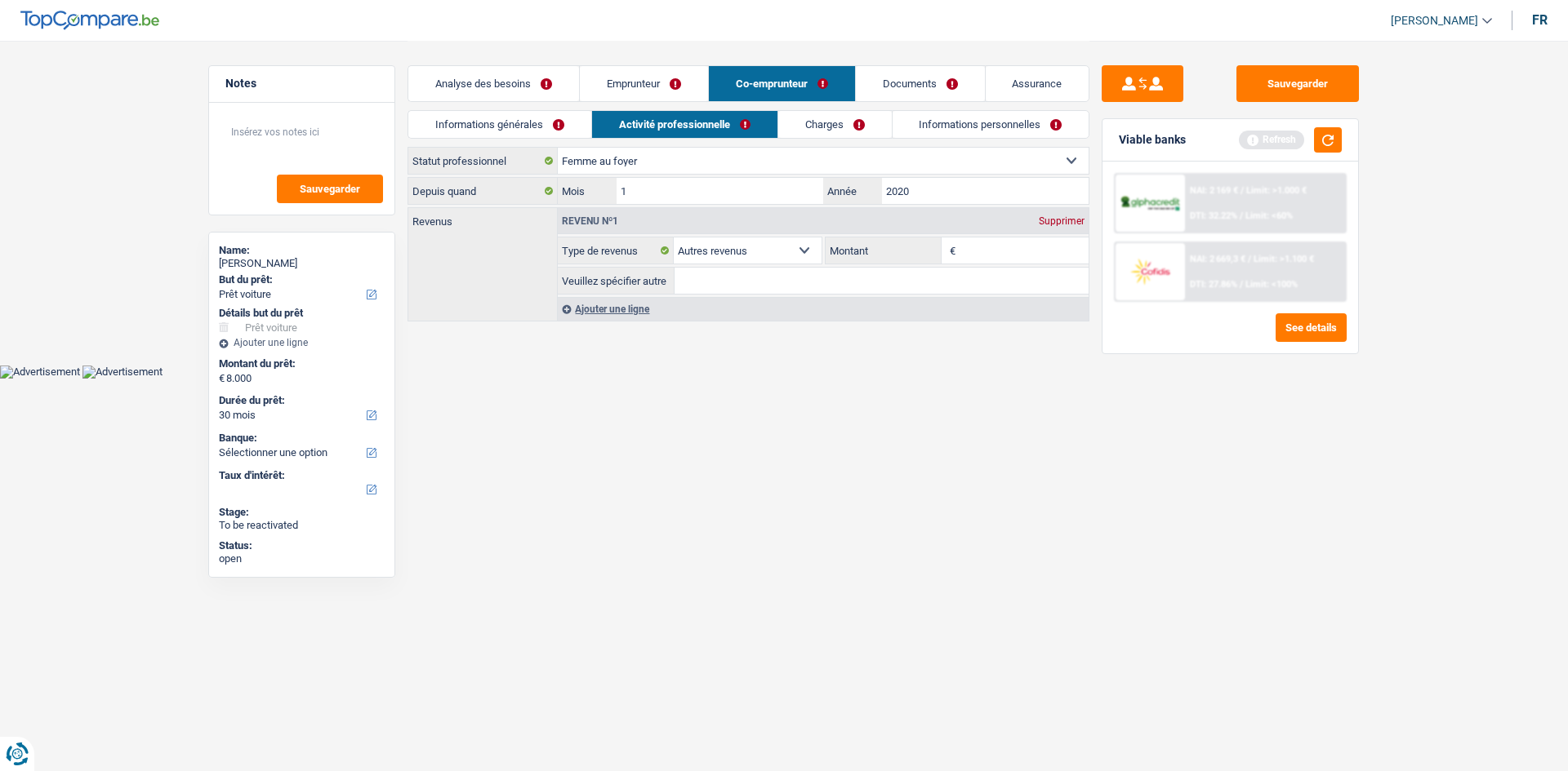
click at [1030, 249] on input "Montant" at bounding box center [1024, 251] width 130 height 26
type input "1"
click at [854, 118] on link "Charges" at bounding box center [834, 124] width 113 height 27
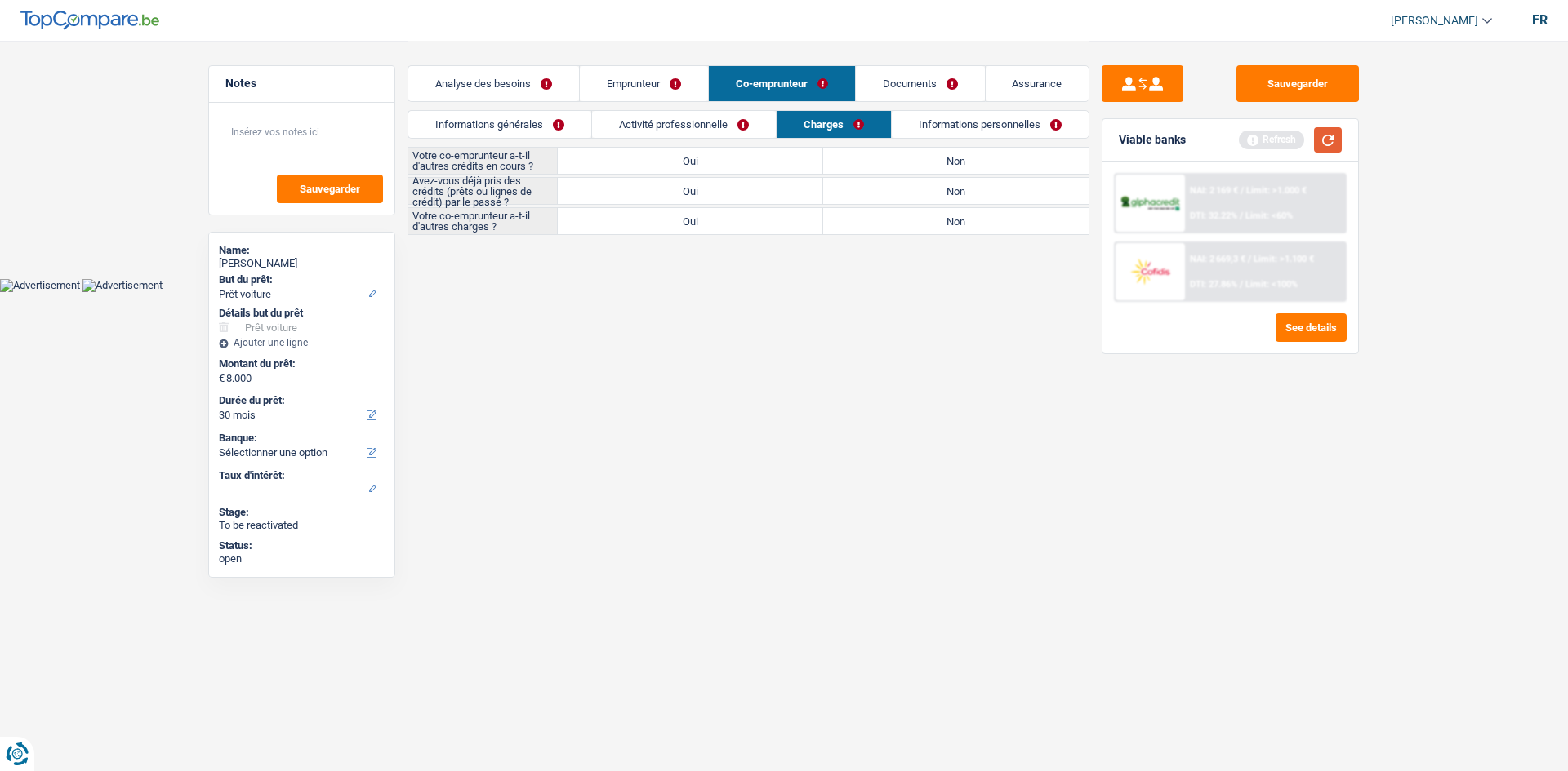
click at [1330, 139] on button "button" at bounding box center [1328, 139] width 28 height 25
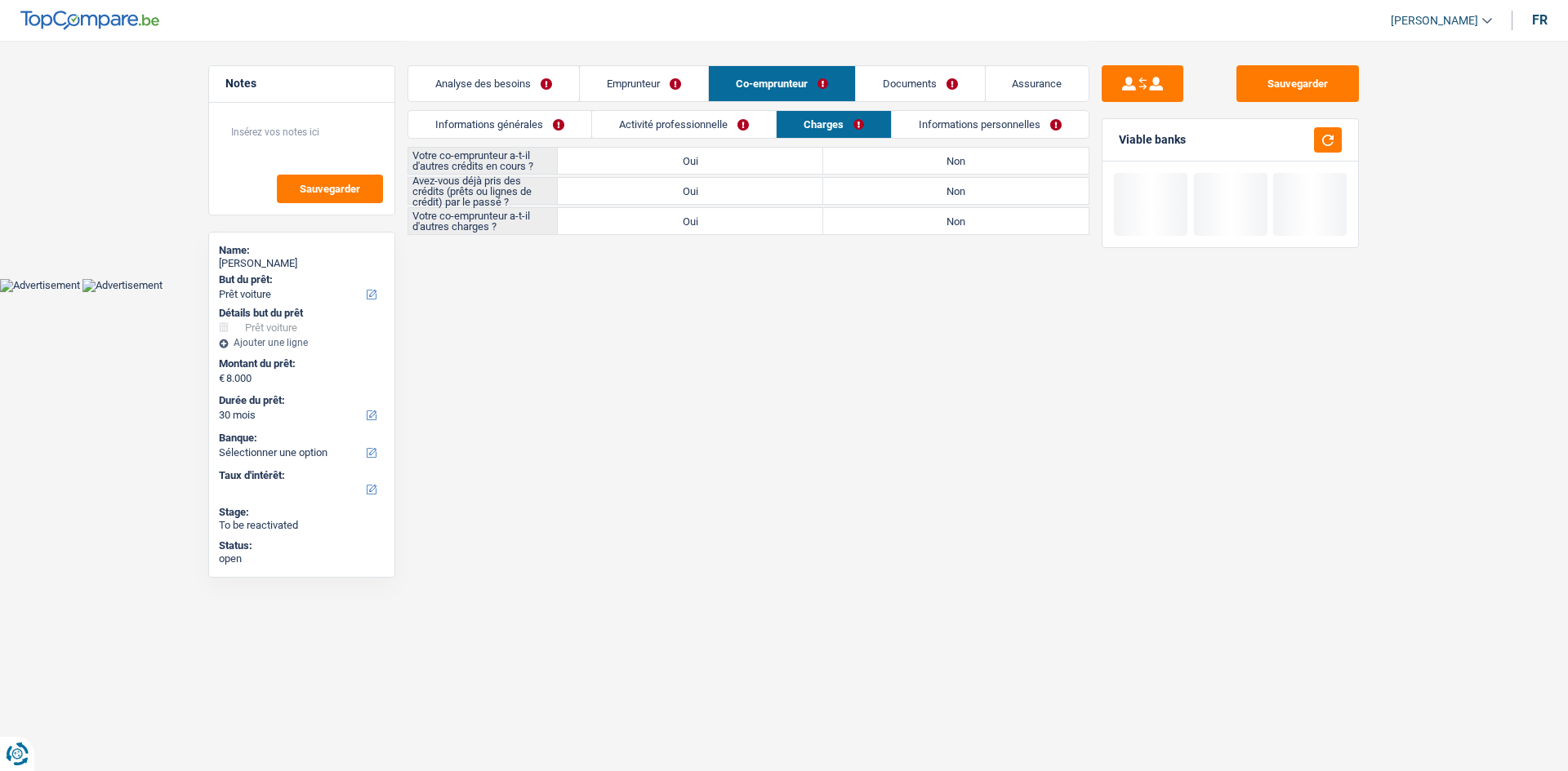
drag, startPoint x: 1013, startPoint y: 153, endPoint x: 746, endPoint y: 180, distance: 268.4
click at [986, 153] on label "Non" at bounding box center [955, 161] width 265 height 26
click at [986, 153] on input "Non" at bounding box center [955, 161] width 265 height 26
radio input "true"
drag, startPoint x: 705, startPoint y: 189, endPoint x: 717, endPoint y: 194, distance: 13.0
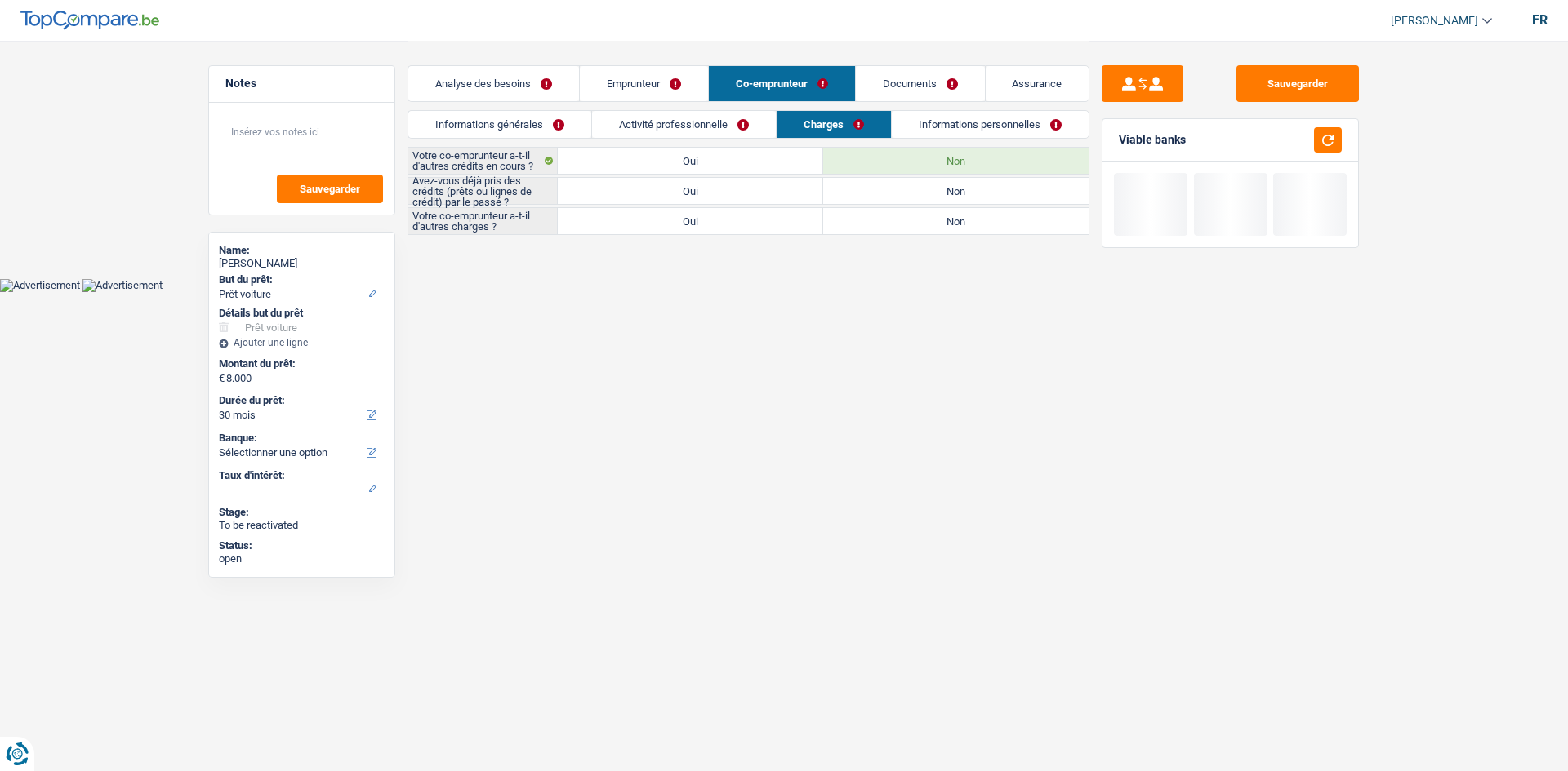
click at [705, 190] on label "Oui" at bounding box center [690, 191] width 265 height 26
click at [705, 190] on input "Oui" at bounding box center [690, 191] width 265 height 26
radio input "true"
click at [901, 235] on div "Votre co-emprunteur a-t-il d'autres charges ? Oui Non Tous les champs sont obli…" at bounding box center [748, 221] width 682 height 28
click at [948, 213] on label "Non" at bounding box center [955, 221] width 265 height 26
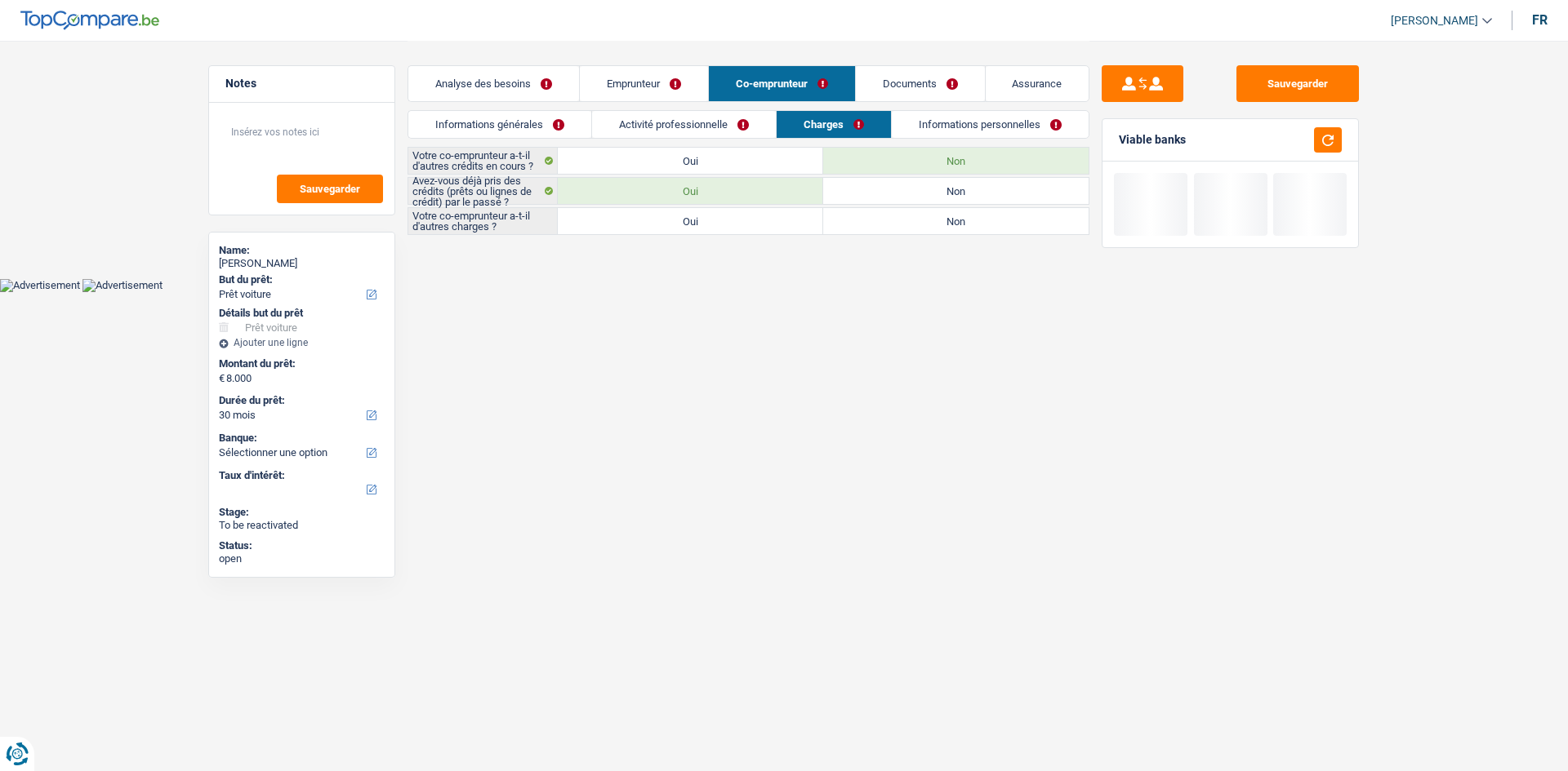
click at [948, 213] on input "Non" at bounding box center [955, 221] width 265 height 26
radio input "true"
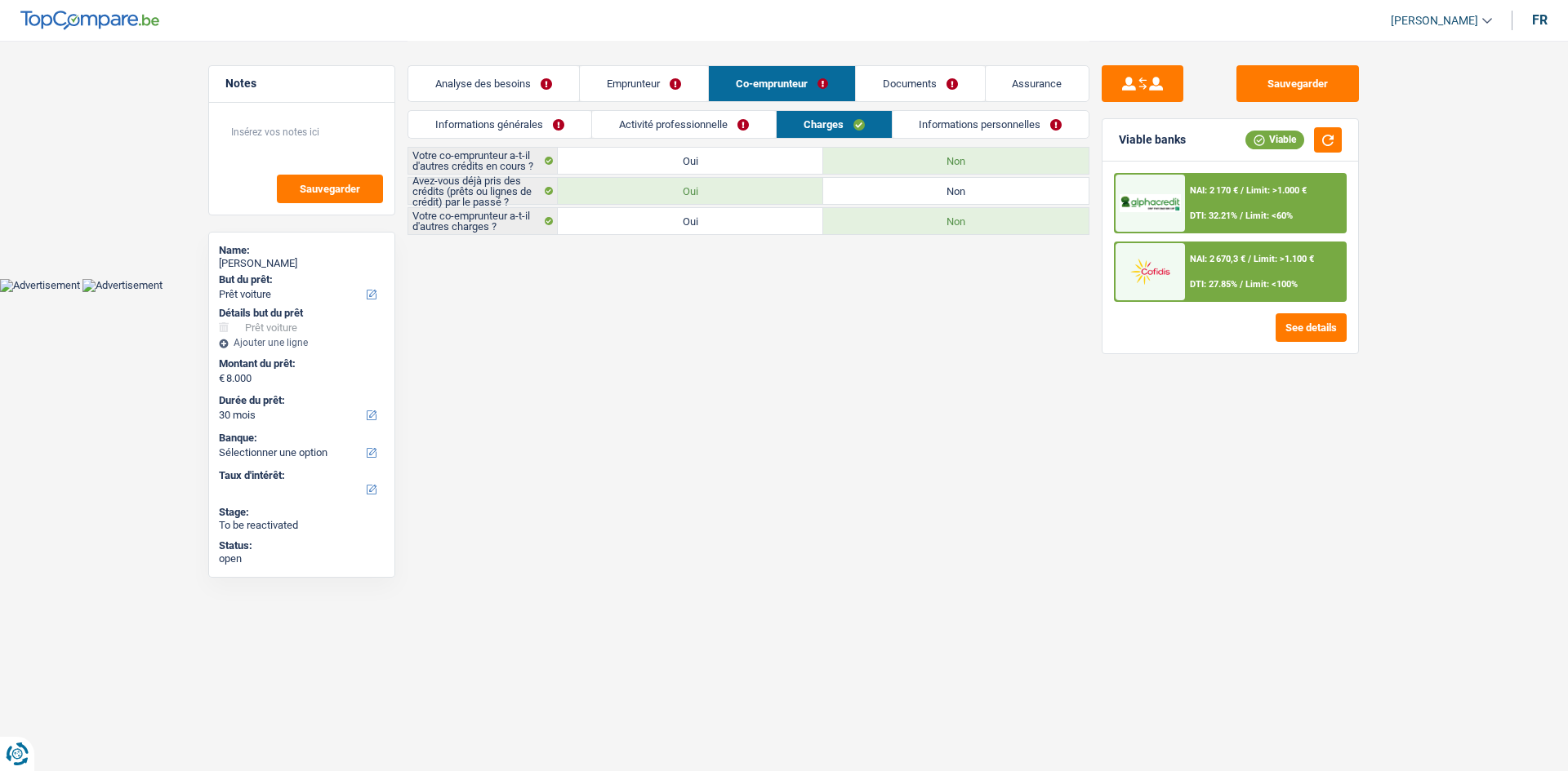
click at [993, 128] on link "Informations personnelles" at bounding box center [991, 124] width 197 height 27
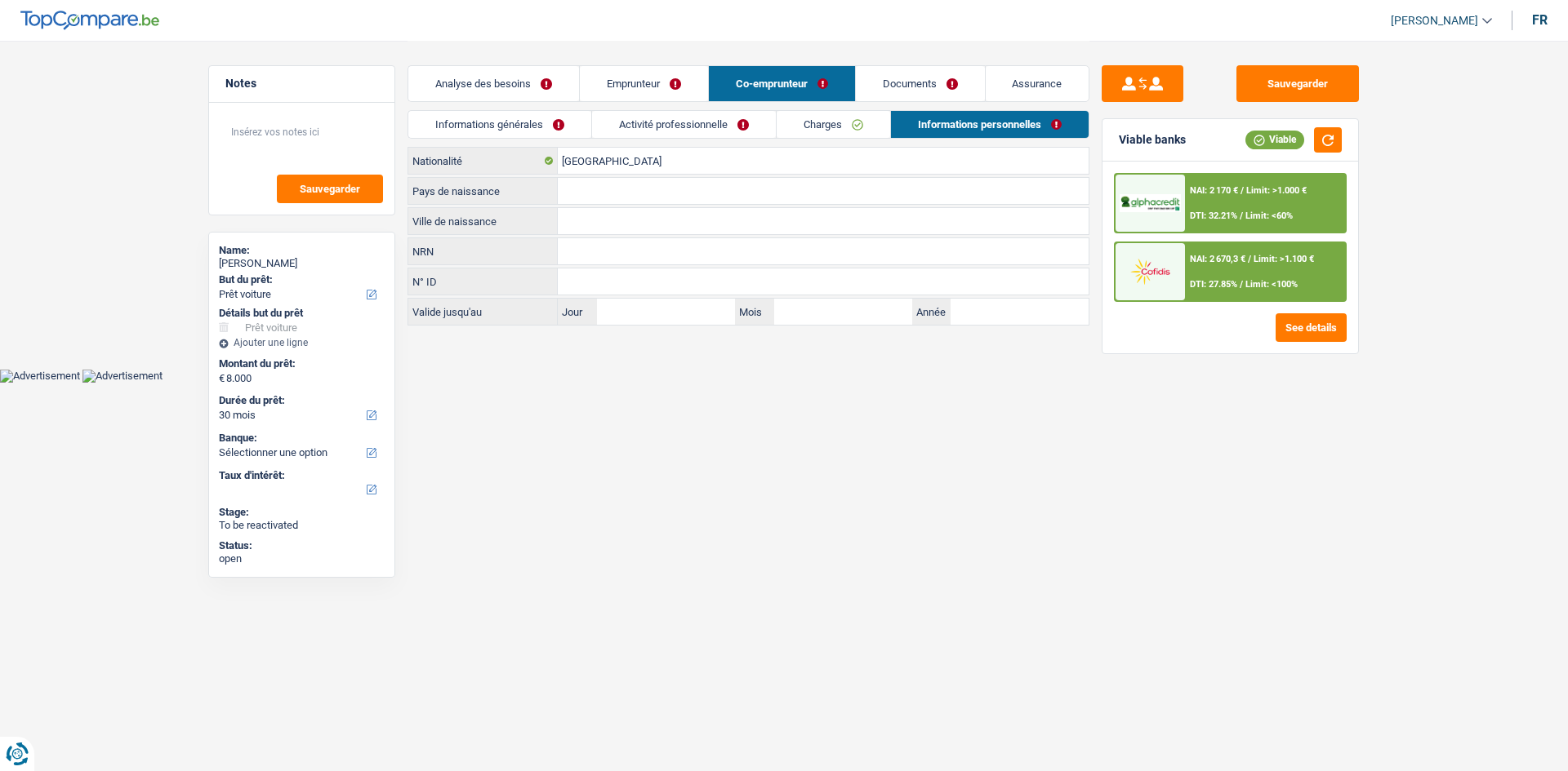
click at [1266, 257] on span "Limit: >1.100 €" at bounding box center [1284, 258] width 61 height 11
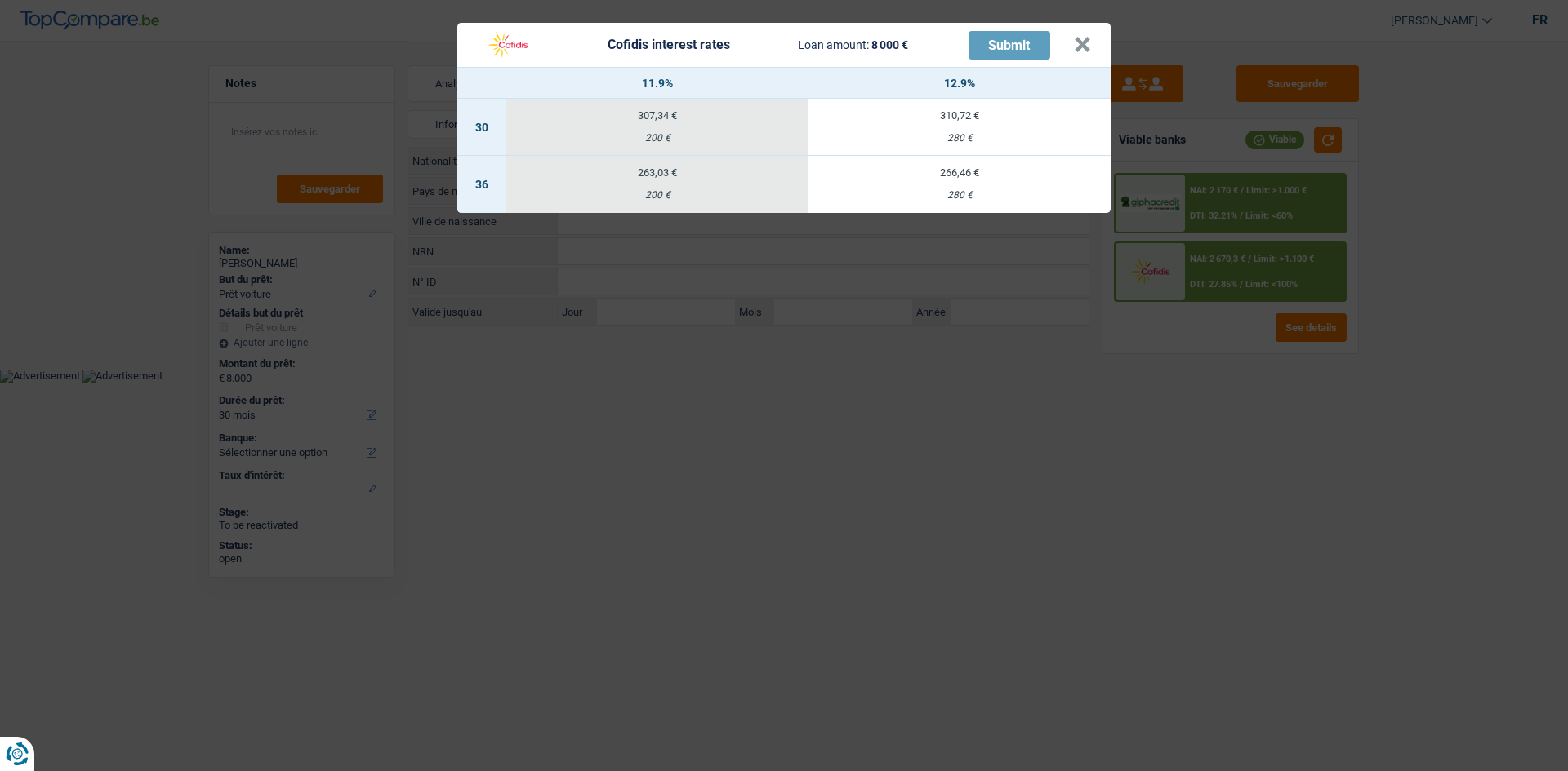
click at [988, 382] on div "Cofidis interest rates Loan amount: 8 000 € Submit × 11.9% 12.9% 30 307,34 € 20…" at bounding box center [784, 386] width 1568 height 771
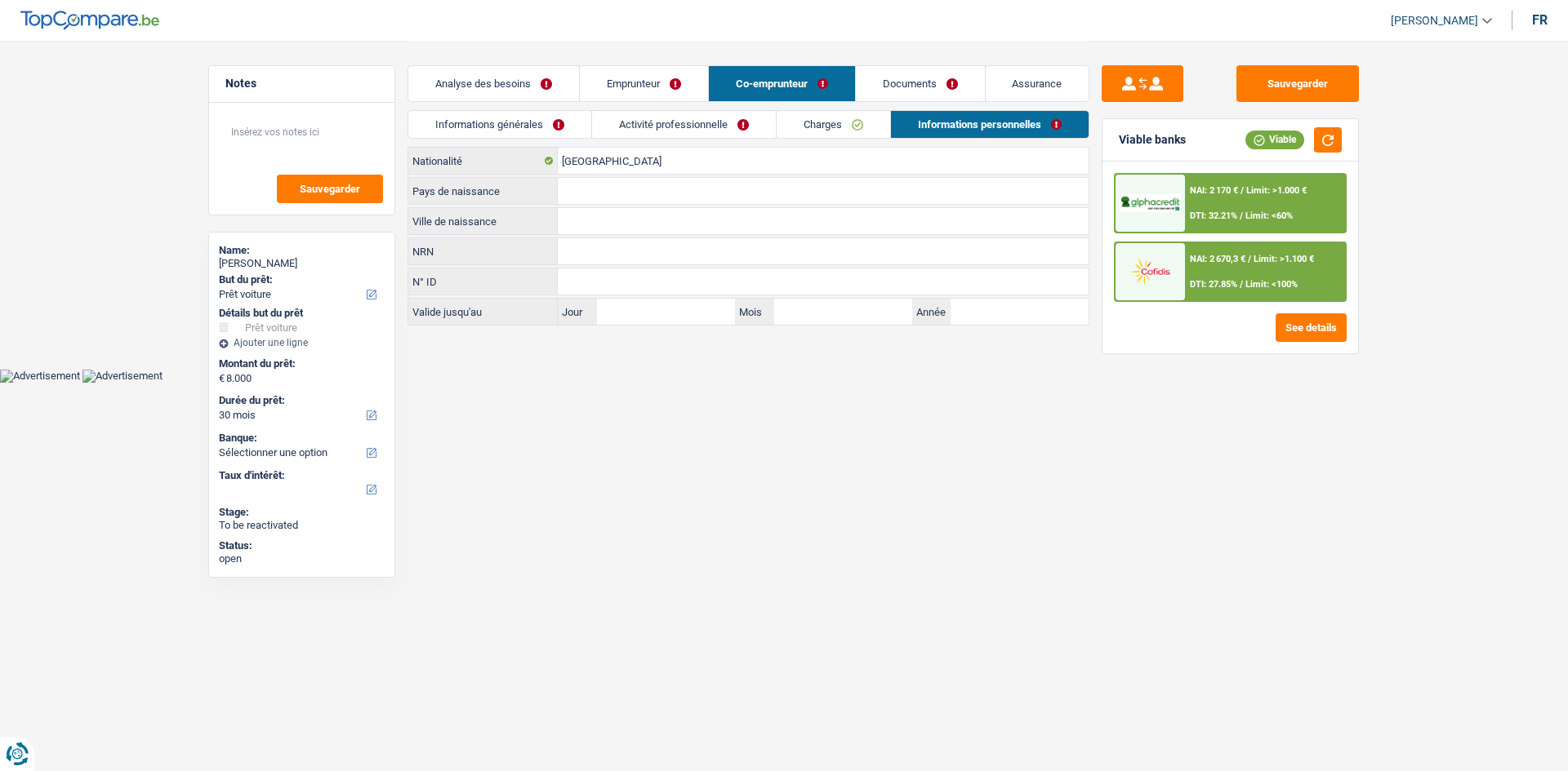
click at [535, 82] on link "Analyse des besoins" at bounding box center [494, 84] width 171 height 35
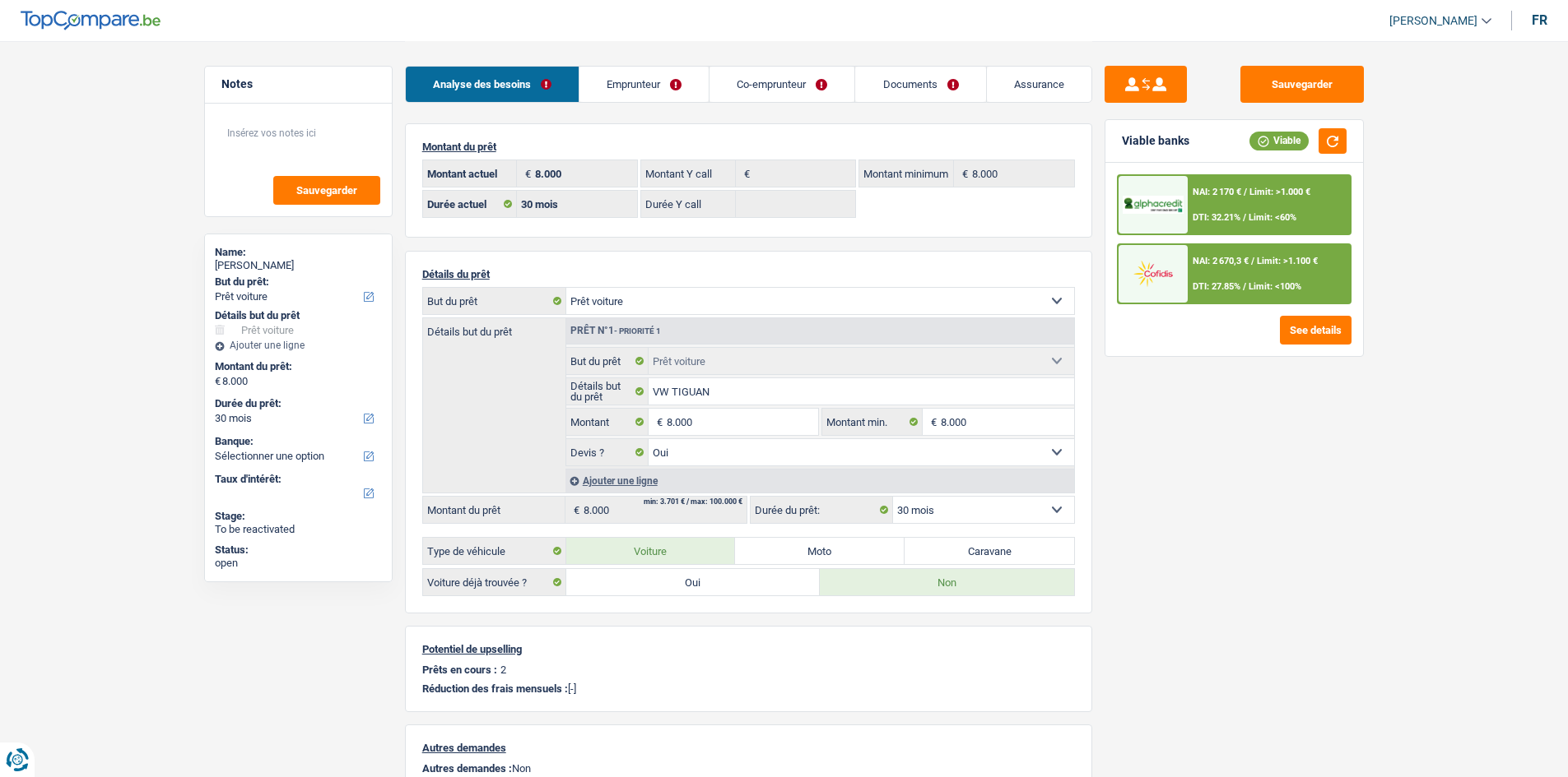
click at [1022, 502] on select "12 mois 18 mois 24 mois 30 mois 36 mois 42 mois 48 mois Sélectionner une option" at bounding box center [983, 510] width 181 height 26
select select "24"
click at [893, 497] on select "12 mois 18 mois 24 mois 30 mois 36 mois 42 mois 48 mois Sélectionner une option" at bounding box center [983, 510] width 181 height 26
select select "24"
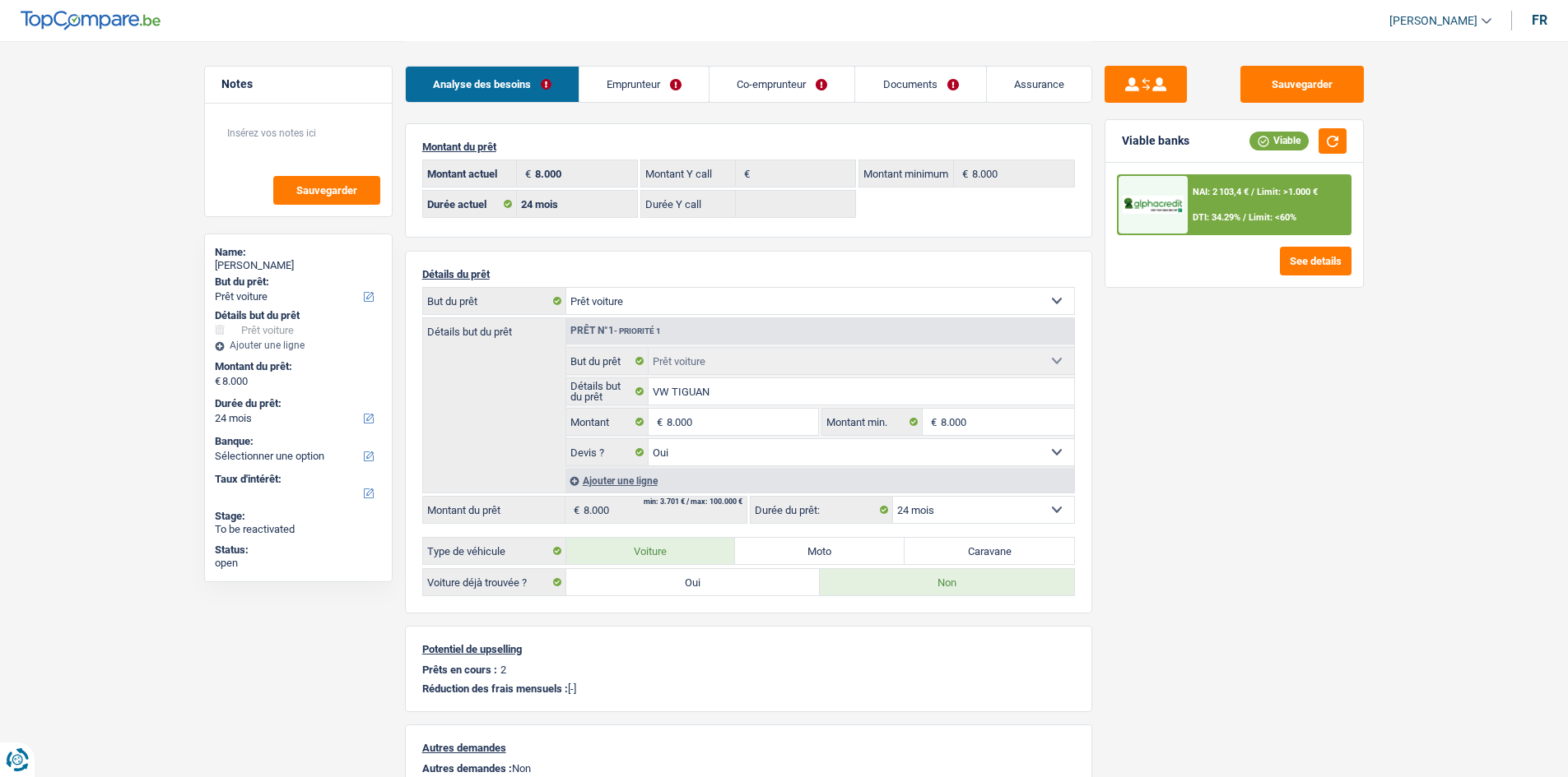
click at [1258, 202] on div "NAI: 2 103,4 € / Limit: >1.000 € DTI: 34.29% / Limit: <60%" at bounding box center [1269, 205] width 162 height 58
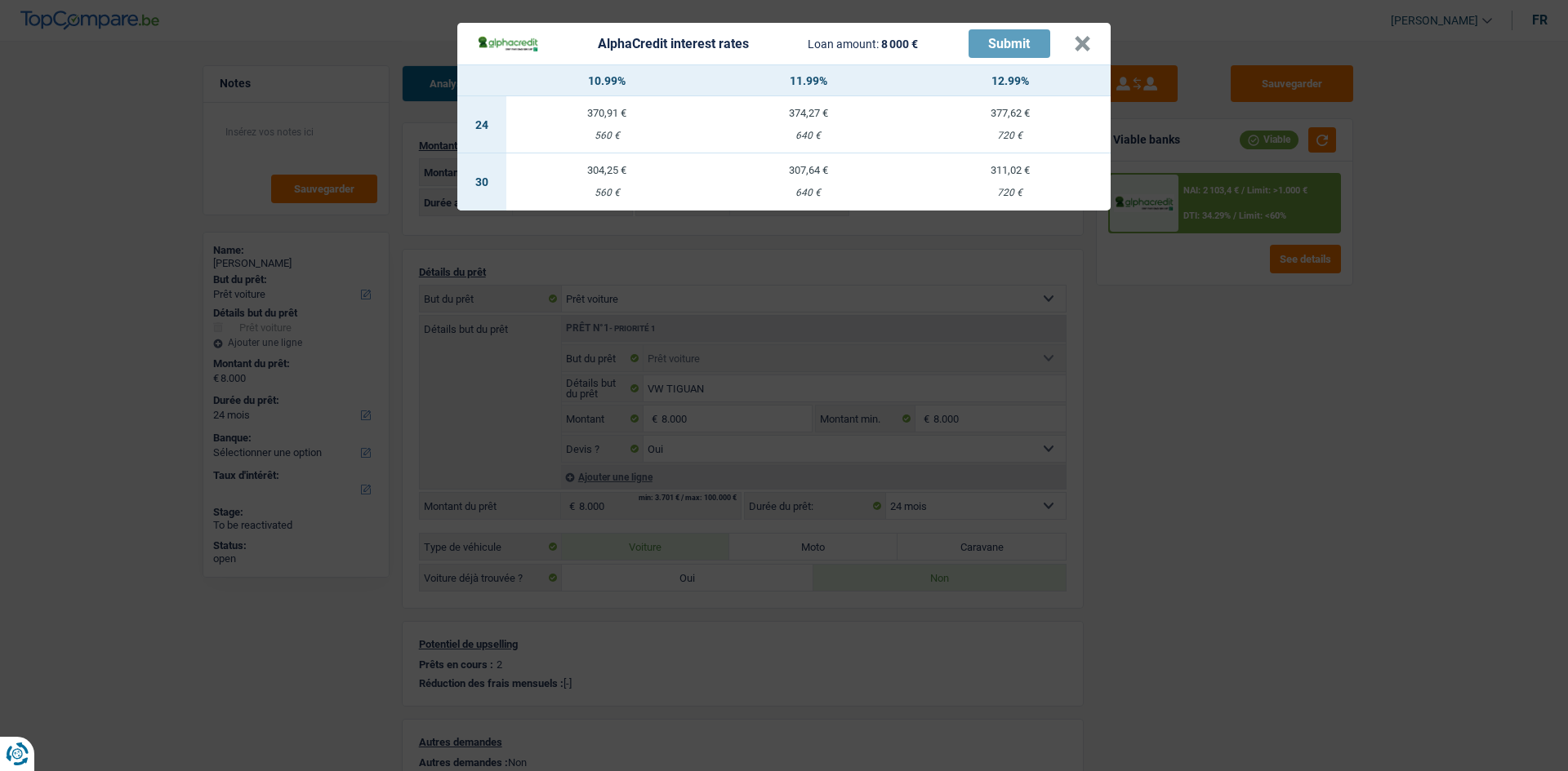
click at [1253, 485] on div "AlphaCredit interest rates Loan amount: 8 000 € Submit × 10.99% 11.99% 12.99% 2…" at bounding box center [784, 386] width 1568 height 771
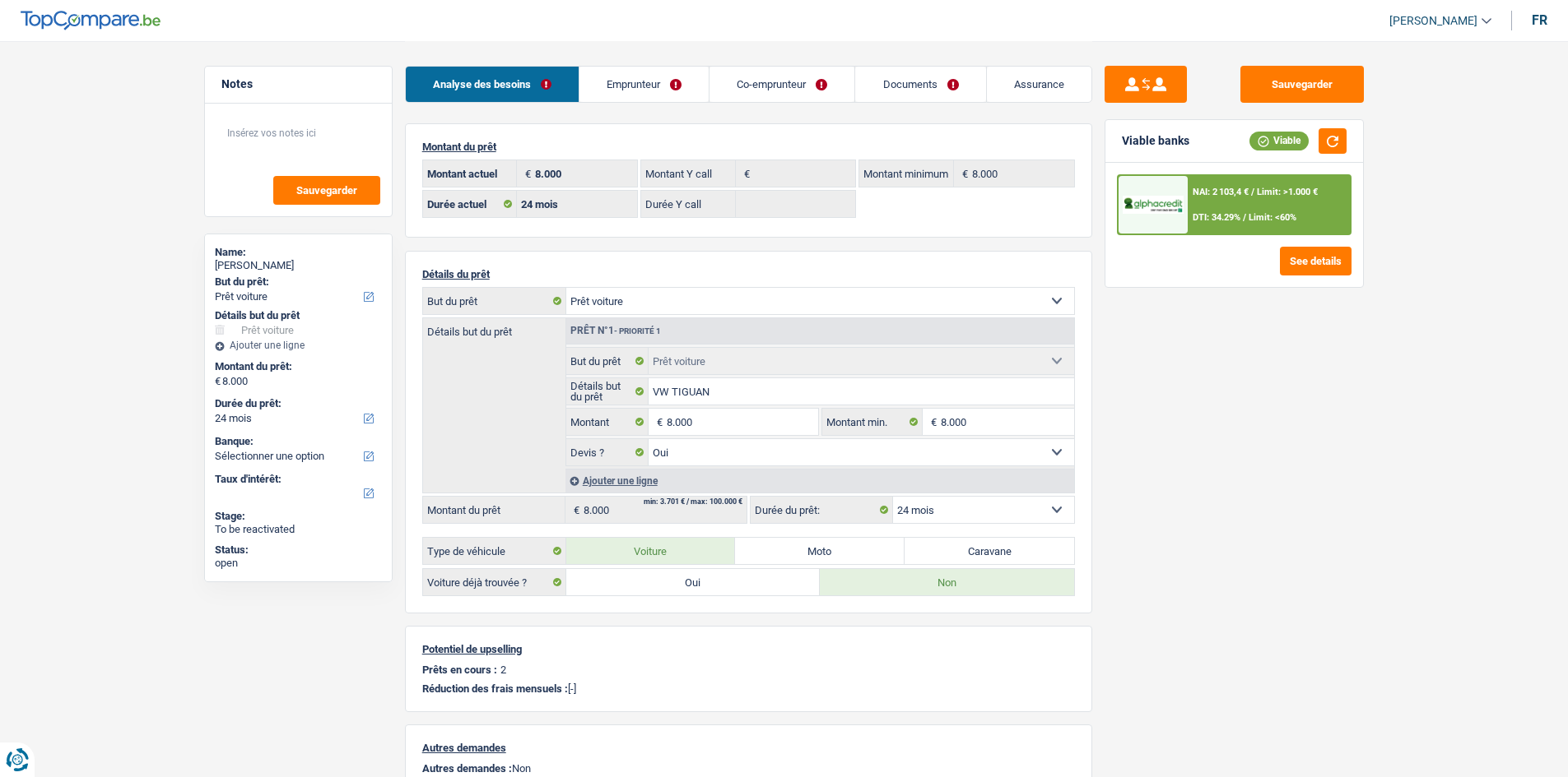
click at [635, 82] on link "Emprunteur" at bounding box center [644, 84] width 129 height 36
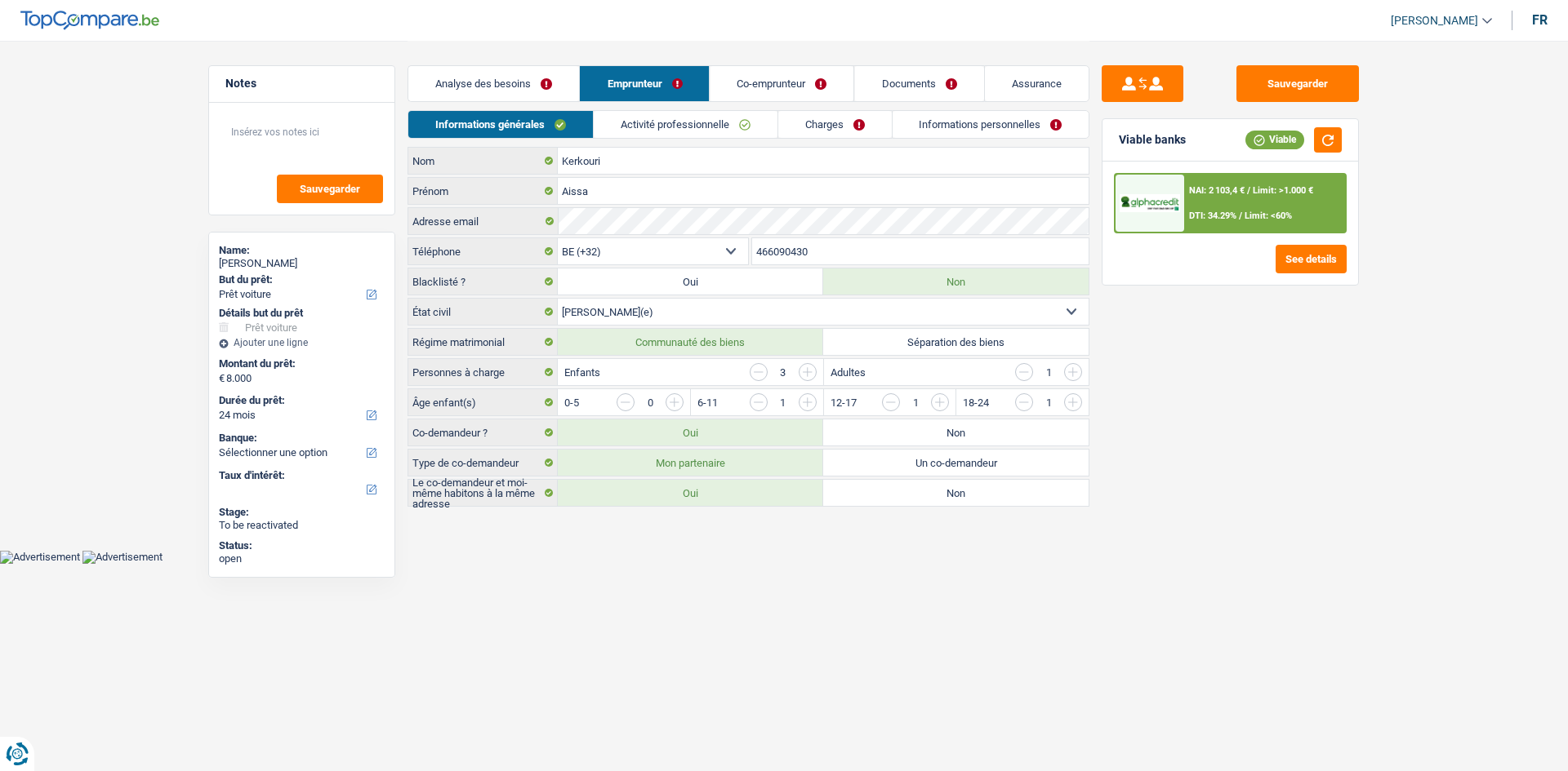
click at [830, 116] on link "Charges" at bounding box center [834, 124] width 113 height 27
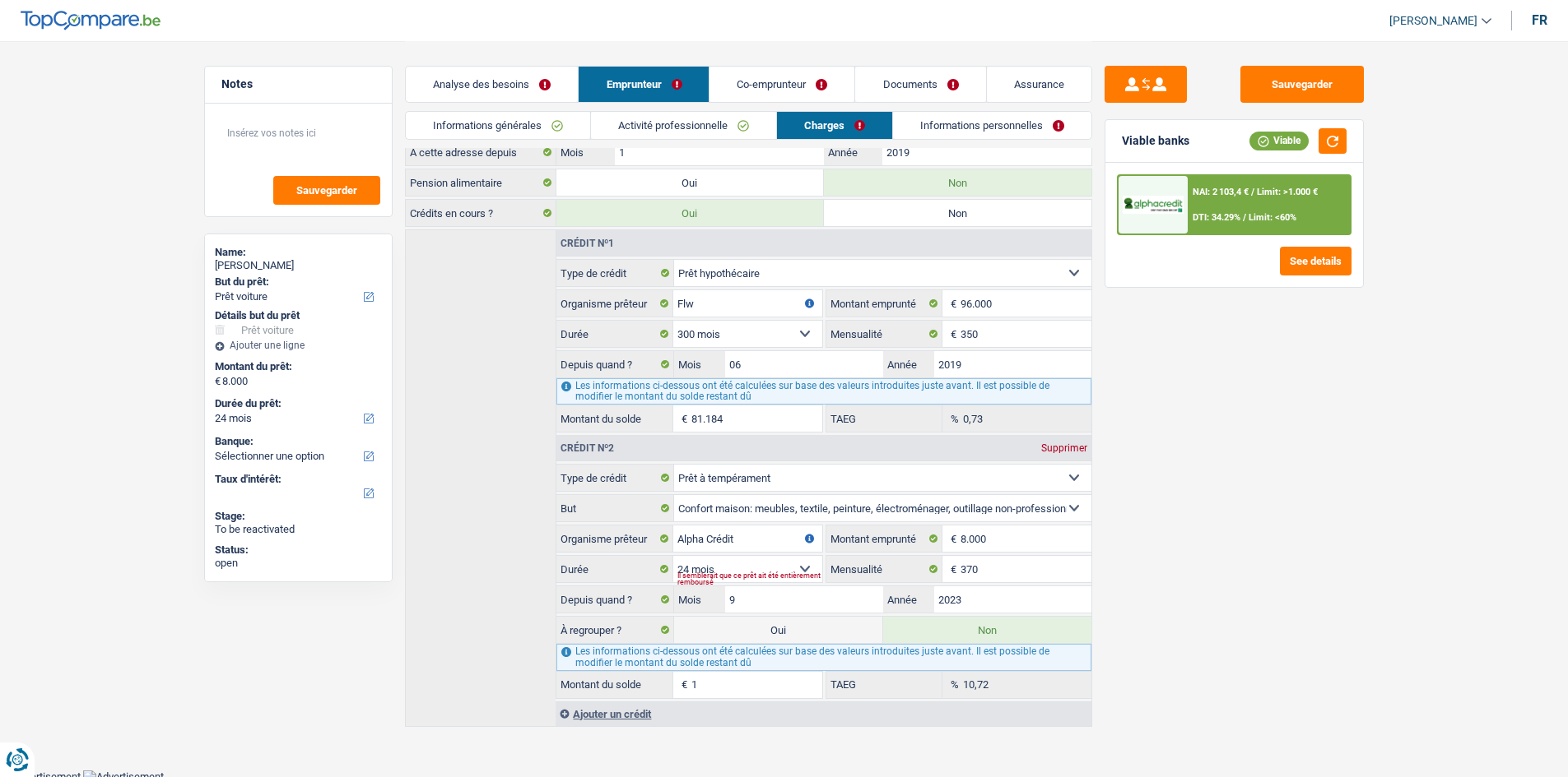
scroll to position [168, 0]
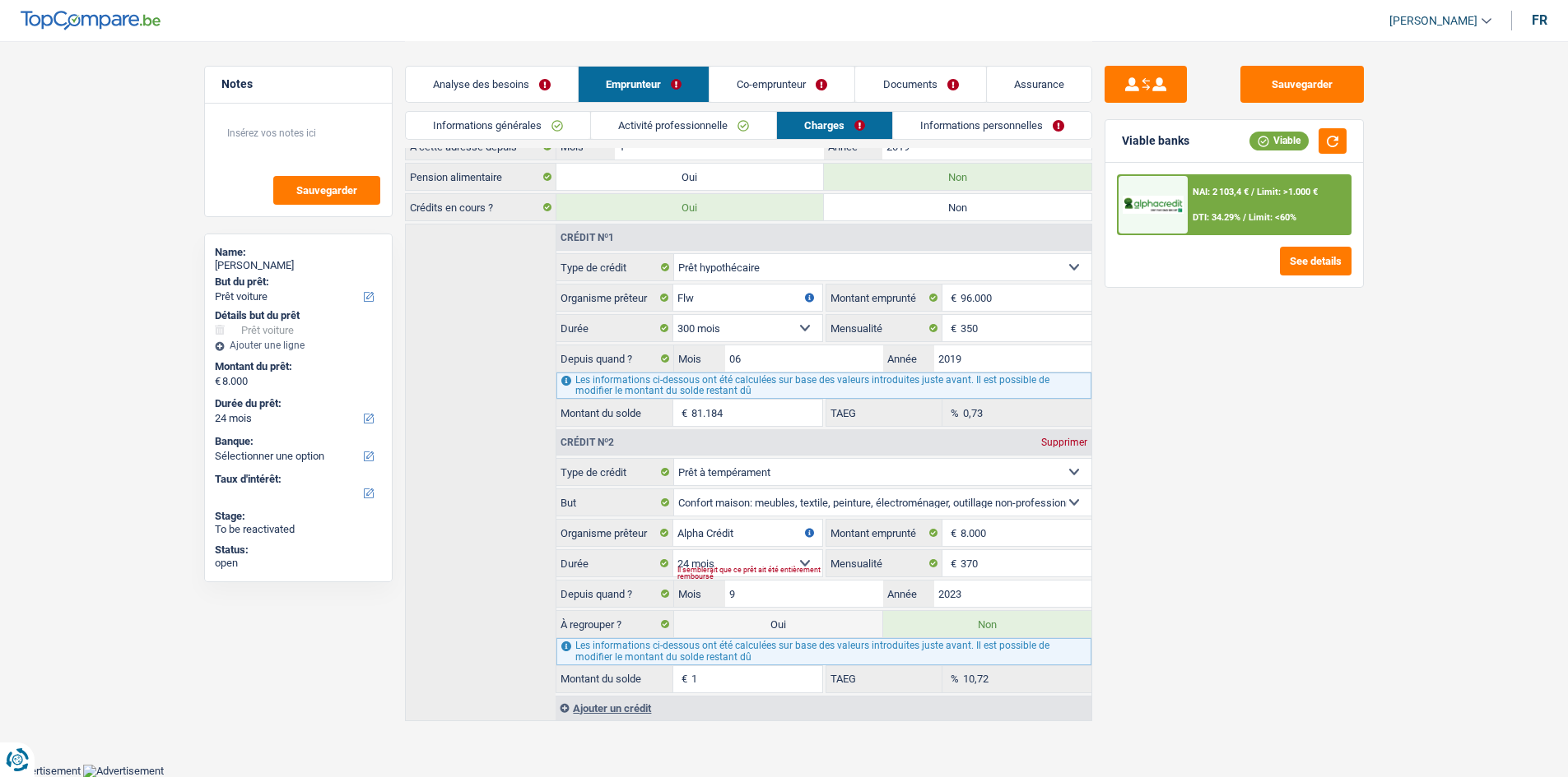
click at [1246, 394] on div "Sauvegarder Viable banks Viable NAI: 2 103,4 € / Limit: >1.000 € DTI: 34.29% / …" at bounding box center [1234, 408] width 284 height 685
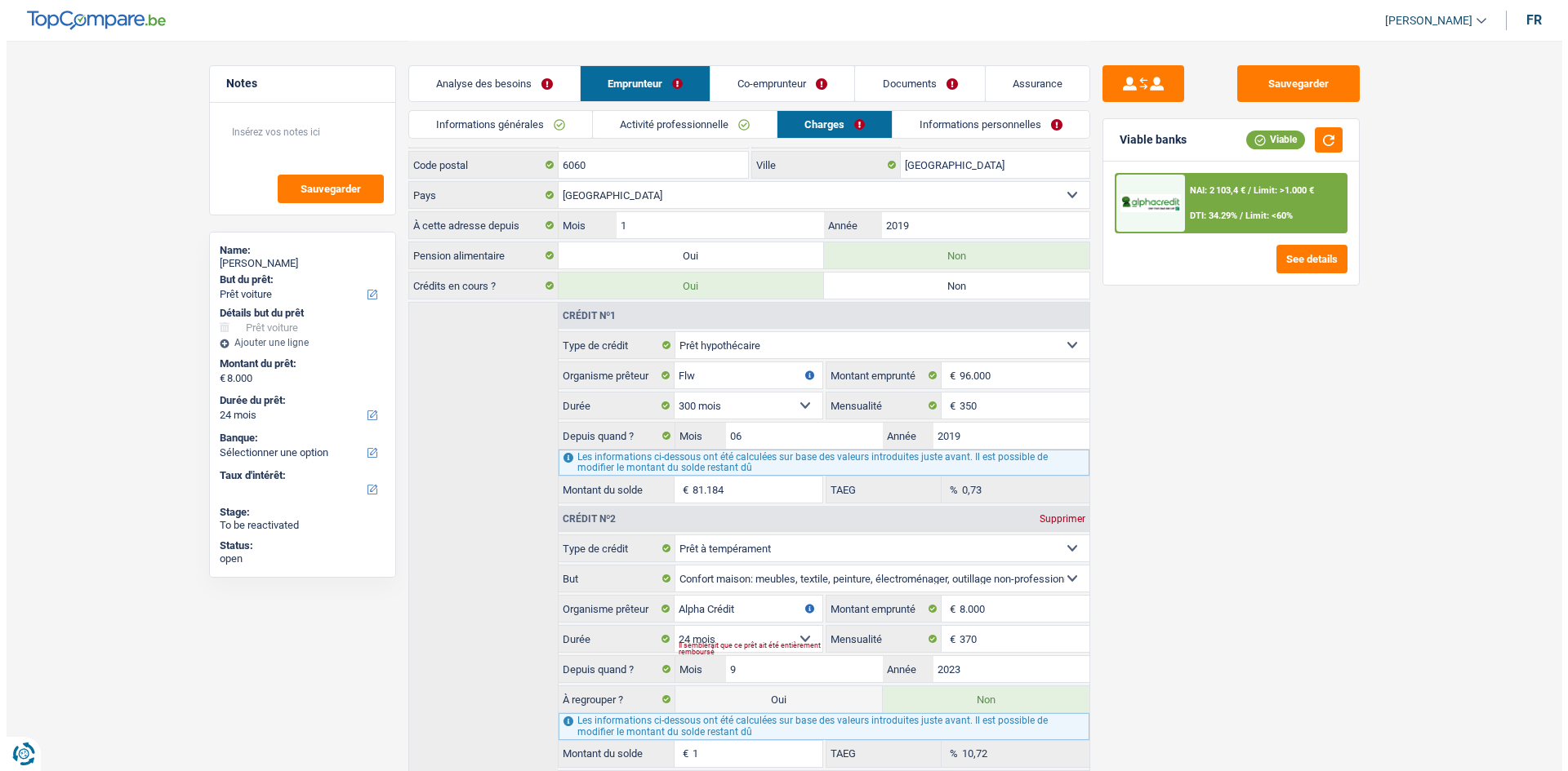
scroll to position [0, 0]
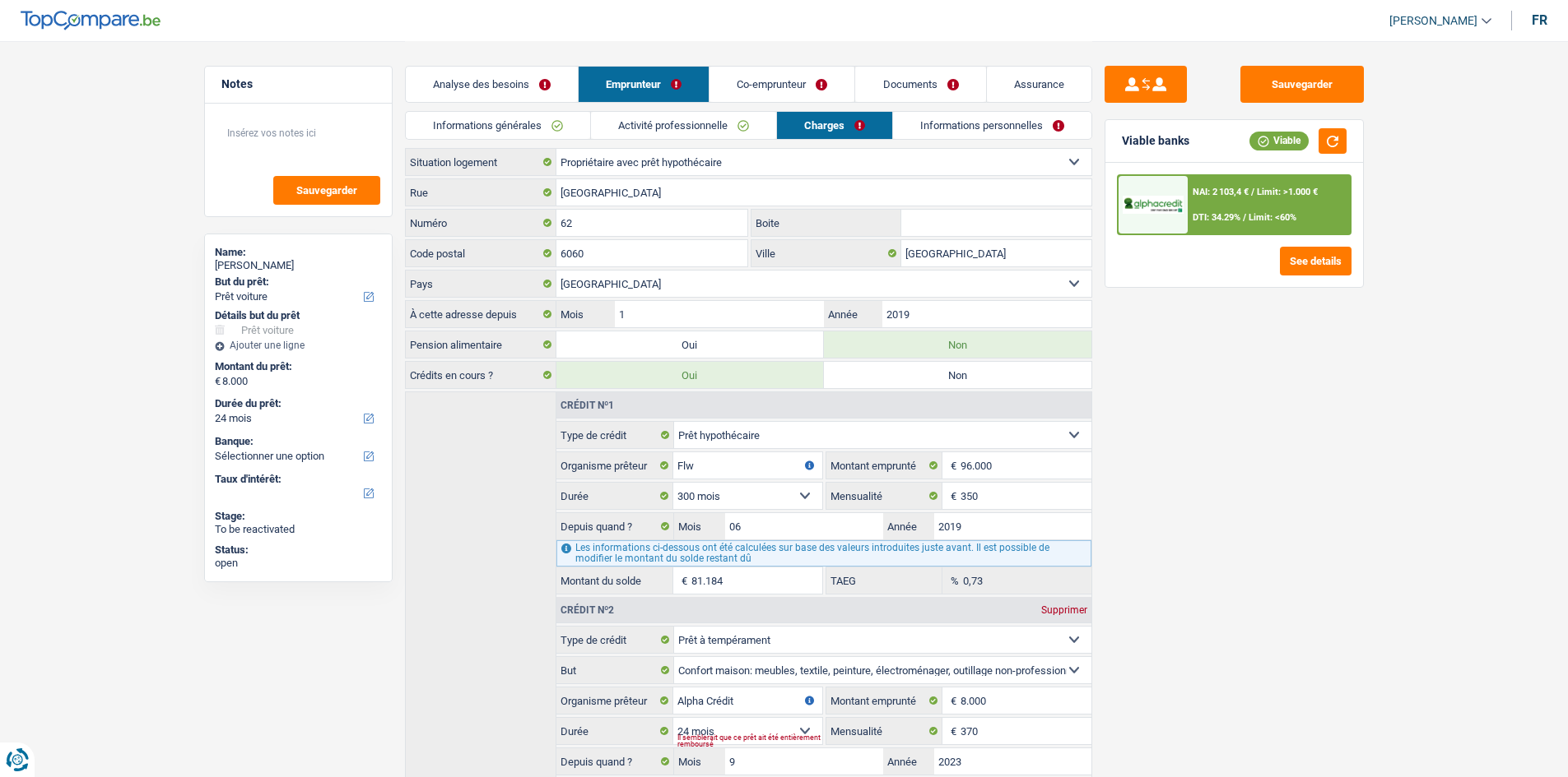
click at [982, 131] on link "Informations personnelles" at bounding box center [992, 125] width 198 height 27
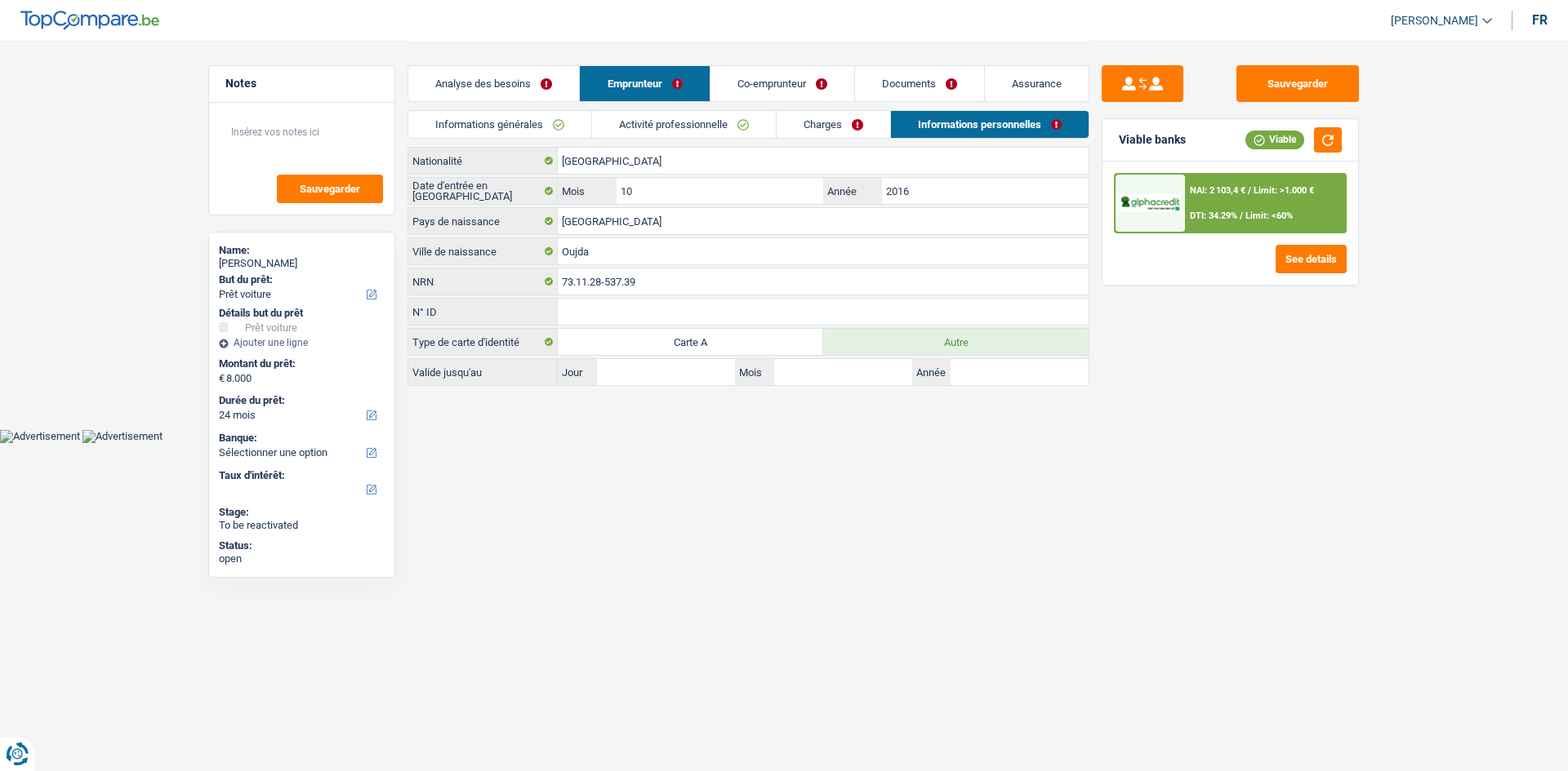
click at [789, 80] on link "Co-emprunteur" at bounding box center [782, 84] width 144 height 35
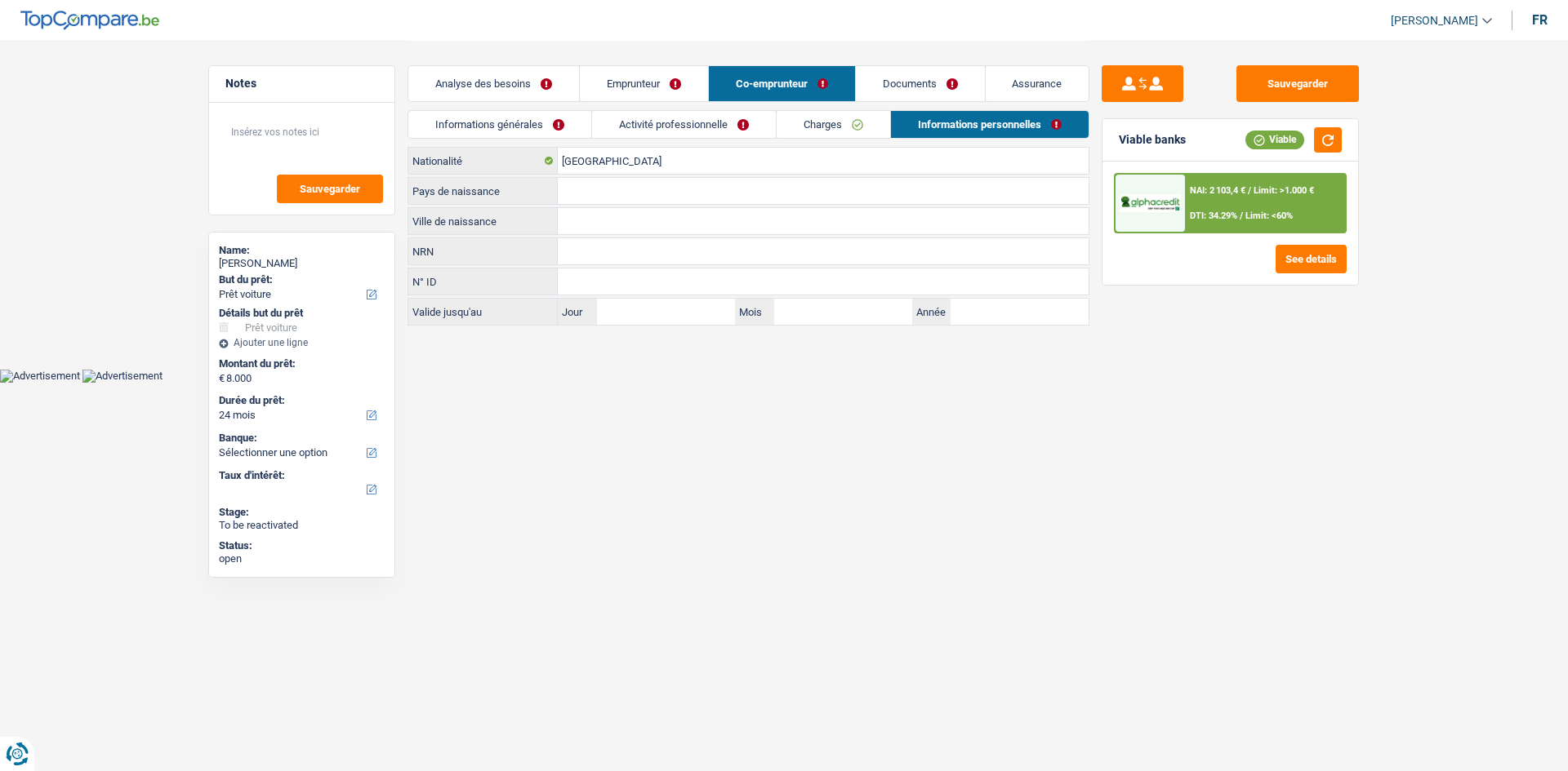
click at [686, 126] on link "Activité professionnelle" at bounding box center [683, 124] width 184 height 27
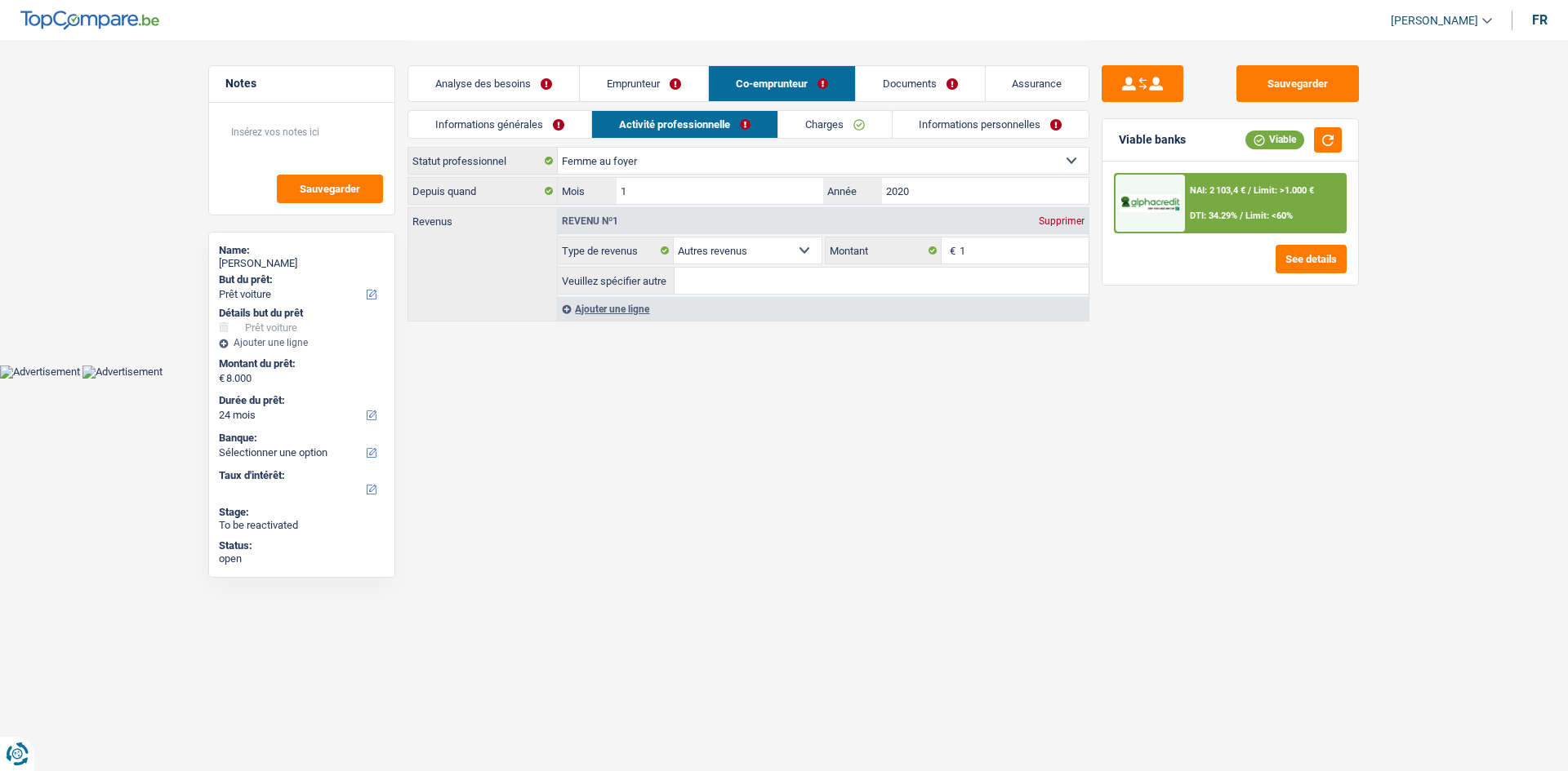
click at [827, 121] on link "Charges" at bounding box center [834, 124] width 113 height 27
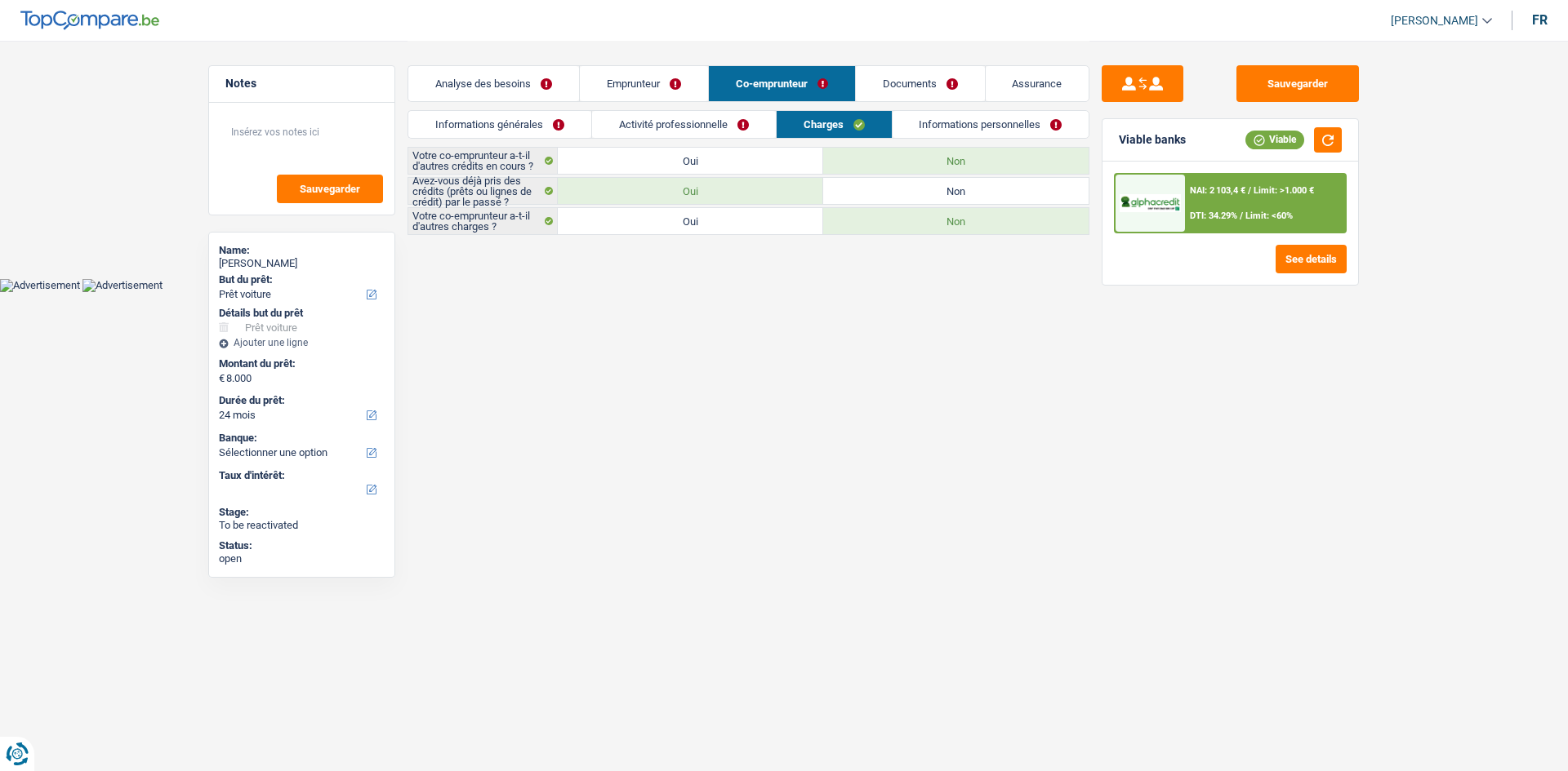
click at [954, 111] on link "Informations personnelles" at bounding box center [991, 124] width 197 height 27
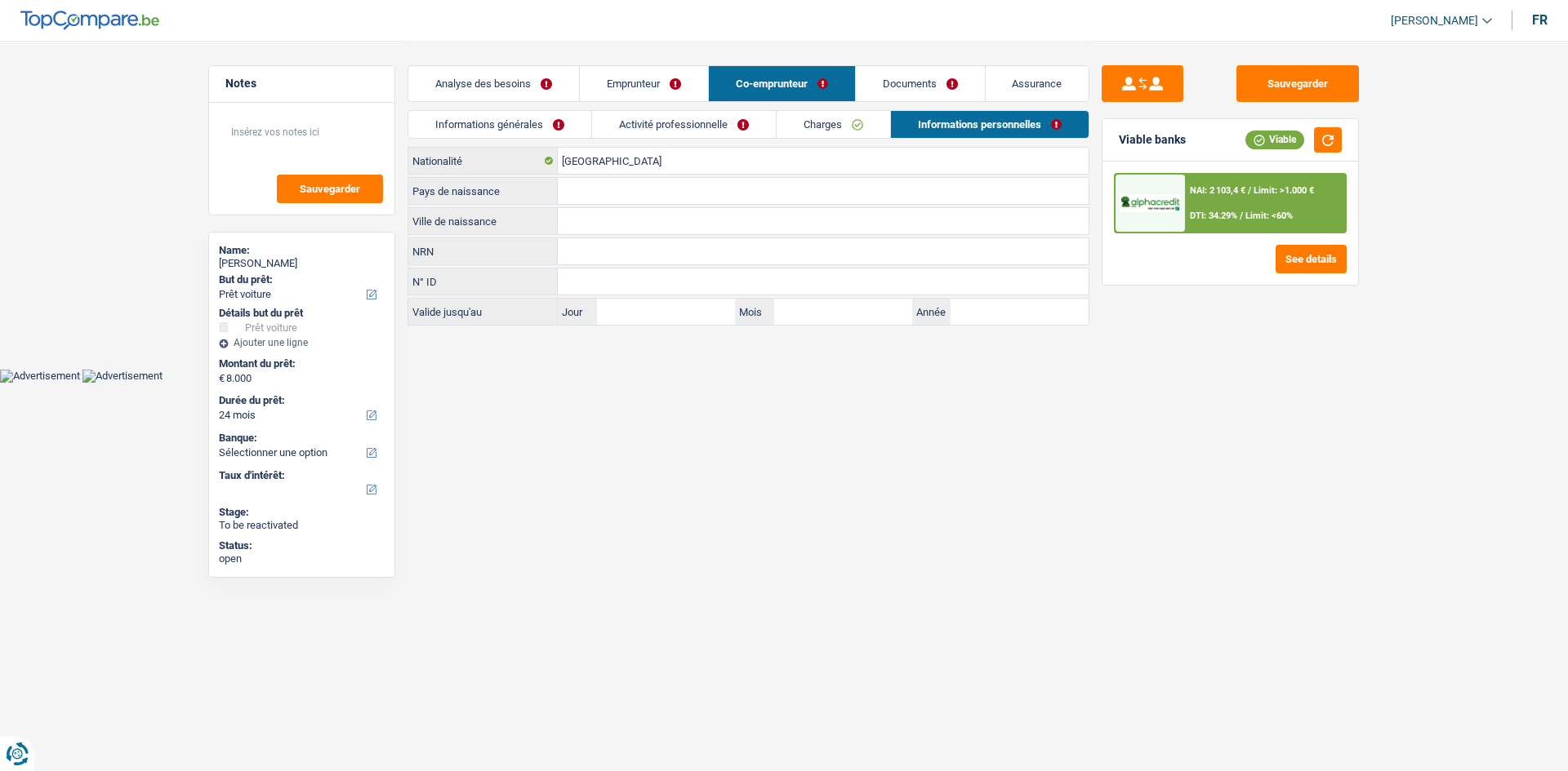
click at [842, 127] on link "Charges" at bounding box center [833, 124] width 113 height 27
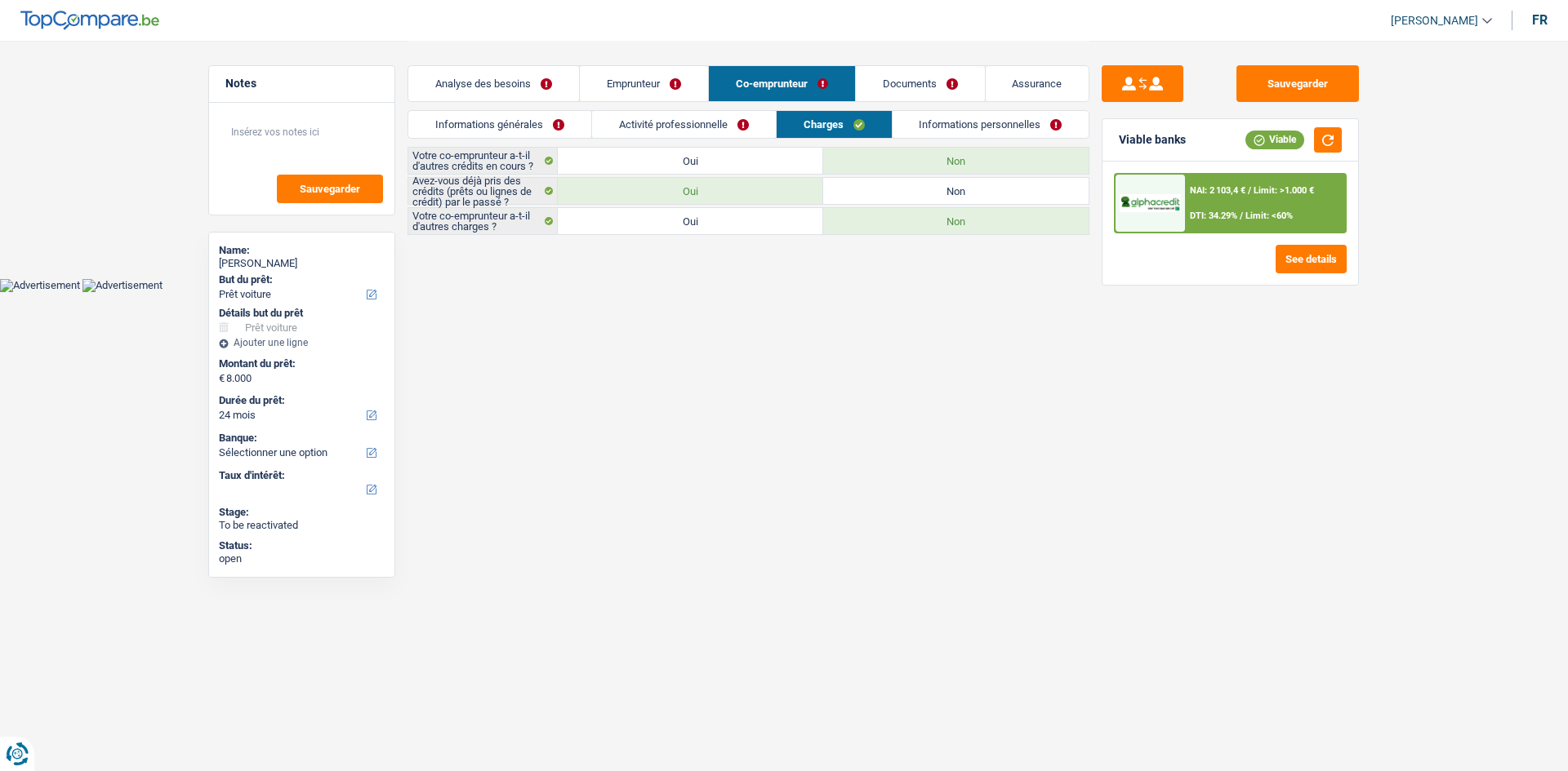
click at [918, 122] on link "Informations personnelles" at bounding box center [991, 124] width 197 height 27
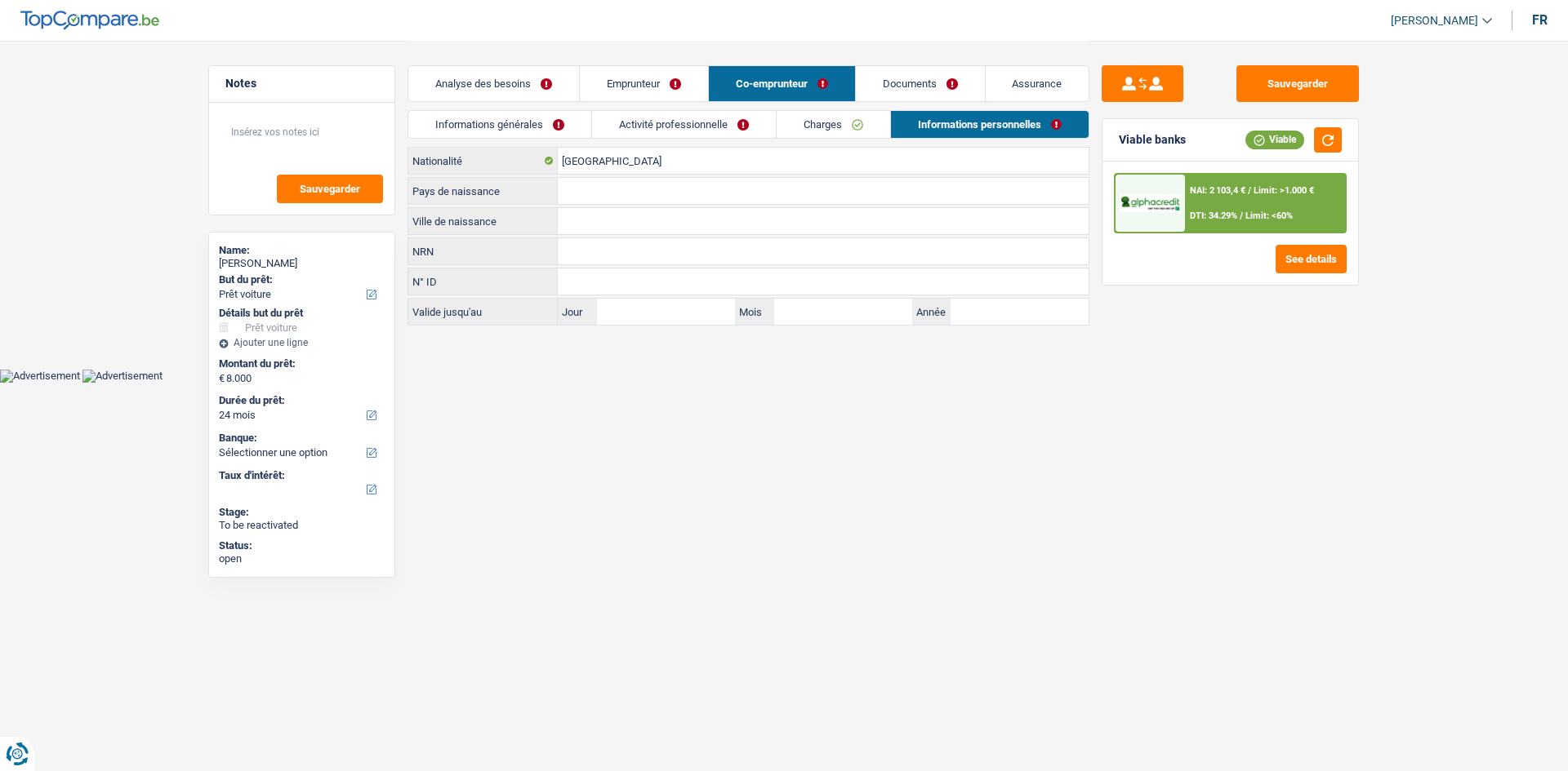
click at [555, 129] on link "Informations générales" at bounding box center [500, 124] width 183 height 27
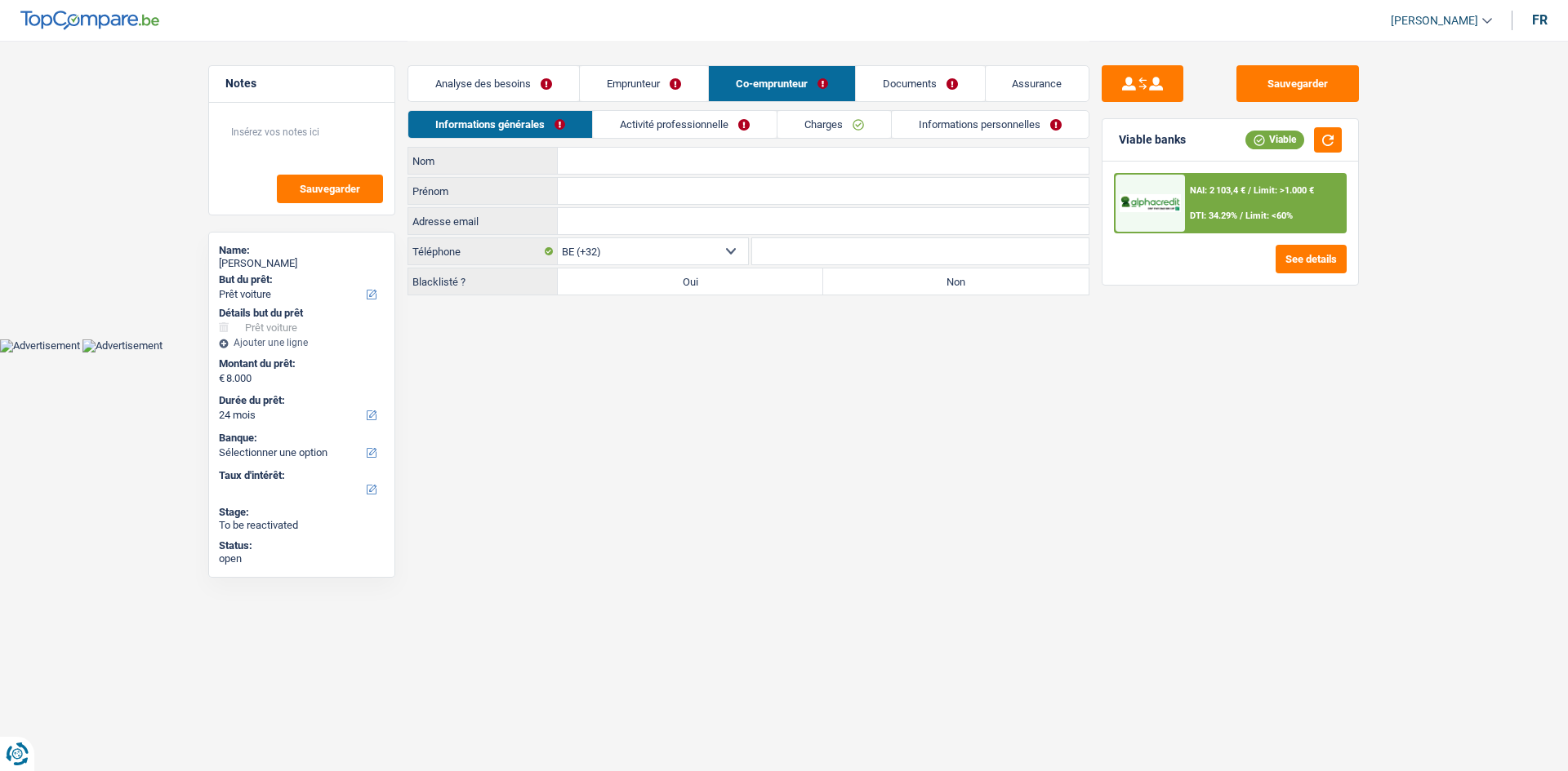
click at [1116, 408] on div "Sauvegarder Viable banks Viable NAI: 2 103,4 € / Limit: >1.000 € DTI: 34.29% / …" at bounding box center [1229, 405] width 281 height 680
click at [1250, 171] on div "NAI: 2 103,4 € / Limit: >1.000 € DTI: 34.29% / Limit: <60% See details" at bounding box center [1229, 223] width 255 height 123
click at [1259, 205] on div "NAI: 2 103,4 € / Limit: >1.000 € DTI: 34.29% / Limit: <60%" at bounding box center [1265, 203] width 161 height 57
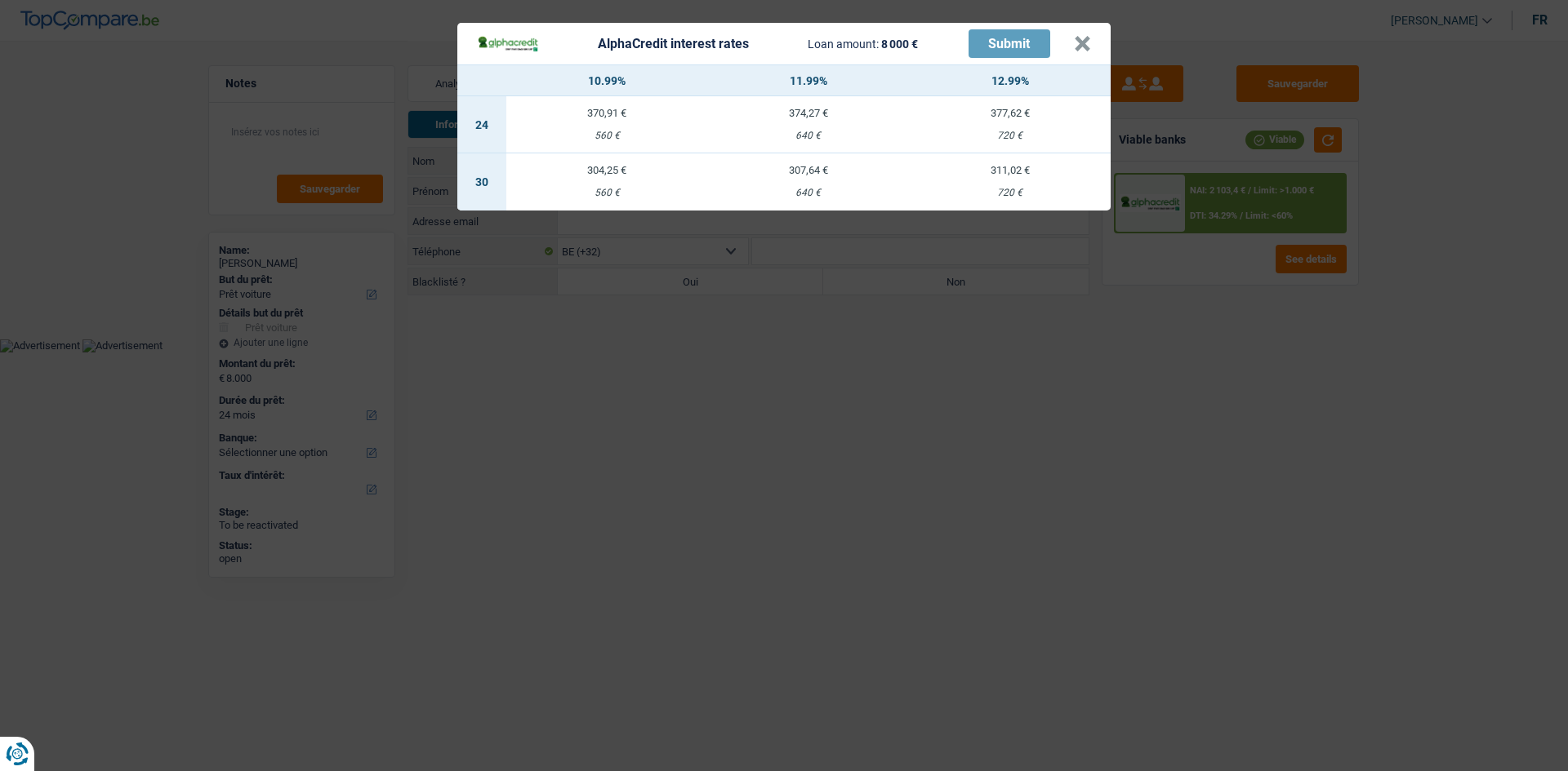
click at [930, 411] on div "AlphaCredit interest rates Loan amount: 8 000 € Submit × 10.99% 11.99% 12.99% 2…" at bounding box center [784, 386] width 1568 height 771
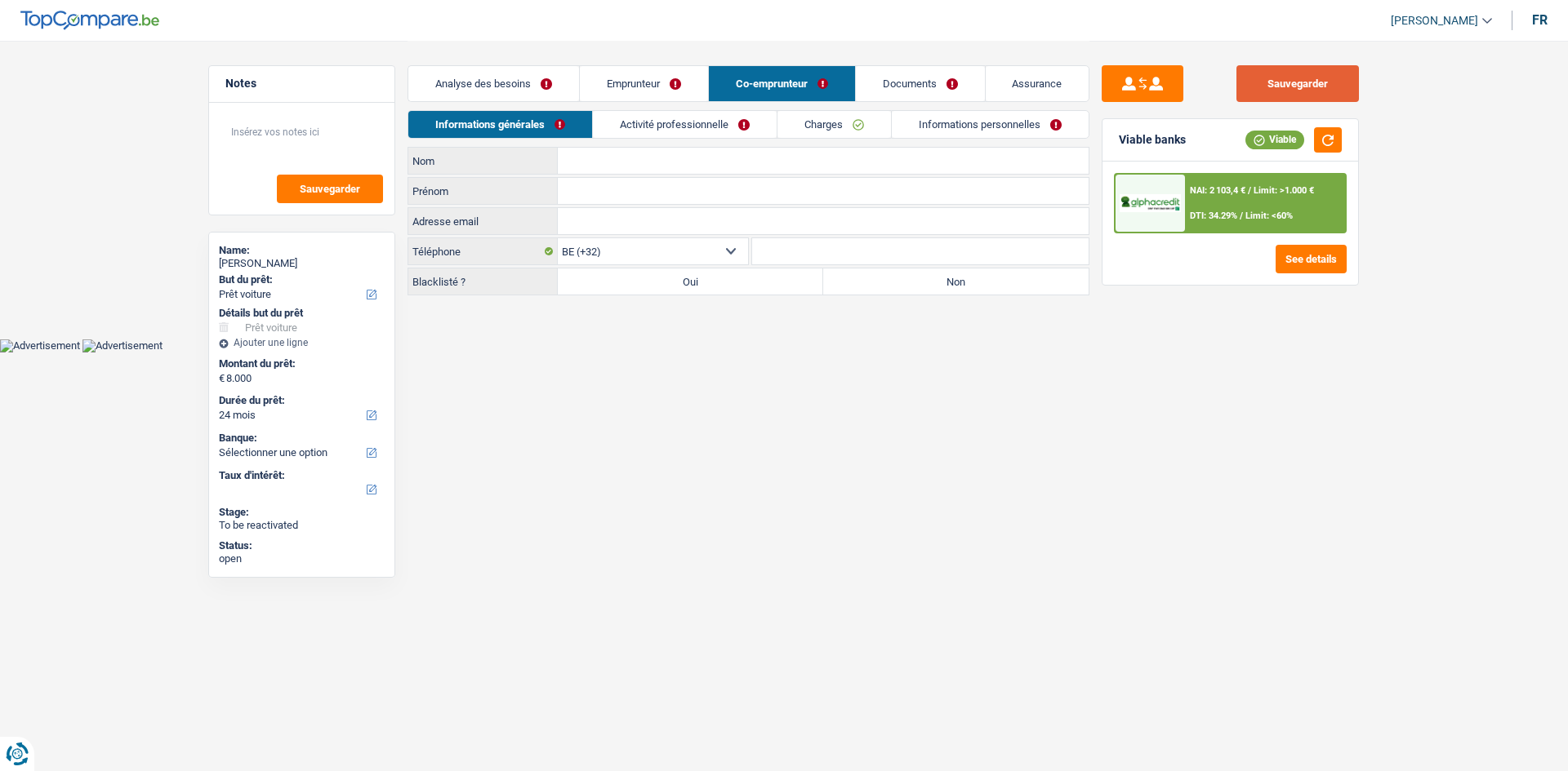
click at [1280, 88] on button "Sauvegarder" at bounding box center [1297, 84] width 122 height 37
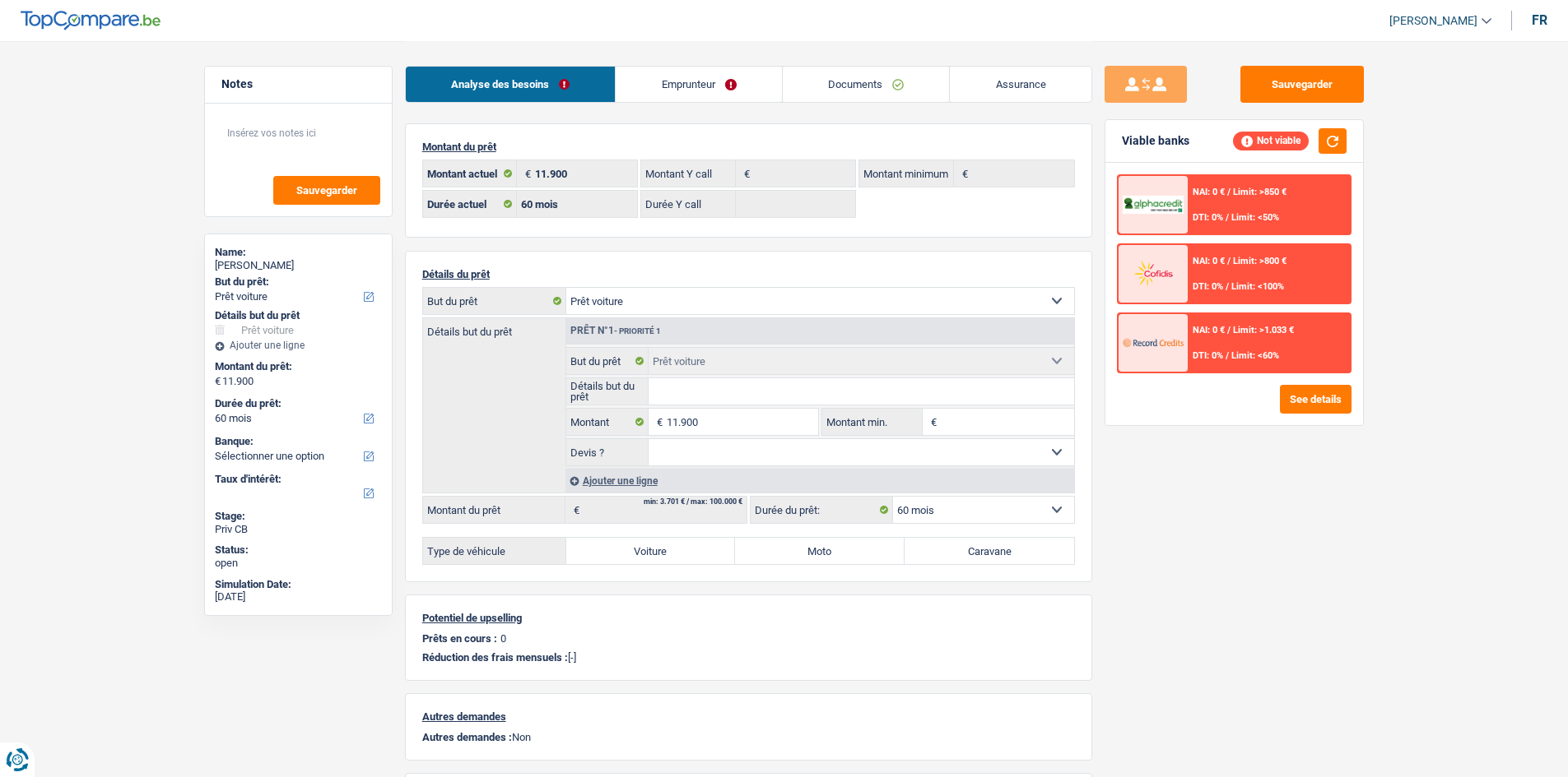
select select "car"
select select "60"
select select "car"
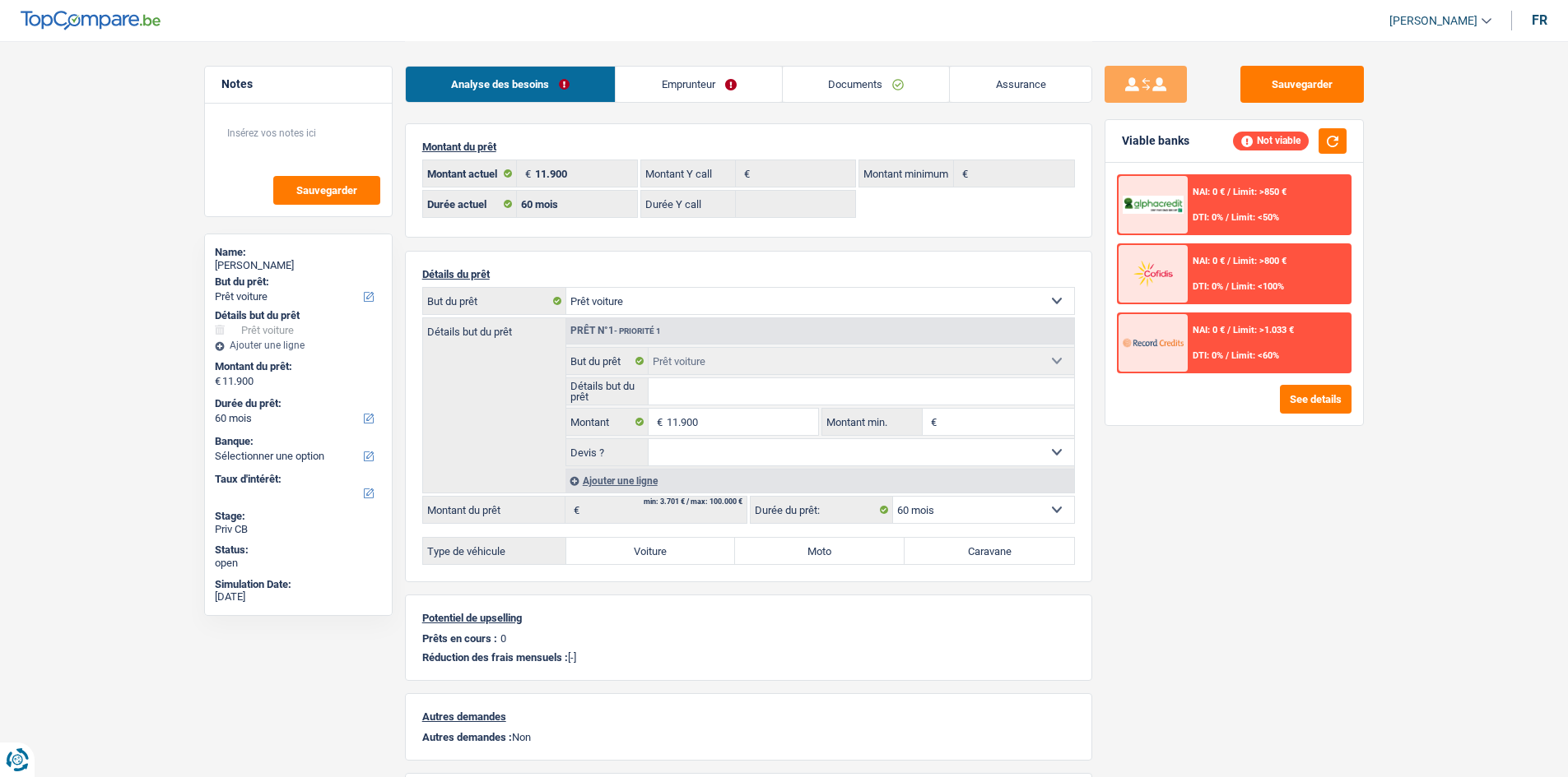
select select "car"
select select "60"
click at [843, 88] on link "Documents" at bounding box center [866, 84] width 167 height 36
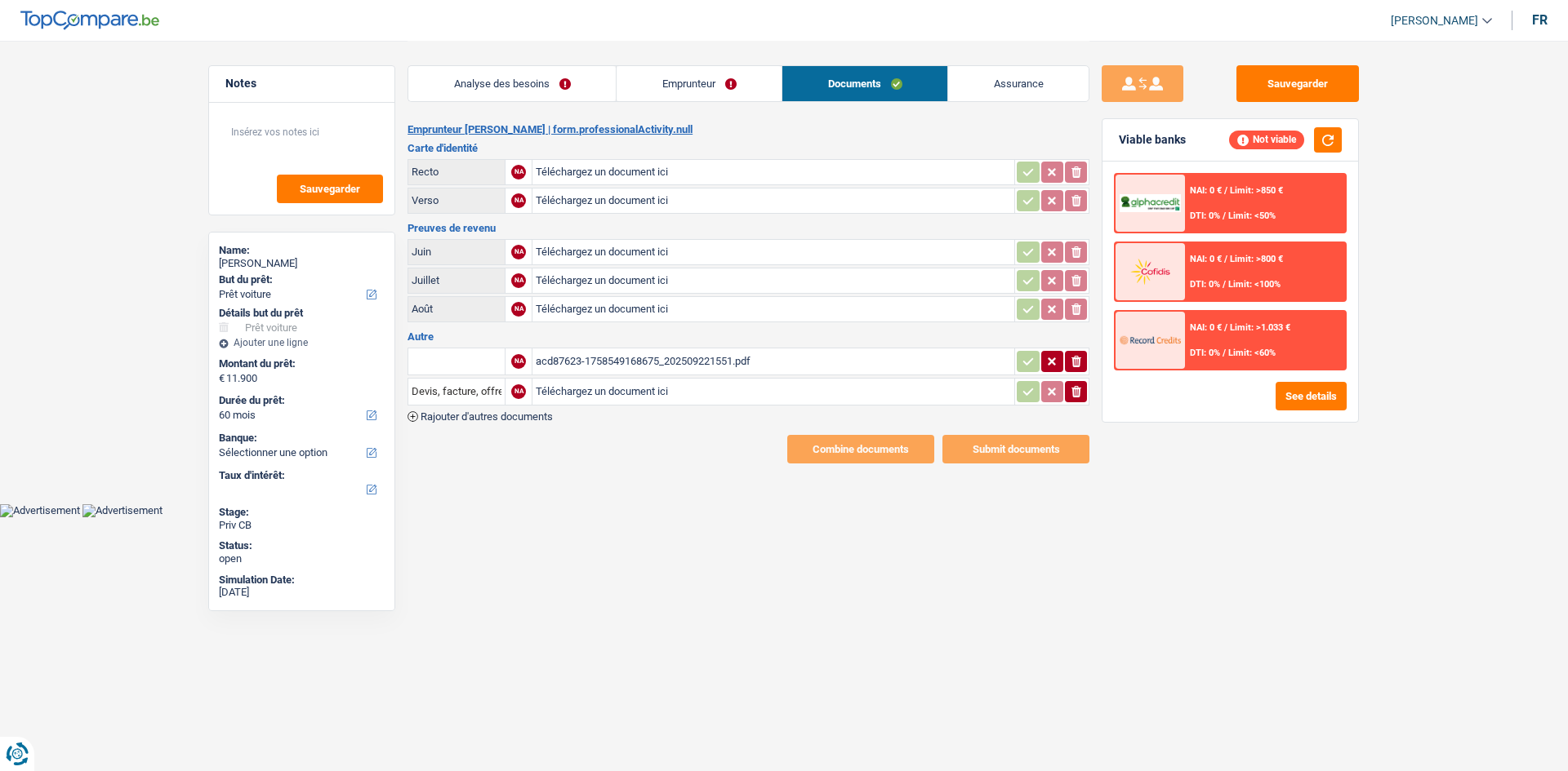
click at [709, 366] on div "acd87623-1758549168675_202509221551.pdf" at bounding box center [773, 362] width 475 height 25
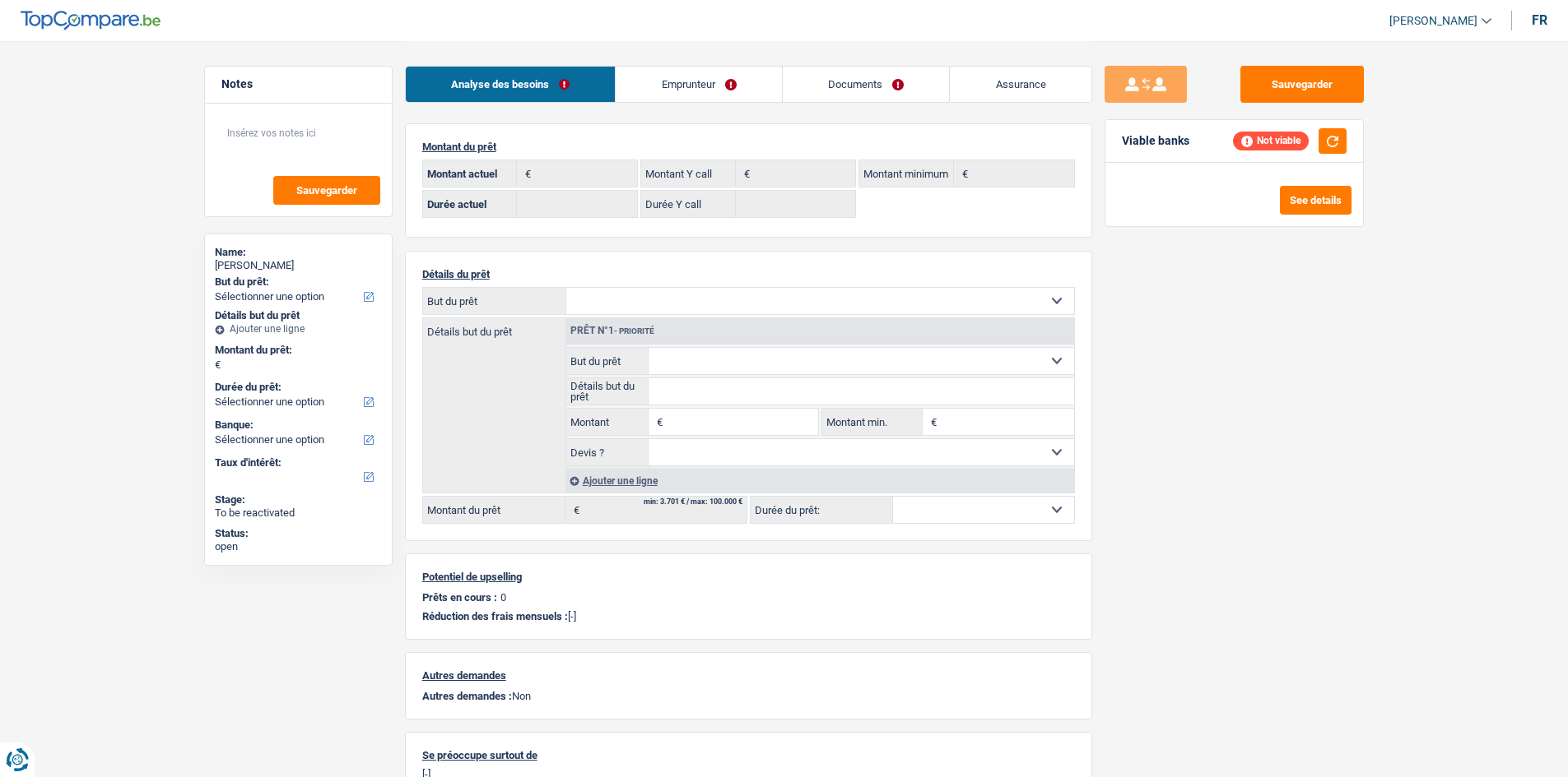
select select "BE"
click at [672, 93] on link "Emprunteur" at bounding box center [698, 84] width 166 height 36
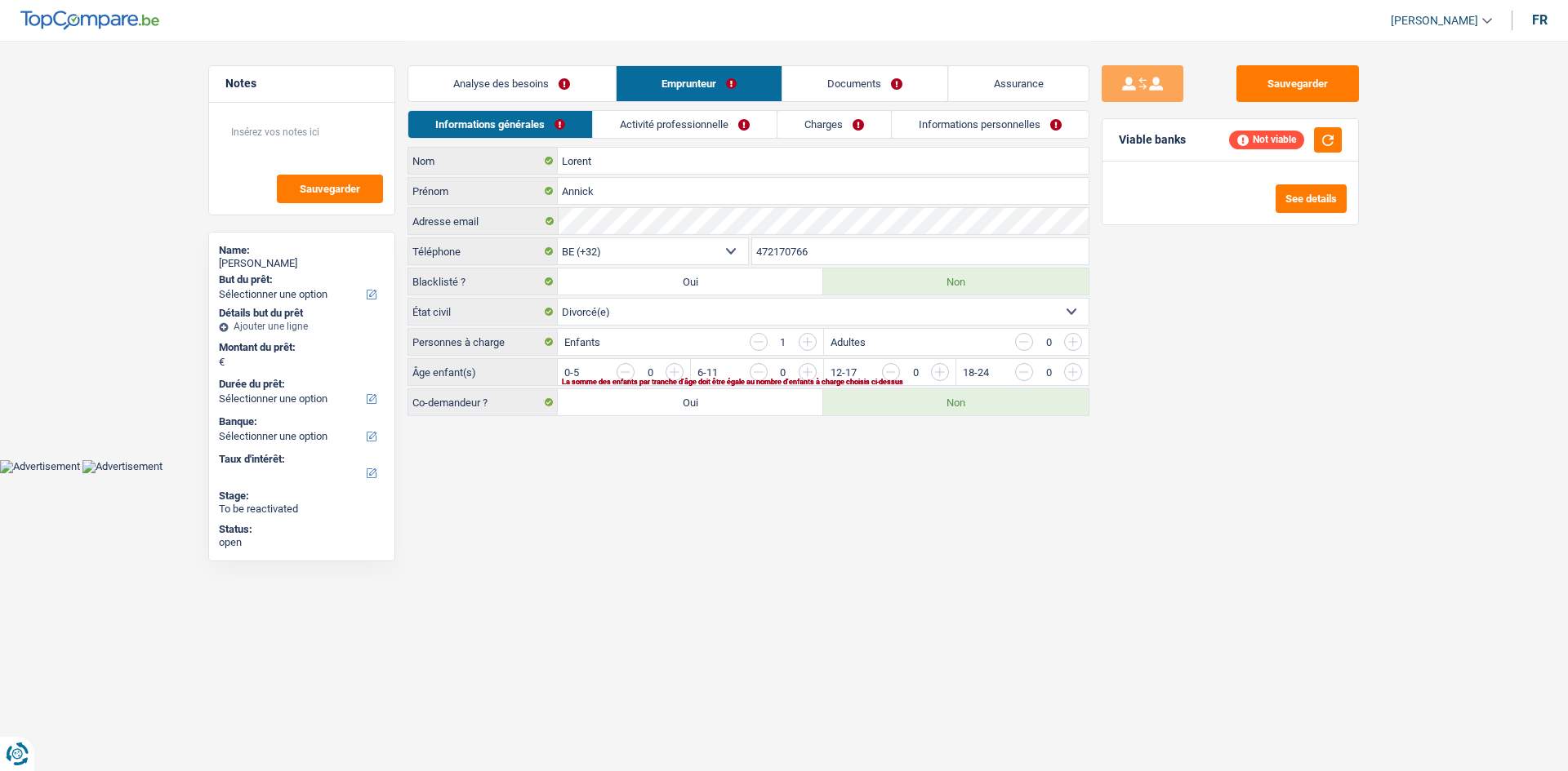
click at [863, 125] on link "Charges" at bounding box center [834, 124] width 113 height 27
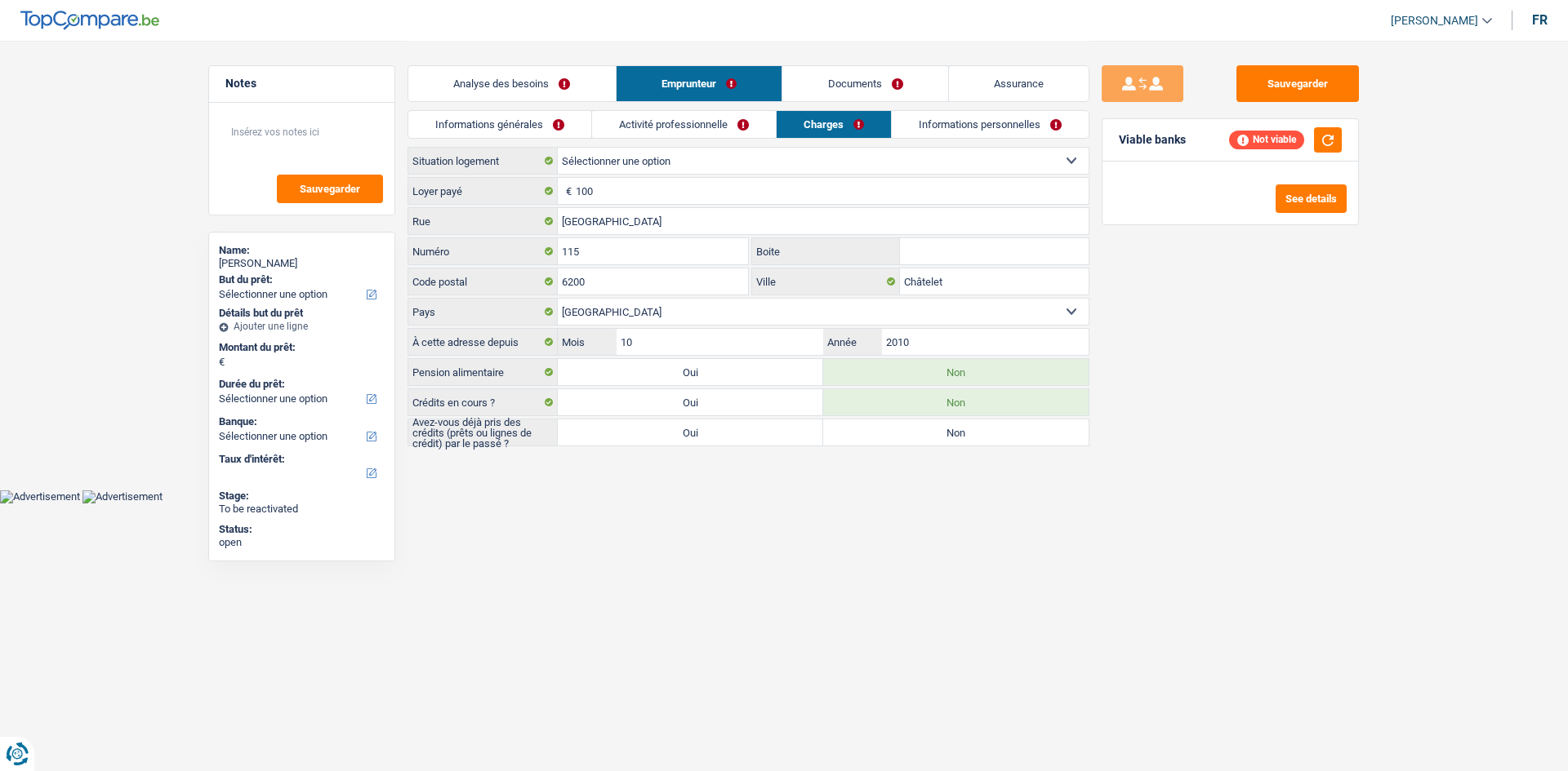
click at [741, 428] on label "Oui" at bounding box center [690, 432] width 265 height 26
click at [741, 428] on input "Oui" at bounding box center [690, 432] width 265 height 26
radio input "true"
click at [743, 391] on label "Oui" at bounding box center [690, 403] width 265 height 26
click at [743, 391] on input "Oui" at bounding box center [690, 403] width 265 height 26
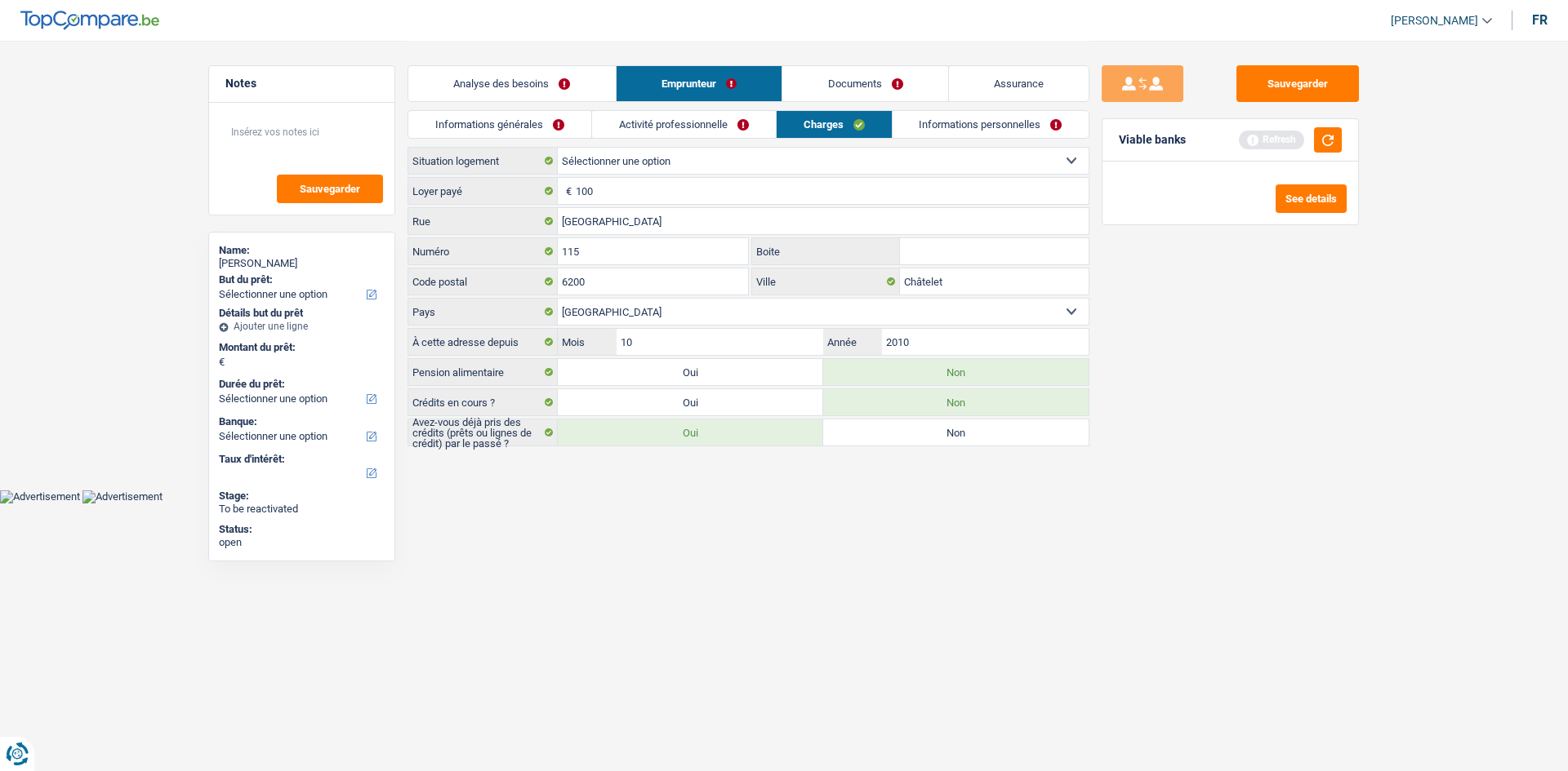
radio input "true"
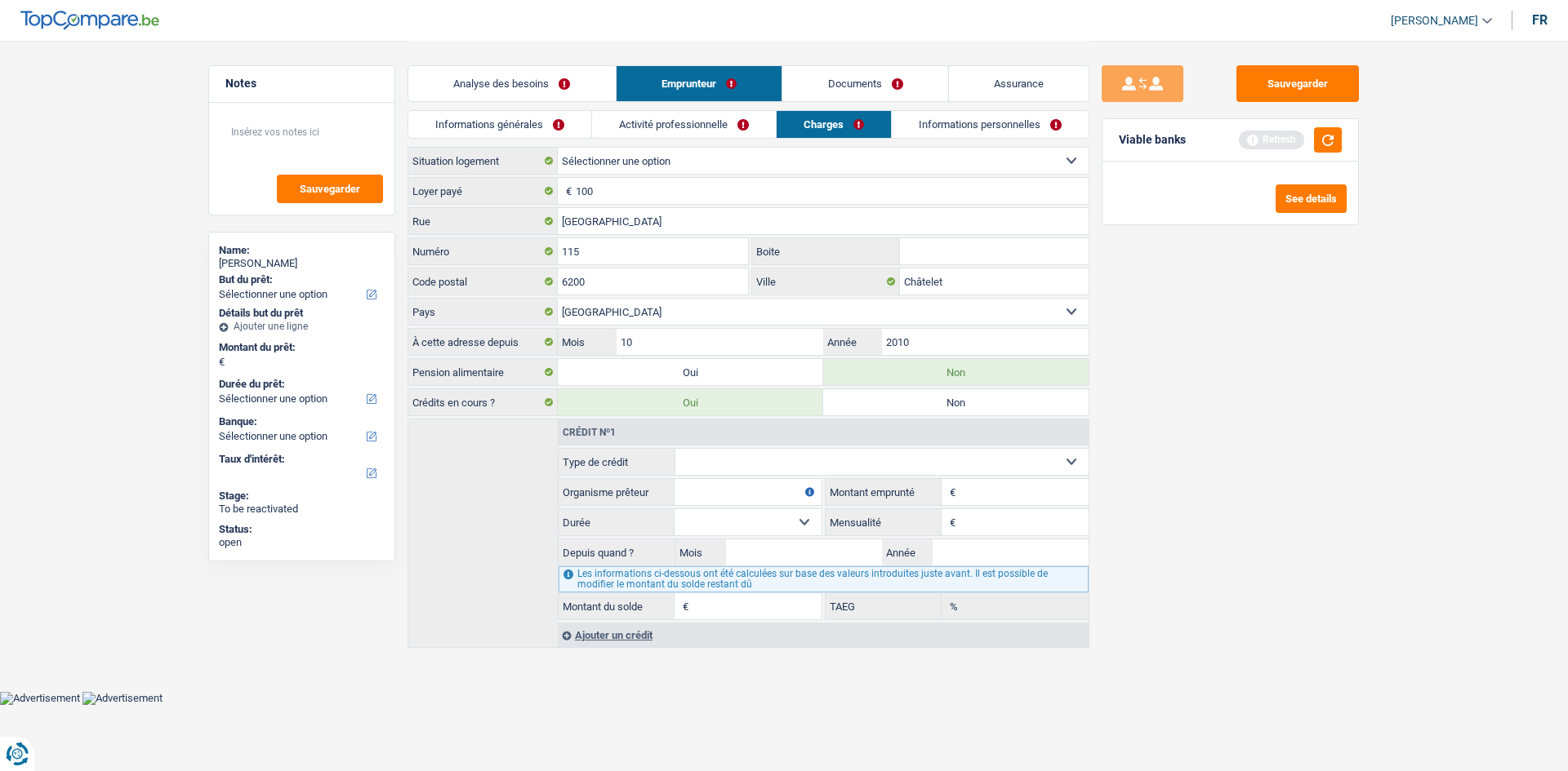
click at [806, 467] on select "Carte ou ouverture de crédit Prêt hypothécaire Vente à tempérament Prêt à tempé…" at bounding box center [882, 462] width 414 height 26
select select "personalLoan"
type input "0"
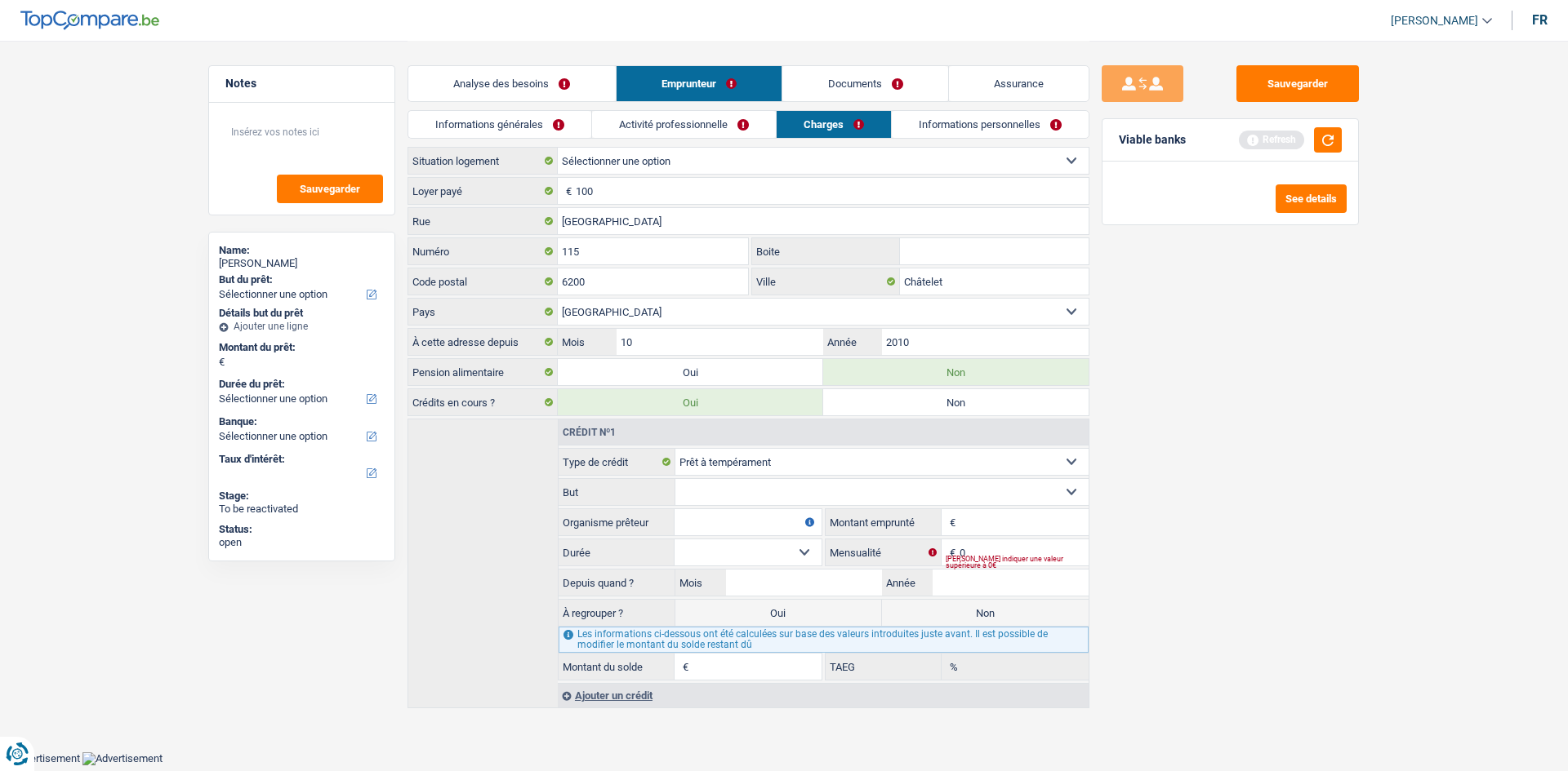
click at [779, 495] on select "Confort maison: meubles, textile, peinture, électroménager, outillage non-profe…" at bounding box center [882, 492] width 414 height 26
click at [675, 479] on select "Confort maison: meubles, textile, peinture, électroménager, outillage non-profe…" at bounding box center [882, 492] width 414 height 26
click at [775, 484] on select "Confort maison: meubles, textile, peinture, électroménager, outillage non-profe…" at bounding box center [882, 492] width 414 height 26
select select "familyEvent"
click at [675, 479] on select "Confort maison: meubles, textile, peinture, électroménager, outillage non-profe…" at bounding box center [882, 492] width 414 height 26
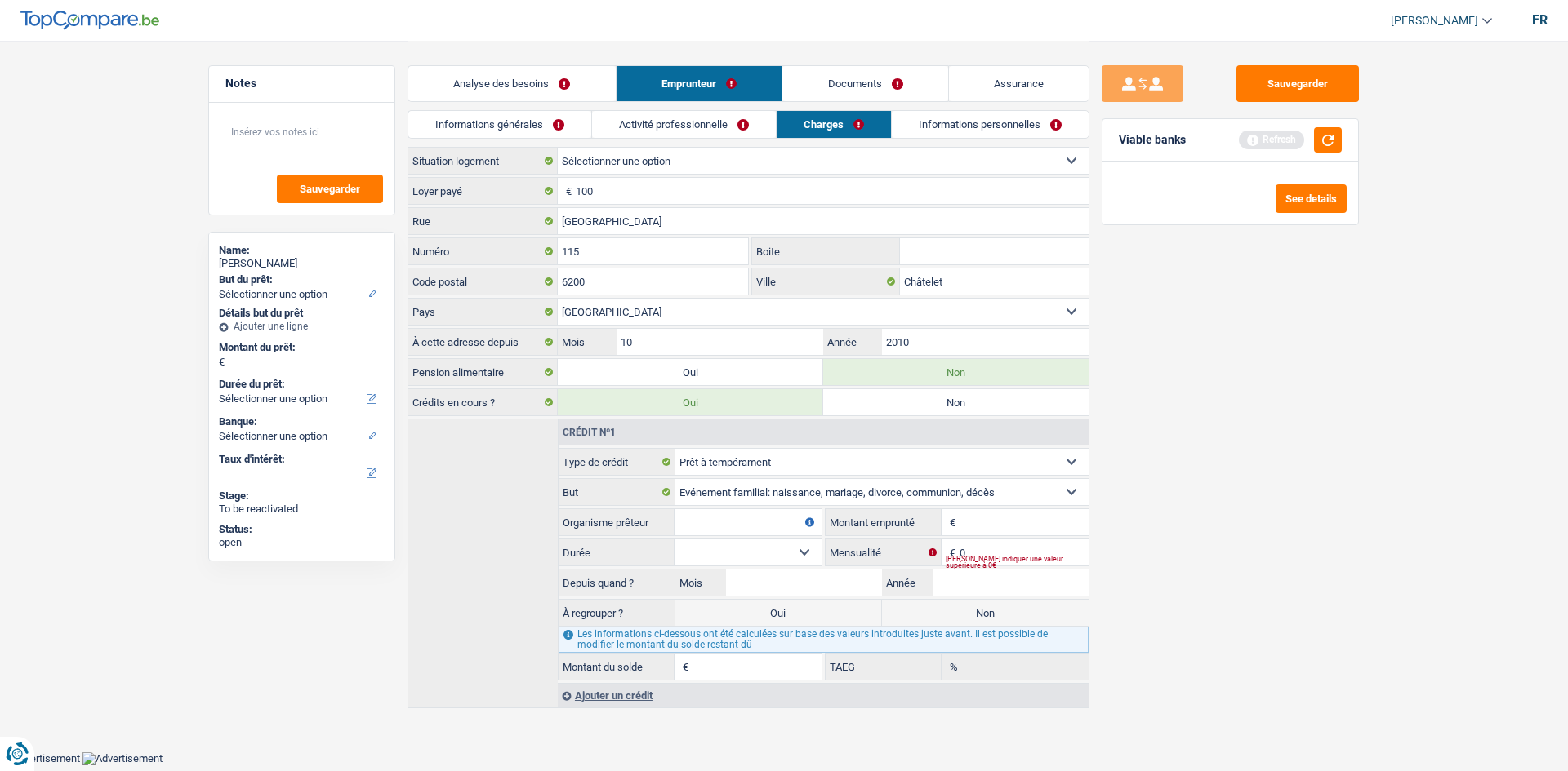
click at [757, 528] on input "Organisme prêteur" at bounding box center [747, 522] width 147 height 26
click at [757, 529] on input "10001" at bounding box center [747, 522] width 147 height 26
type input "Alpha"
click at [958, 531] on span "€" at bounding box center [950, 522] width 18 height 26
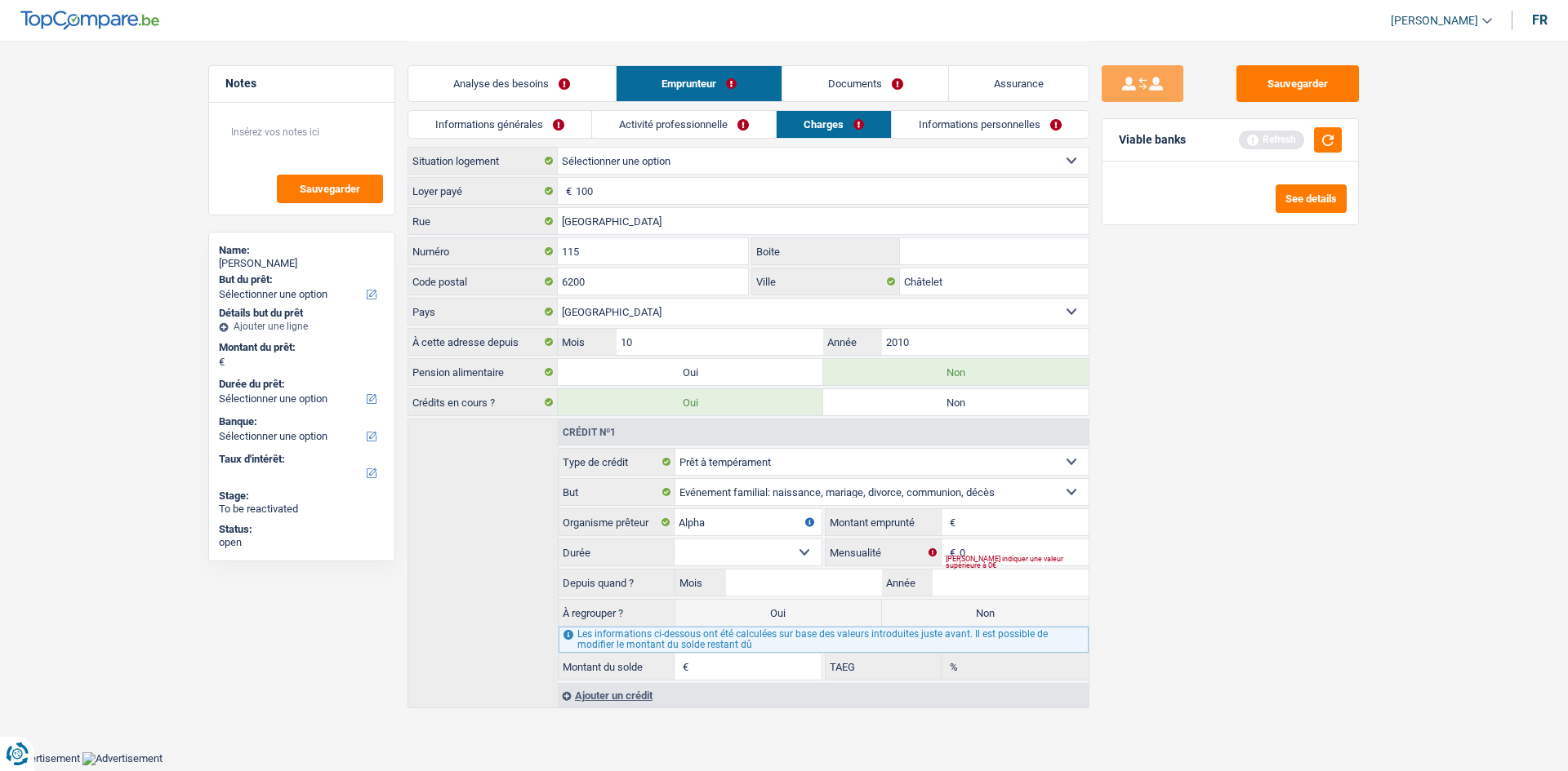
click at [979, 519] on input "Montant" at bounding box center [1023, 522] width 129 height 26
type input "10.001"
click at [994, 547] on input "0" at bounding box center [1023, 553] width 129 height 26
click at [994, 549] on input "0" at bounding box center [1023, 553] width 129 height 26
type input "205"
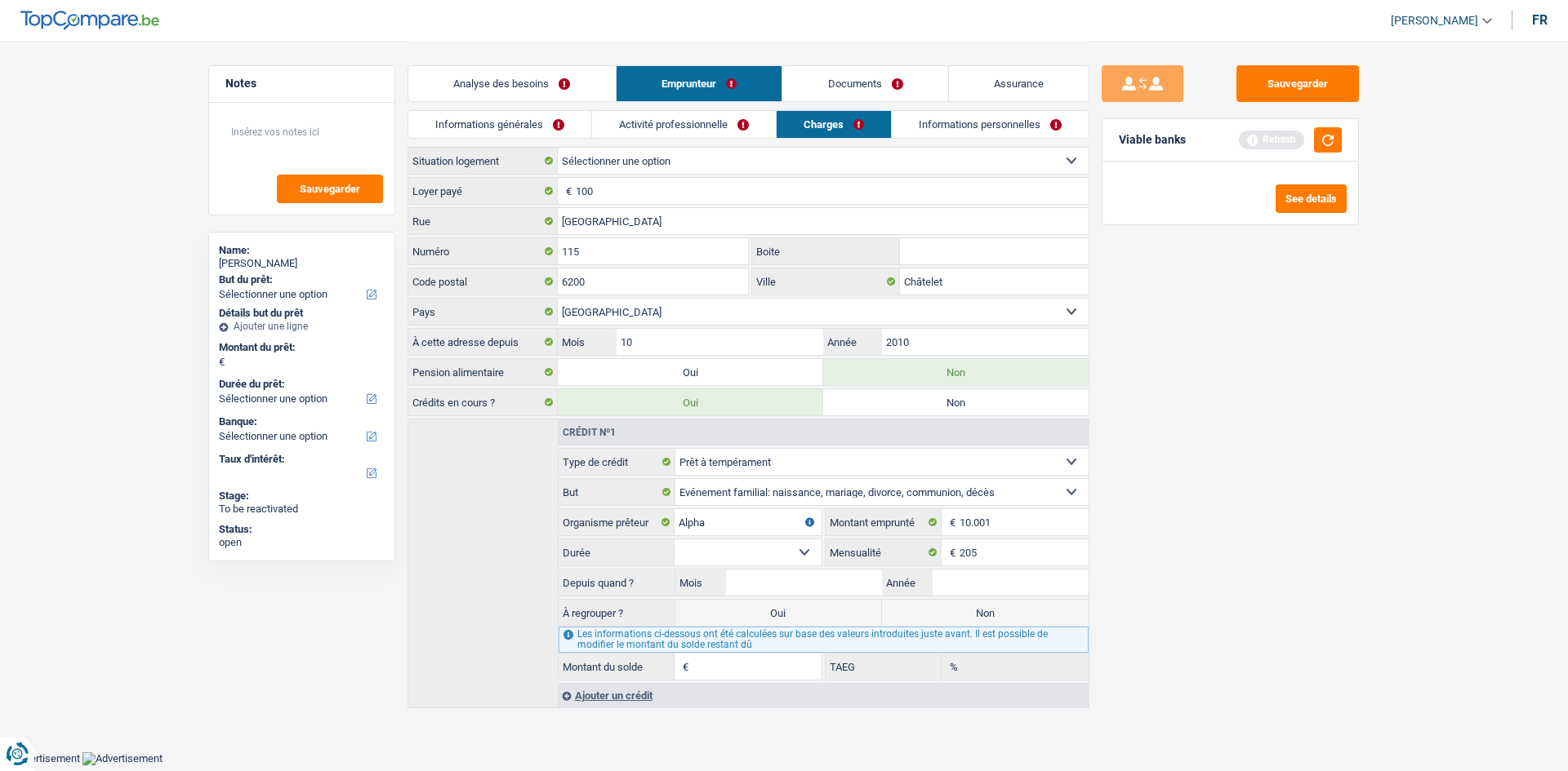
click at [768, 563] on select "12 mois 18 mois 24 mois 30 mois 36 mois 42 mois 48 mois 60 mois Sélectionner un…" at bounding box center [747, 553] width 147 height 26
select select "60"
click at [674, 540] on select "12 mois 18 mois 24 mois 30 mois 36 mois 42 mois 48 mois 60 mois Sélectionner un…" at bounding box center [747, 553] width 147 height 26
click at [857, 572] on input "Mois" at bounding box center [804, 583] width 156 height 26
type input "9"
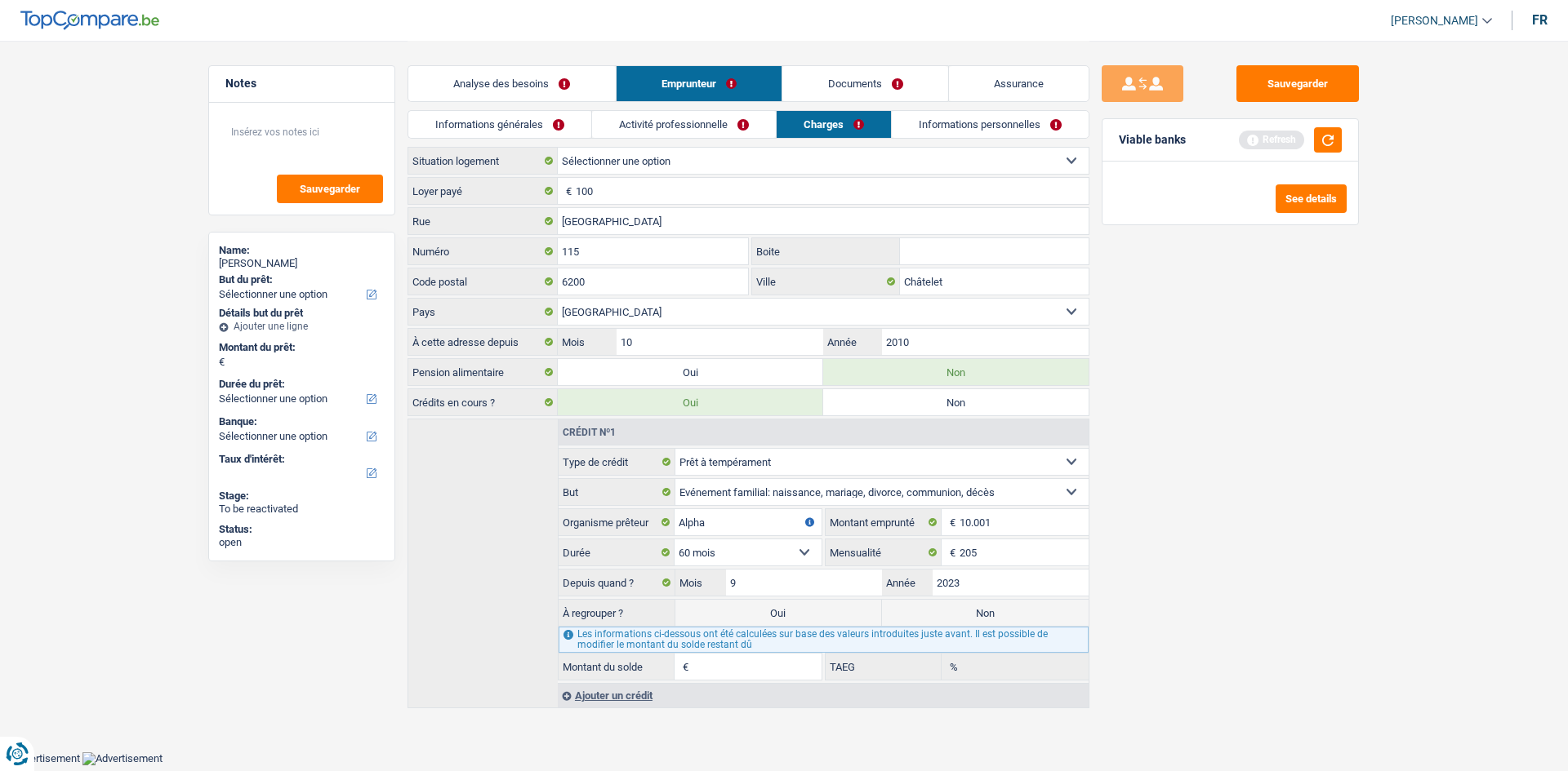
type input "2023"
type input "6.498"
type input "8,80"
click at [1144, 537] on div "Sauvegarder Viable banks Refresh See details" at bounding box center [1229, 405] width 281 height 680
click at [1041, 611] on label "Non" at bounding box center [985, 613] width 207 height 26
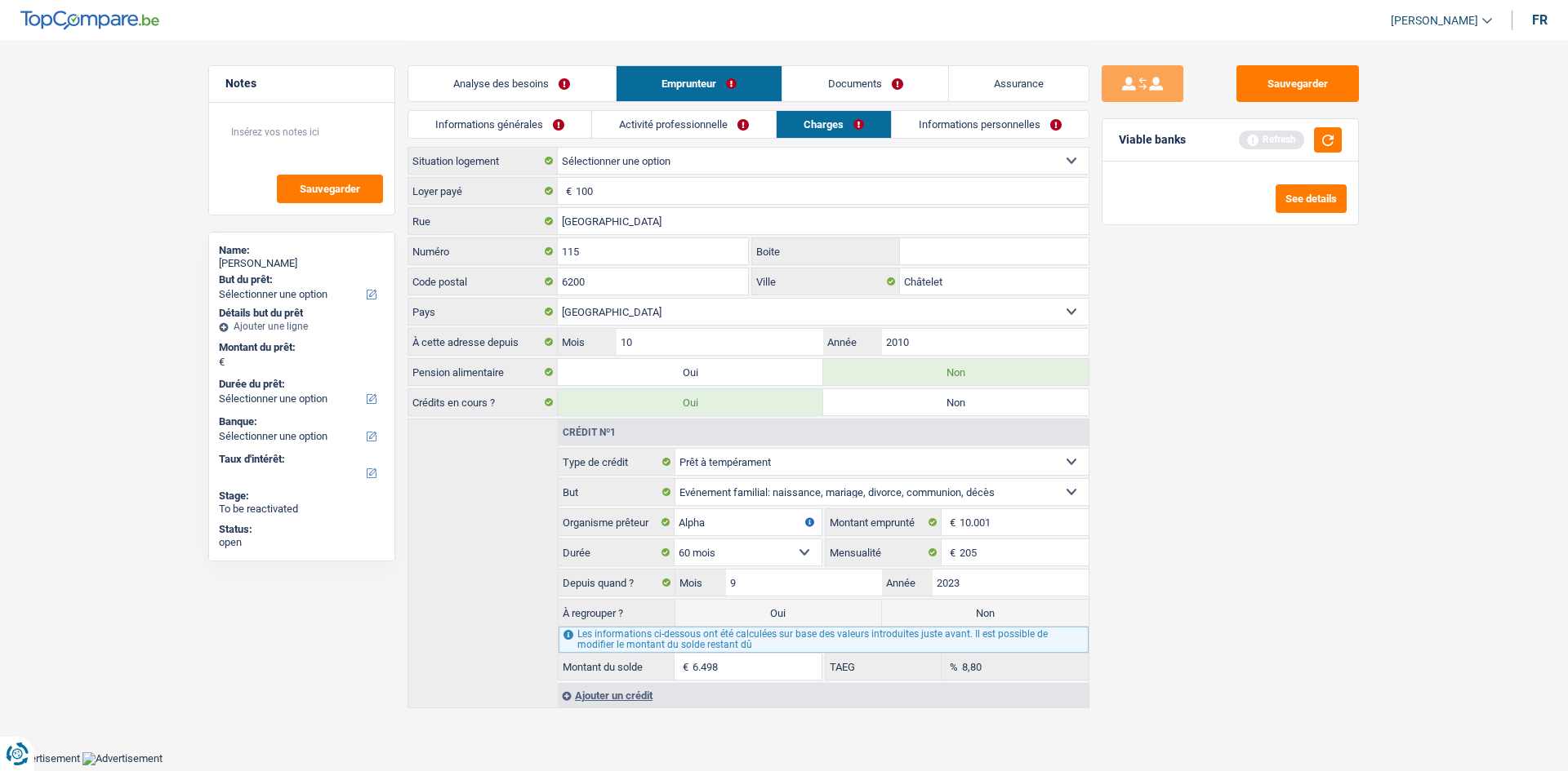
click at [1041, 611] on input "Non" at bounding box center [985, 613] width 207 height 26
radio input "true"
click at [537, 121] on link "Informations générales" at bounding box center [500, 124] width 183 height 27
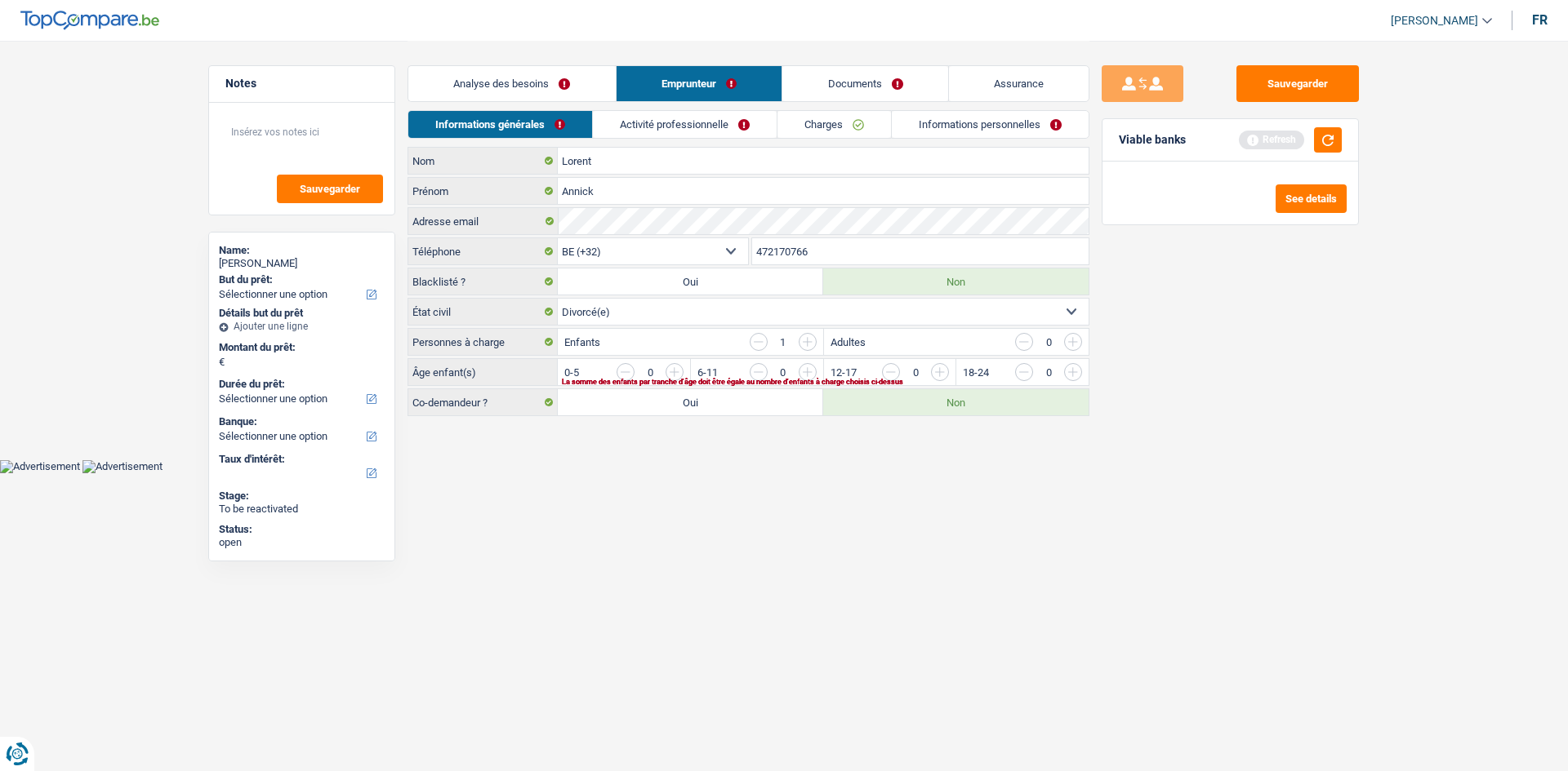
click at [694, 126] on link "Activité professionnelle" at bounding box center [684, 124] width 184 height 27
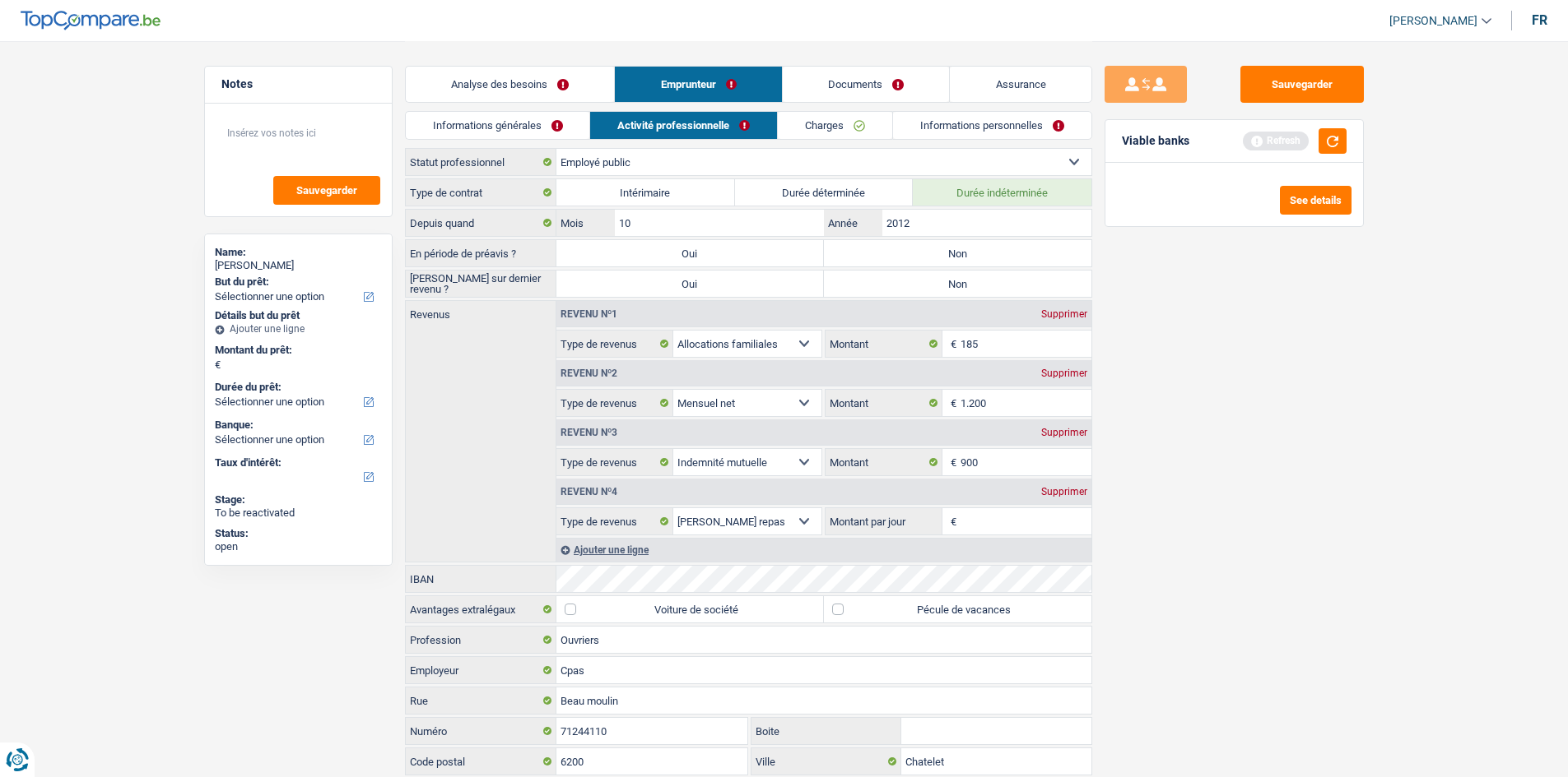
click at [937, 260] on label "Non" at bounding box center [957, 254] width 267 height 26
click at [937, 260] on input "Non" at bounding box center [957, 254] width 267 height 26
radio input "true"
click at [927, 282] on label "Non" at bounding box center [957, 284] width 267 height 26
click at [927, 282] on input "Non" at bounding box center [957, 284] width 267 height 26
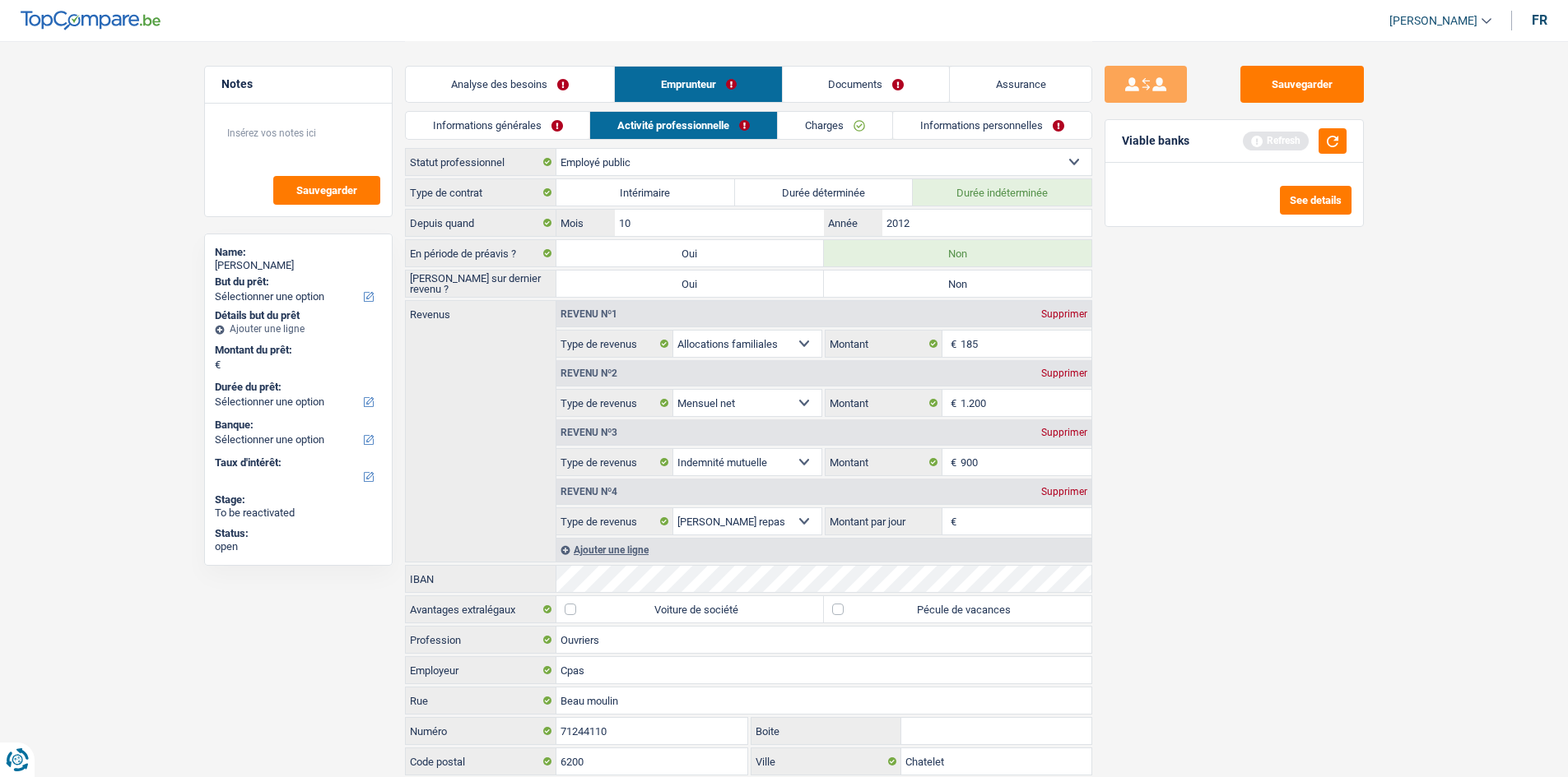
radio input "true"
click at [1220, 298] on div "Sauvegarder Viable banks Refresh See details" at bounding box center [1234, 408] width 284 height 685
click at [1078, 495] on div "Supprimer" at bounding box center [1064, 492] width 55 height 10
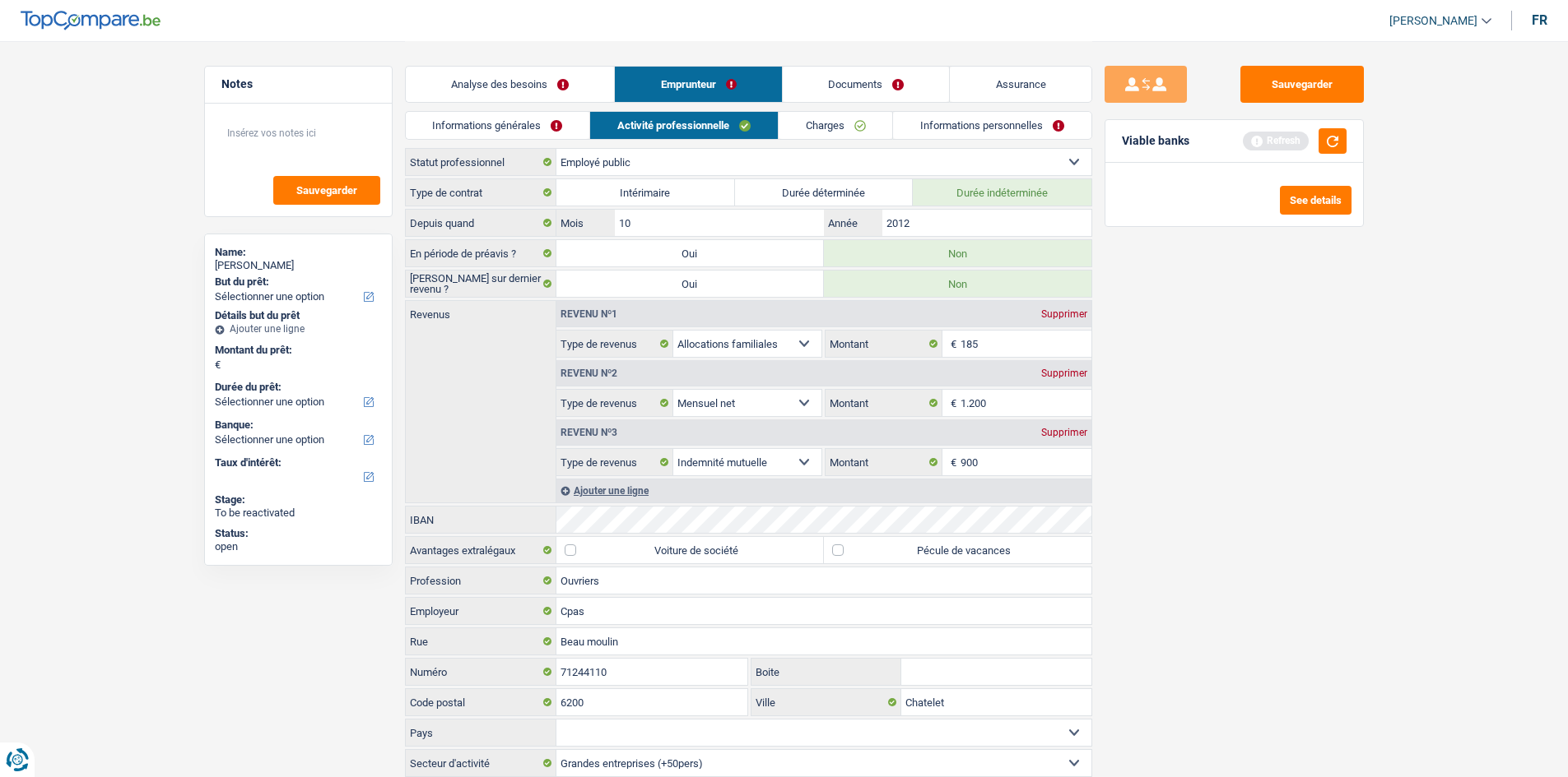
click at [1121, 425] on div "Sauvegarder Viable banks Refresh See details" at bounding box center [1234, 408] width 284 height 685
click at [1038, 555] on label "Pécule de vacances" at bounding box center [957, 551] width 267 height 26
click at [1038, 555] on input "Pécule de vacances" at bounding box center [957, 551] width 267 height 26
checkbox input "true"
click at [853, 125] on link "Charges" at bounding box center [835, 125] width 114 height 27
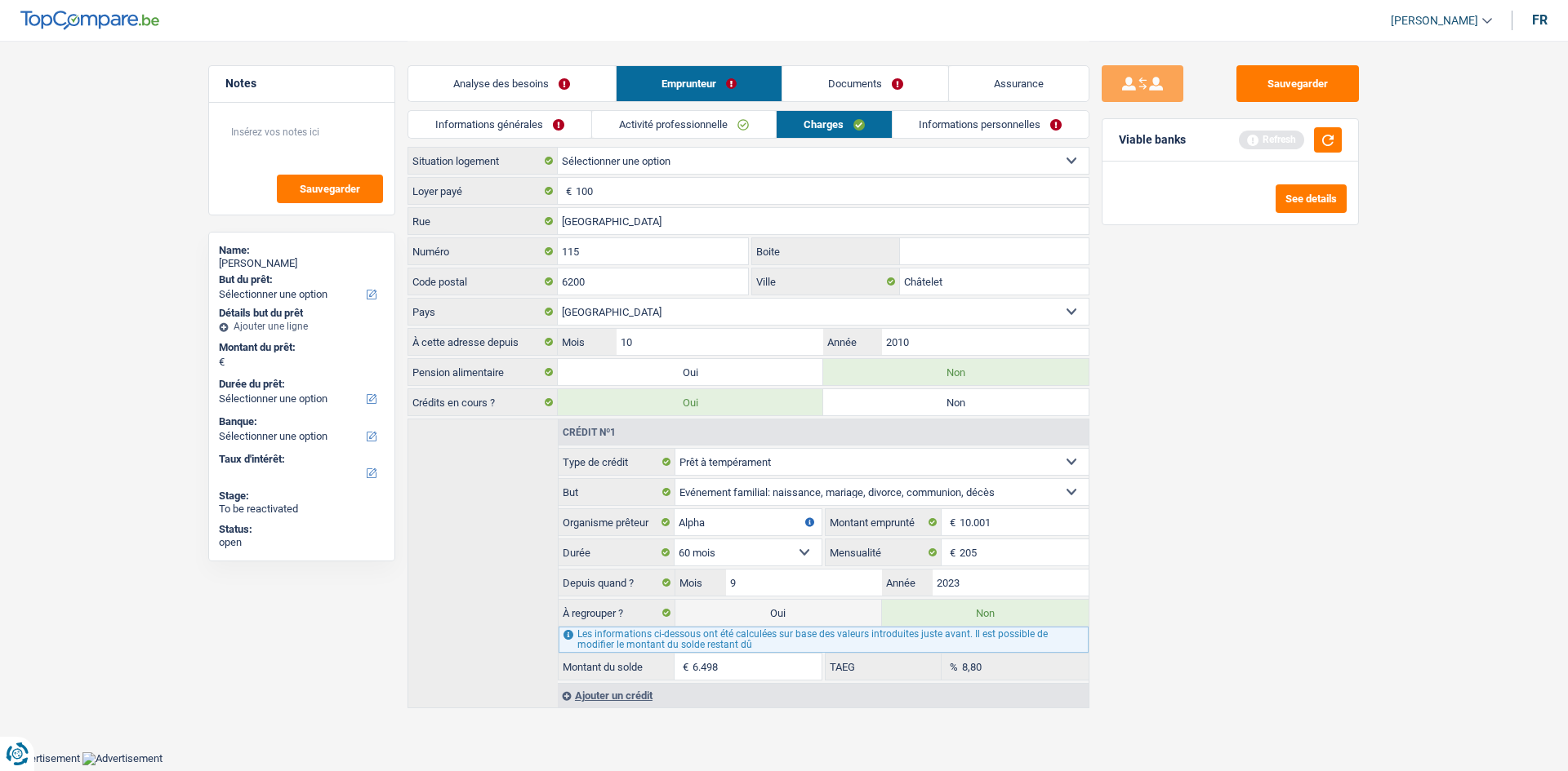
click at [778, 157] on select "Locataire Propriétaire avec prêt hypothécaire Propriétaire sans prêt hypothécai…" at bounding box center [823, 161] width 531 height 26
select select "liveWithParents"
click at [558, 148] on select "Locataire Propriétaire avec prêt hypothécaire Propriétaire sans prêt hypothécai…" at bounding box center [823, 161] width 531 height 26
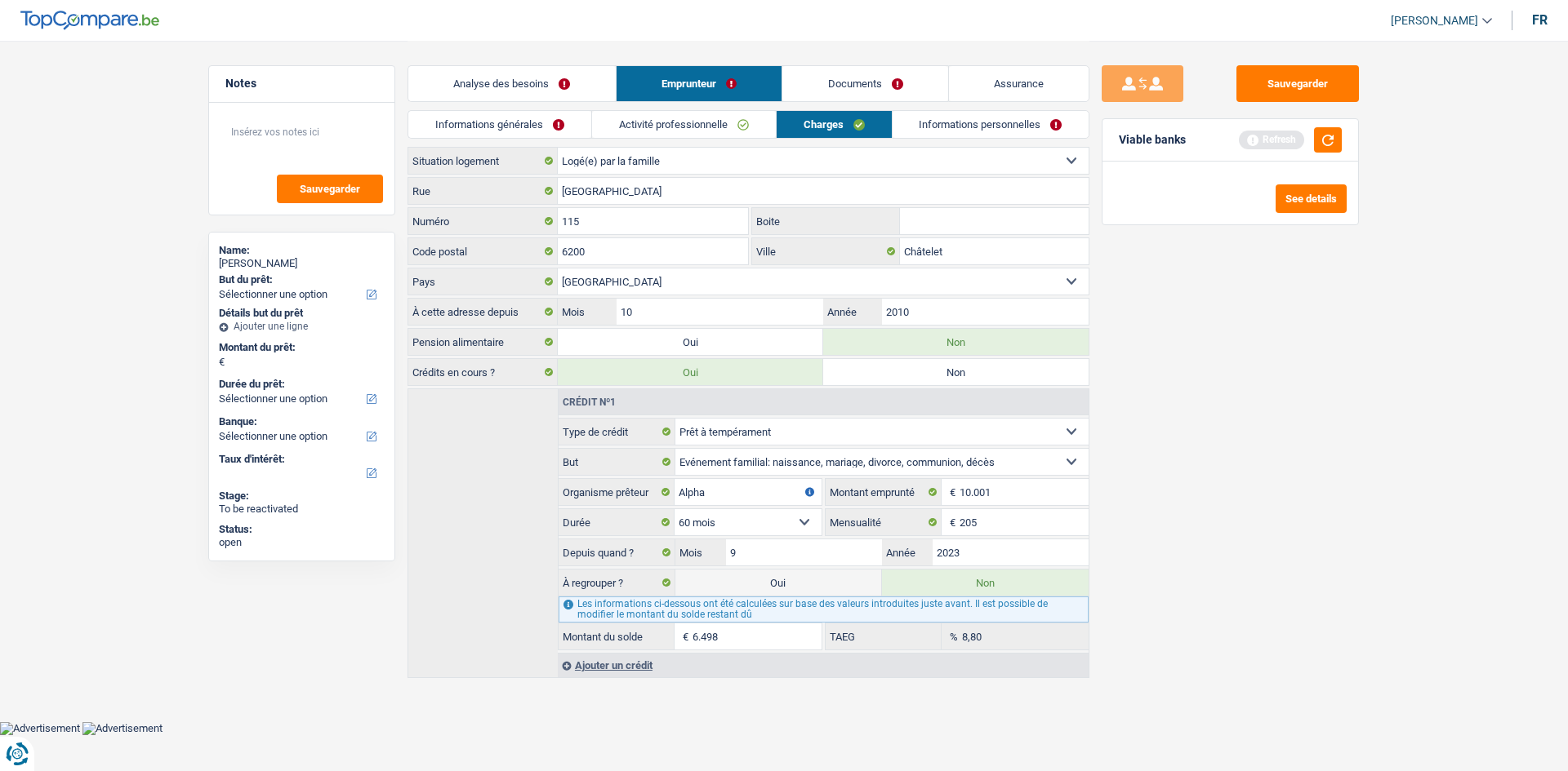
click at [1168, 341] on div "Sauvegarder Viable banks Refresh See details" at bounding box center [1229, 405] width 281 height 680
click at [341, 130] on textarea at bounding box center [302, 139] width 162 height 49
type textarea "Habite chez son compagnon donc pas de loyer"
click at [1279, 354] on div "Sauvegarder Viable banks Refresh See details" at bounding box center [1229, 405] width 281 height 680
click at [961, 122] on link "Informations personnelles" at bounding box center [991, 124] width 197 height 27
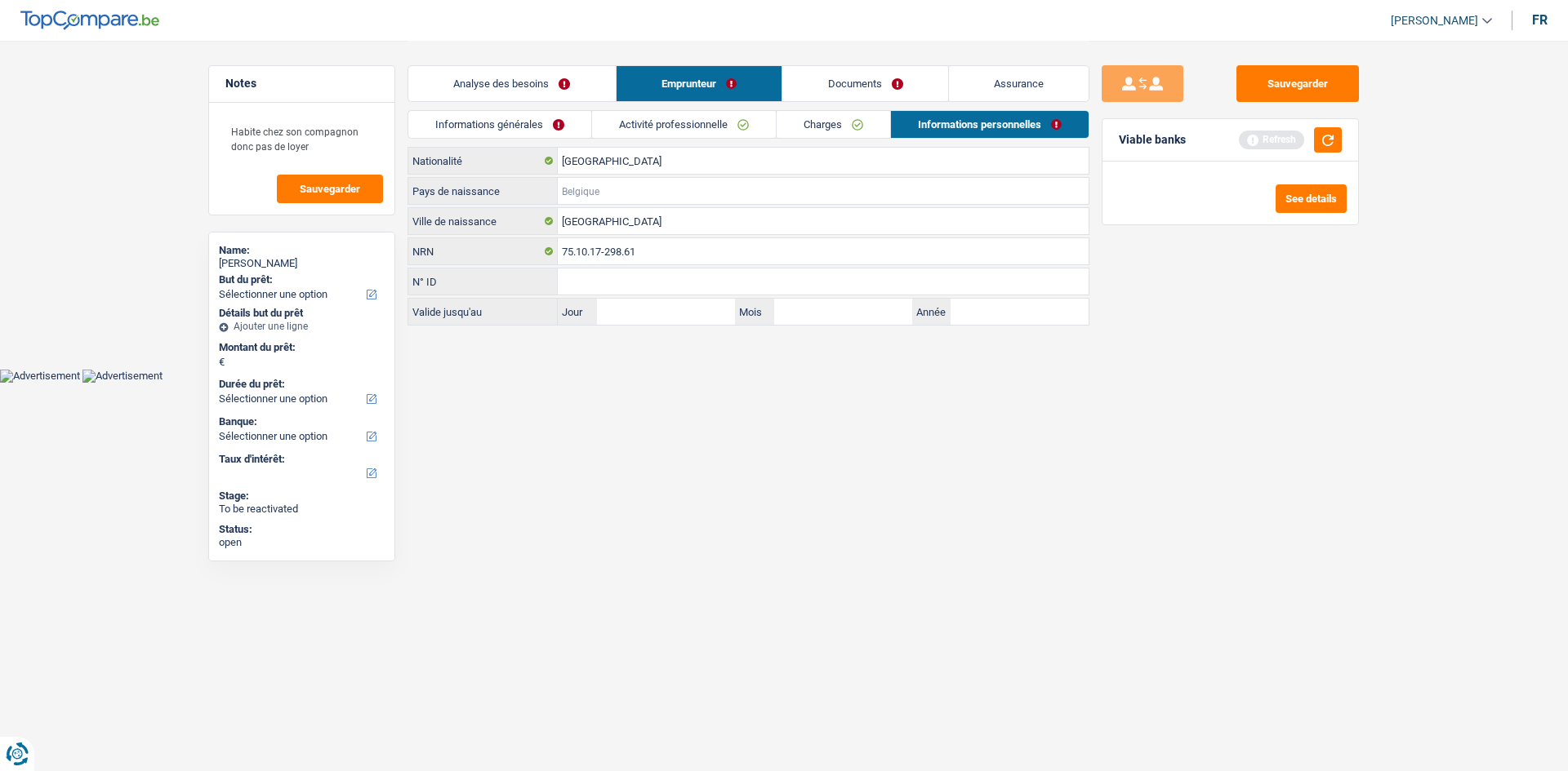
click at [693, 194] on input "Pays de naissance" at bounding box center [823, 191] width 531 height 26
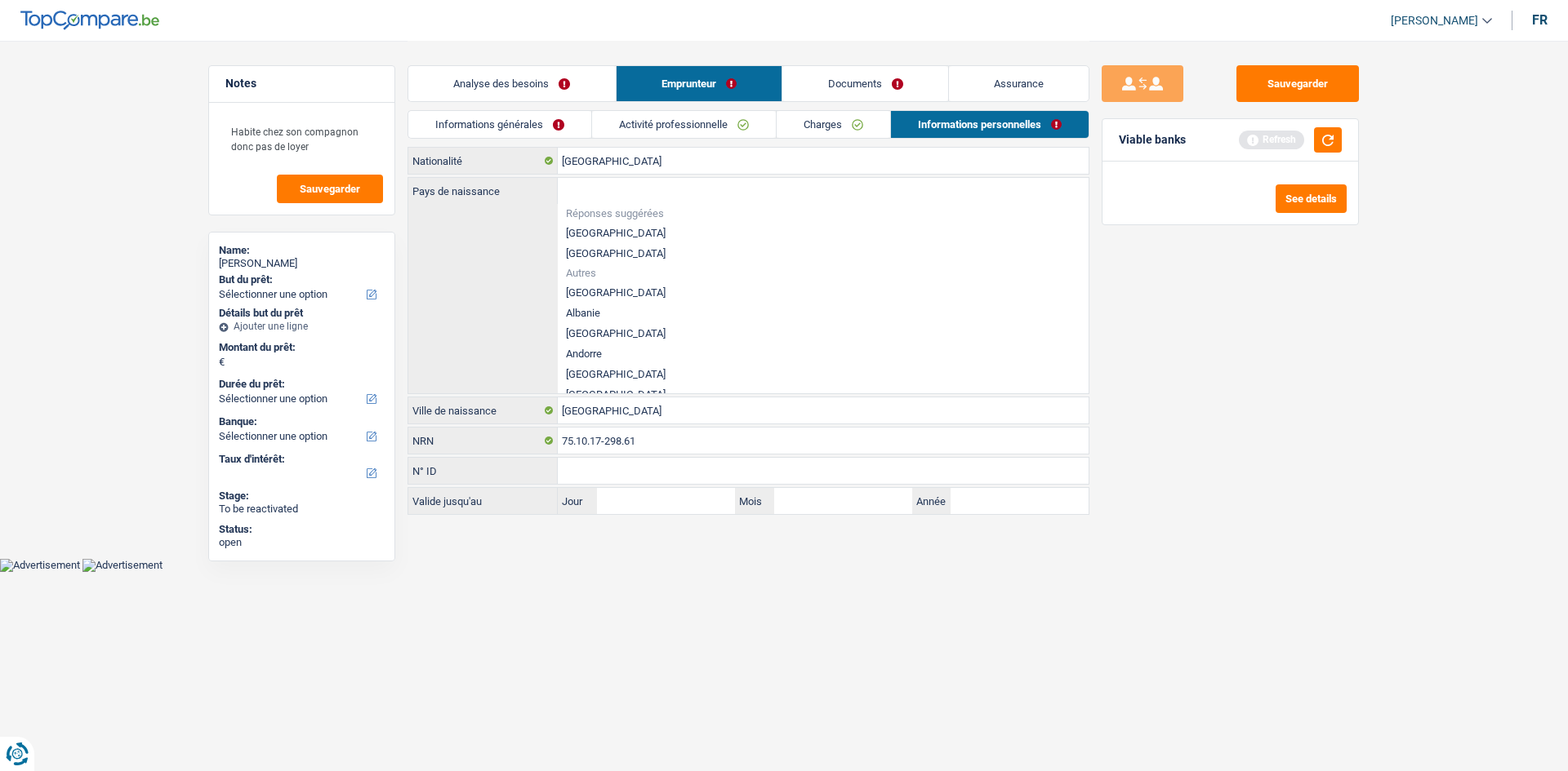
click at [596, 230] on li "[GEOGRAPHIC_DATA]" at bounding box center [823, 233] width 531 height 21
type input "[GEOGRAPHIC_DATA]"
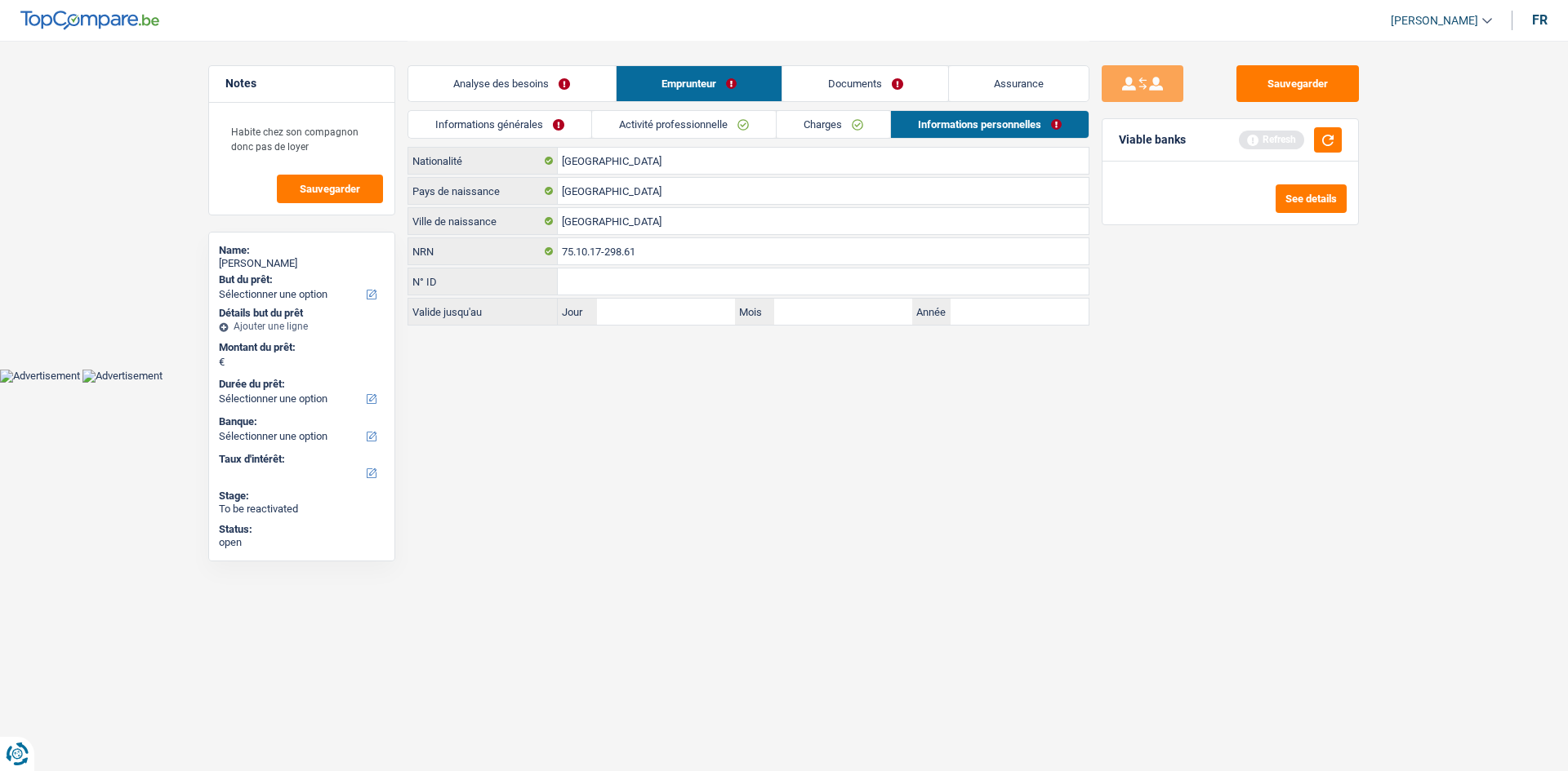
click at [703, 349] on main "Notes Habite chez son compagnon donc pas de loyer Sauvegarder Name: Annick Lore…" at bounding box center [784, 185] width 1568 height 369
click at [554, 117] on link "Informations générales" at bounding box center [500, 124] width 183 height 27
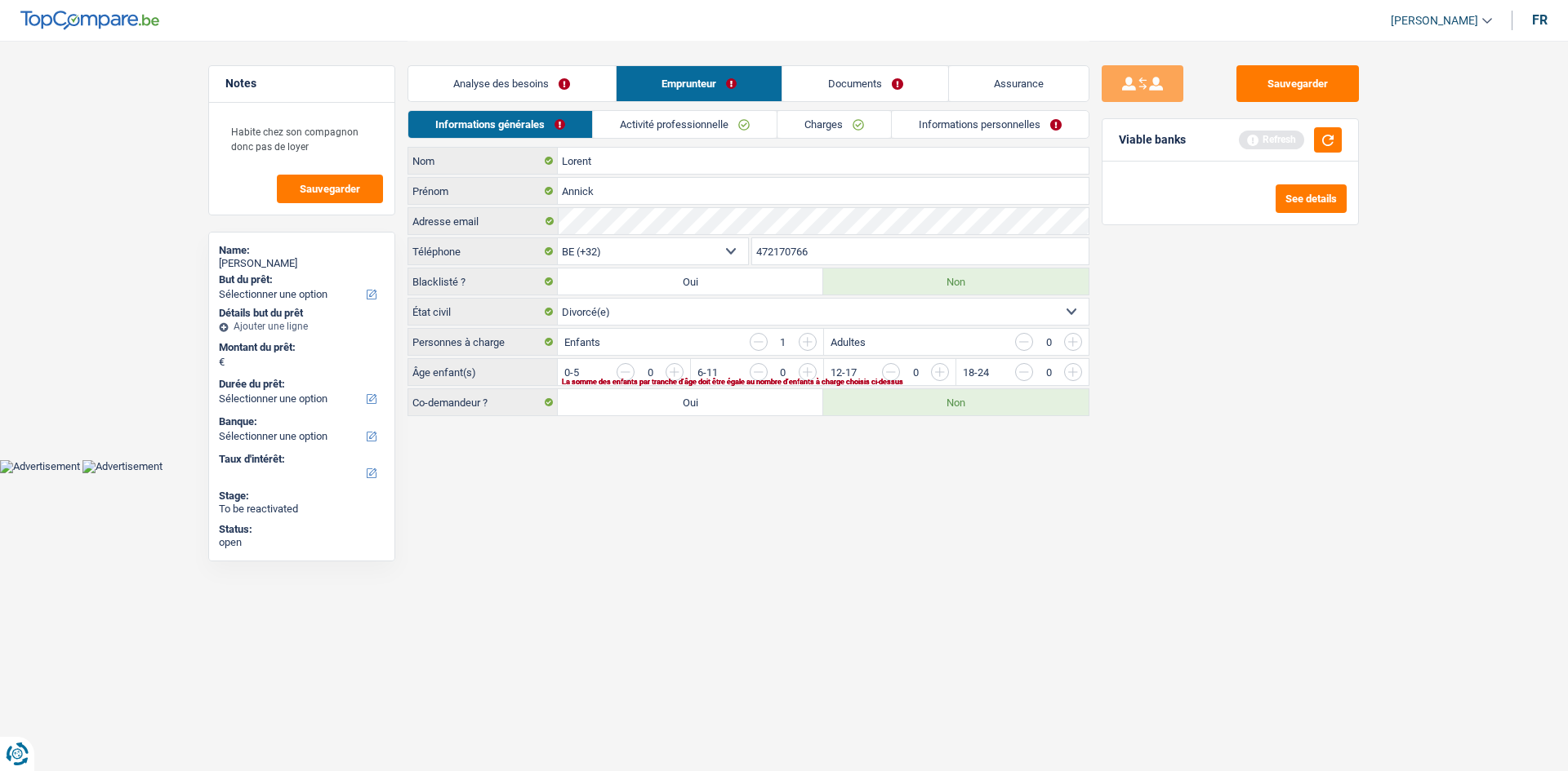
click at [818, 473] on html "Vous avez le contrôle de vos données Nous utilisons des cookies, tout comme nos…" at bounding box center [784, 236] width 1568 height 473
click at [807, 370] on input "button" at bounding box center [1138, 376] width 680 height 26
drag, startPoint x: 763, startPoint y: 370, endPoint x: 751, endPoint y: 314, distance: 57.3
click at [763, 371] on input "button" at bounding box center [759, 372] width 18 height 18
click at [565, 71] on link "Analyse des besoins" at bounding box center [512, 84] width 208 height 35
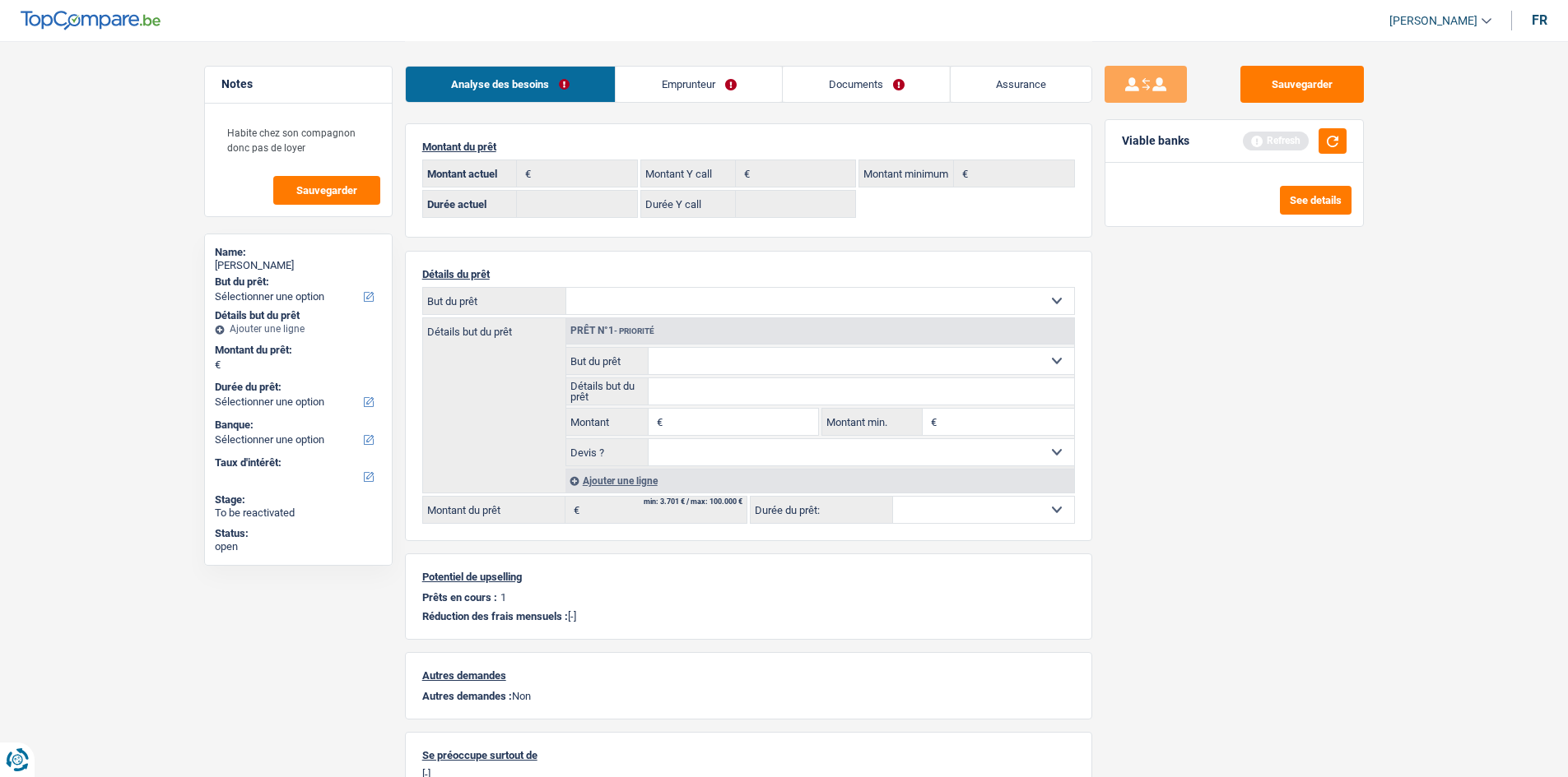
drag, startPoint x: 767, startPoint y: 299, endPoint x: 772, endPoint y: 312, distance: 13.9
click at [767, 299] on select "Confort maison: meubles, textile, peinture, électroménager, outillage non-profe…" at bounding box center [820, 301] width 508 height 26
select select "household"
click at [566, 288] on select "Confort maison: meubles, textile, peinture, électroménager, outillage non-profe…" at bounding box center [820, 301] width 508 height 26
select select "household"
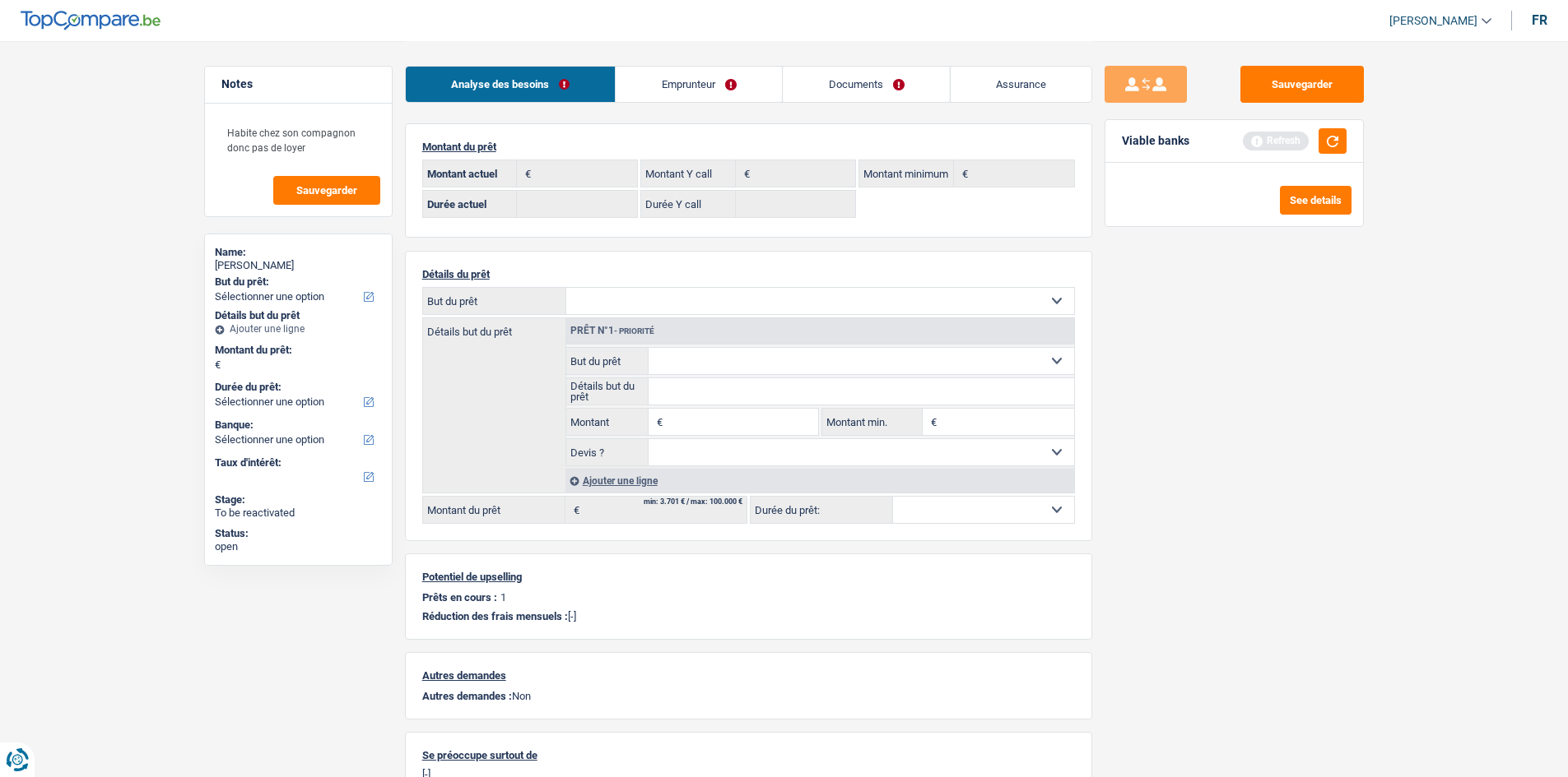
select select "household"
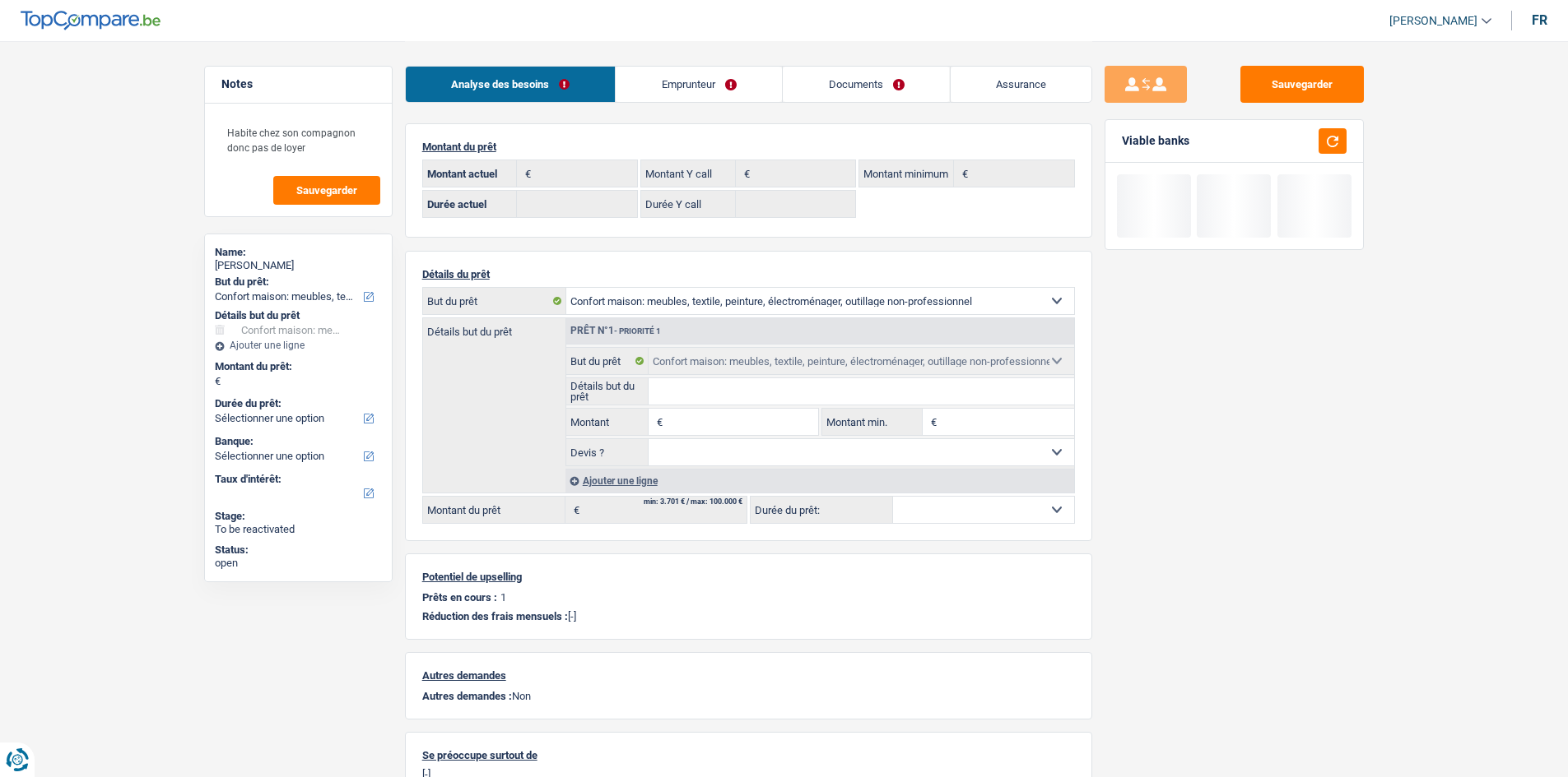
click at [750, 88] on link "Emprunteur" at bounding box center [698, 84] width 166 height 36
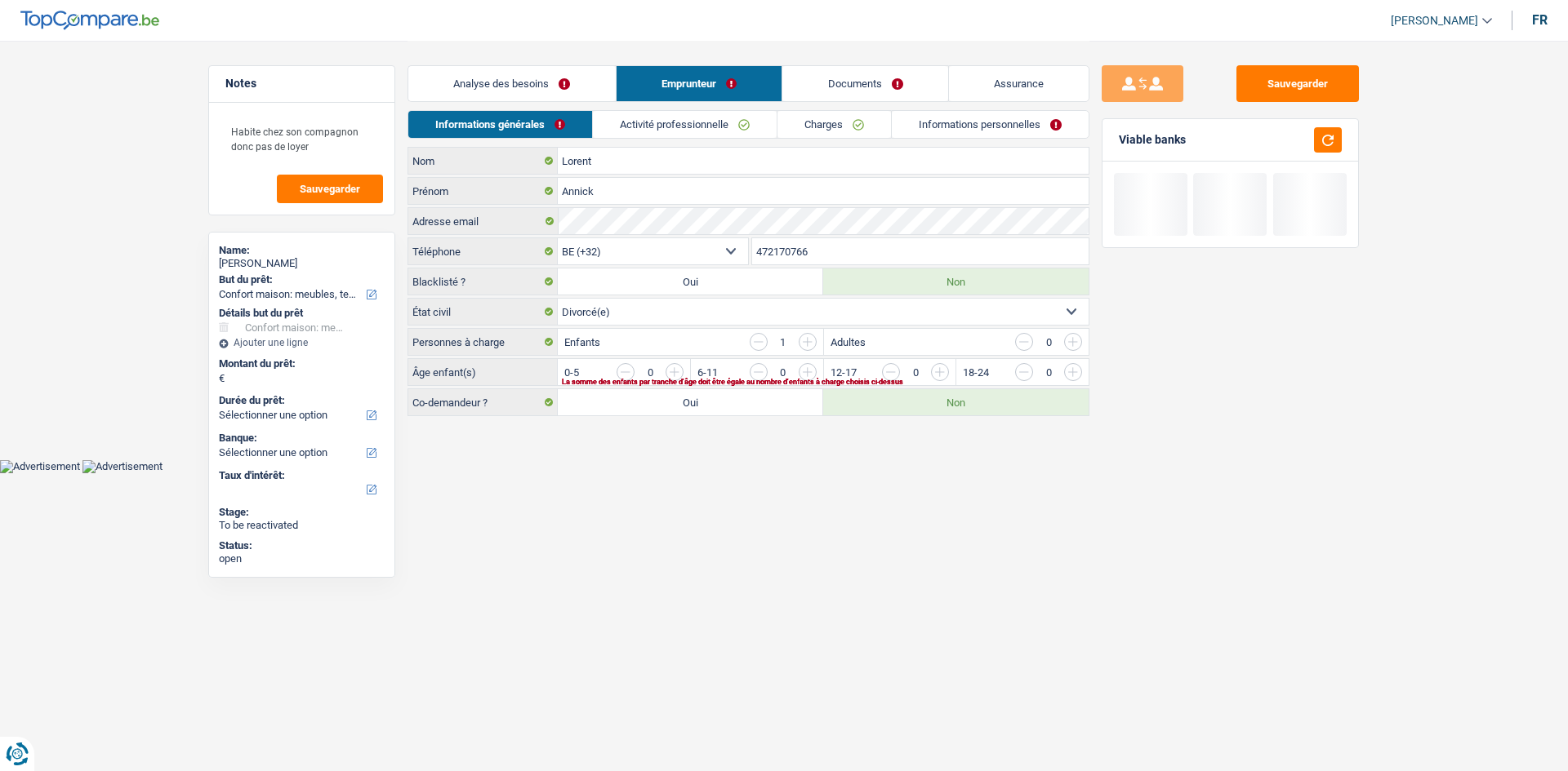
click at [859, 125] on link "Charges" at bounding box center [834, 124] width 113 height 27
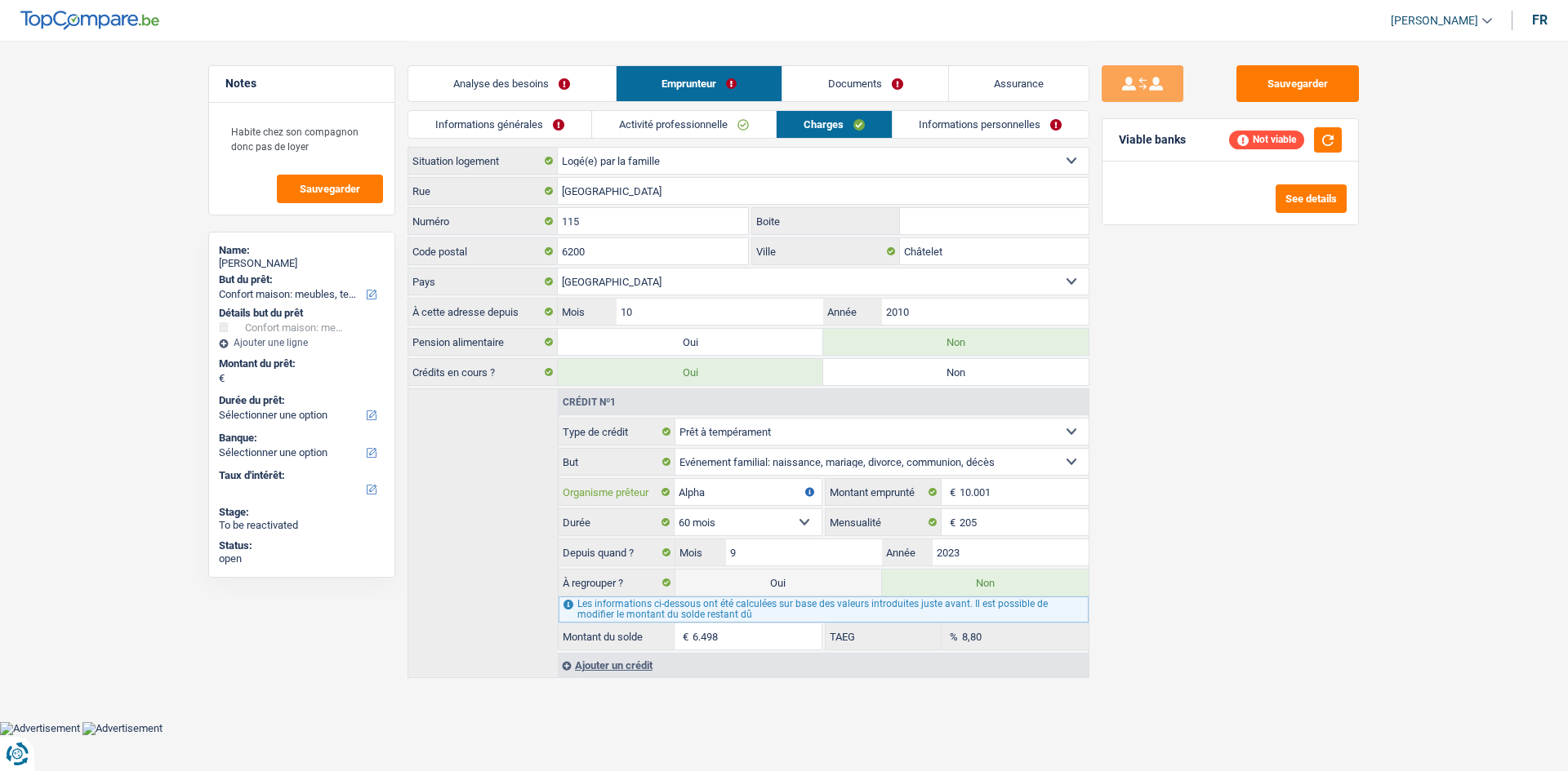
click at [746, 499] on input "Alpha" at bounding box center [747, 492] width 147 height 26
type input "Alpha Crédit"
click at [1258, 477] on div "Sauvegarder Viable banks Refresh See details" at bounding box center [1229, 405] width 281 height 680
click at [1325, 137] on button "button" at bounding box center [1328, 139] width 28 height 25
click at [506, 84] on link "Analyse des besoins" at bounding box center [512, 84] width 208 height 35
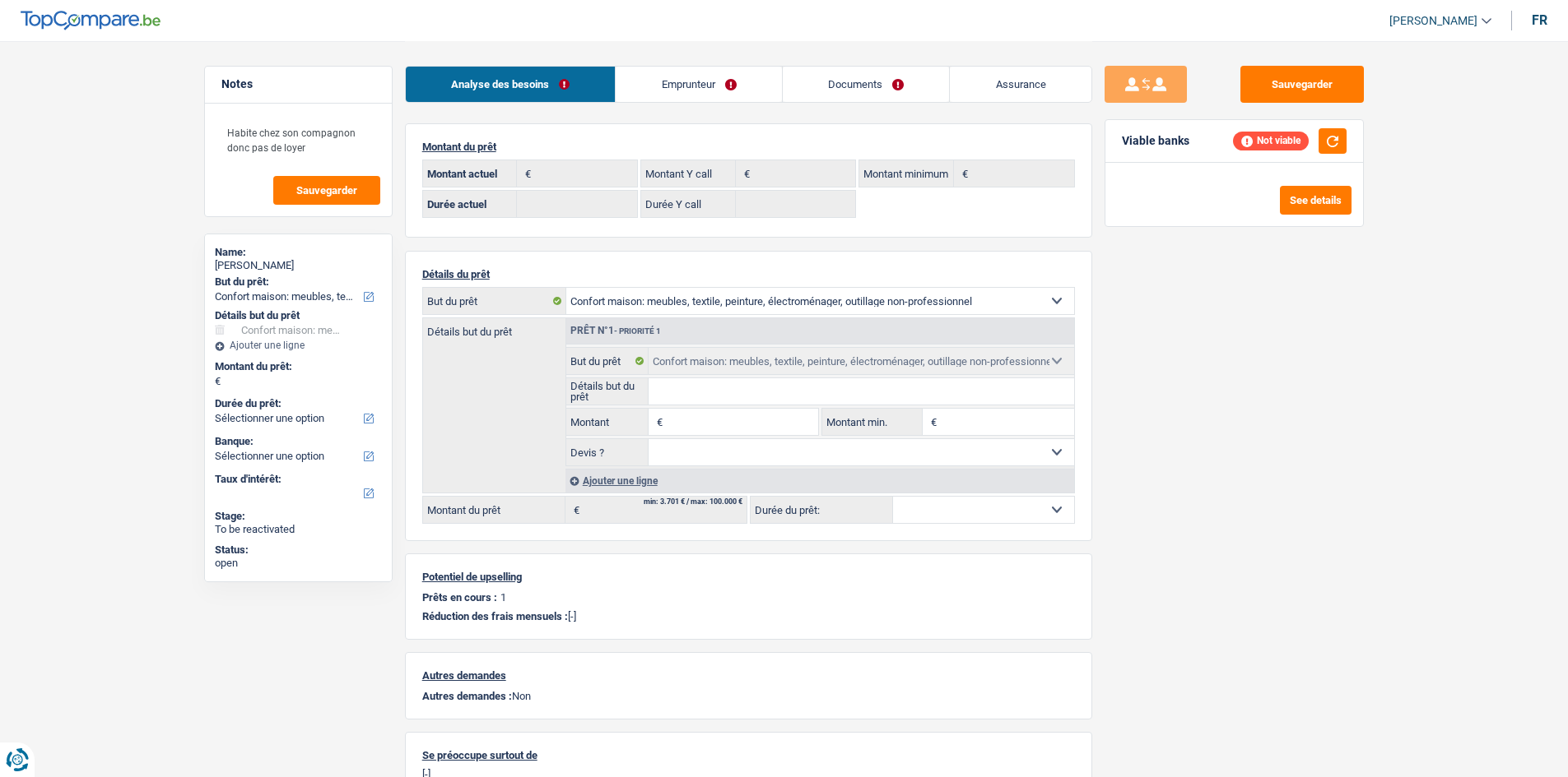
click at [740, 93] on link "Emprunteur" at bounding box center [698, 84] width 166 height 36
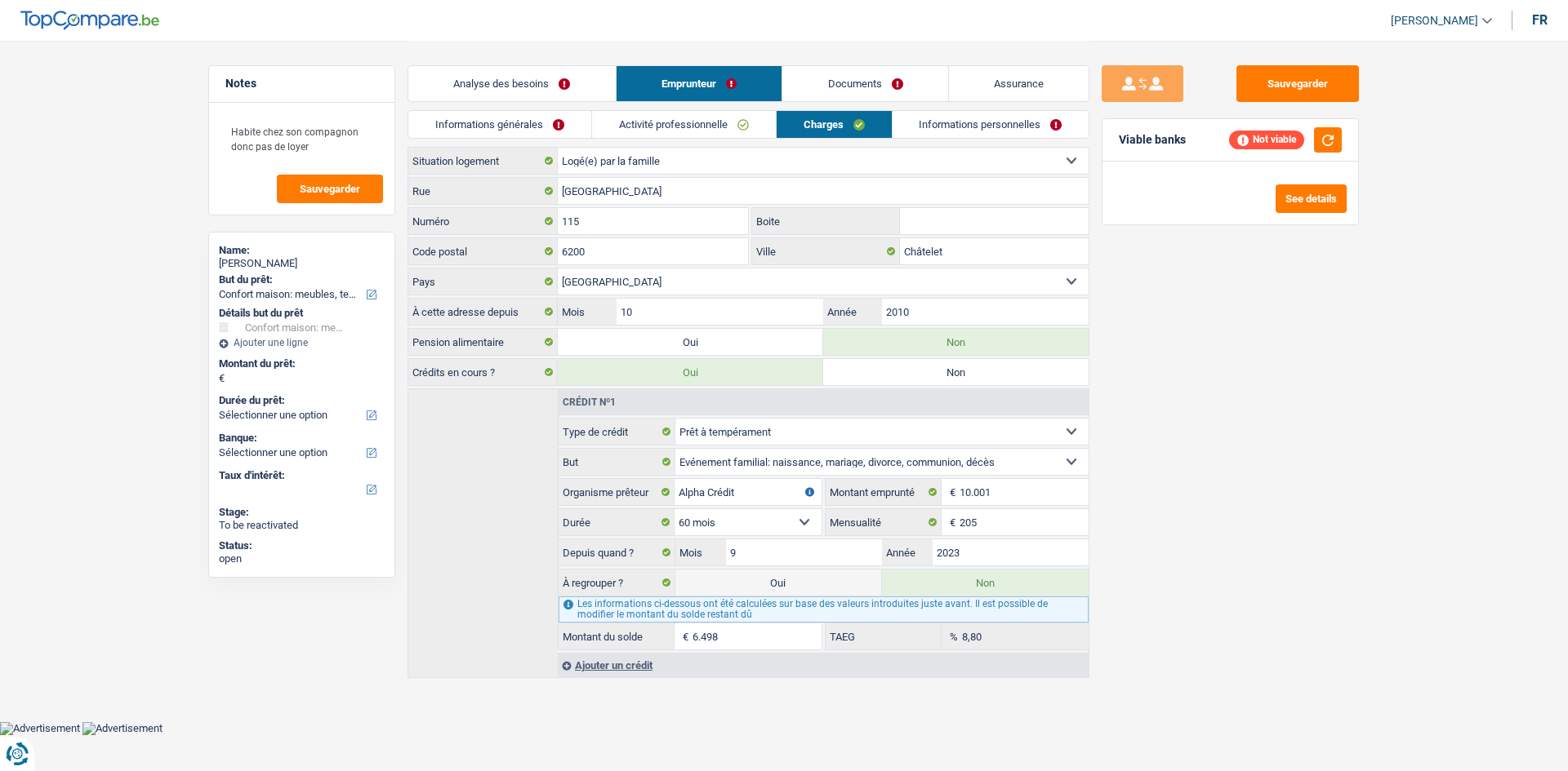
click at [771, 581] on label "Oui" at bounding box center [779, 583] width 207 height 26
click at [771, 581] on input "Oui" at bounding box center [779, 583] width 207 height 26
radio input "true"
type input "6.498"
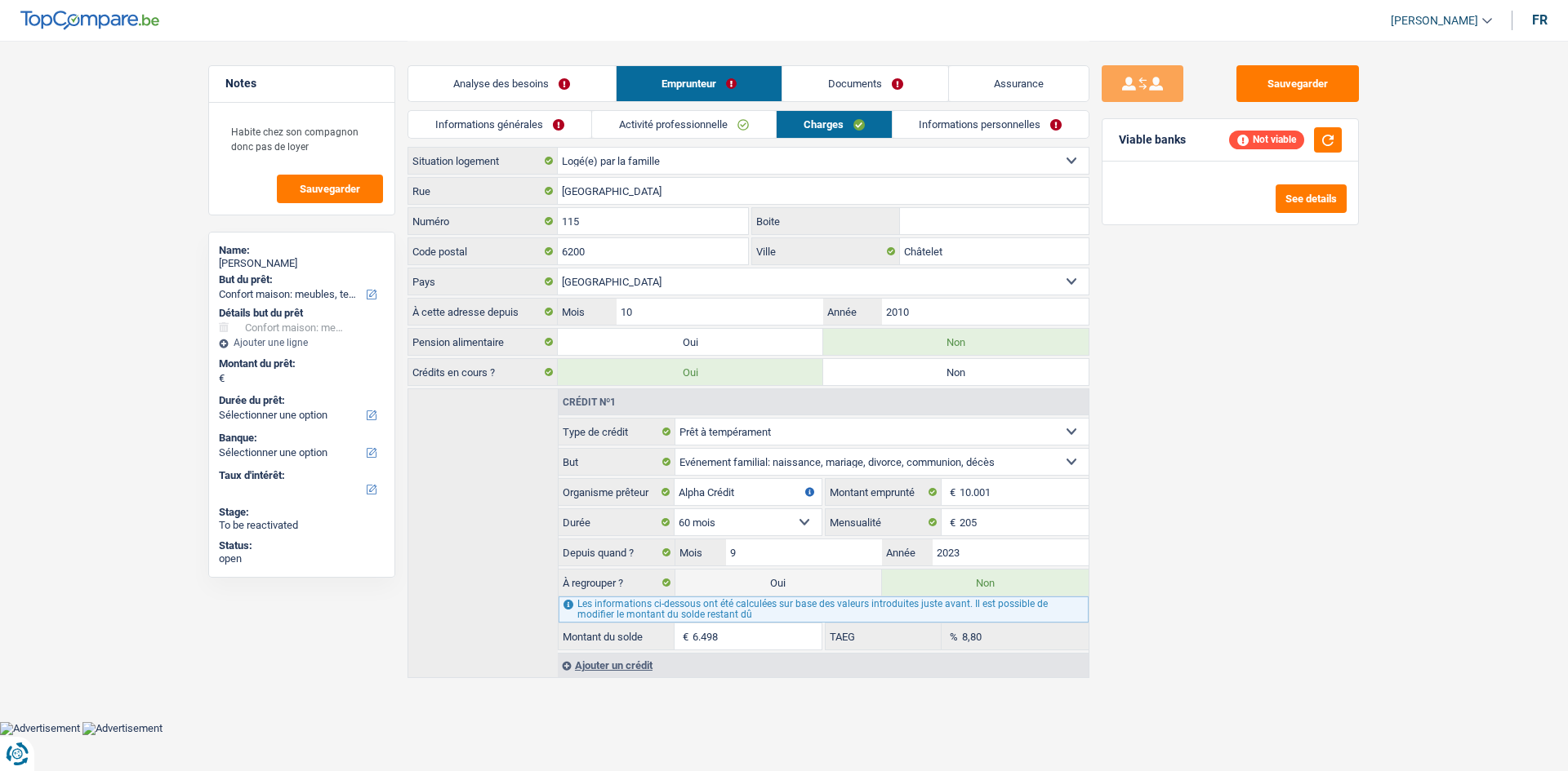
select select "42"
type input "6.498"
radio input "false"
select select "refinancing"
select select "42"
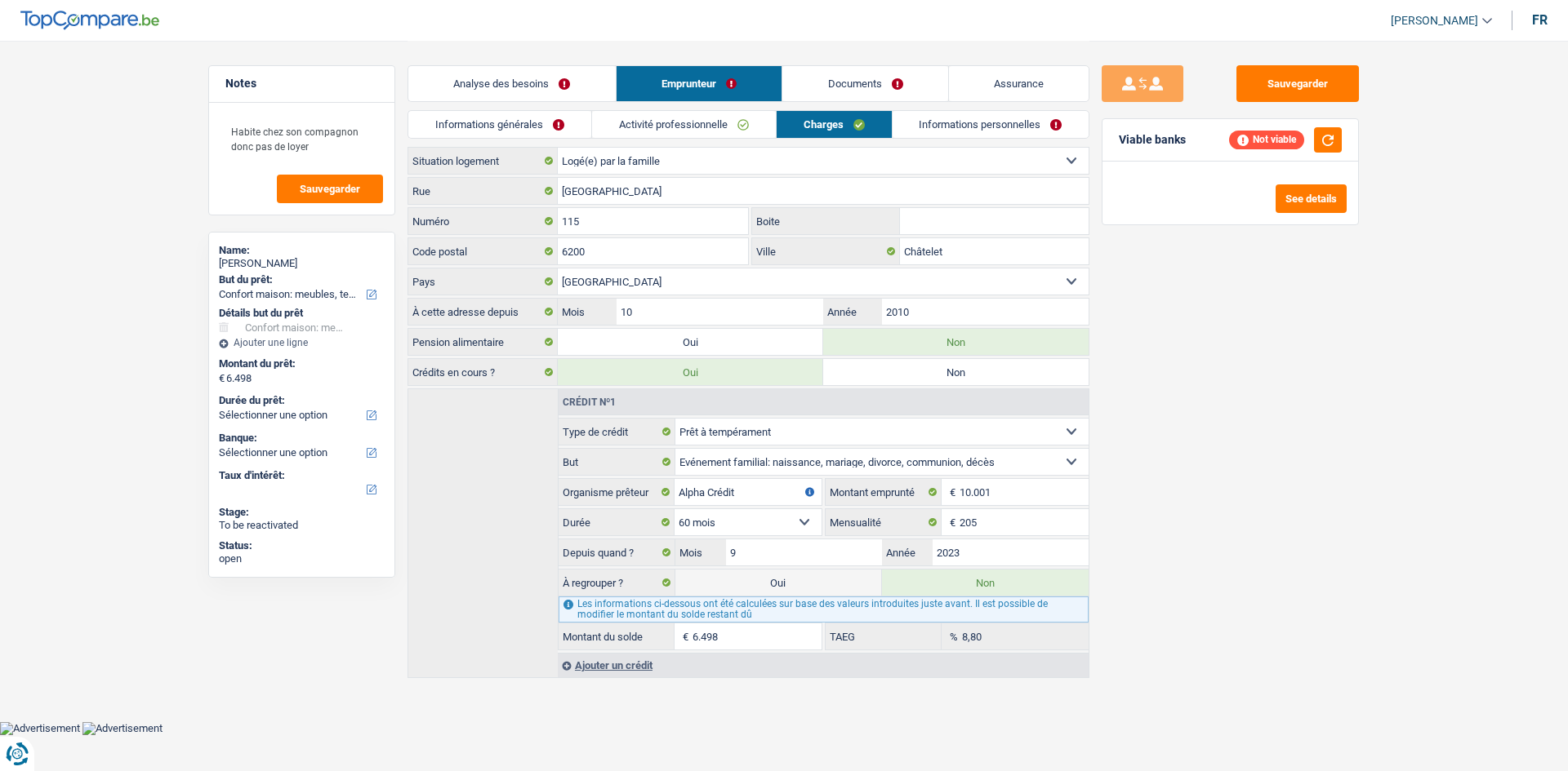
select select "refinancing"
select select "42"
select select "refinancing"
select select "household"
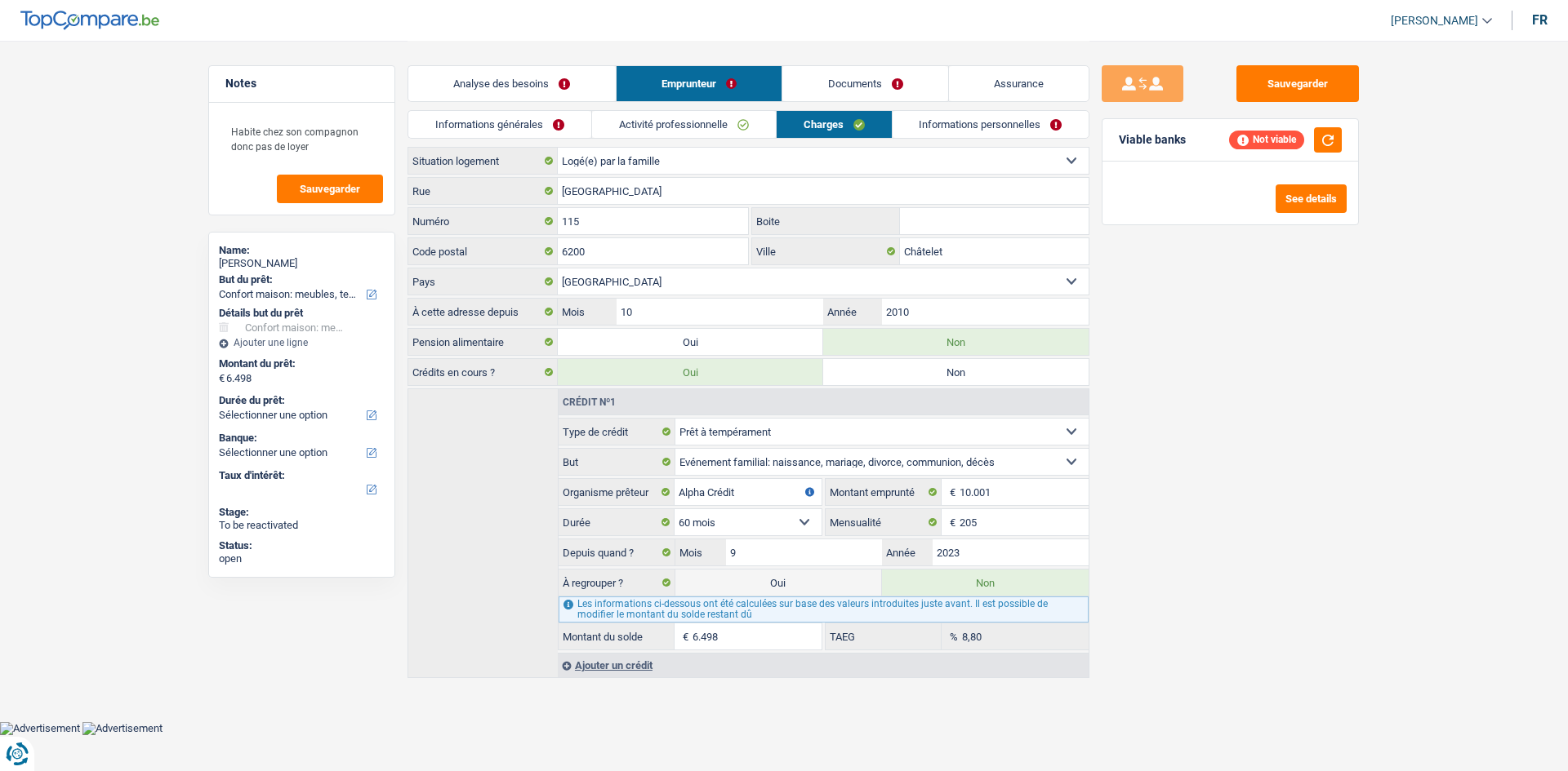
select select "household"
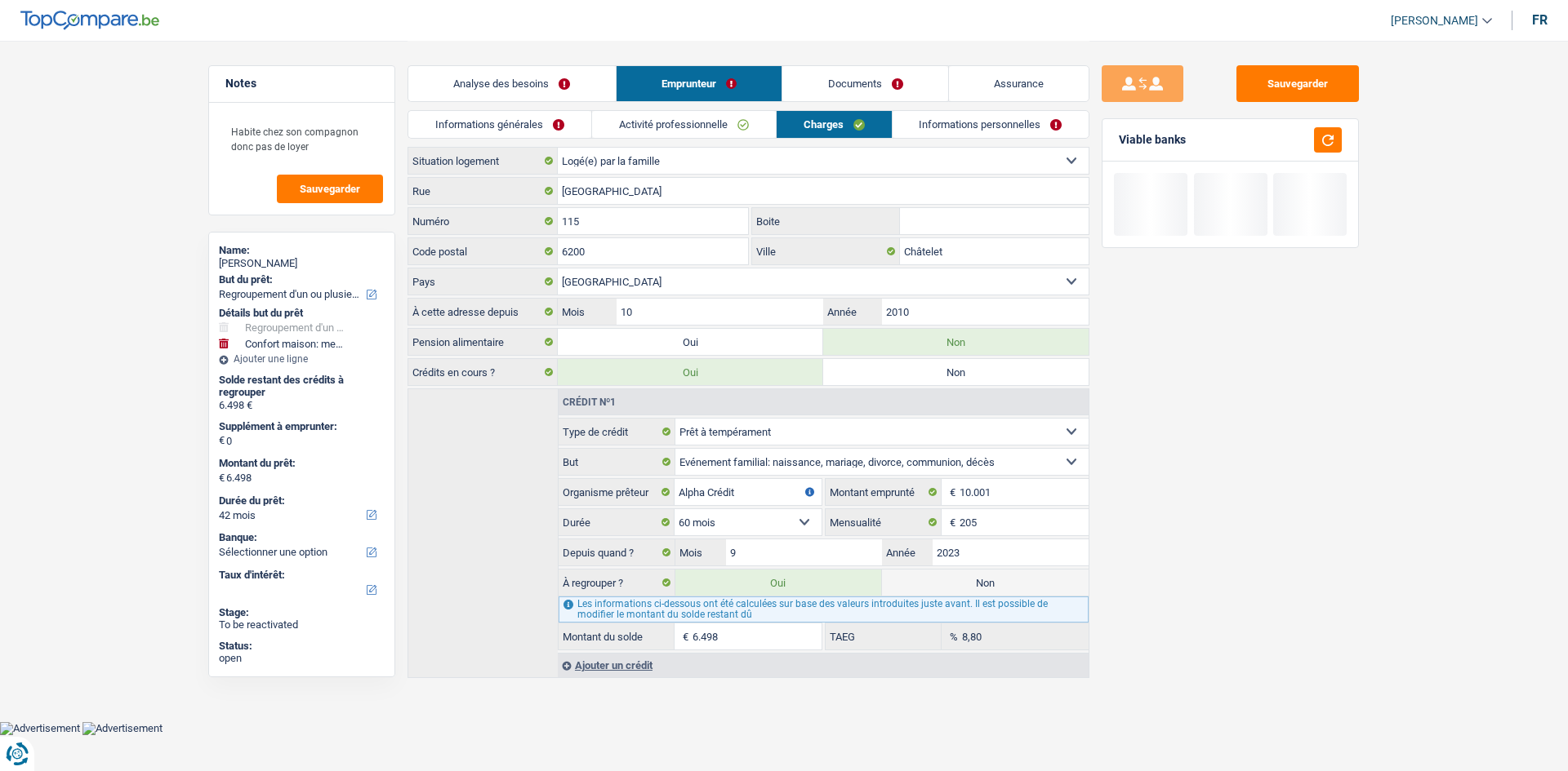
click at [541, 83] on link "Analyse des besoins" at bounding box center [512, 84] width 208 height 35
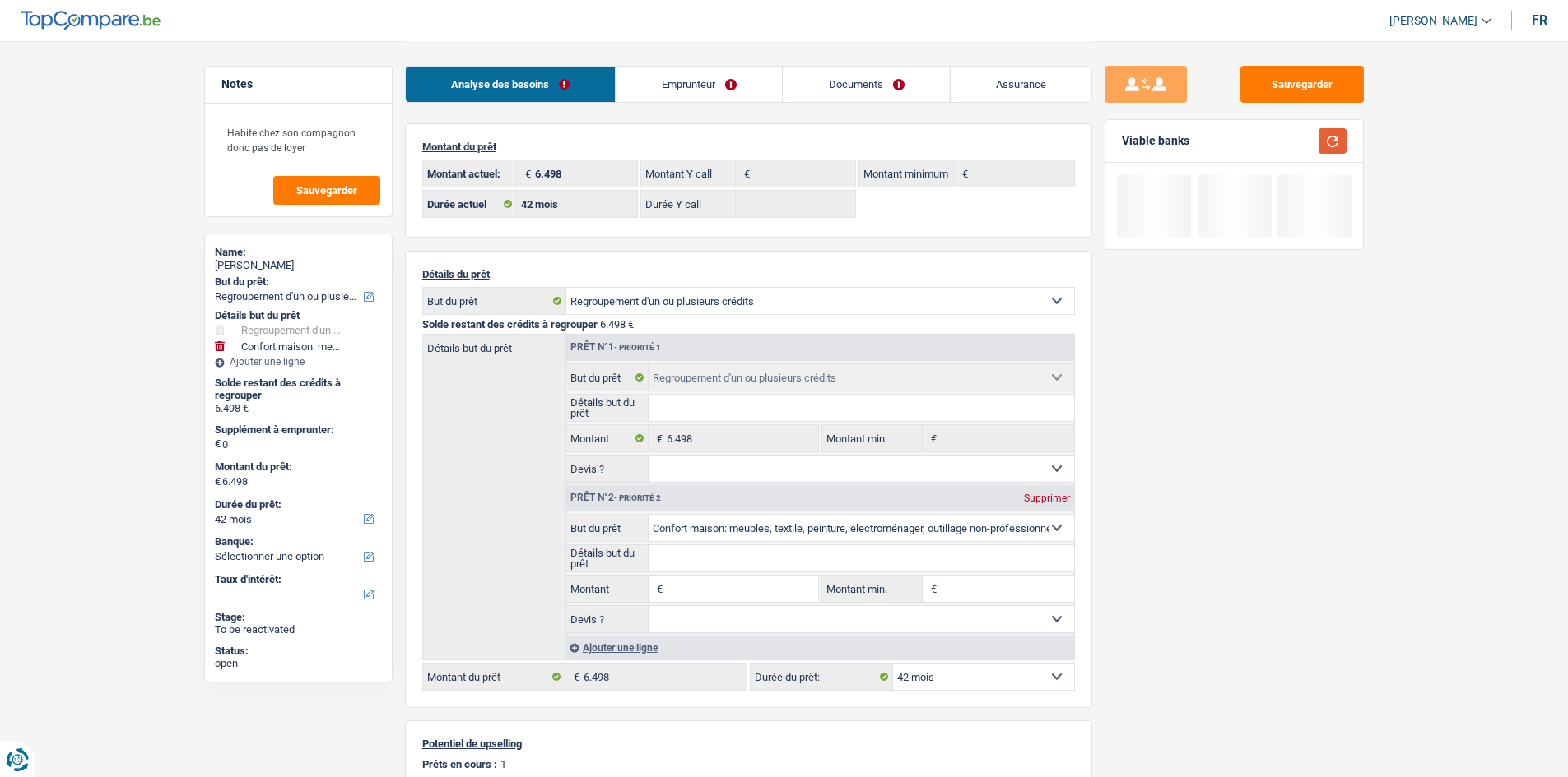
click at [1335, 135] on button "button" at bounding box center [1332, 141] width 28 height 26
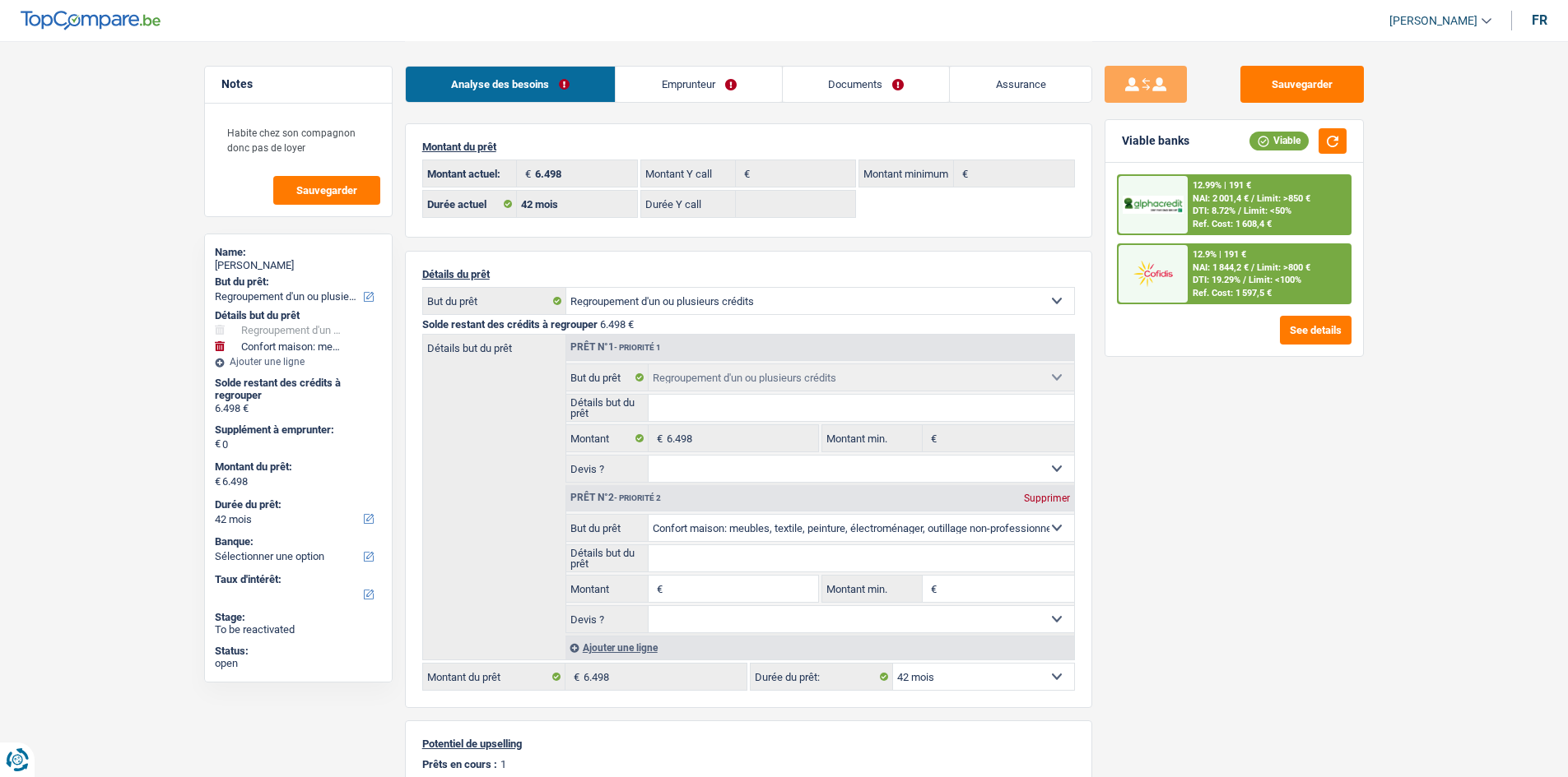
click at [660, 85] on link "Emprunteur" at bounding box center [698, 84] width 166 height 36
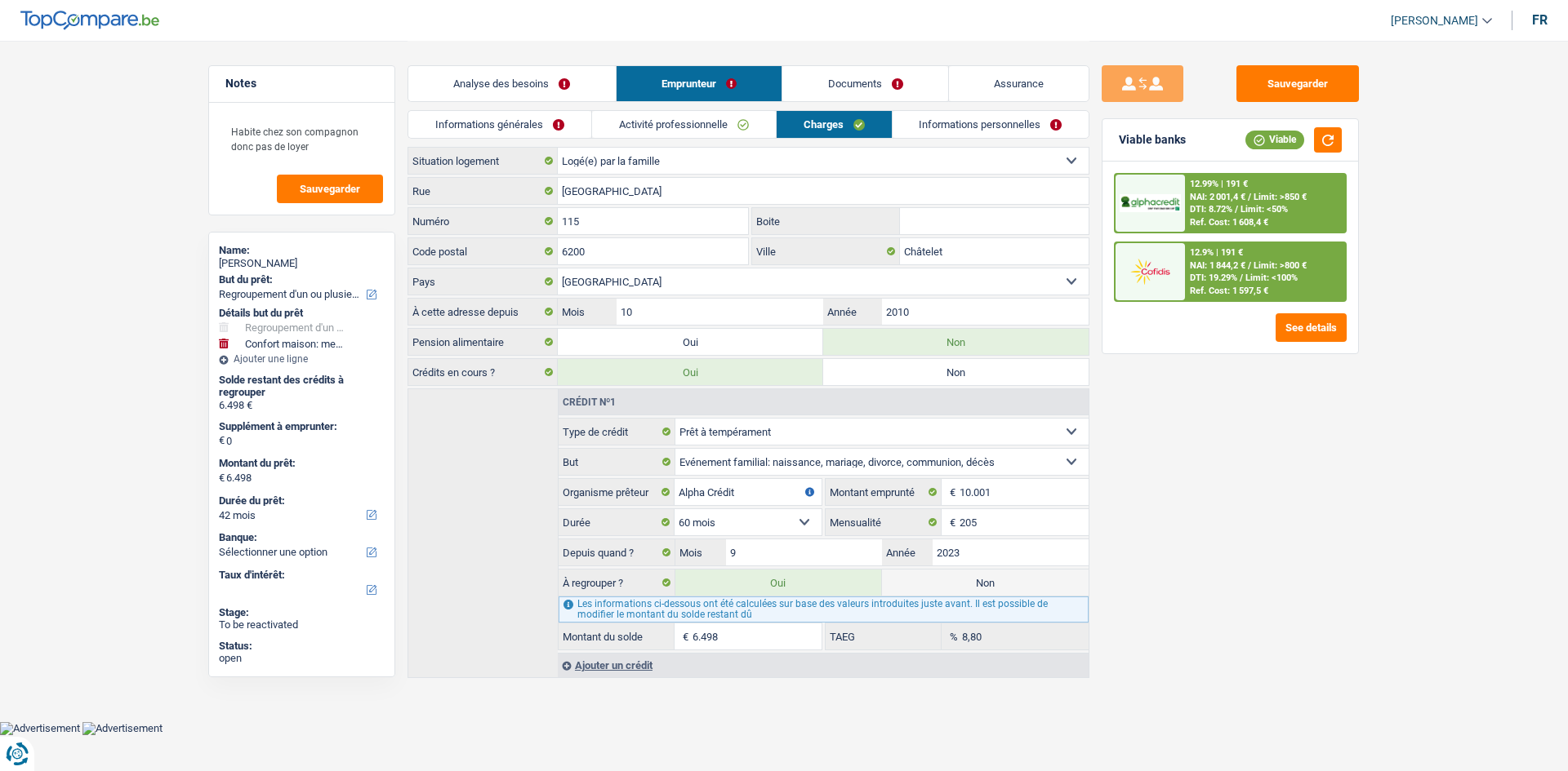
click at [546, 84] on link "Analyse des besoins" at bounding box center [512, 84] width 208 height 35
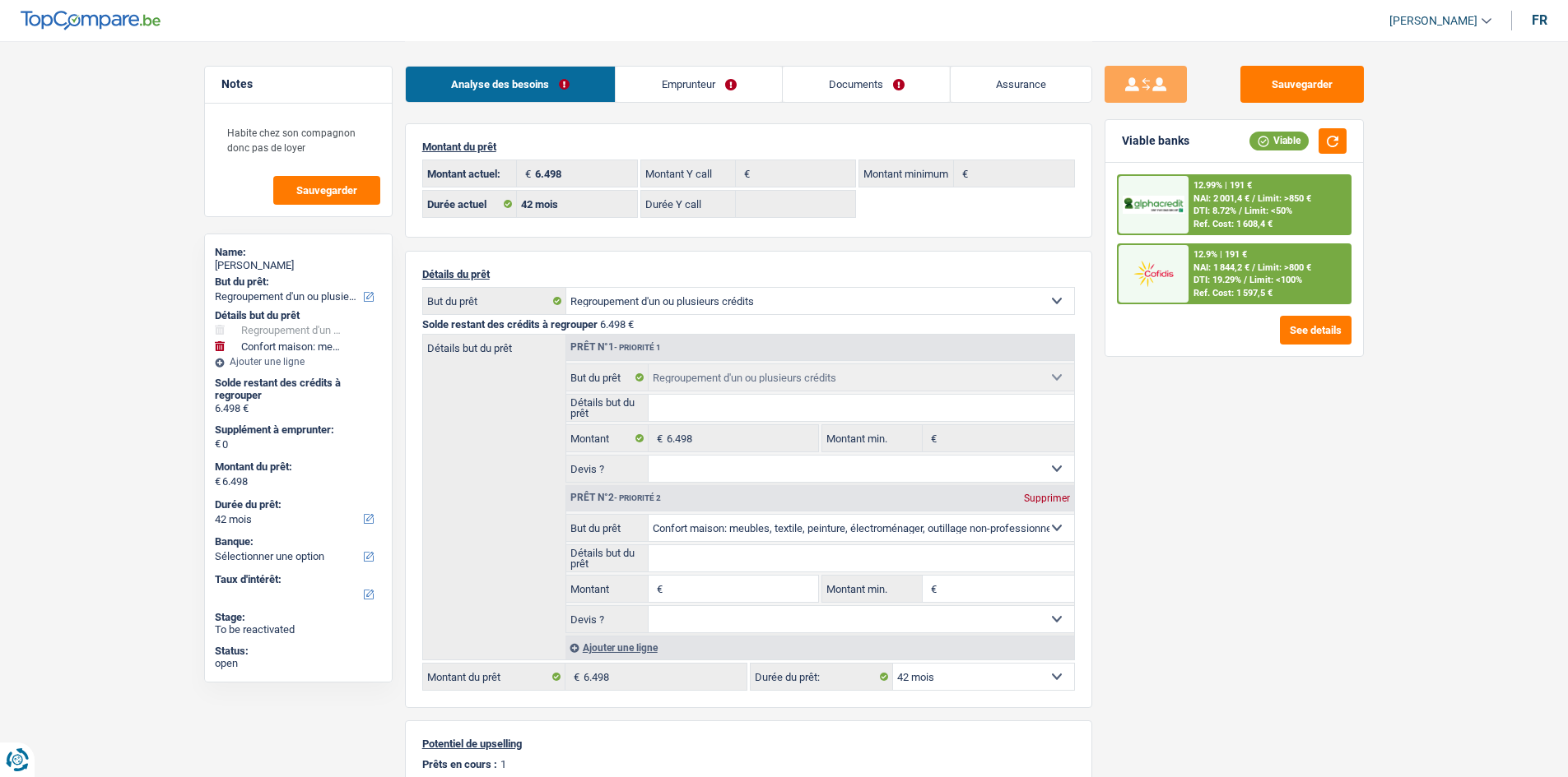
click at [1256, 266] on div "NAI: 1 844,2 € / Limit: >800 €" at bounding box center [1251, 267] width 117 height 11
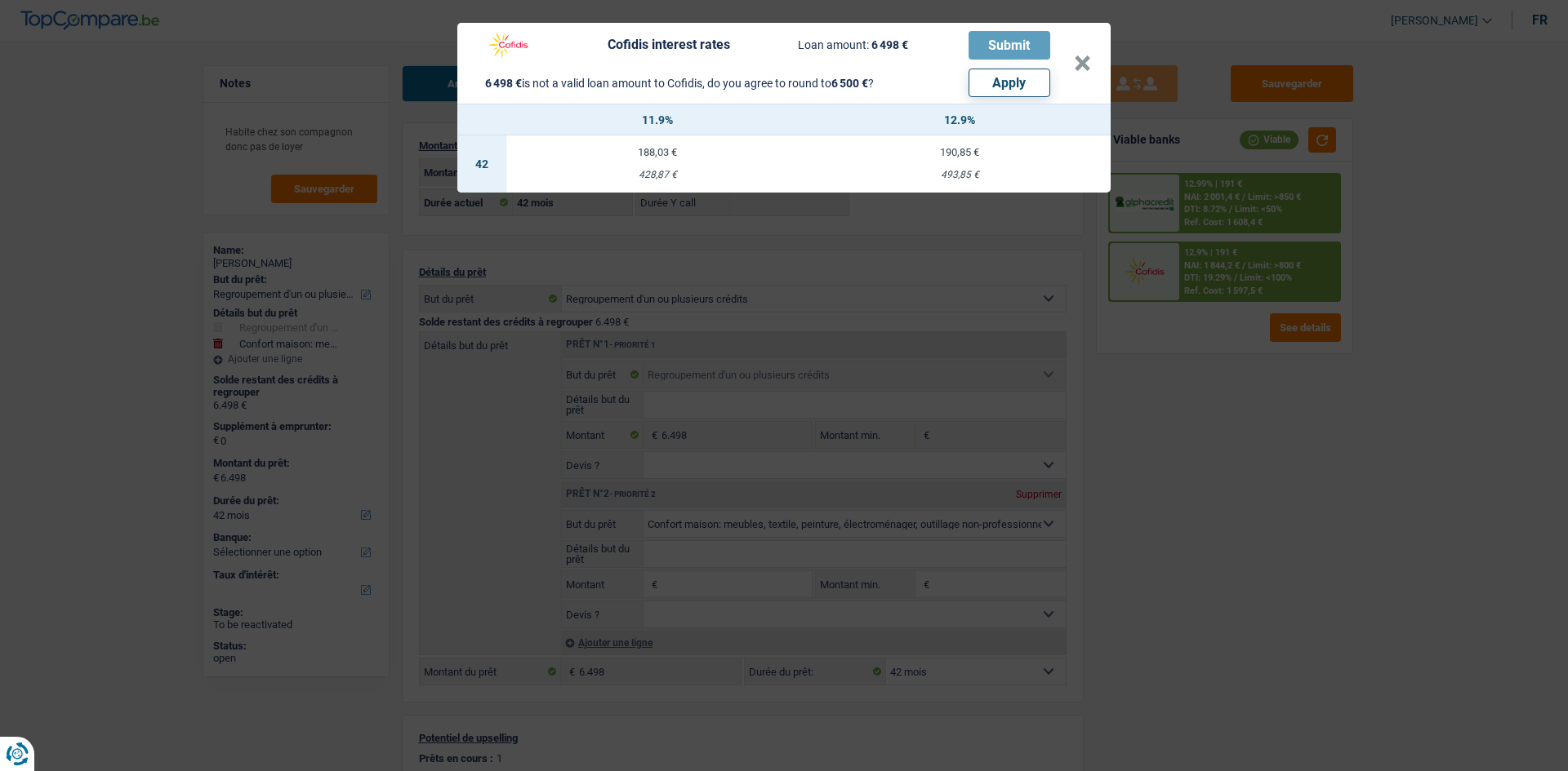
click at [1237, 462] on div "Cofidis interest rates Loan amount: 6 498 € Submit 6 498 € is not a valid loan …" at bounding box center [784, 386] width 1568 height 771
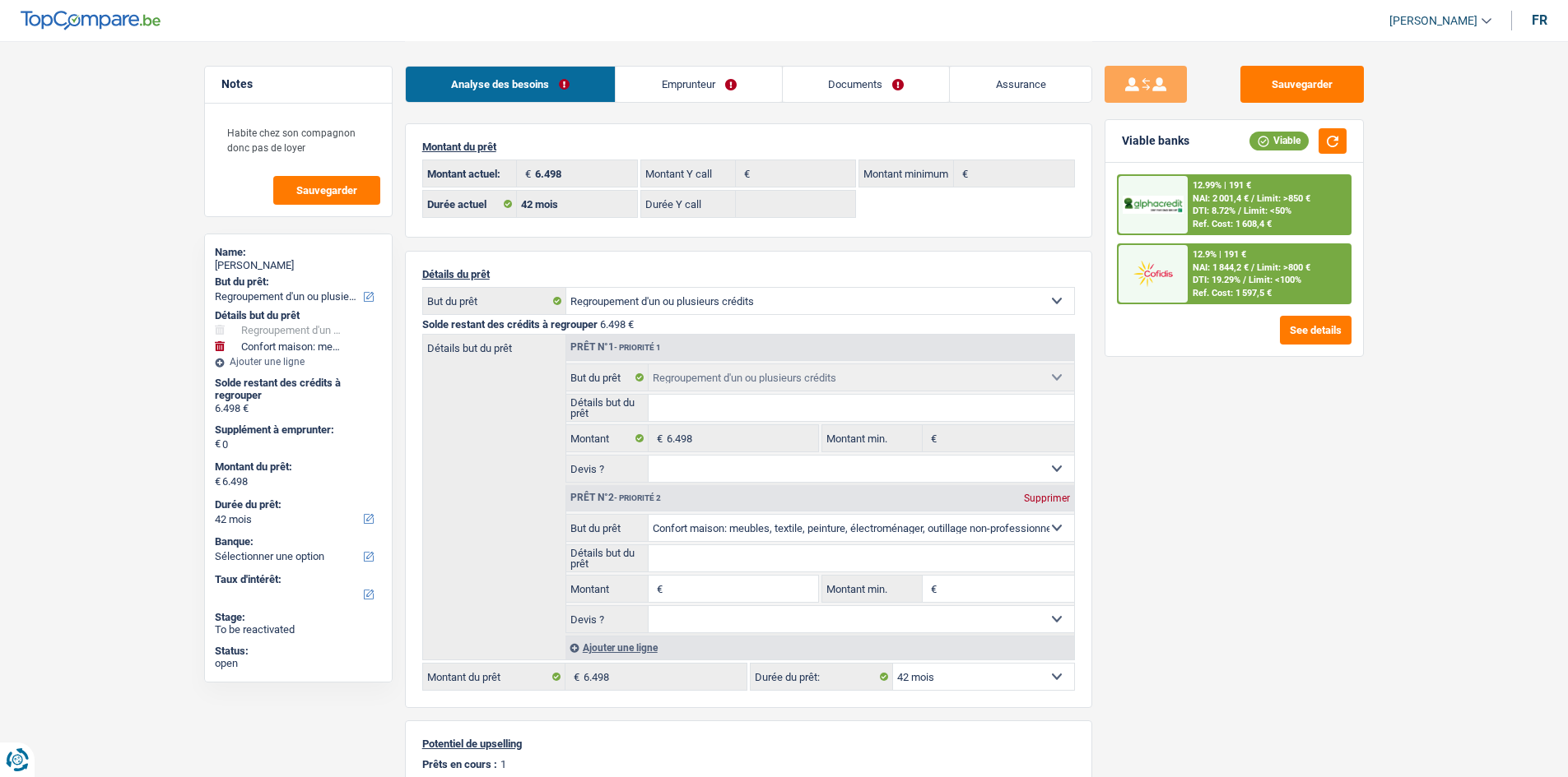
click at [671, 93] on link "Emprunteur" at bounding box center [698, 84] width 166 height 36
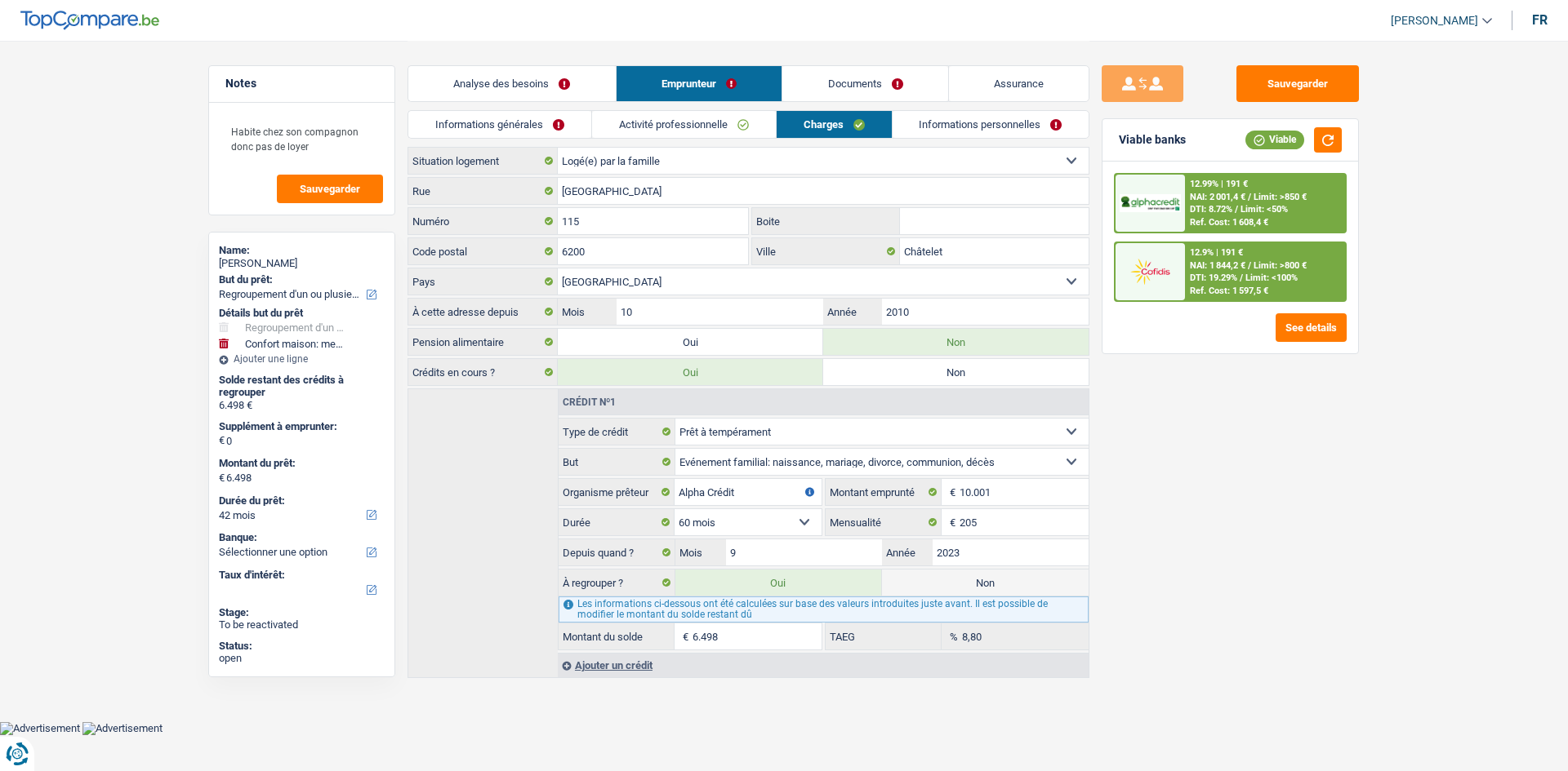
click at [562, 95] on link "Analyse des besoins" at bounding box center [512, 84] width 208 height 35
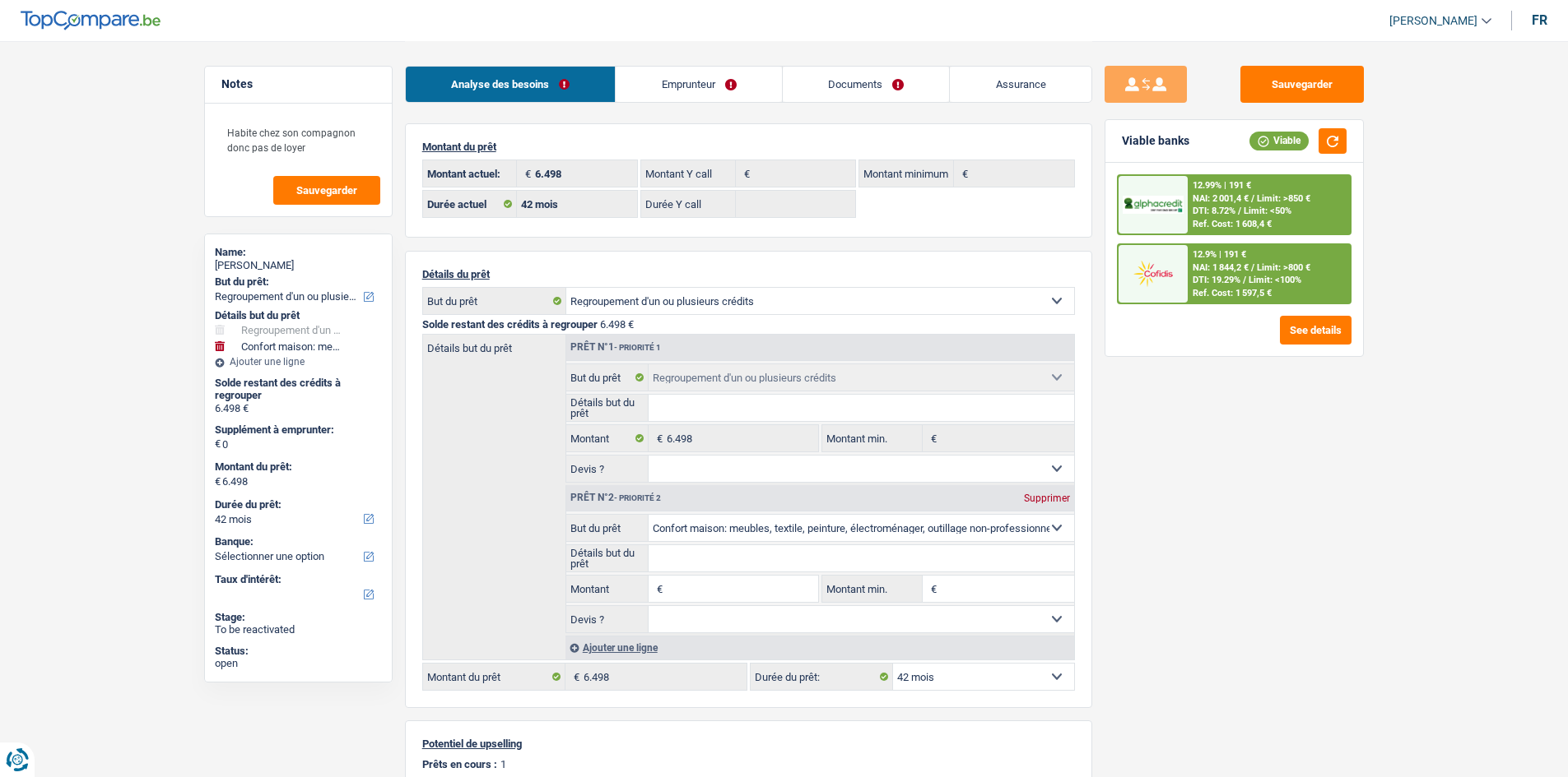
click at [1238, 198] on span "NAI: 2 001,4 €" at bounding box center [1221, 198] width 56 height 11
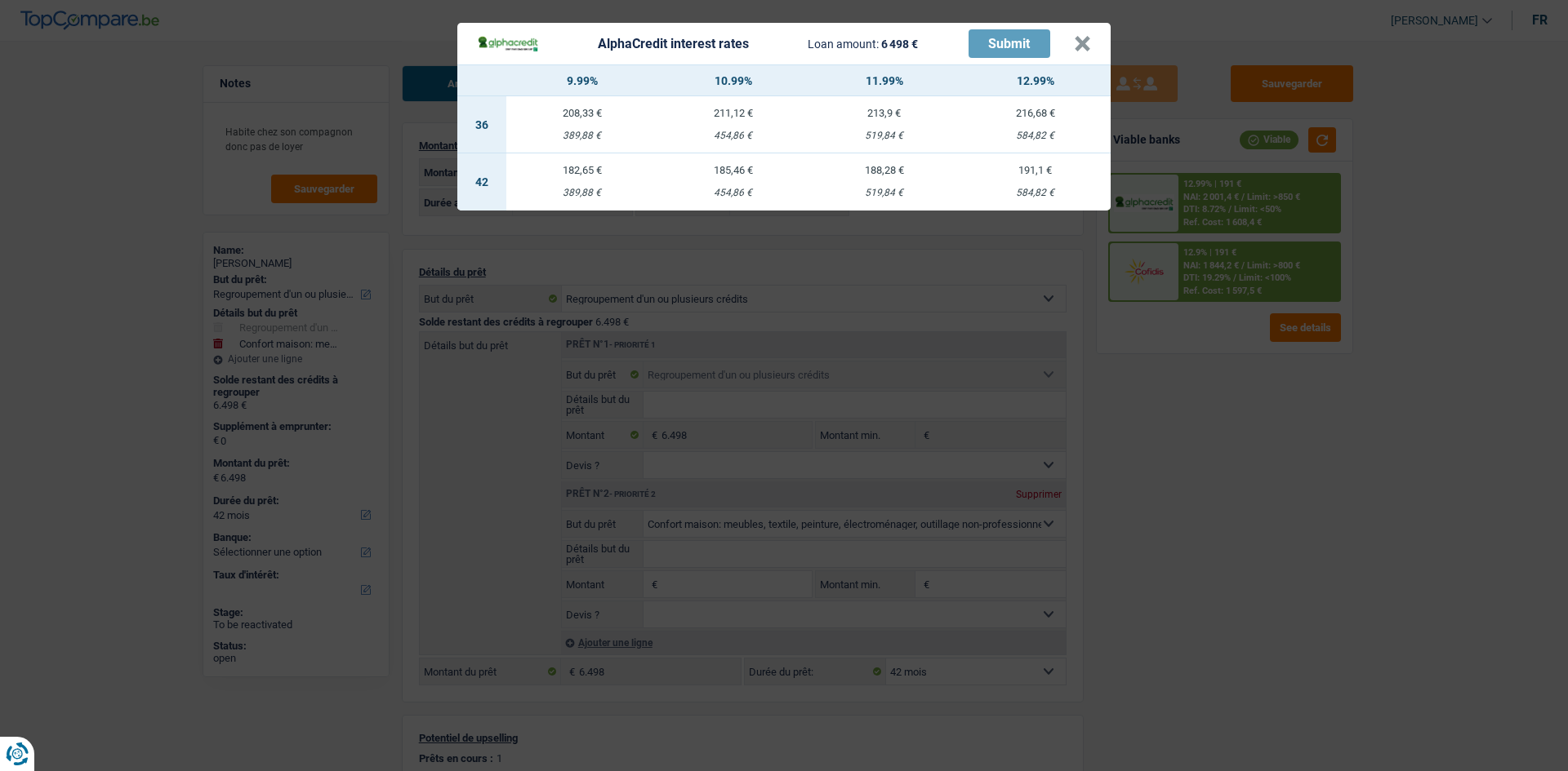
click at [1250, 412] on div "AlphaCredit interest rates Loan amount: 6 498 € Submit × 9.99% 10.99% 11.99% 12…" at bounding box center [784, 386] width 1568 height 771
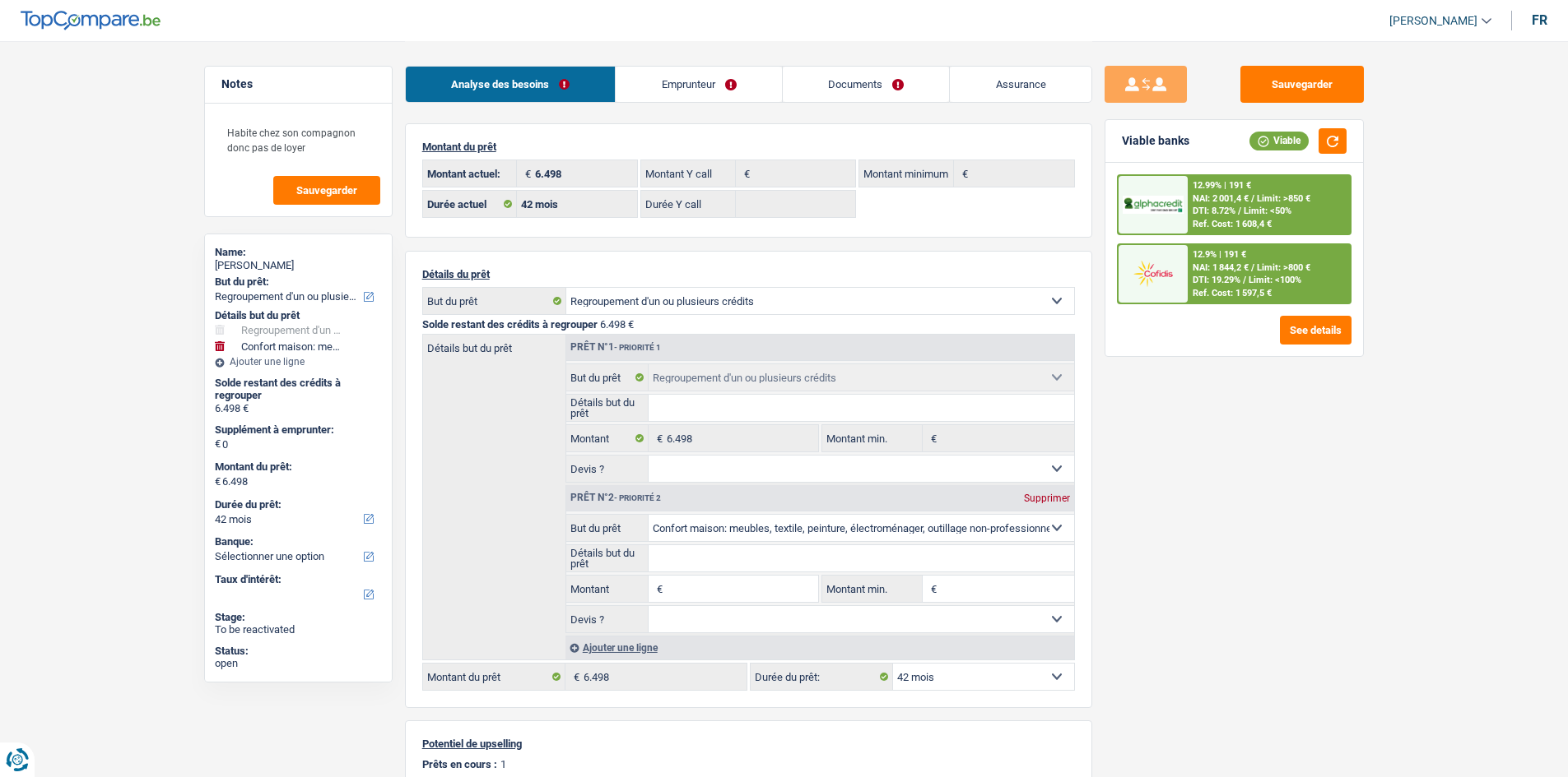
click at [749, 599] on input "Montant" at bounding box center [742, 589] width 151 height 26
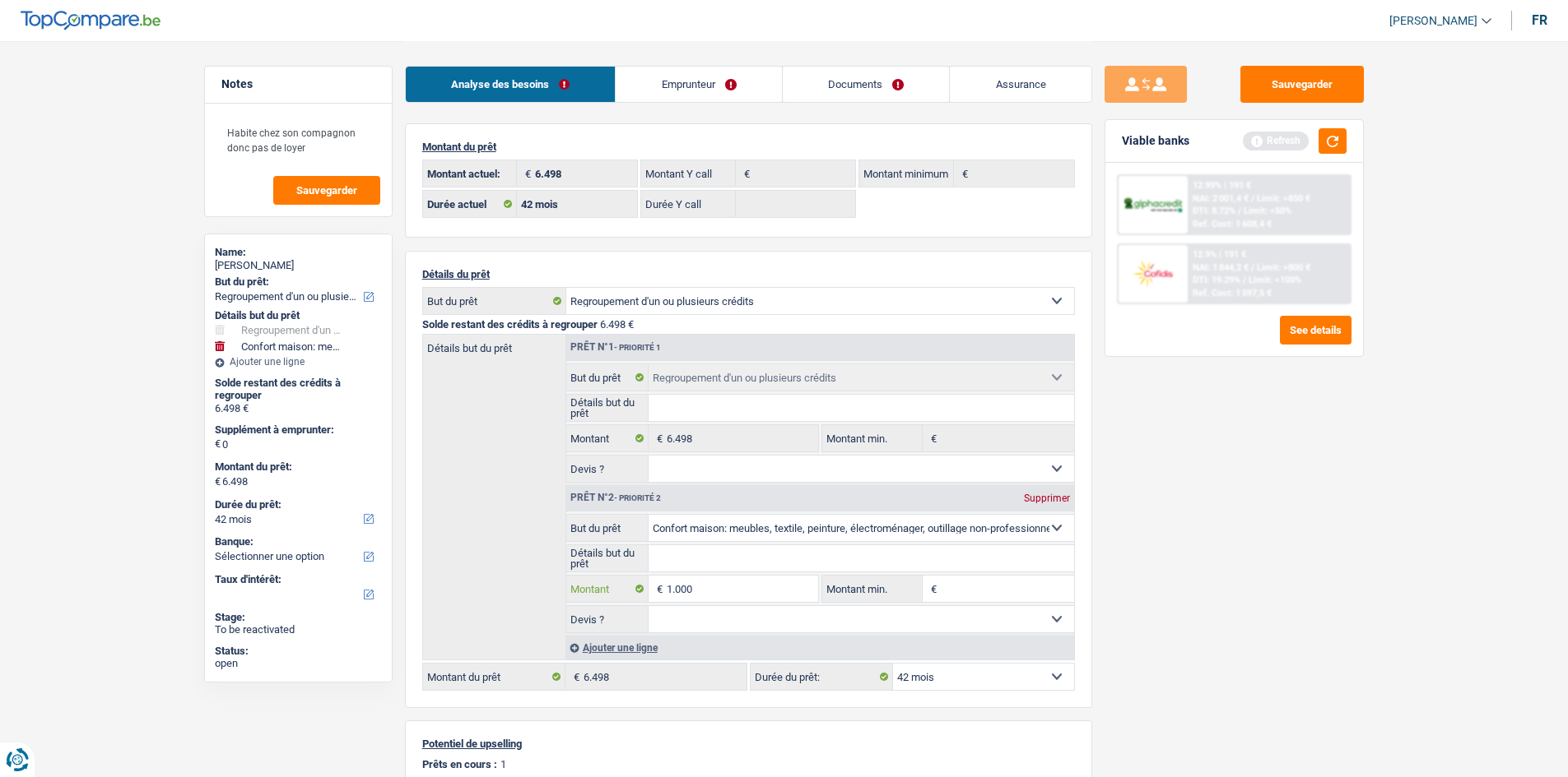
type input "1.000"
type input "7.498"
type input "1.000"
type input "7.498"
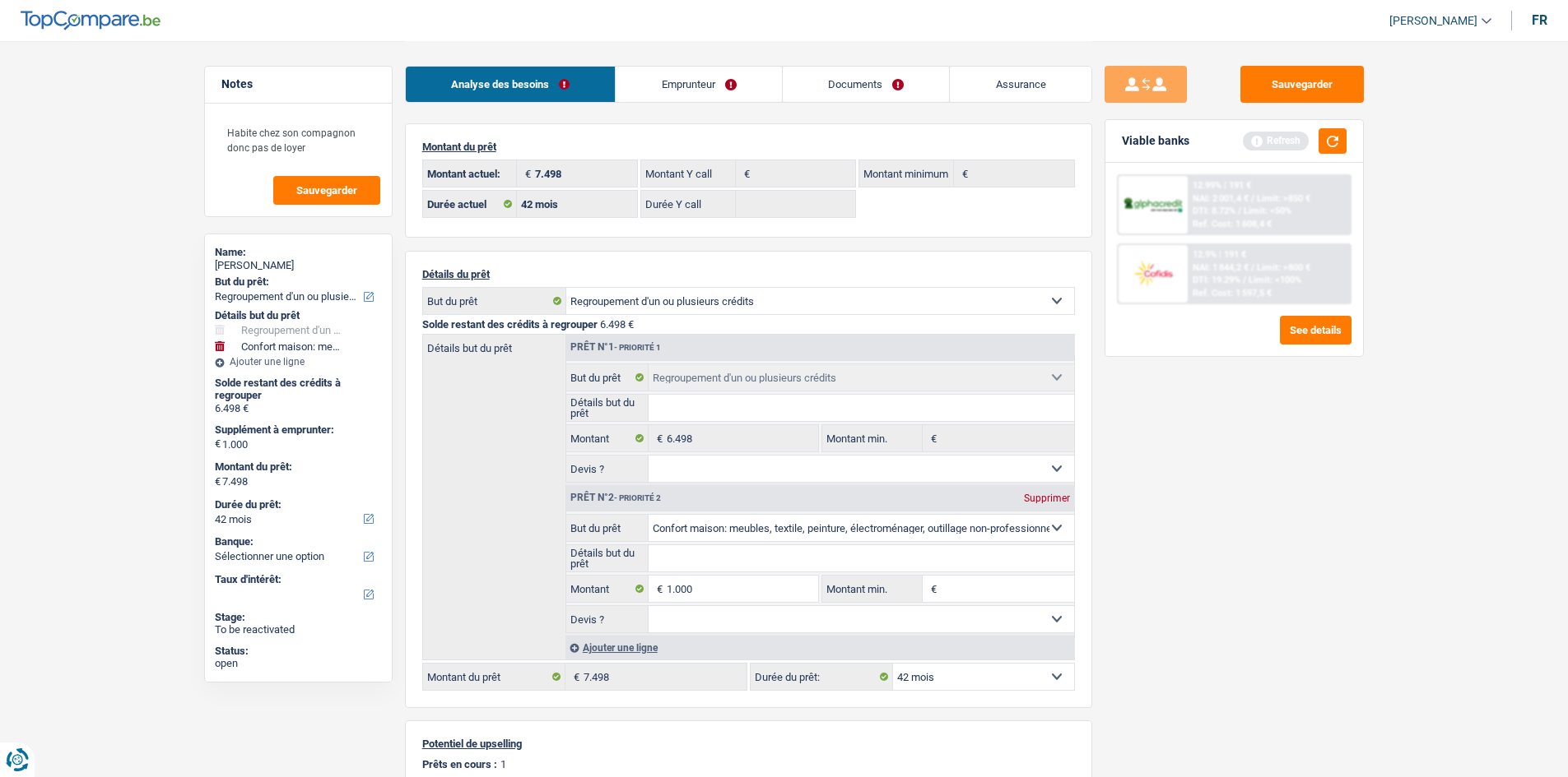
click at [1316, 571] on div "Sauvegarder Viable banks Refresh 12.99% | 191 € NAI: 2 001,4 € / Limit: >850 € …" at bounding box center [1234, 408] width 284 height 685
click at [1341, 143] on button "button" at bounding box center [1332, 141] width 28 height 26
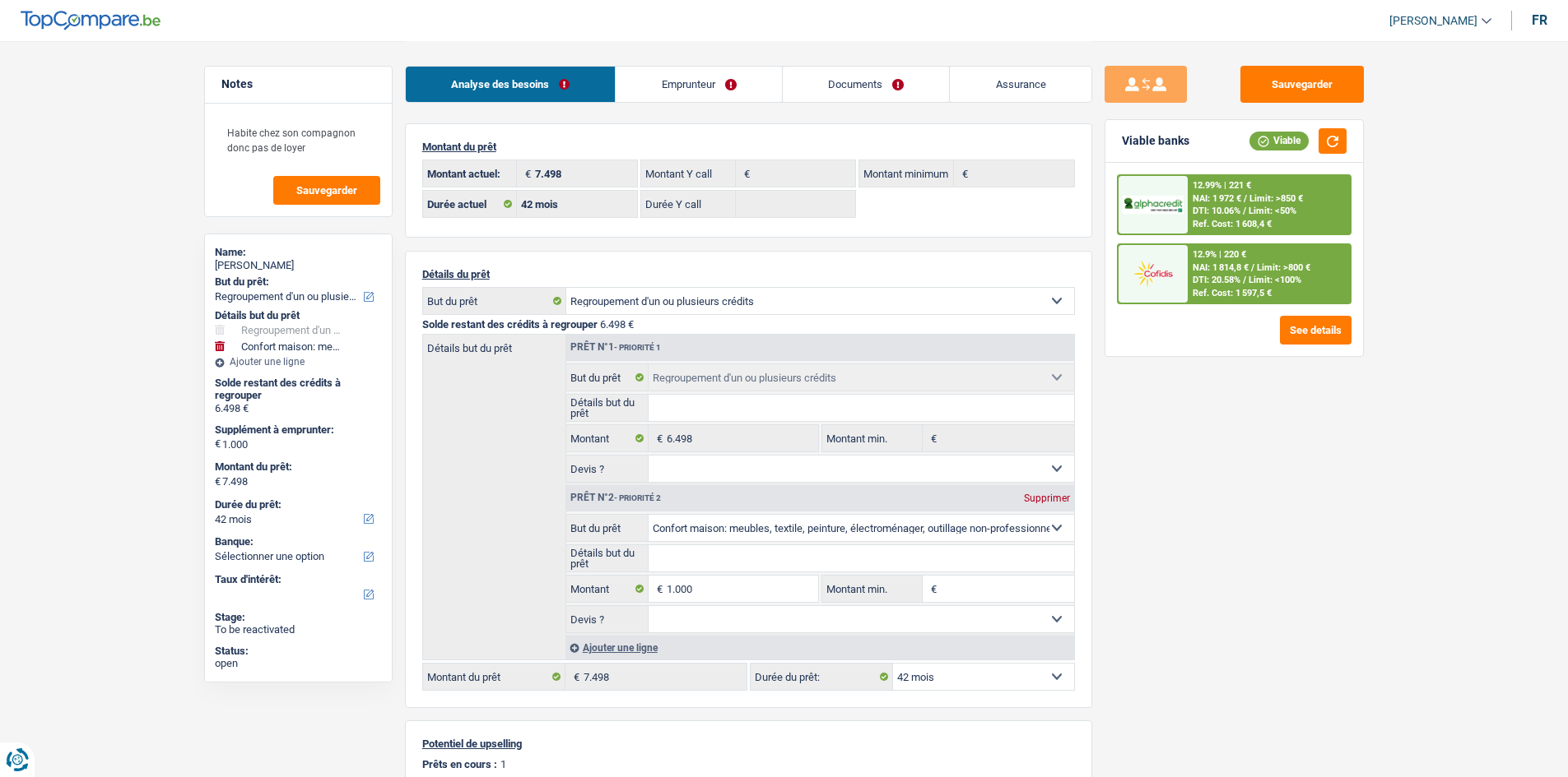
click at [1378, 299] on main "Notes Habite chez son compagnon donc pas de loyer Sauvegarder Name: Annick Lore…" at bounding box center [784, 548] width 1568 height 1097
click at [1033, 500] on div "Supprimer" at bounding box center [1047, 498] width 55 height 10
type input "6.498"
type input "0"
type input "6.498"
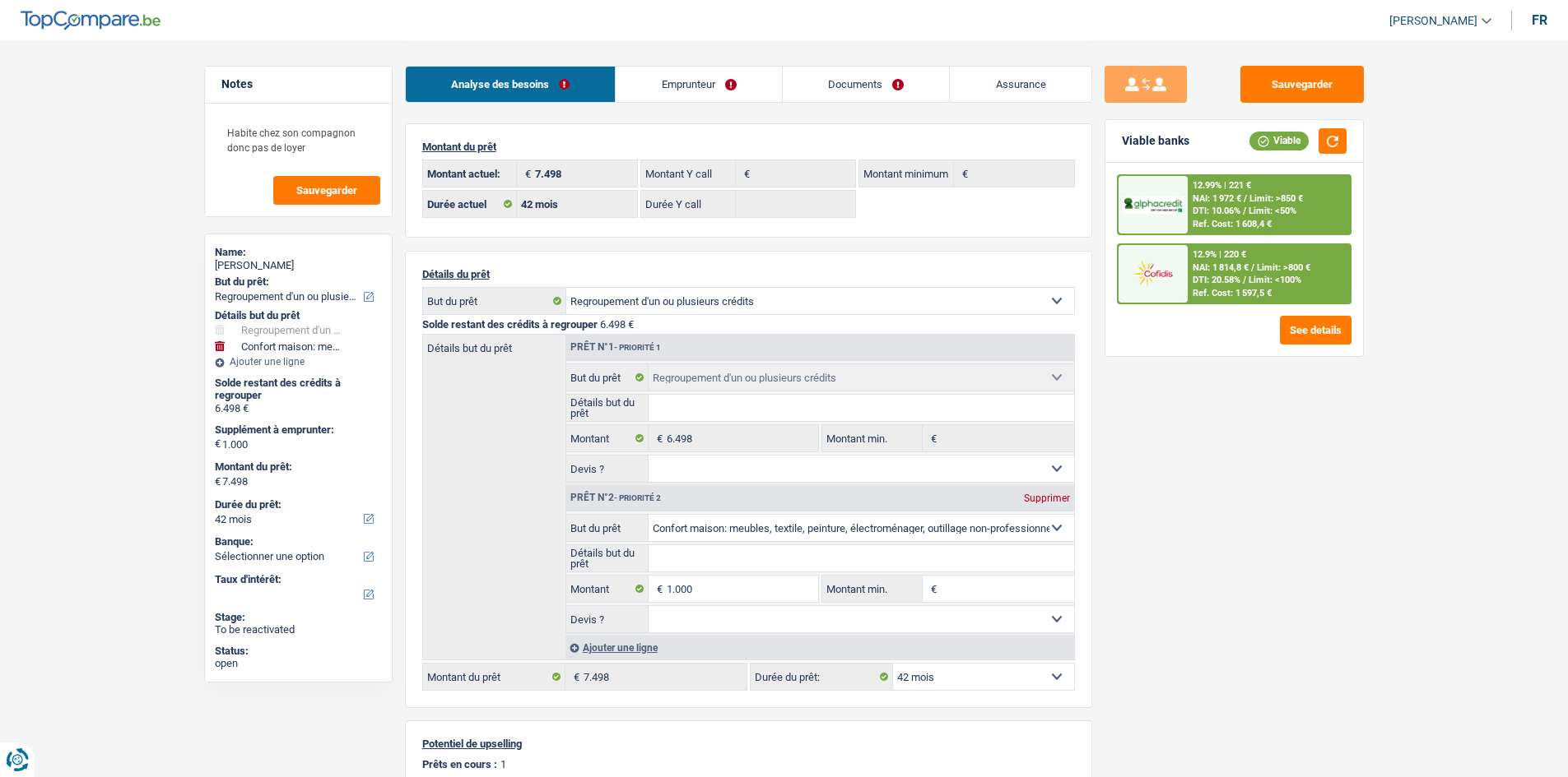
type input "6.498"
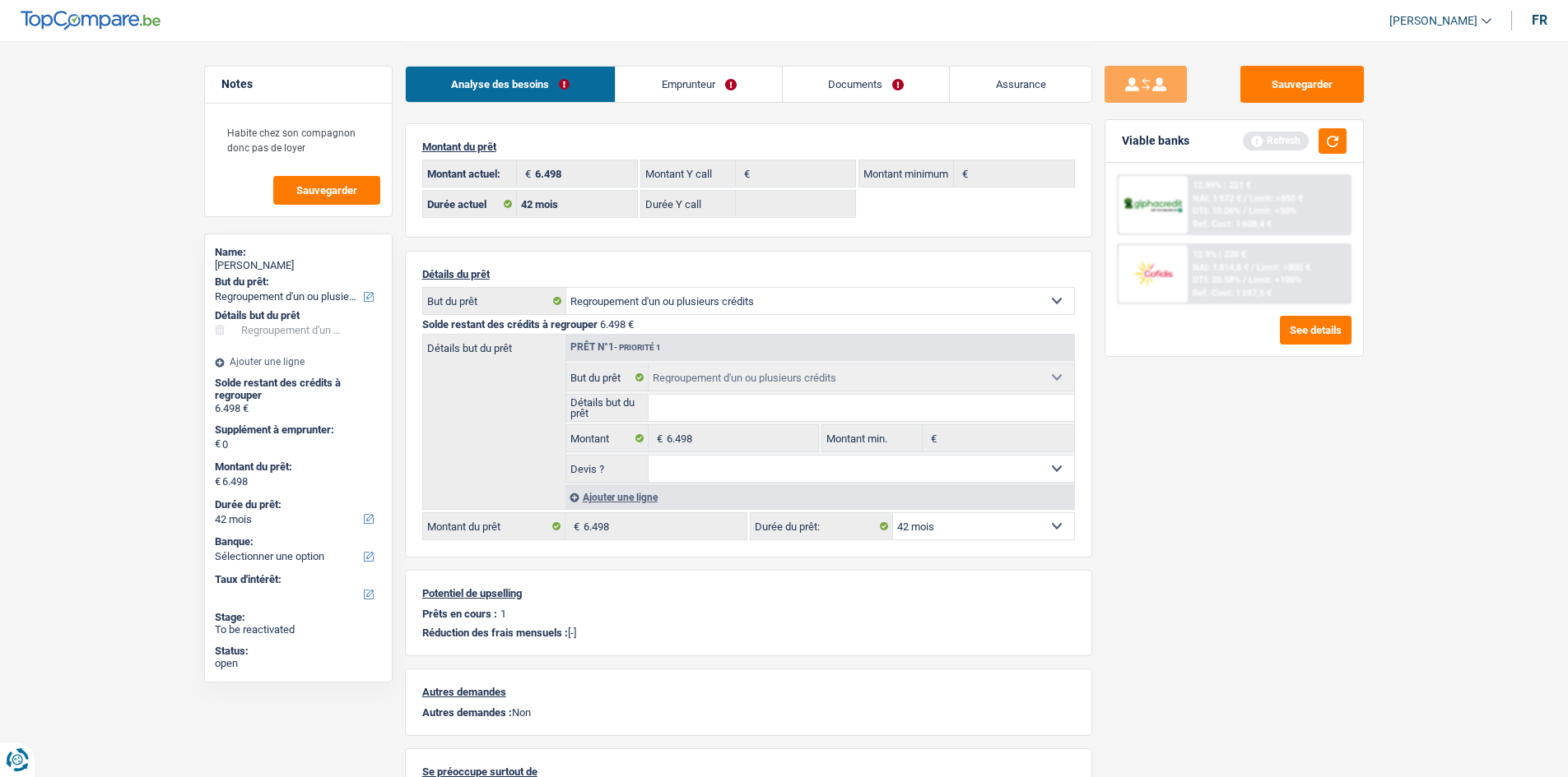
click at [1310, 486] on div "Sauvegarder Viable banks Refresh 12.99% | 221 € NAI: 1 972 € / Limit: >850 € DT…" at bounding box center [1234, 408] width 284 height 685
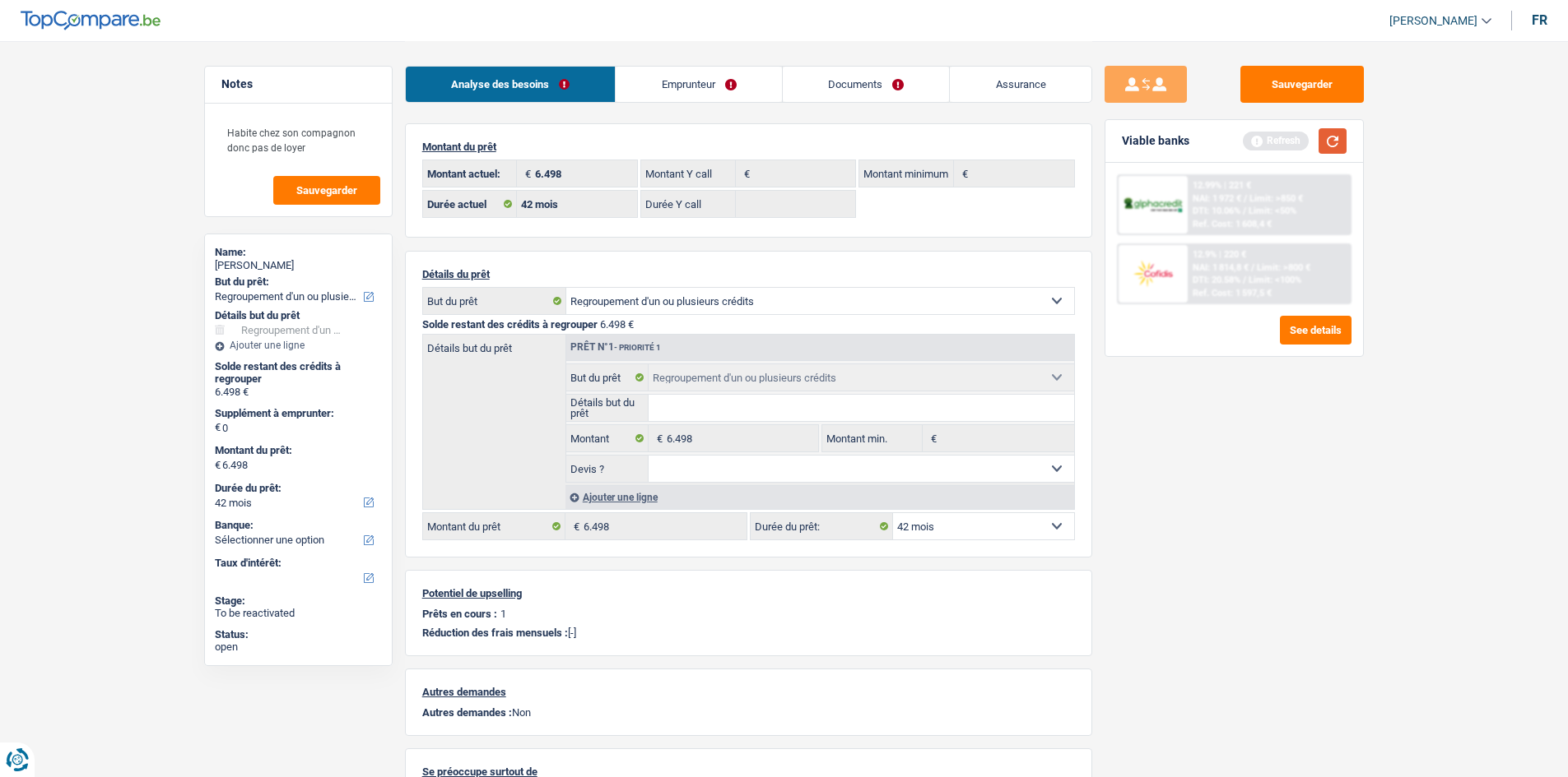
click at [1341, 132] on button "button" at bounding box center [1332, 141] width 28 height 26
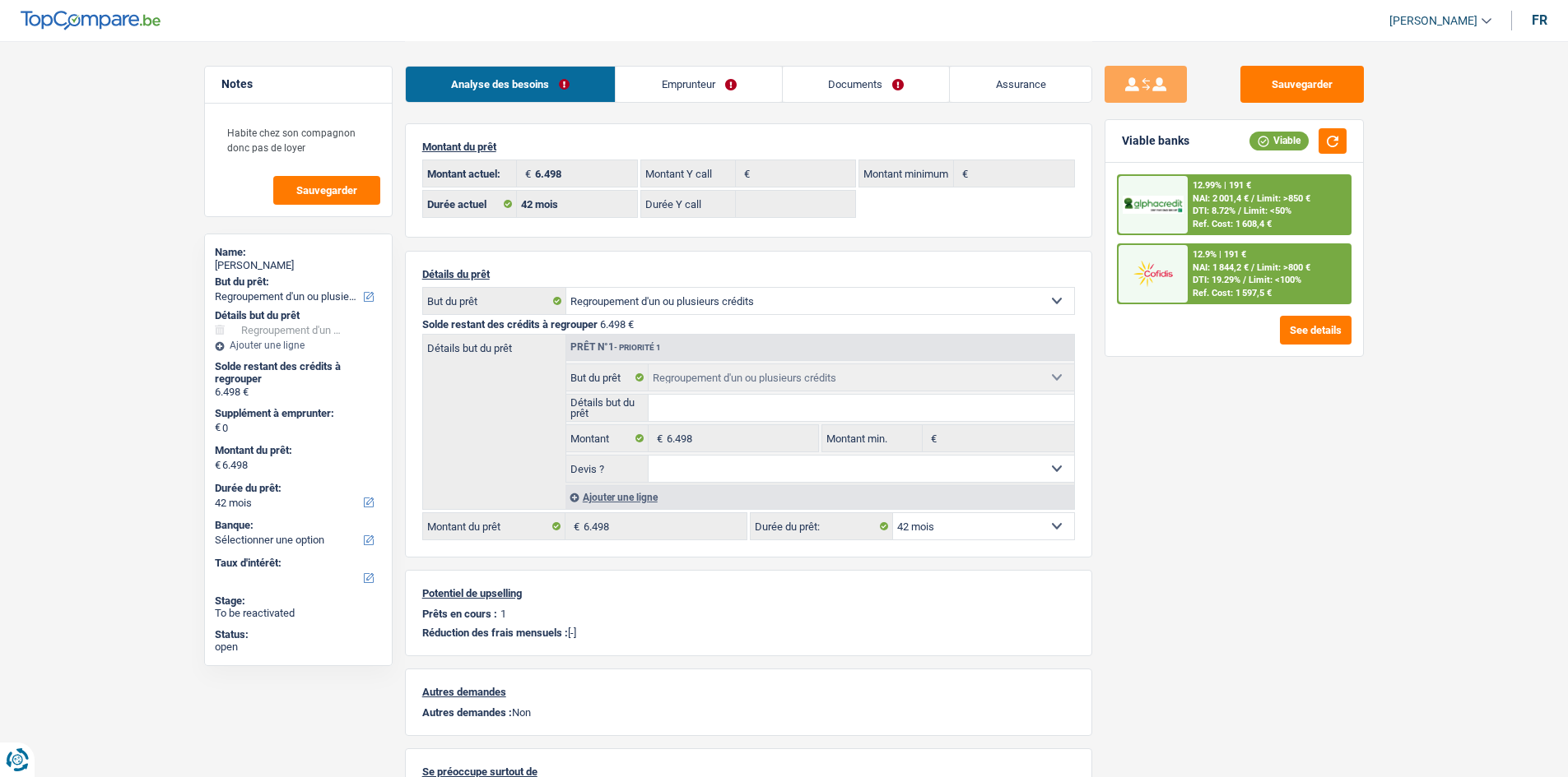
click at [1245, 398] on div "Sauvegarder Viable banks Viable 12.99% | 191 € NAI: 2 001,4 € / Limit: >850 € D…" at bounding box center [1234, 408] width 284 height 685
click at [769, 475] on select "Oui Non Non répondu Sélectionner une option" at bounding box center [861, 469] width 425 height 26
select select "yes"
click at [648, 455] on select "Oui Non Non répondu Sélectionner une option" at bounding box center [861, 469] width 425 height 26
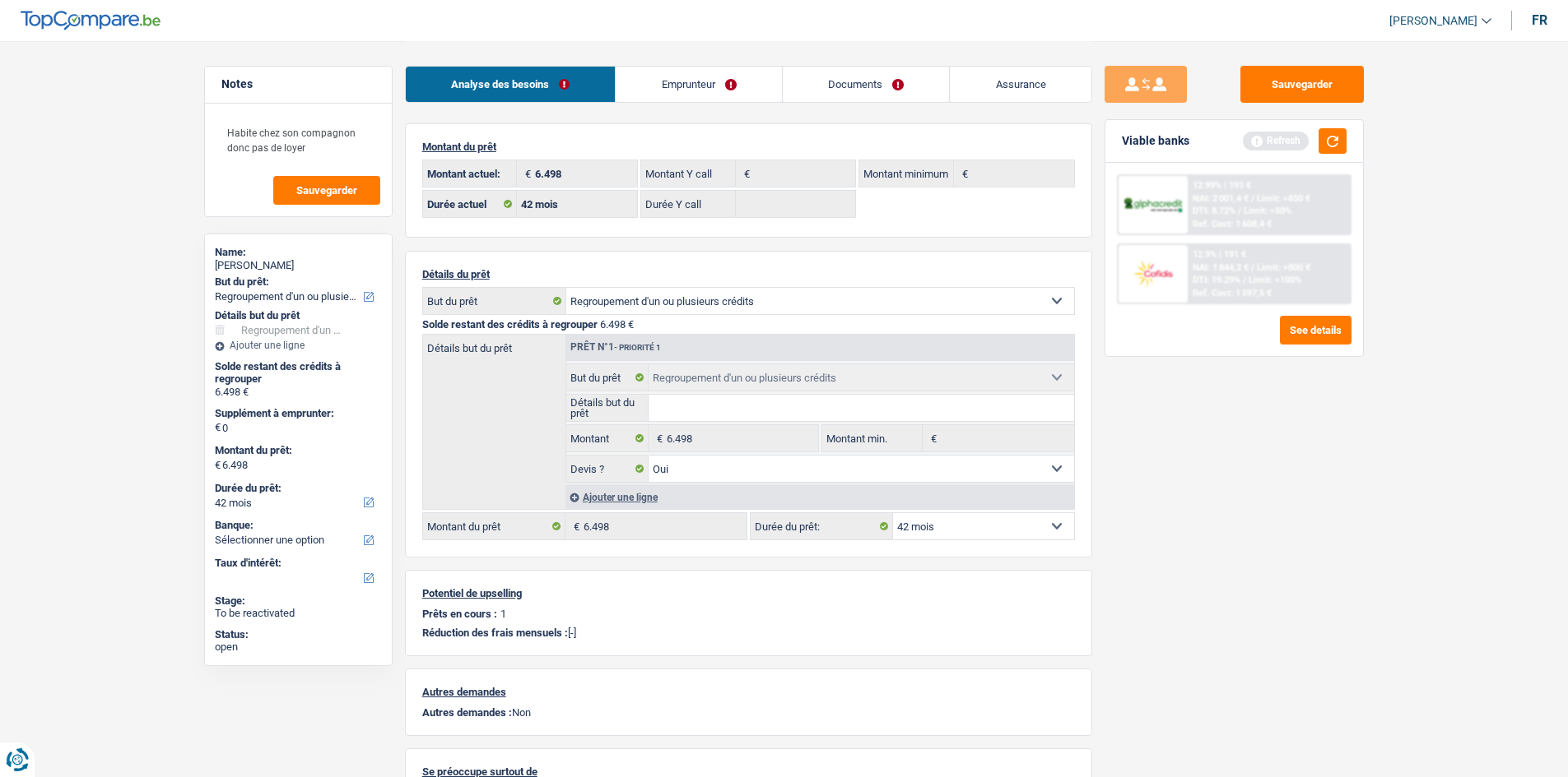
click at [1329, 441] on div "Sauvegarder Viable banks Refresh 12.99% | 191 € NAI: 2 001,4 € / Limit: >850 € …" at bounding box center [1234, 408] width 284 height 685
click at [1331, 131] on button "button" at bounding box center [1332, 141] width 28 height 26
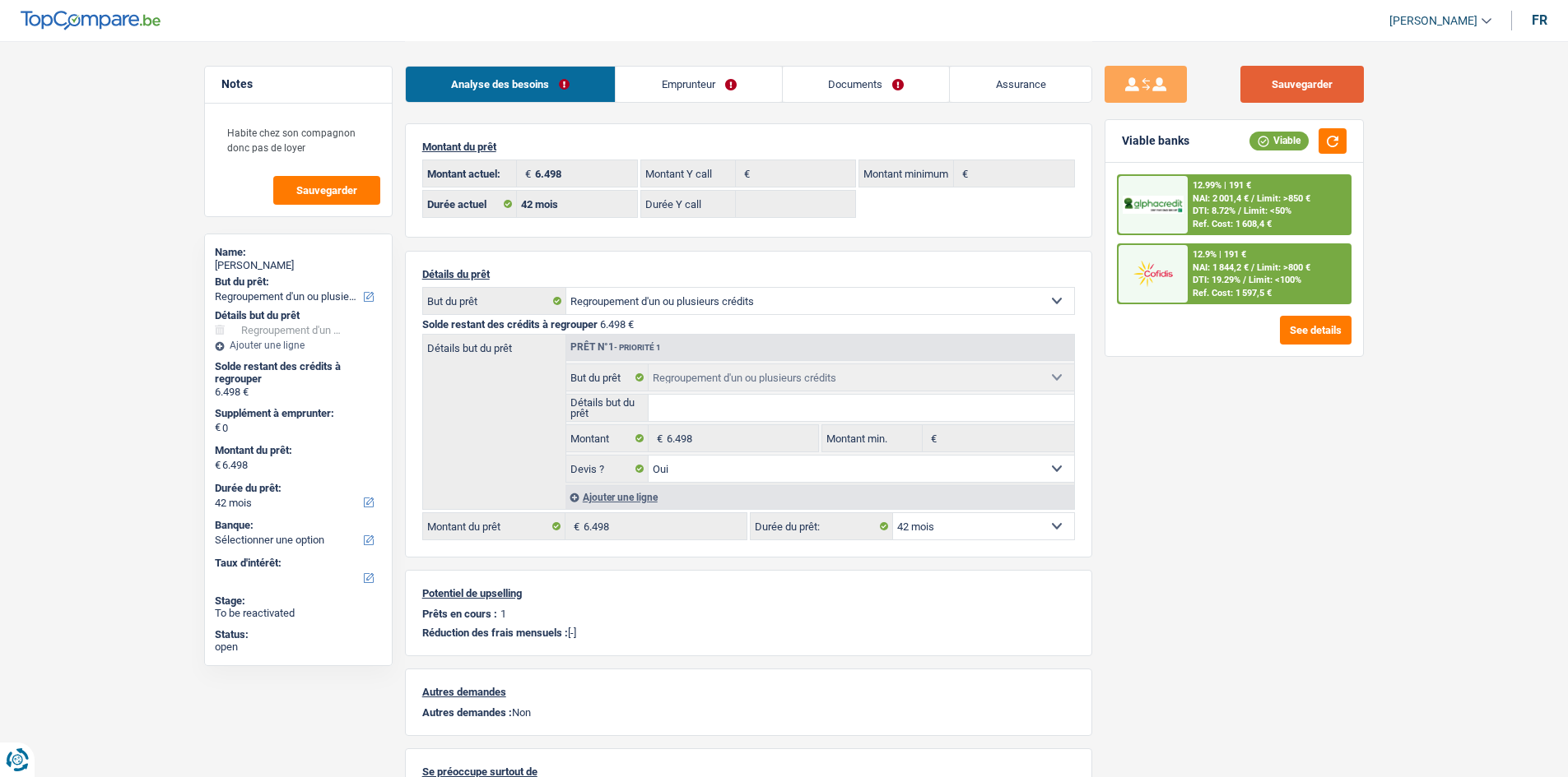
click at [1341, 81] on button "Sauvegarder" at bounding box center [1302, 84] width 123 height 37
click at [1295, 553] on div "Sauvegarder Viable banks Viable 12.99% | 191 € NAI: 2 001,4 € / Limit: >850 € D…" at bounding box center [1234, 408] width 284 height 685
click at [113, 211] on main "Notes Habite chez son compagnon donc pas de loyer Sauvegarder Name: Annick Lore…" at bounding box center [784, 473] width 1568 height 946
click at [1256, 365] on div "Sauvegarder Viable banks Viable 12.99% | 191 € NAI: 2 001,4 € / Limit: >850 € D…" at bounding box center [1234, 408] width 284 height 685
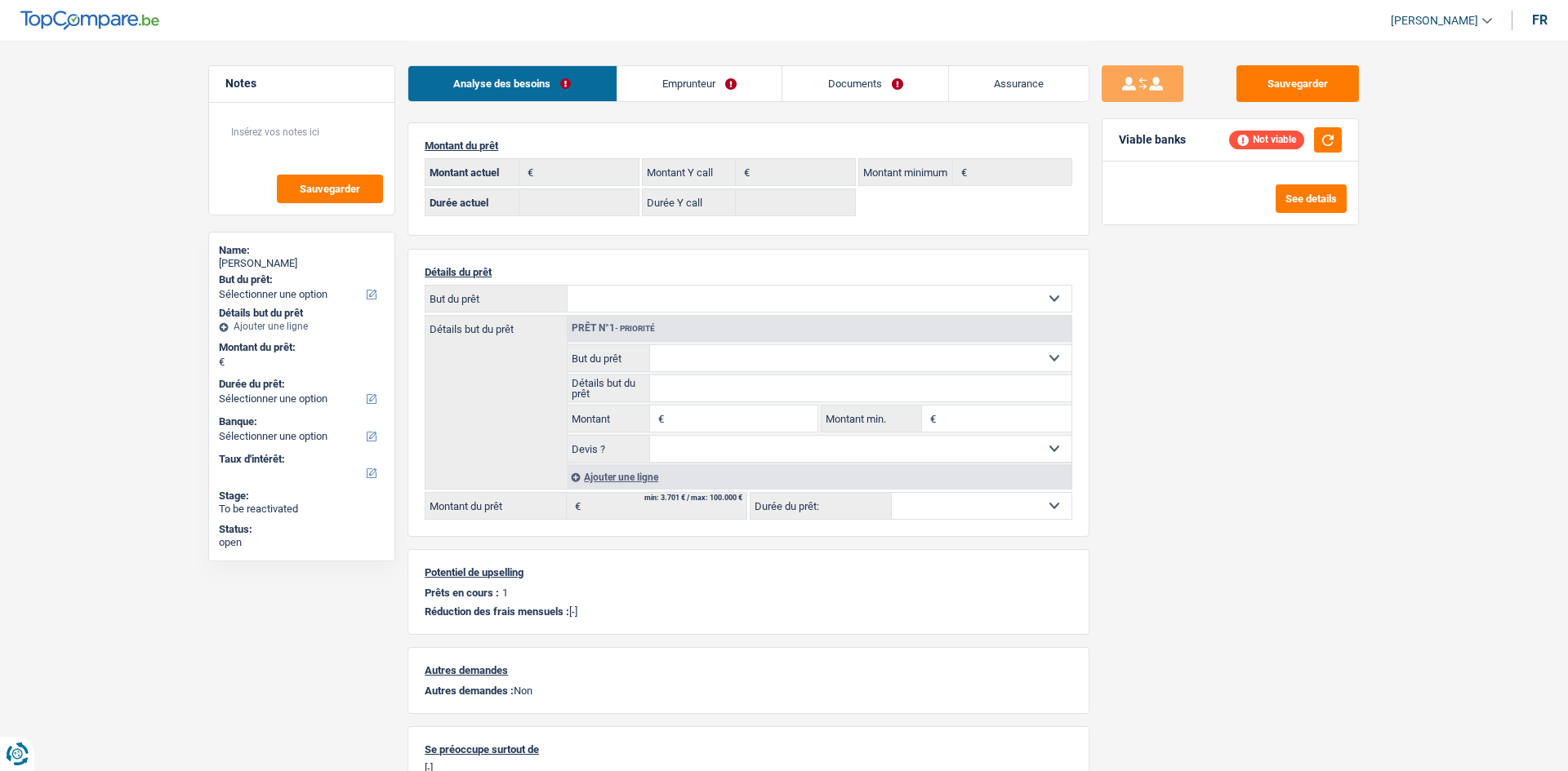
select select "ownerWithMortgage"
select select "BE"
select select "mortgage"
select select "120"
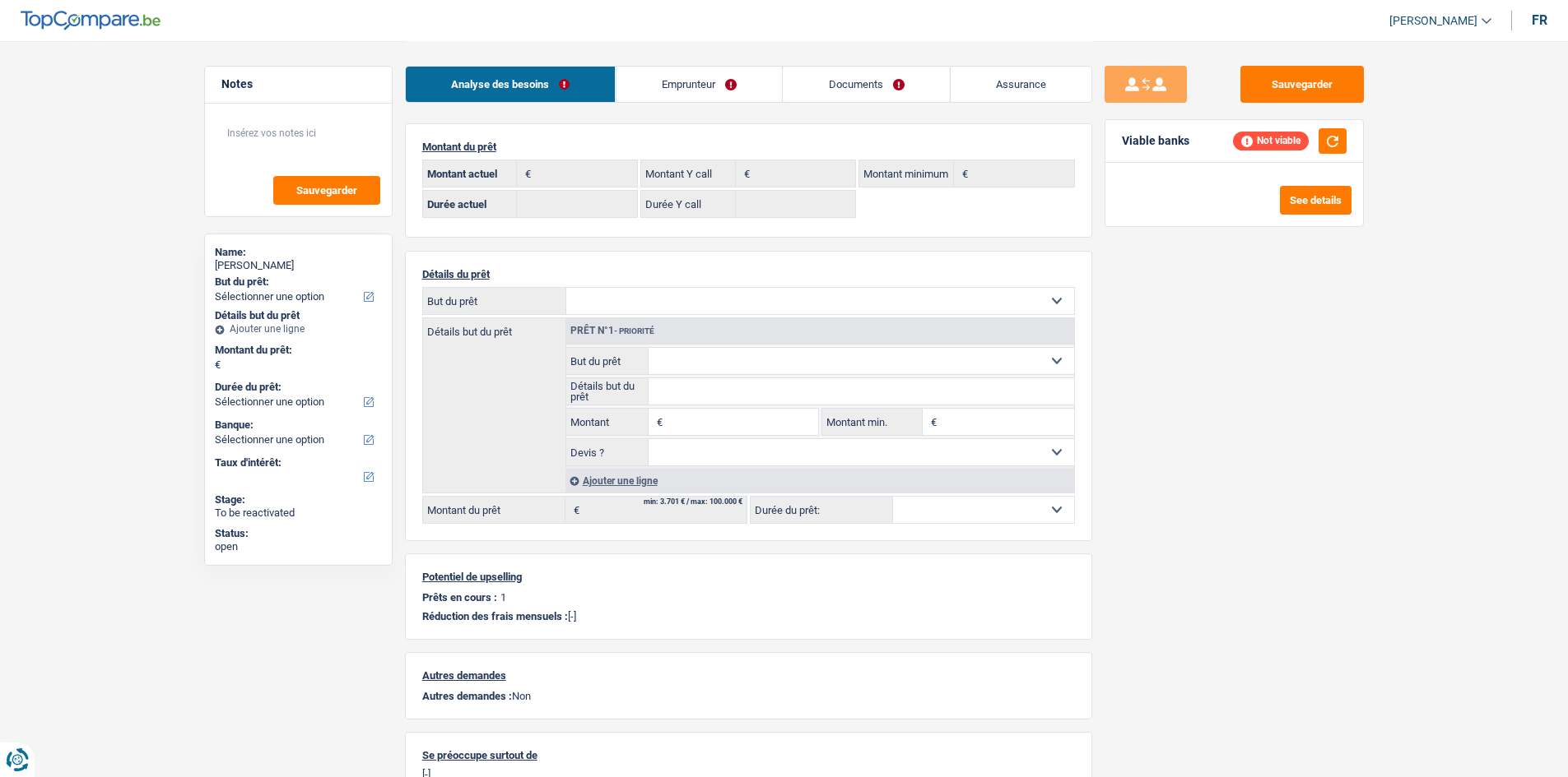
click at [739, 80] on link "Emprunteur" at bounding box center [698, 84] width 166 height 36
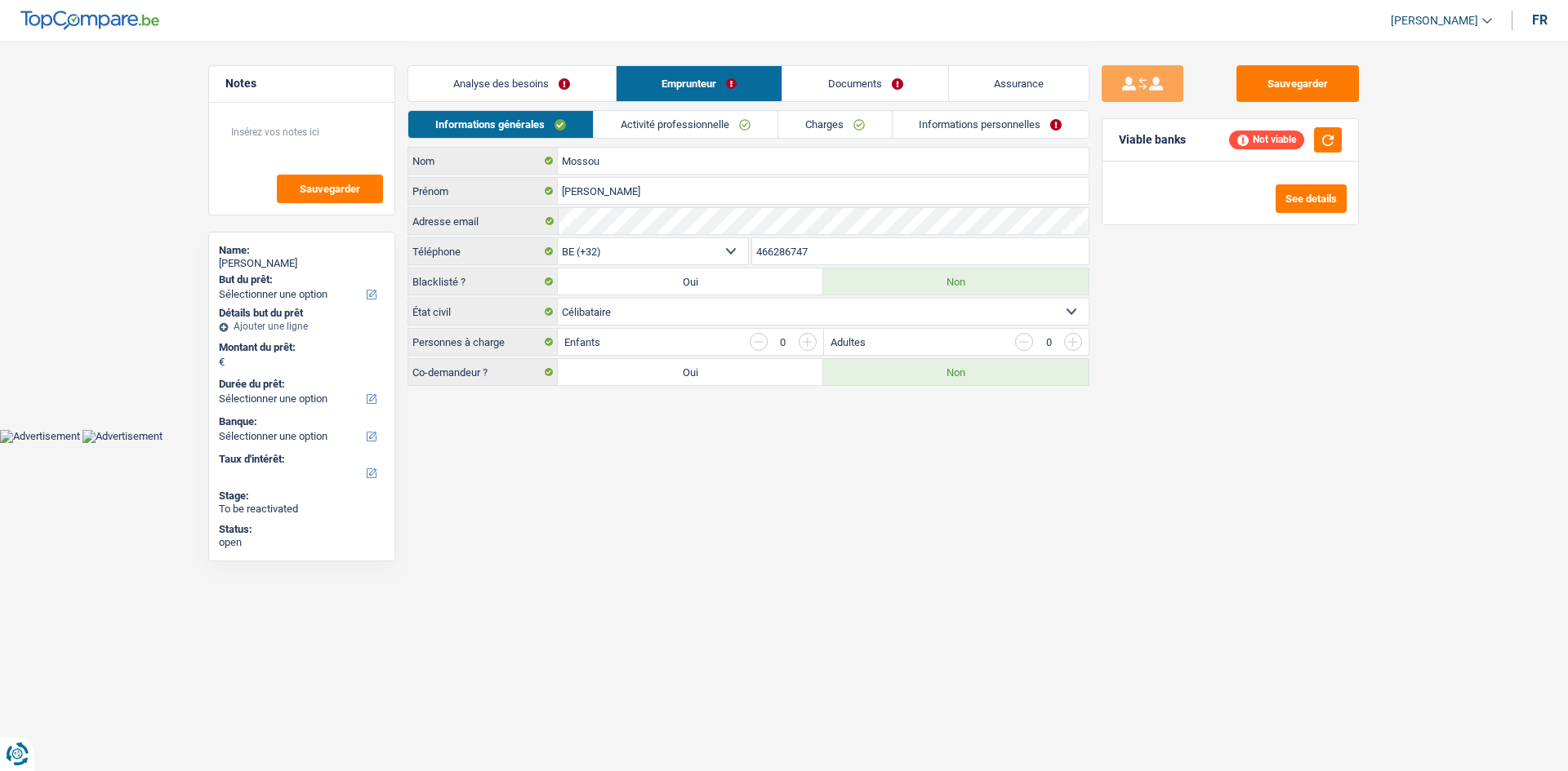
click at [745, 110] on li "Activité professionnelle" at bounding box center [684, 124] width 185 height 29
click at [834, 121] on link "Charges" at bounding box center [834, 124] width 113 height 27
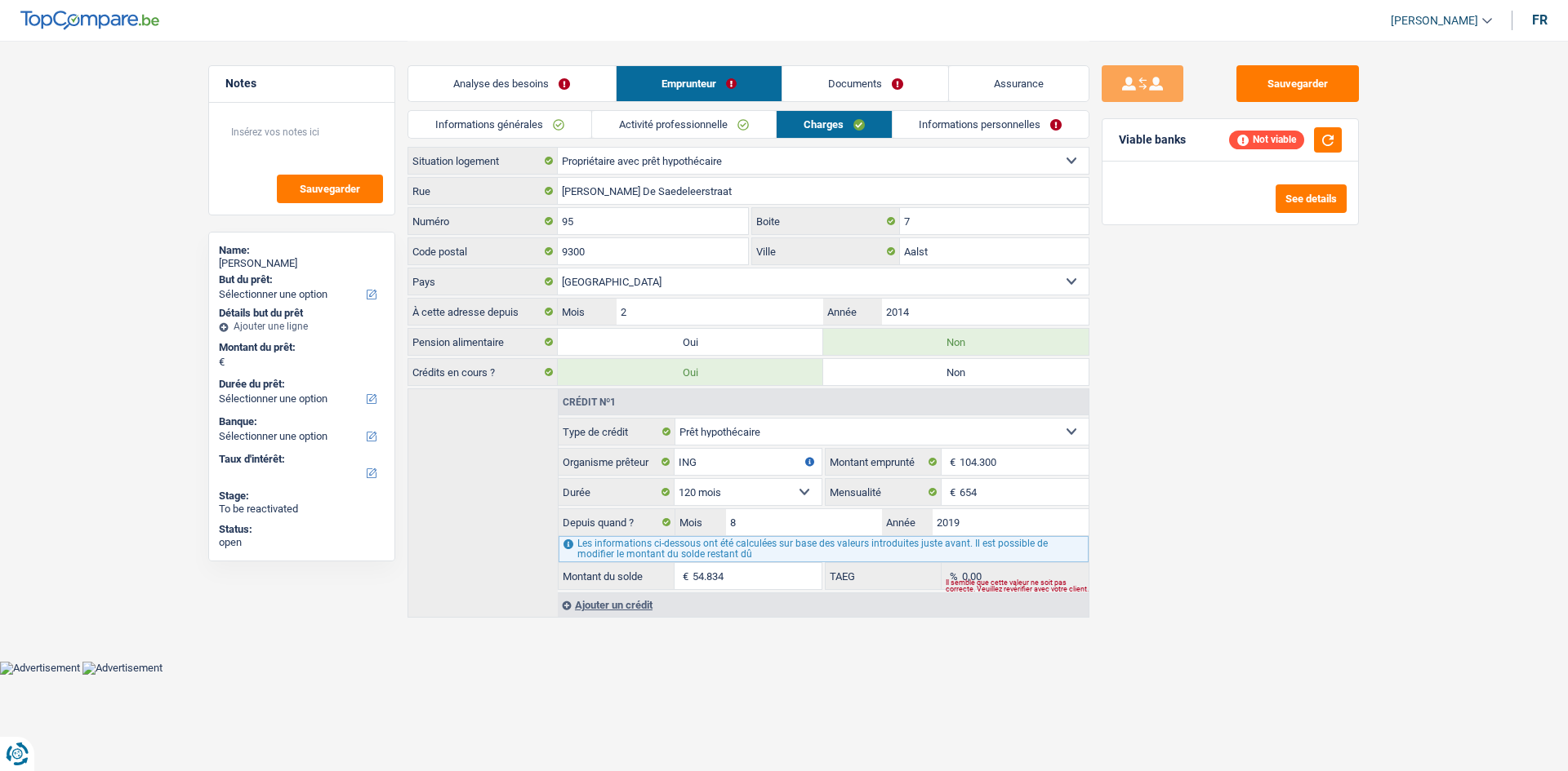
click at [1331, 467] on div "Sauvegarder Viable banks Not viable See details" at bounding box center [1229, 405] width 281 height 680
